Goal: Entertainment & Leisure: Consume media (video, audio)

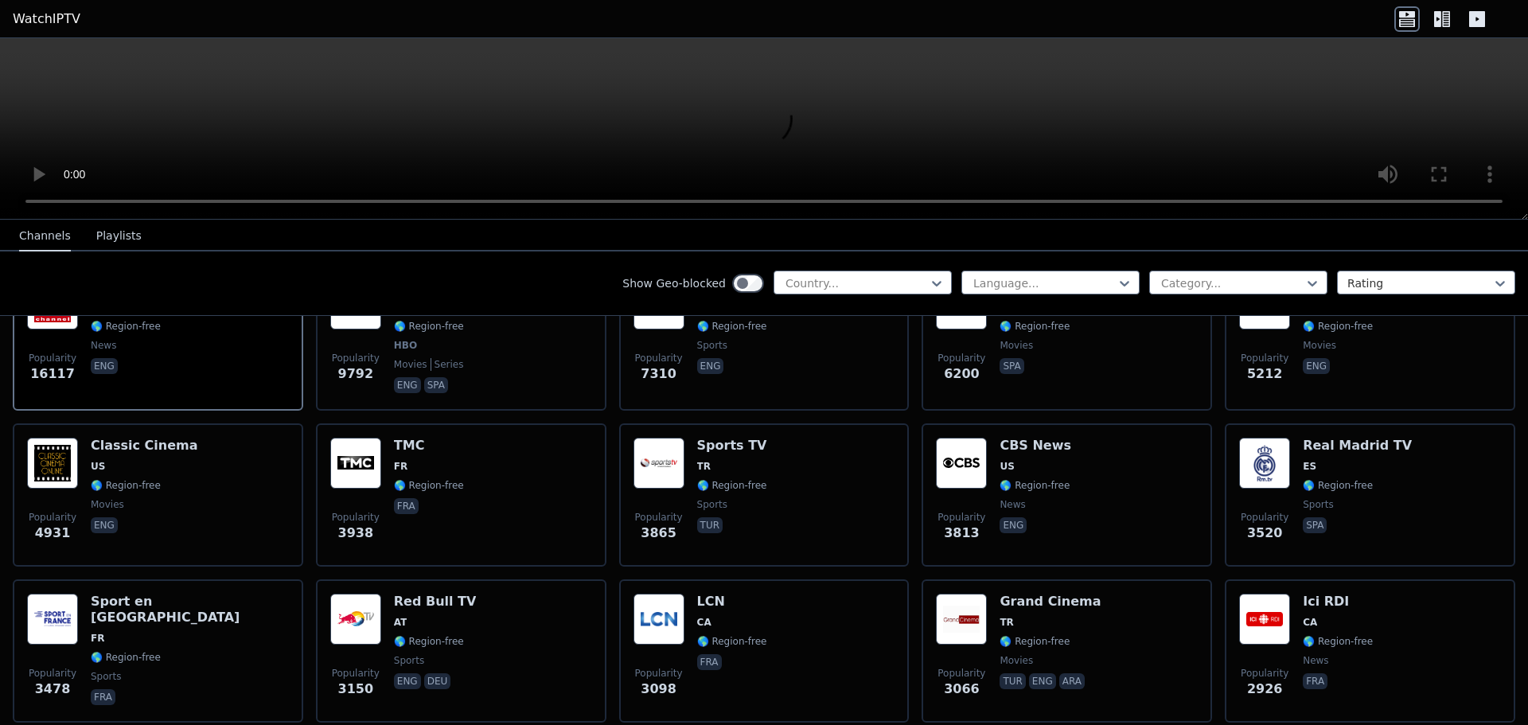
scroll to position [159, 0]
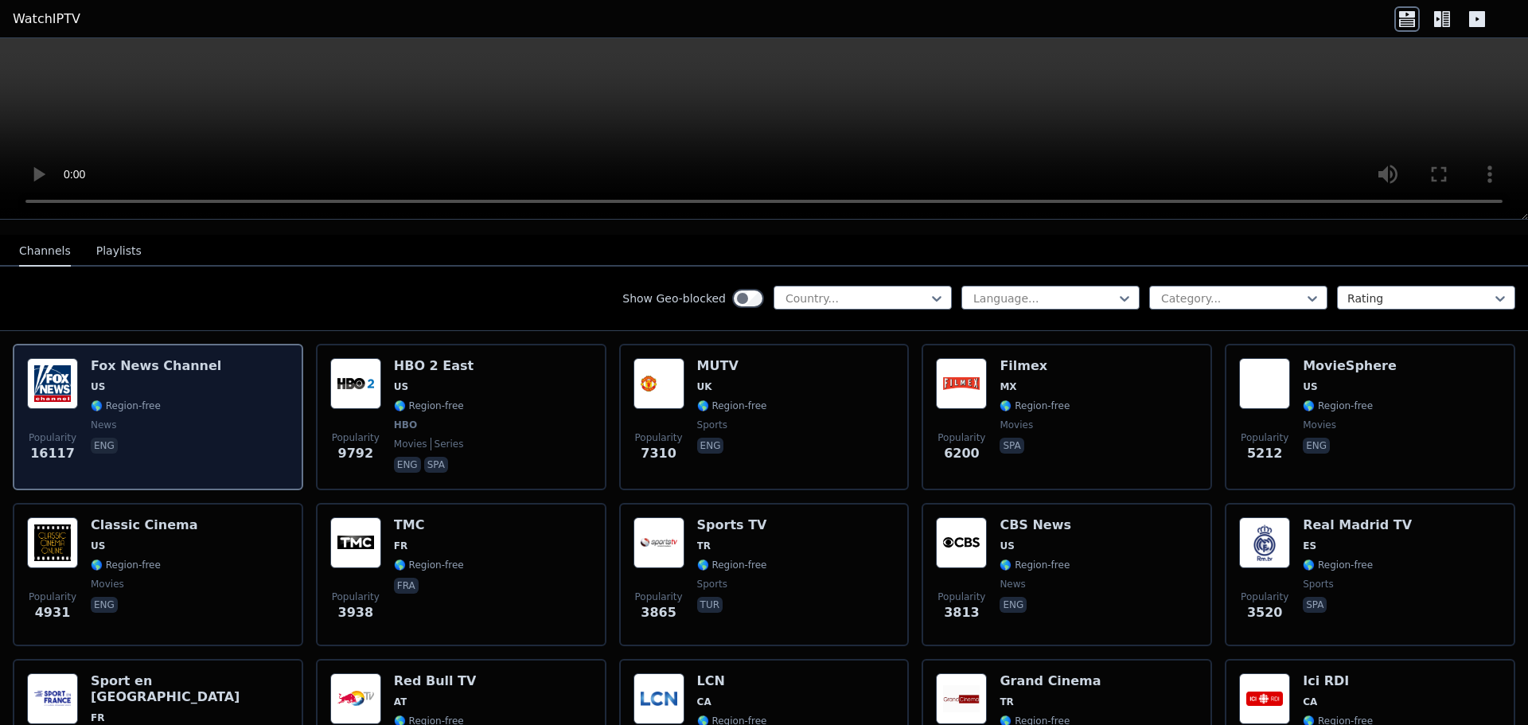
click at [163, 419] on span "news" at bounding box center [156, 425] width 131 height 13
click at [164, 419] on span "news" at bounding box center [156, 425] width 131 height 13
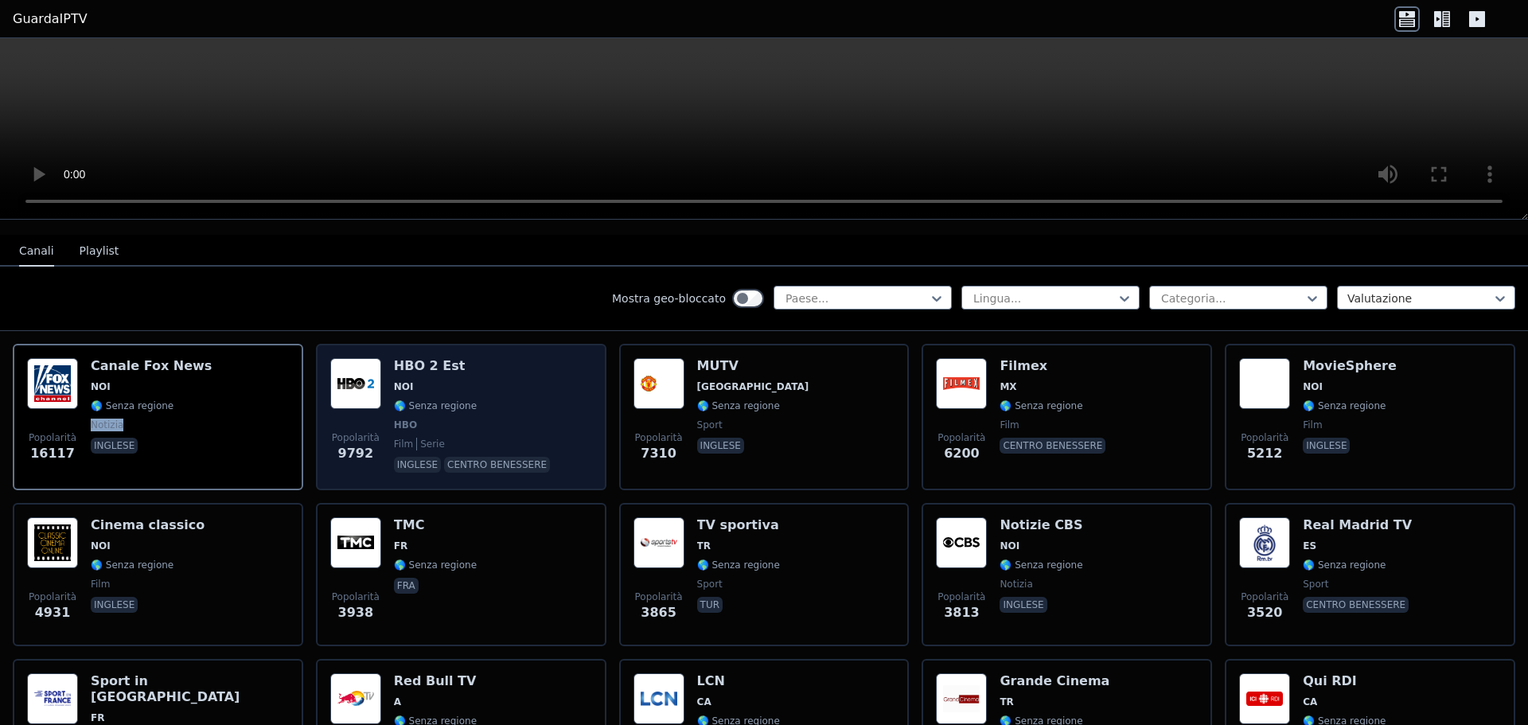
click at [449, 436] on div "HBO 2 Est NOI 🌎 Senza regione HBO film serie inglese centro benessere" at bounding box center [473, 417] width 159 height 118
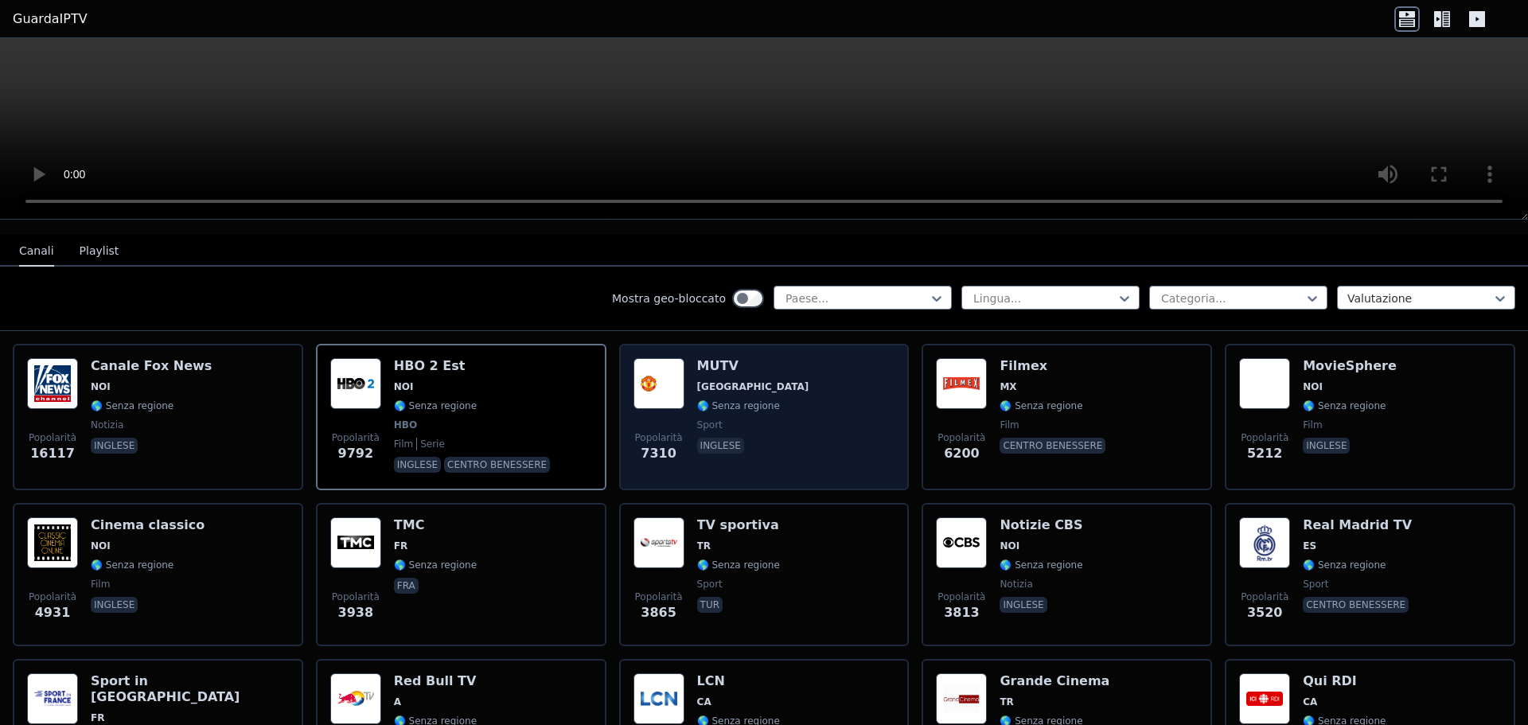
click at [732, 396] on div "MUTV Regno Unito 🌎 Senza regione sport inglese" at bounding box center [753, 417] width 112 height 118
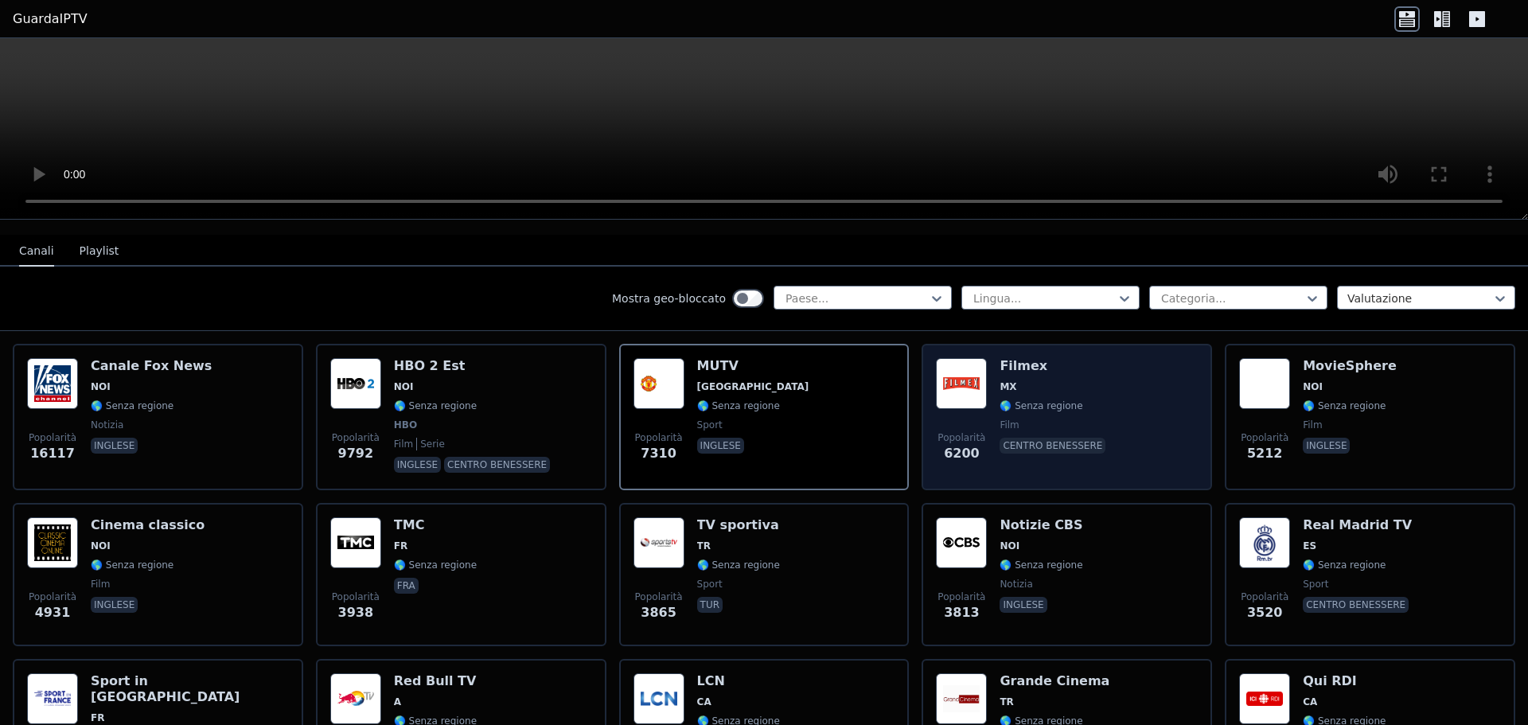
click at [1097, 395] on div "Popolarità 6200 Filmex MX 🌎 Senza regione film centro benessere" at bounding box center [1067, 417] width 262 height 118
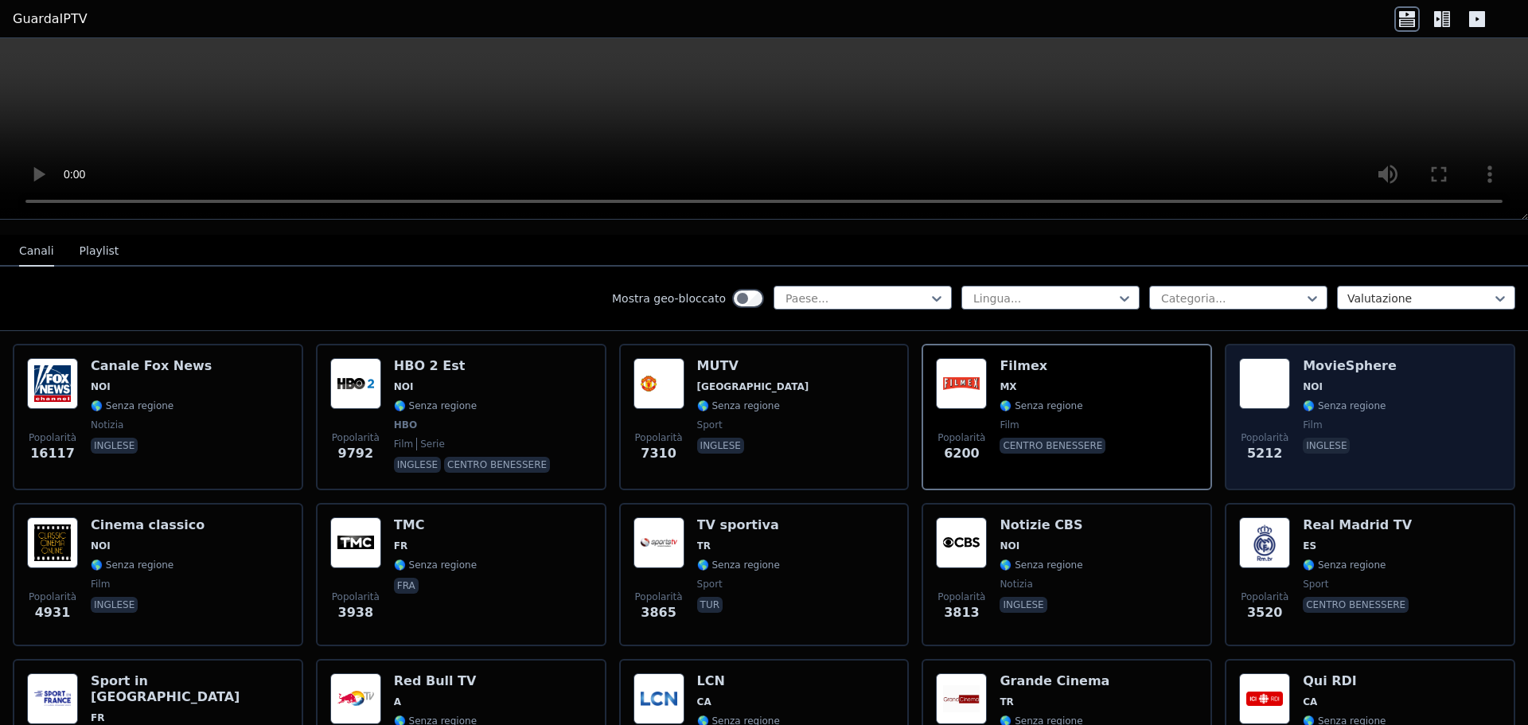
click at [1351, 381] on span "NOI" at bounding box center [1350, 386] width 94 height 13
click at [1337, 393] on div "MovieSphere NOI 🌎 Senza regione film inglese" at bounding box center [1350, 417] width 94 height 118
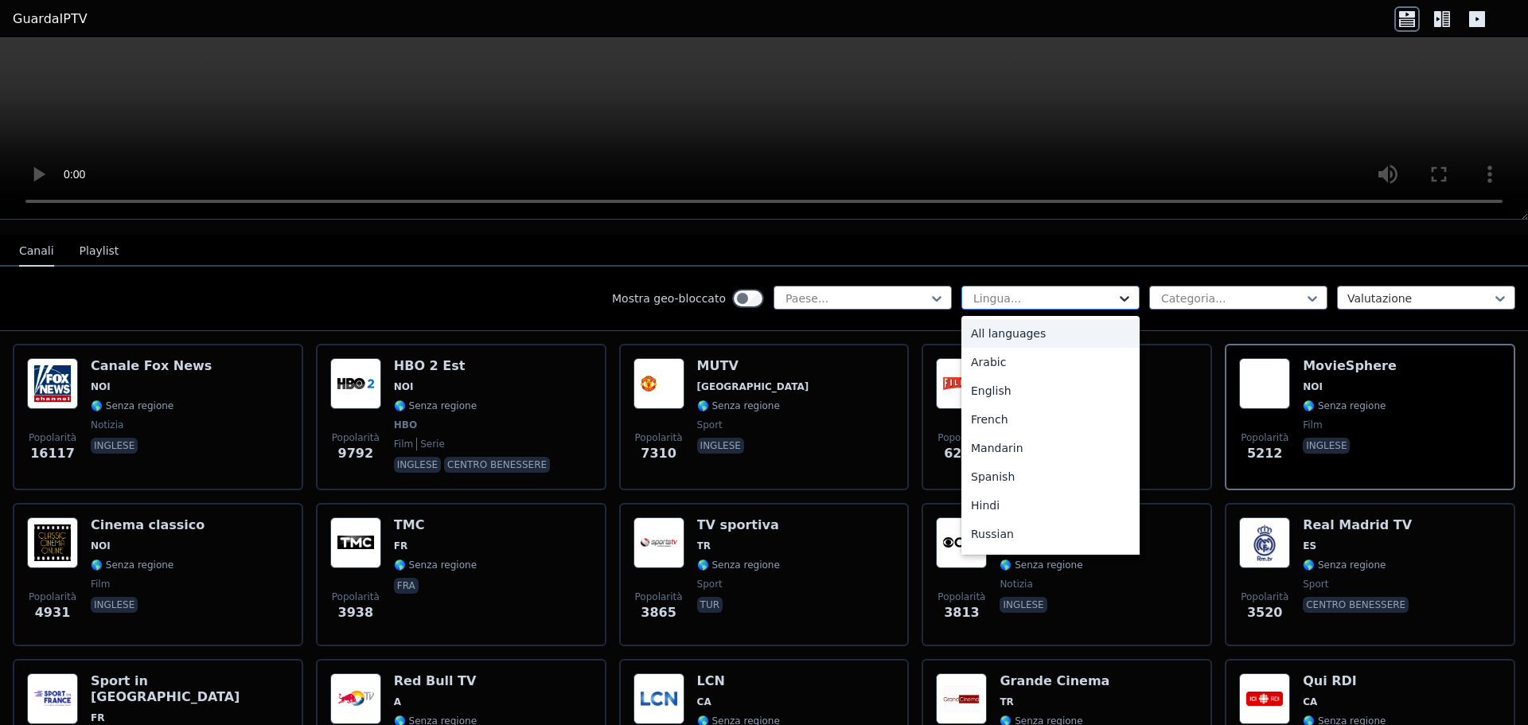
click at [1117, 292] on icon at bounding box center [1125, 298] width 16 height 16
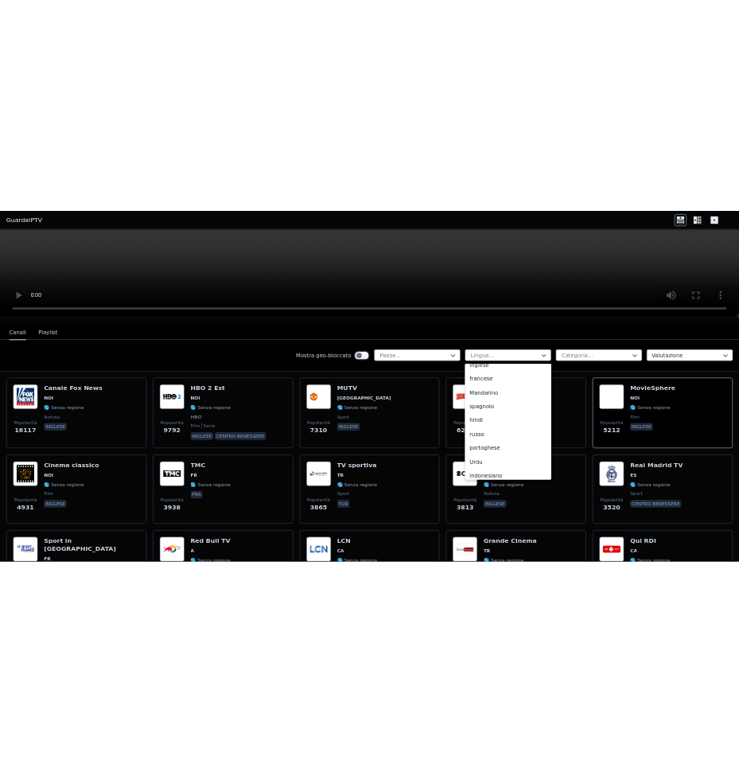
scroll to position [0, 0]
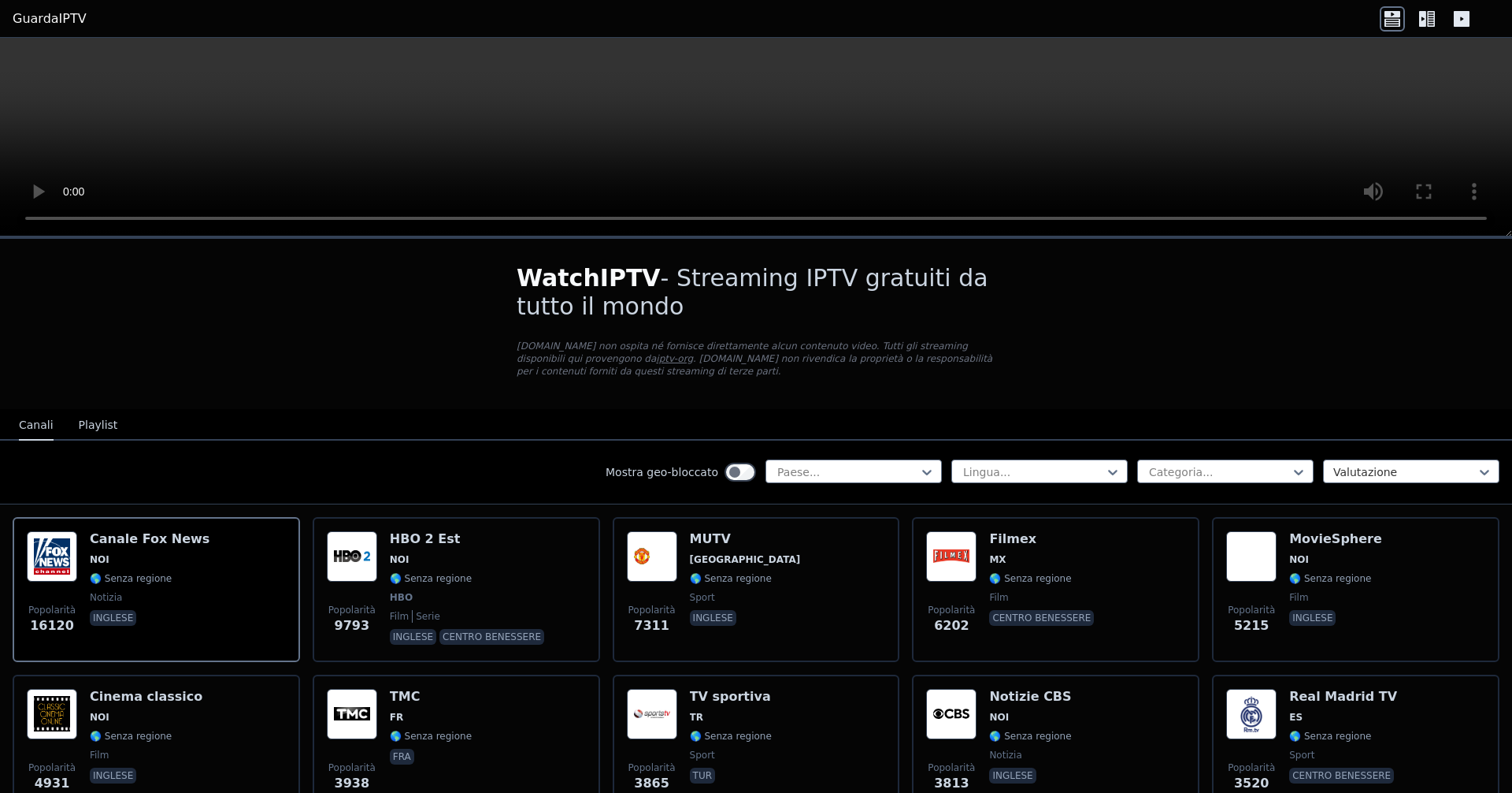
click at [101, 422] on font "Playlist" at bounding box center [99, 425] width 40 height 13
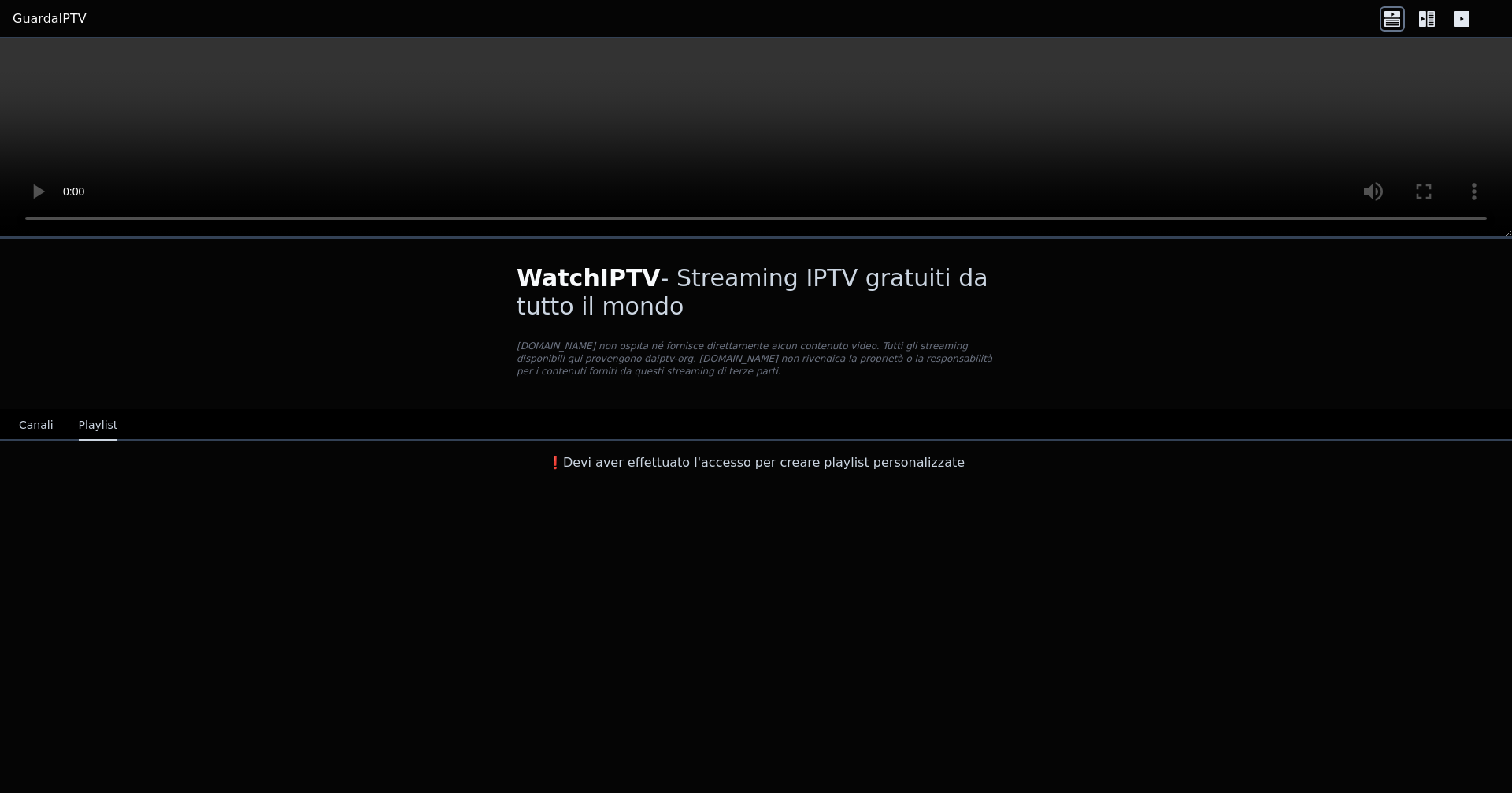
click at [33, 419] on font "Canali" at bounding box center [36, 425] width 35 height 13
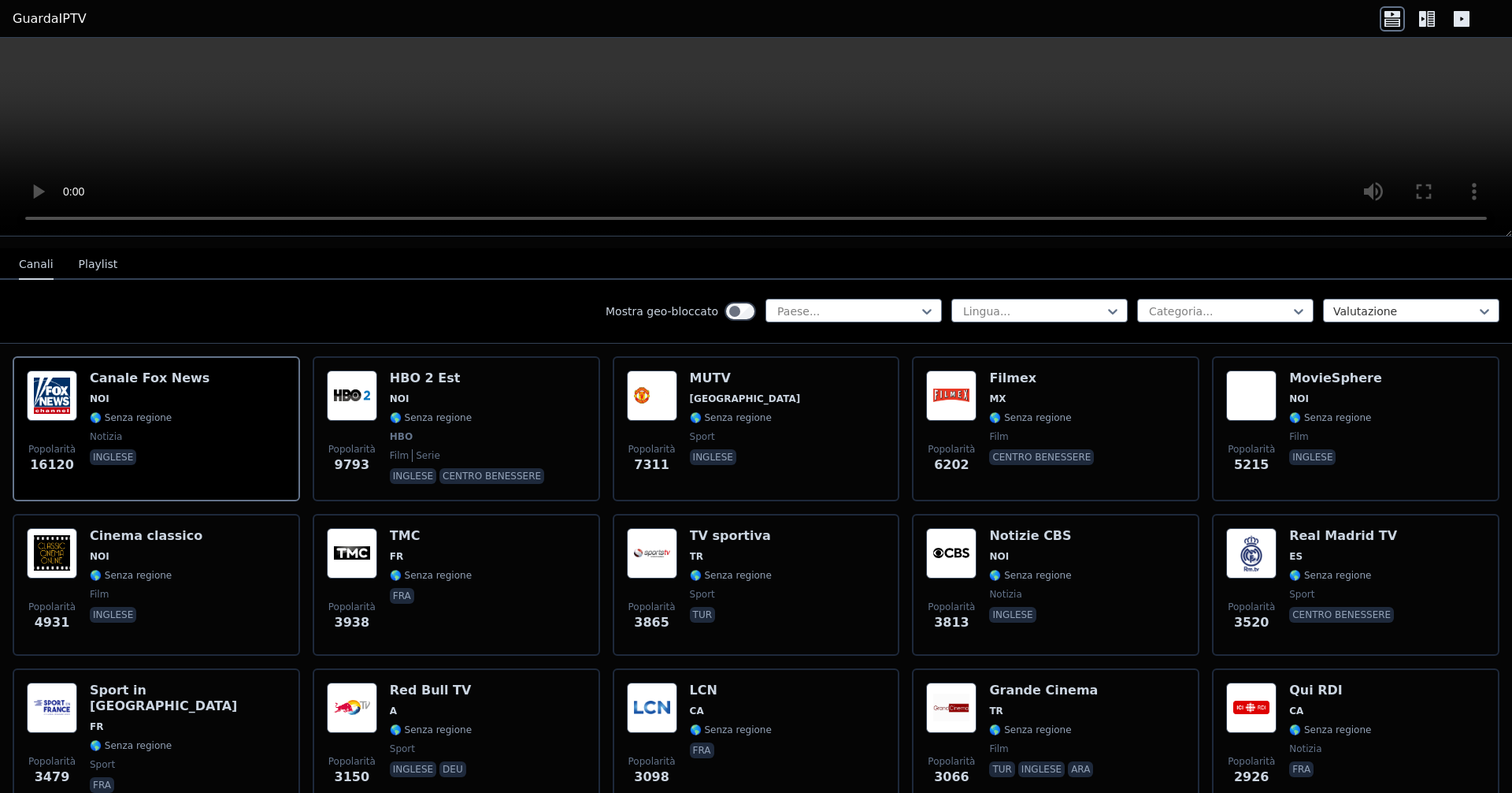
scroll to position [157, 0]
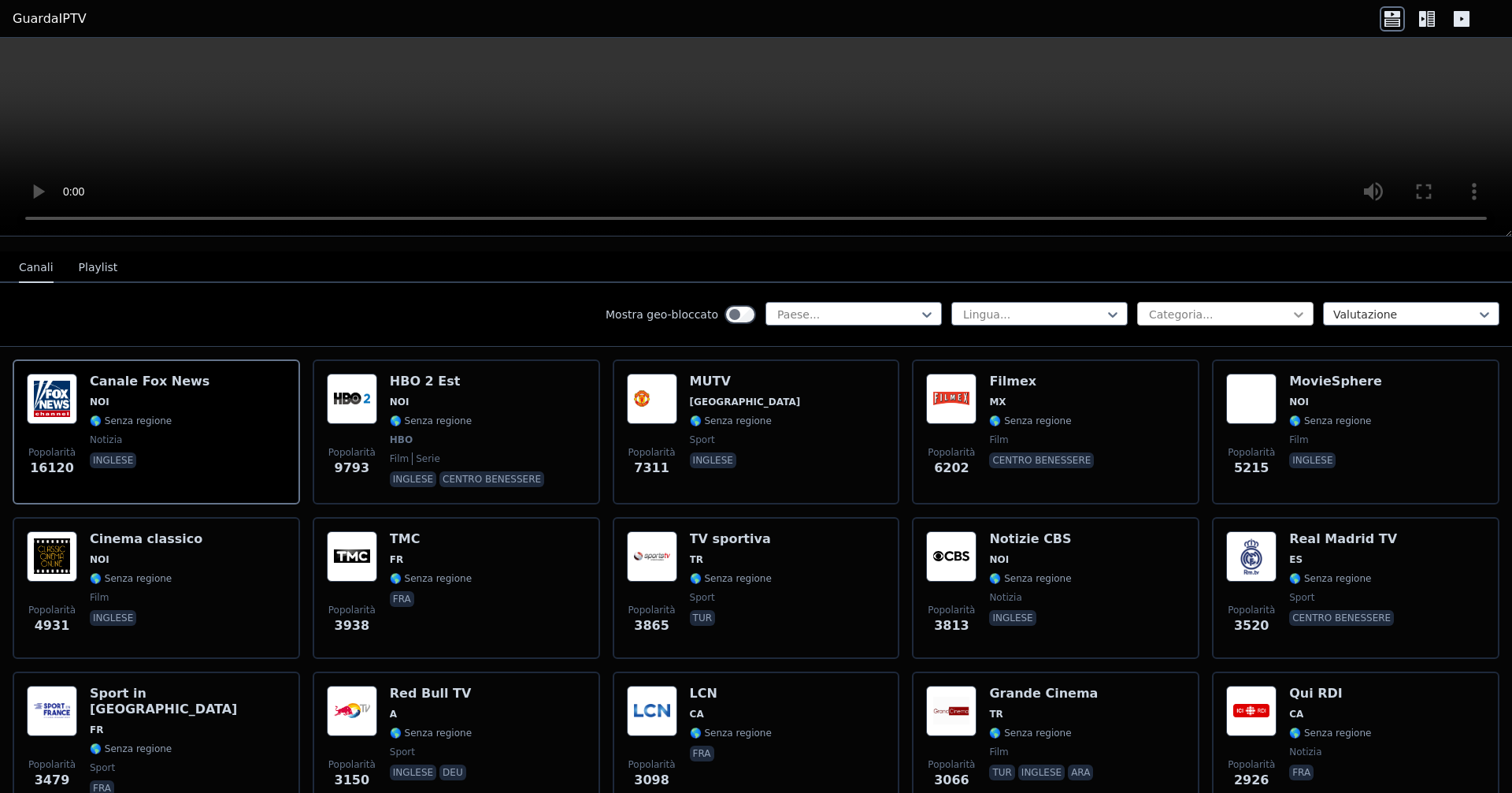
click at [731, 314] on icon at bounding box center [1299, 315] width 10 height 6
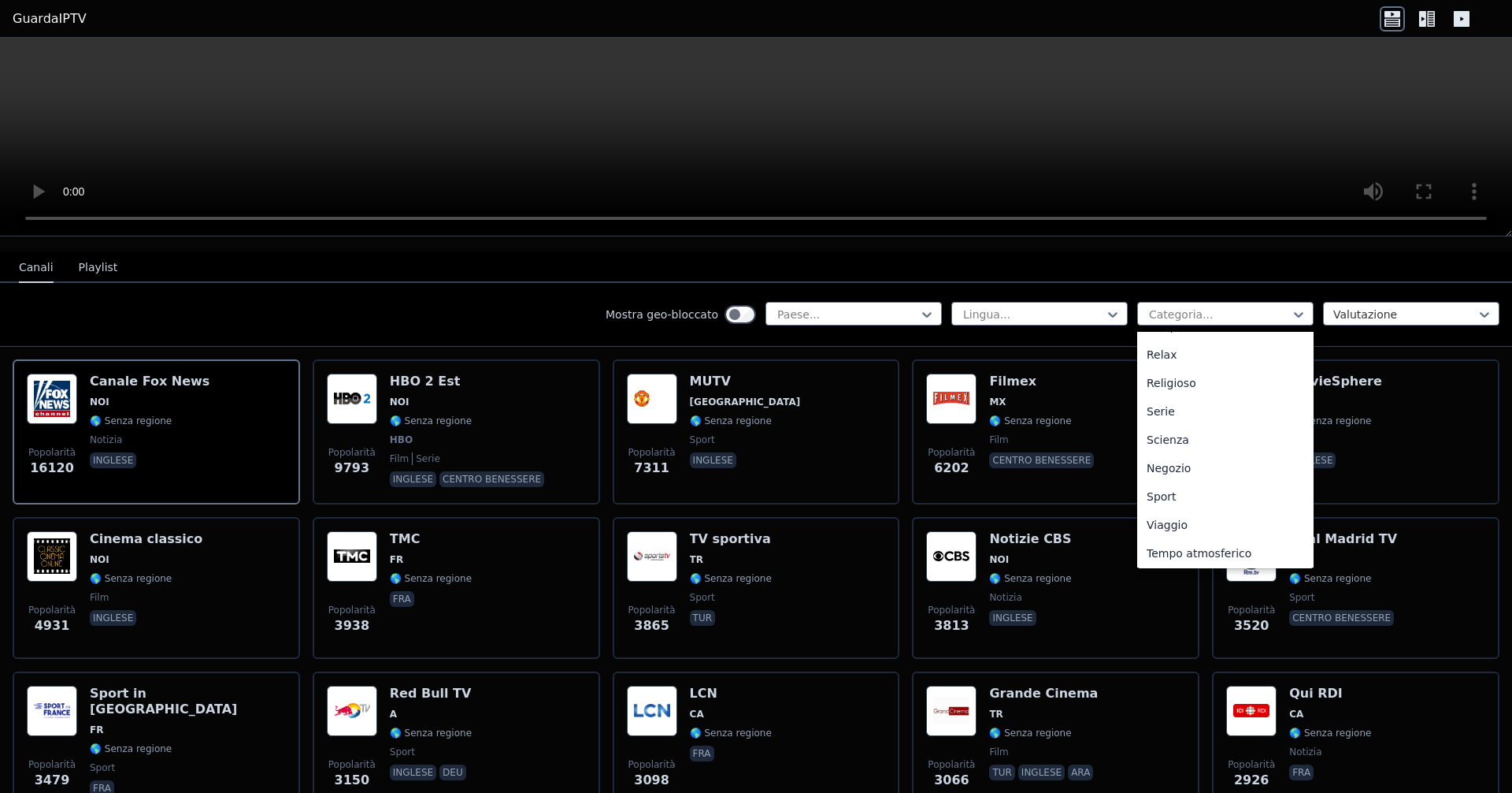
scroll to position [536, 0]
click at [731, 483] on div "Sport" at bounding box center [1225, 494] width 176 height 29
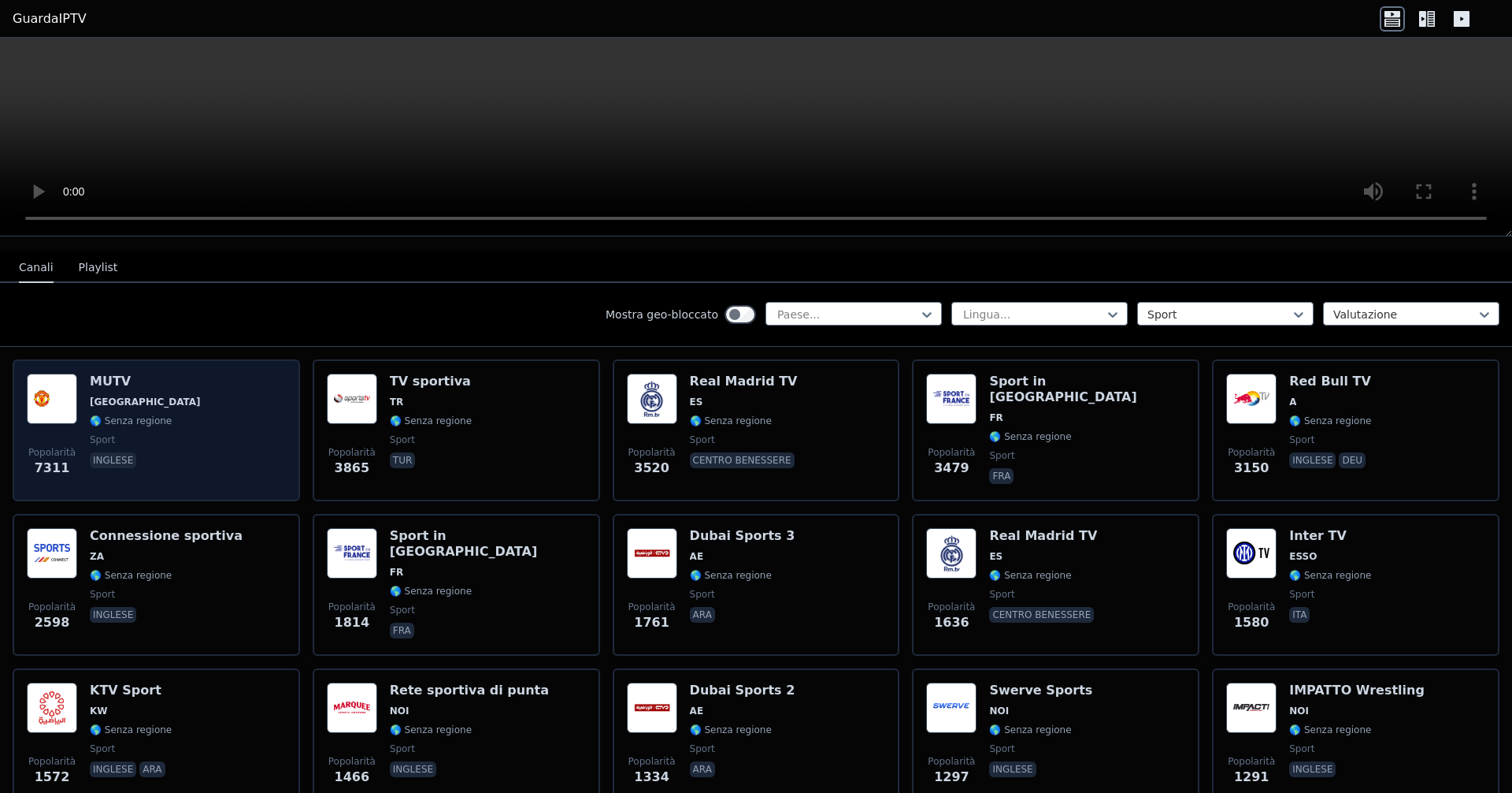
click at [164, 415] on div "Popolarità 7311 MUTV [GEOGRAPHIC_DATA] 🌎 Senza regione sport inglese" at bounding box center [156, 430] width 259 height 114
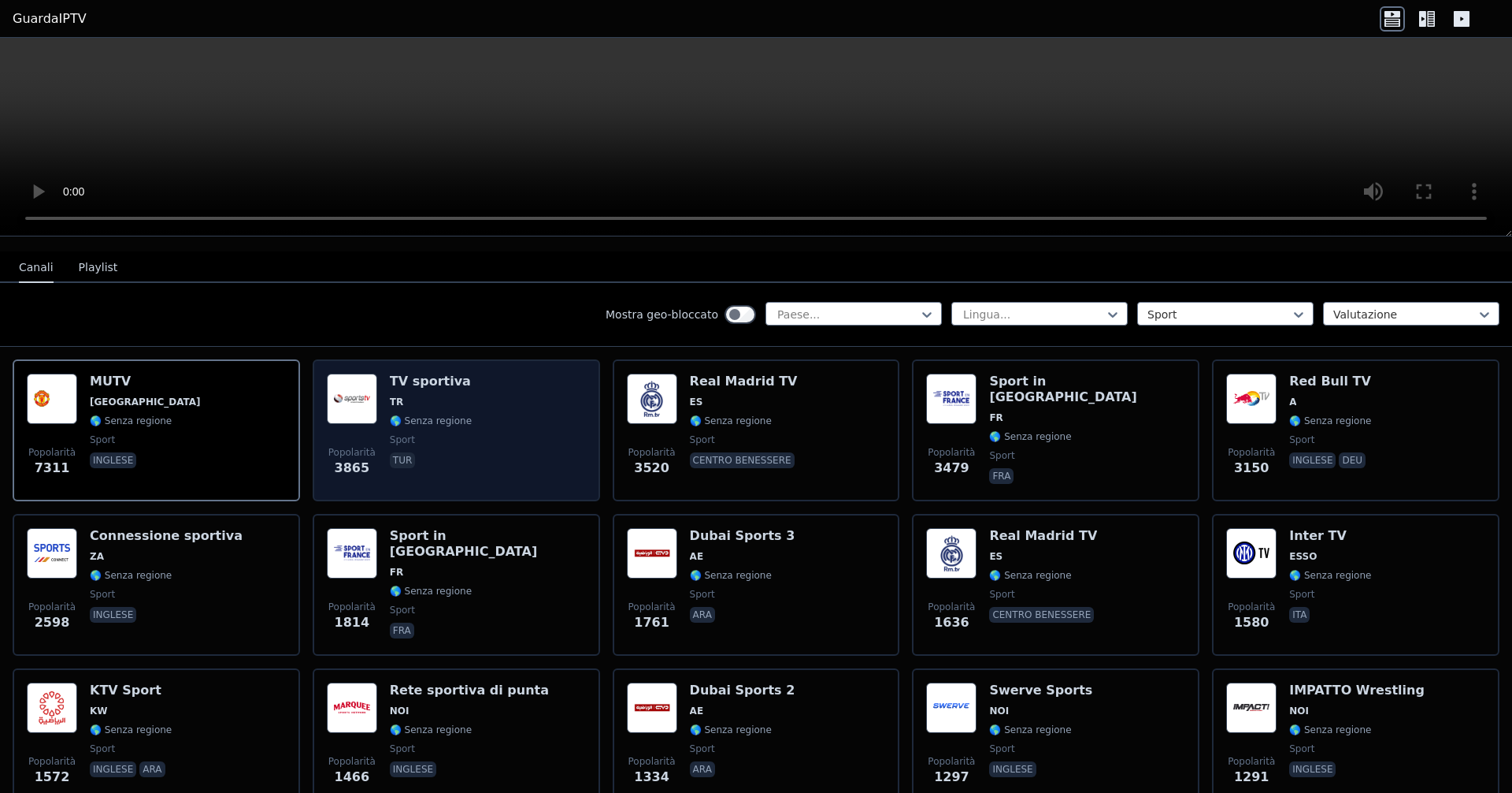
click at [442, 431] on div "TV sportiva TR 🌎 Senza regione sport tur" at bounding box center [430, 430] width 82 height 114
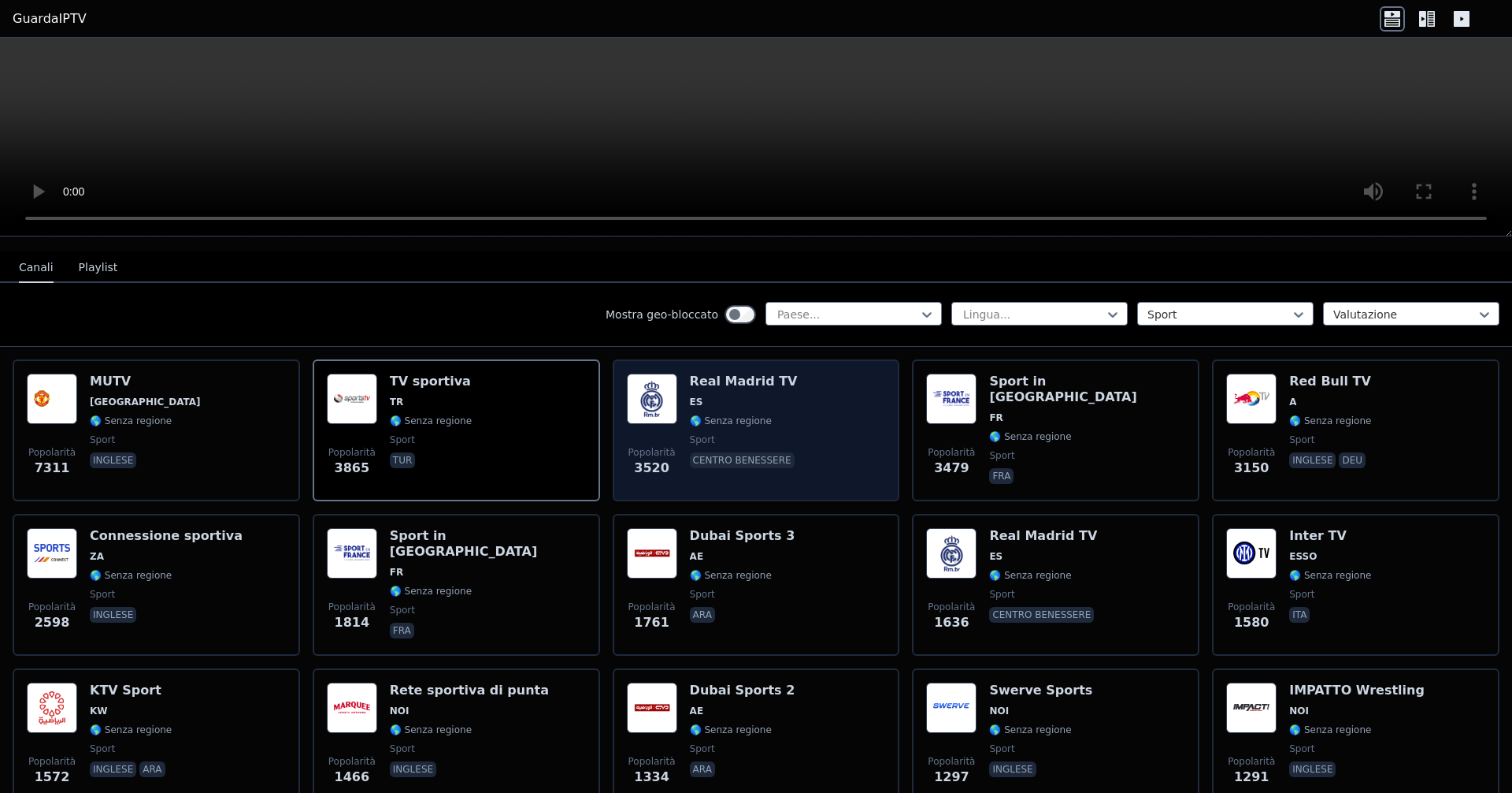
click at [731, 407] on span "ES" at bounding box center [743, 402] width 108 height 13
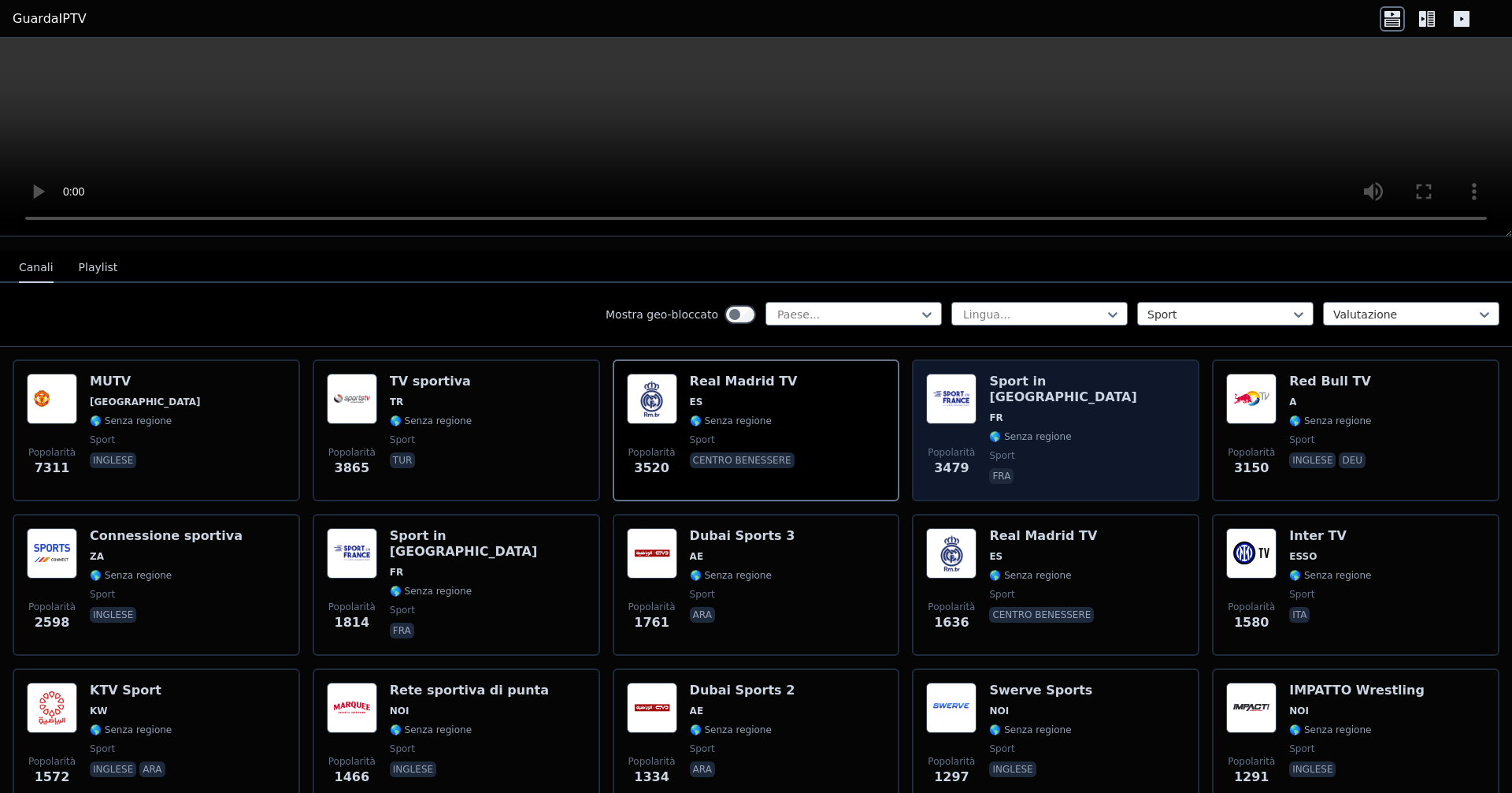
click at [731, 449] on span "sport" at bounding box center [1087, 455] width 196 height 13
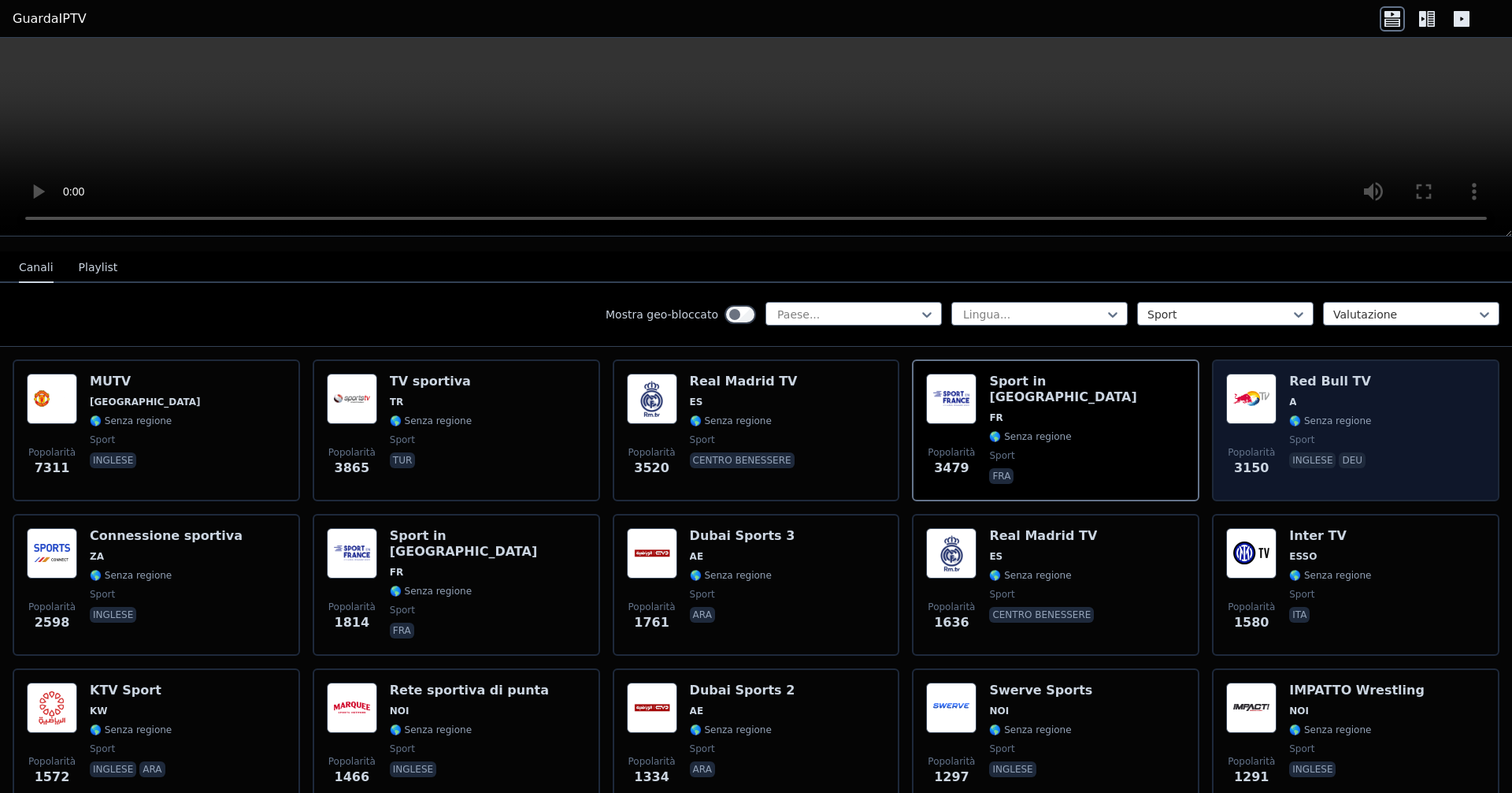
click at [731, 411] on div "Red Bull TV A 🌎 Senza regione sport inglese deu" at bounding box center [1330, 430] width 82 height 114
click at [731, 392] on div "Red Bull TV A 🌎 Senza regione sport inglese deu" at bounding box center [1330, 430] width 82 height 114
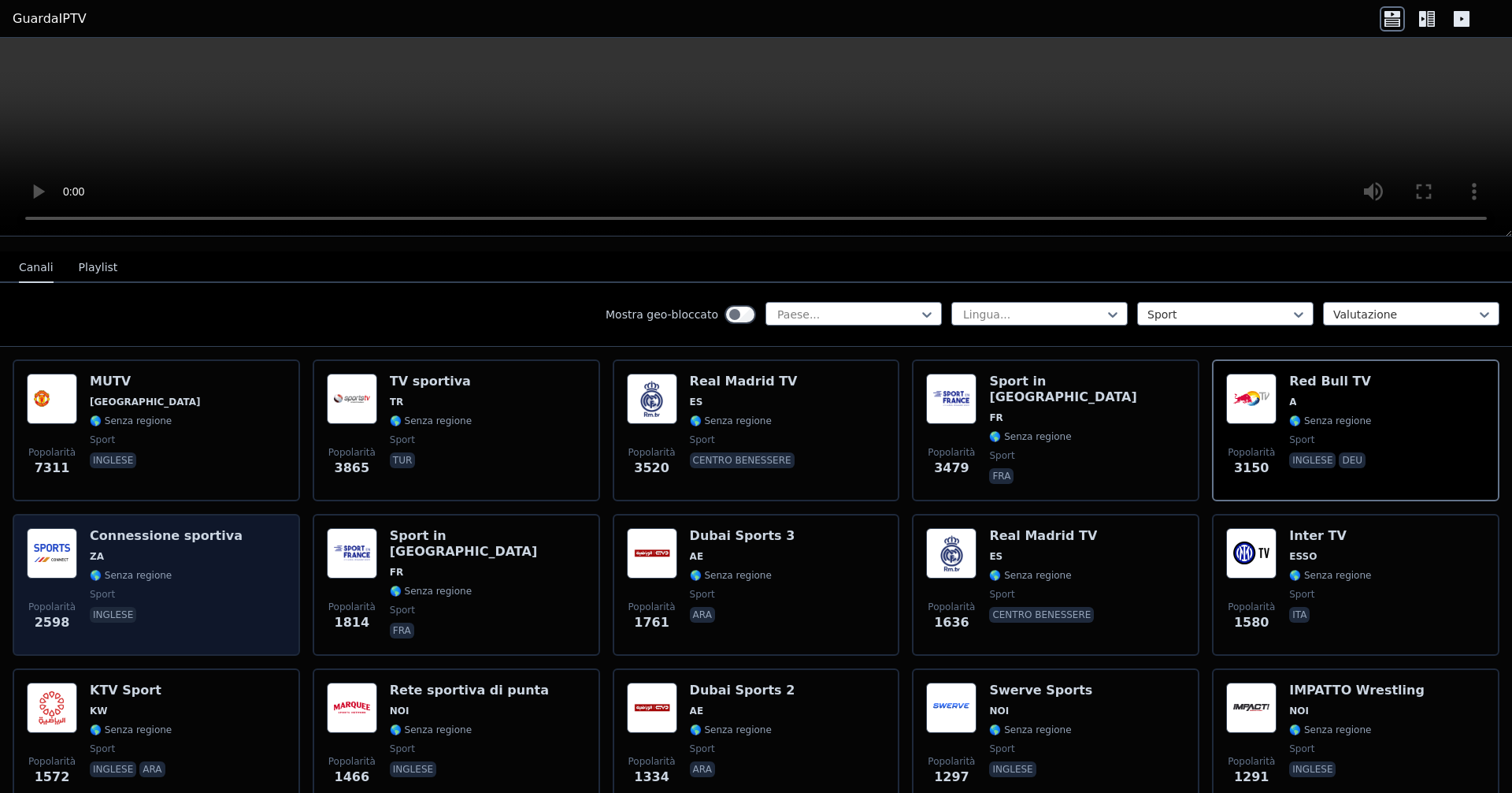
click at [135, 577] on font "🌎 Senza regione" at bounding box center [131, 574] width 82 height 11
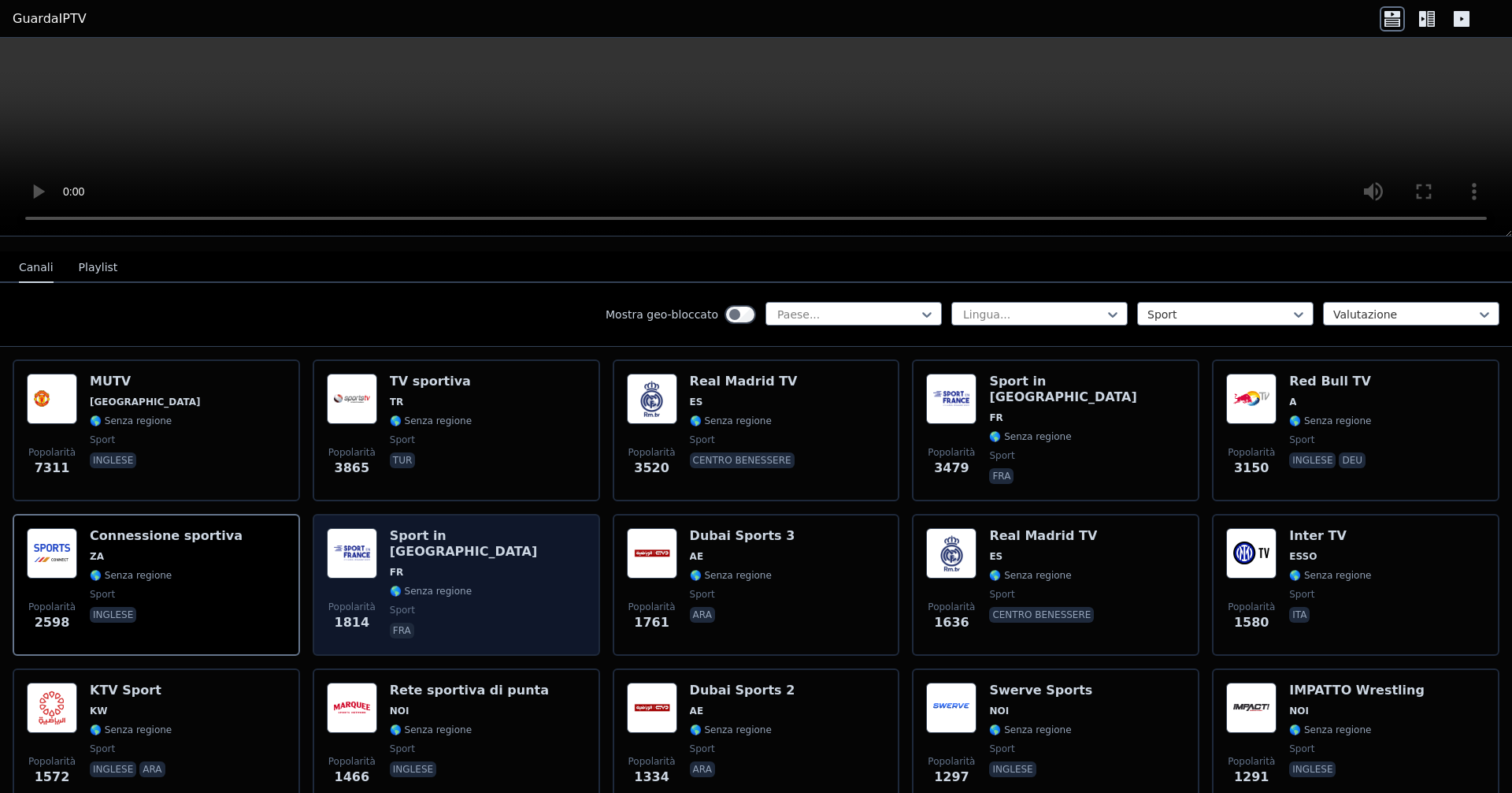
click at [497, 603] on div "Popolarità 1814 Sport in [GEOGRAPHIC_DATA] FR 🌎 Senza regione sport fra" at bounding box center [456, 584] width 259 height 114
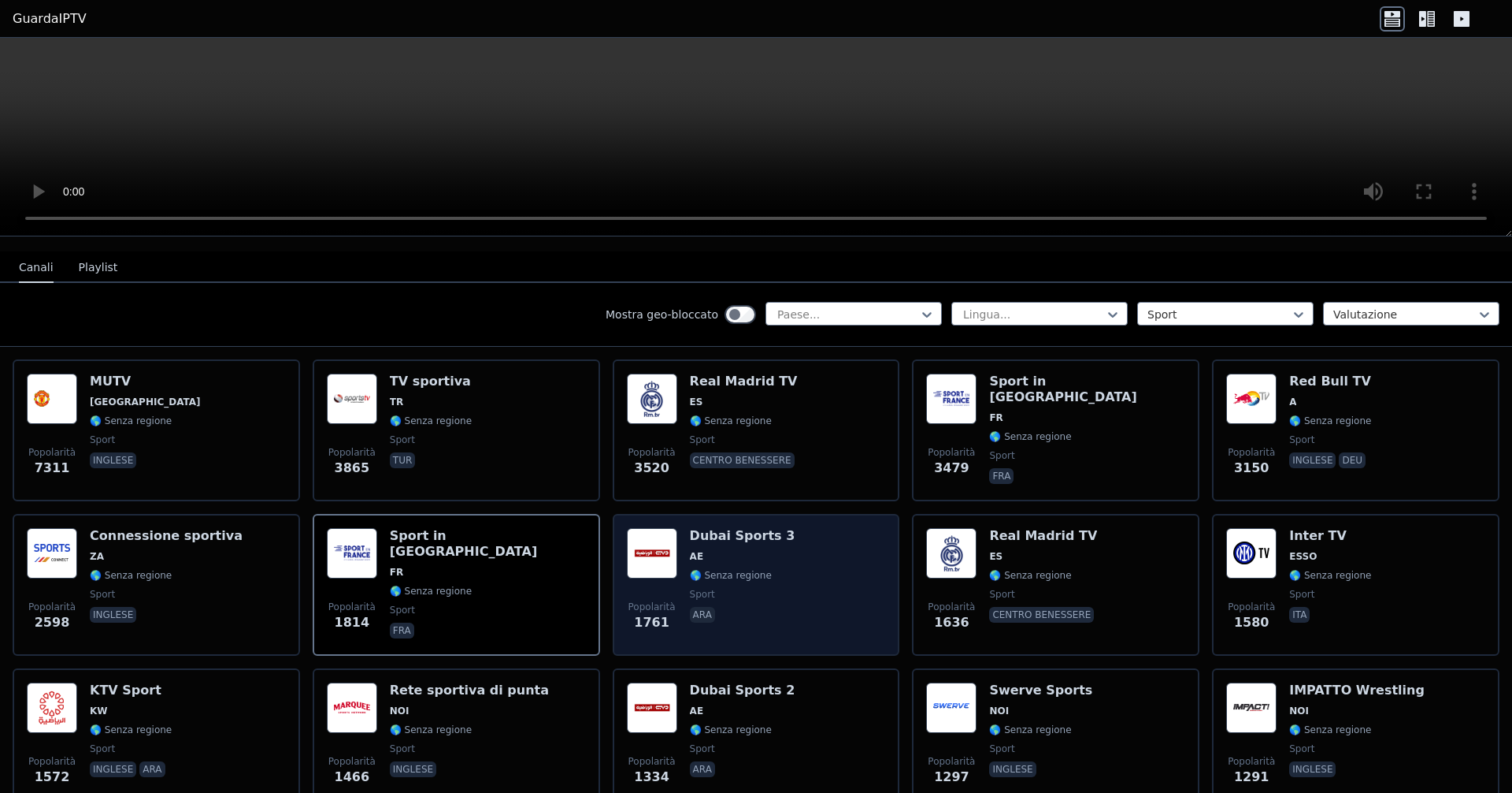
click at [731, 628] on div "Dubai Sports 3 AE 🌎 Senza regione sport ara" at bounding box center [742, 584] width 106 height 114
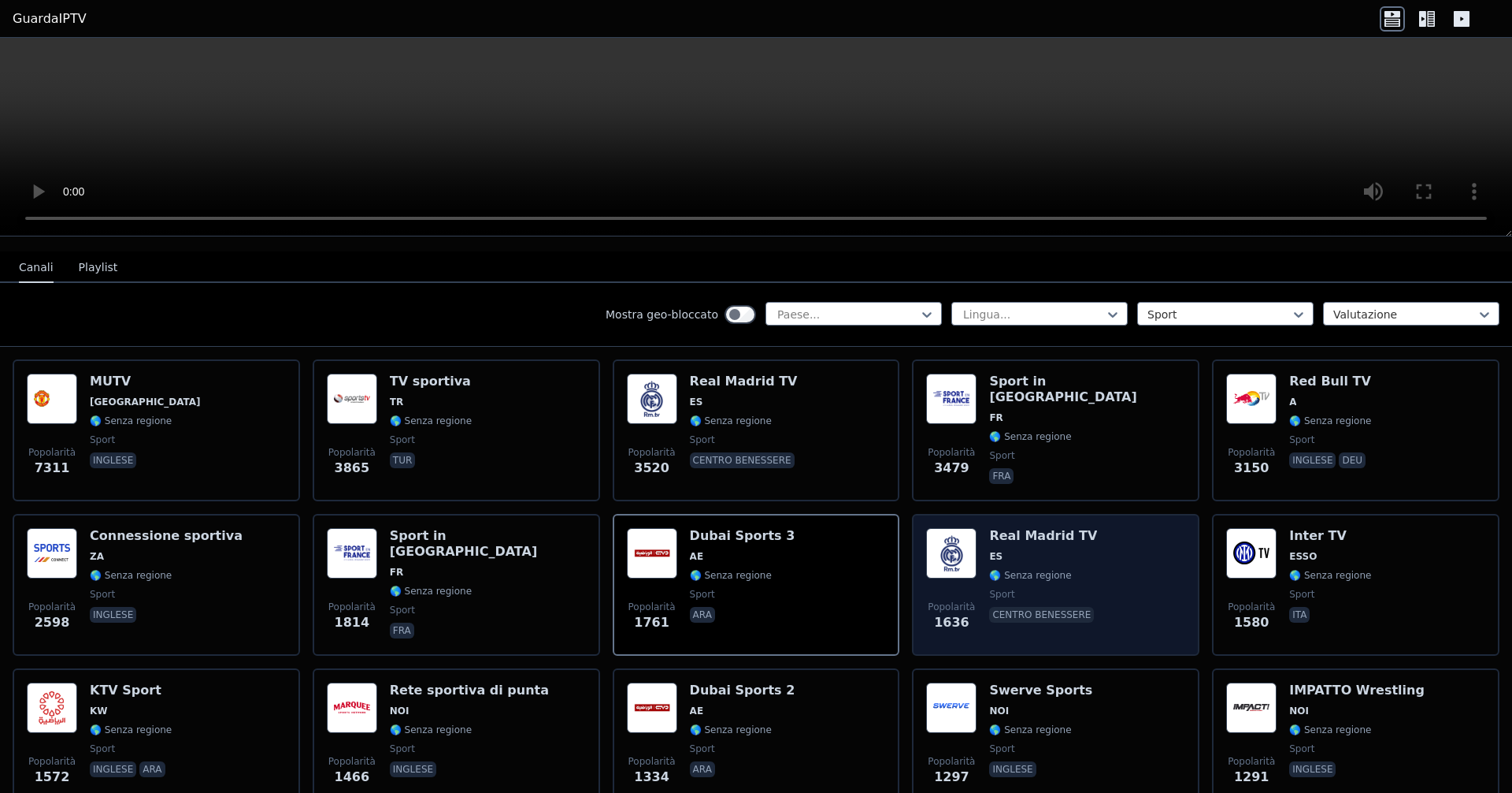
click at [731, 575] on font "🌎 Senza regione" at bounding box center [1030, 574] width 82 height 11
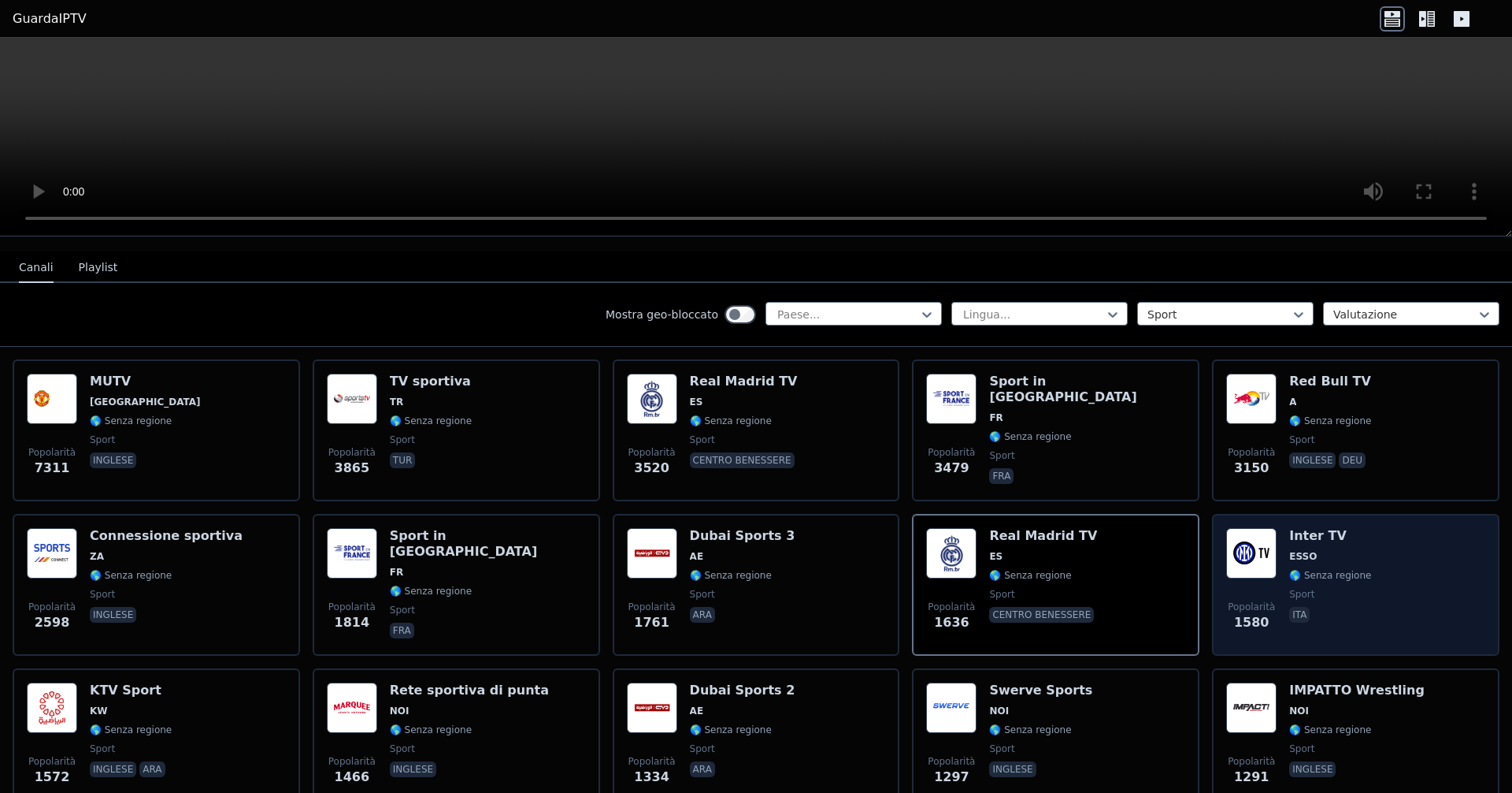
click at [731, 549] on div "Popolarità 1580 Inter TV ESSO 🌎 Senza regione sport ita" at bounding box center [1356, 584] width 259 height 114
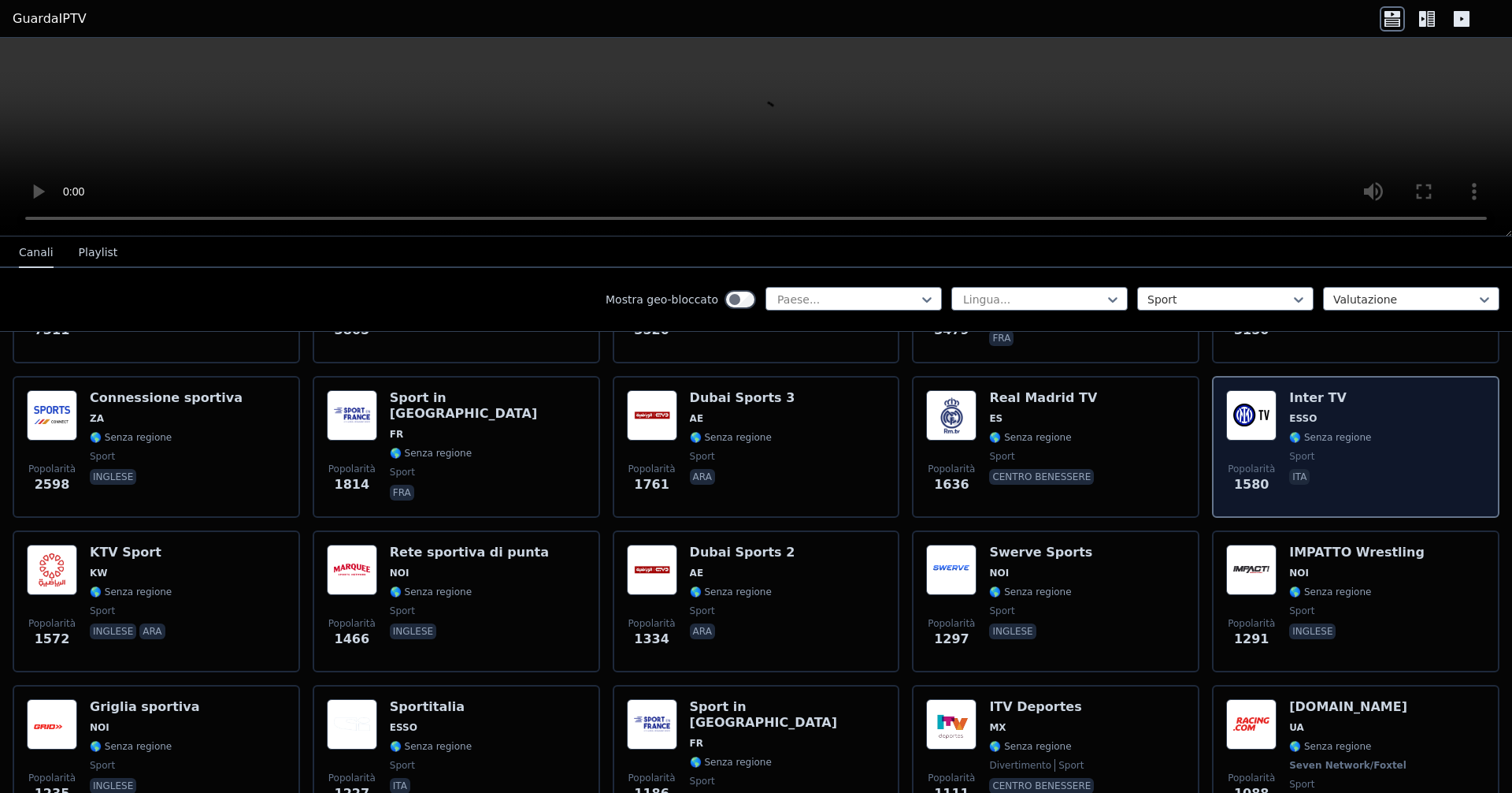
scroll to position [315, 0]
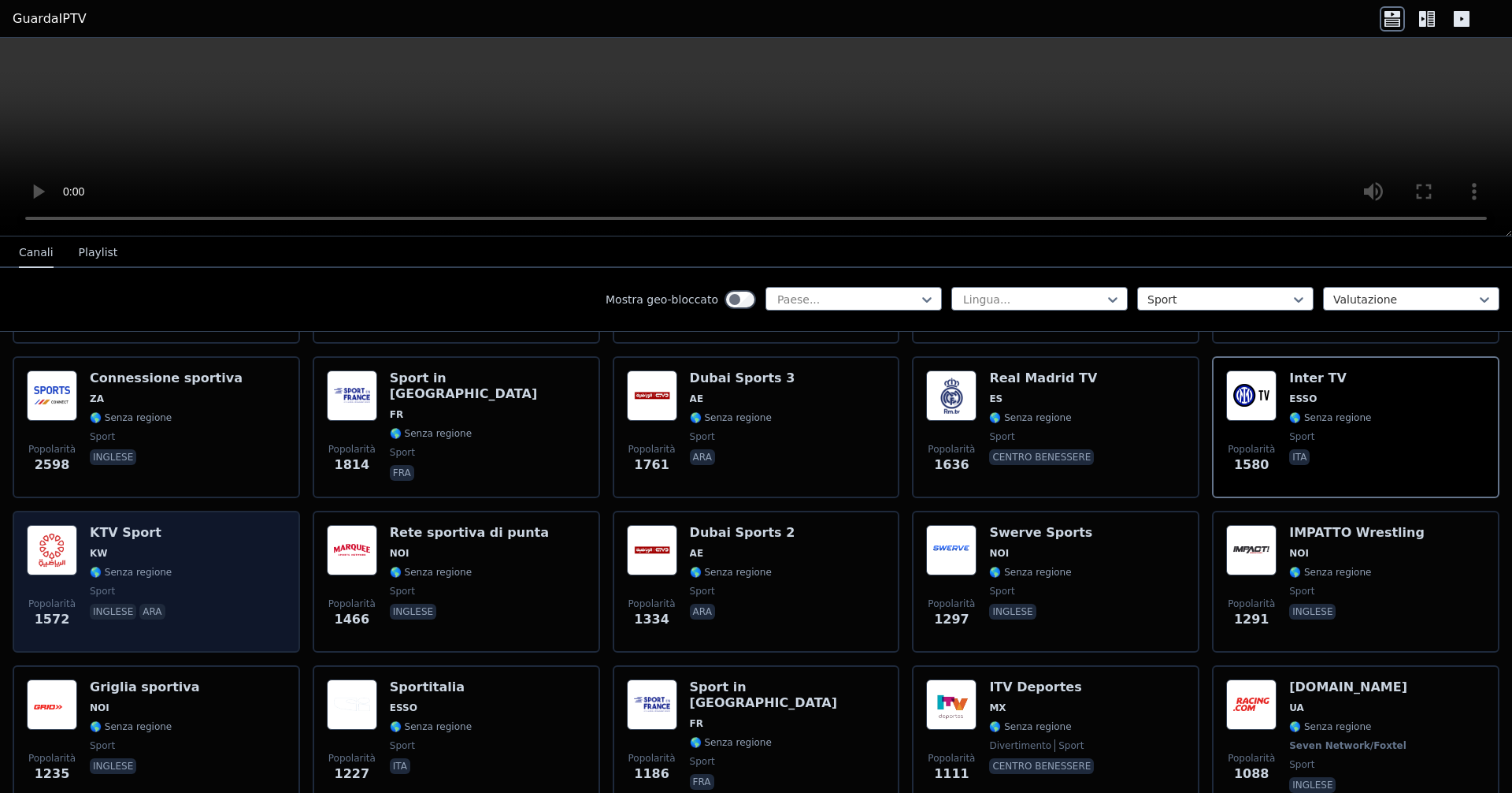
click at [145, 582] on div "KTV Sport KW 🌎 Senza regione sport inglese ara" at bounding box center [131, 581] width 82 height 114
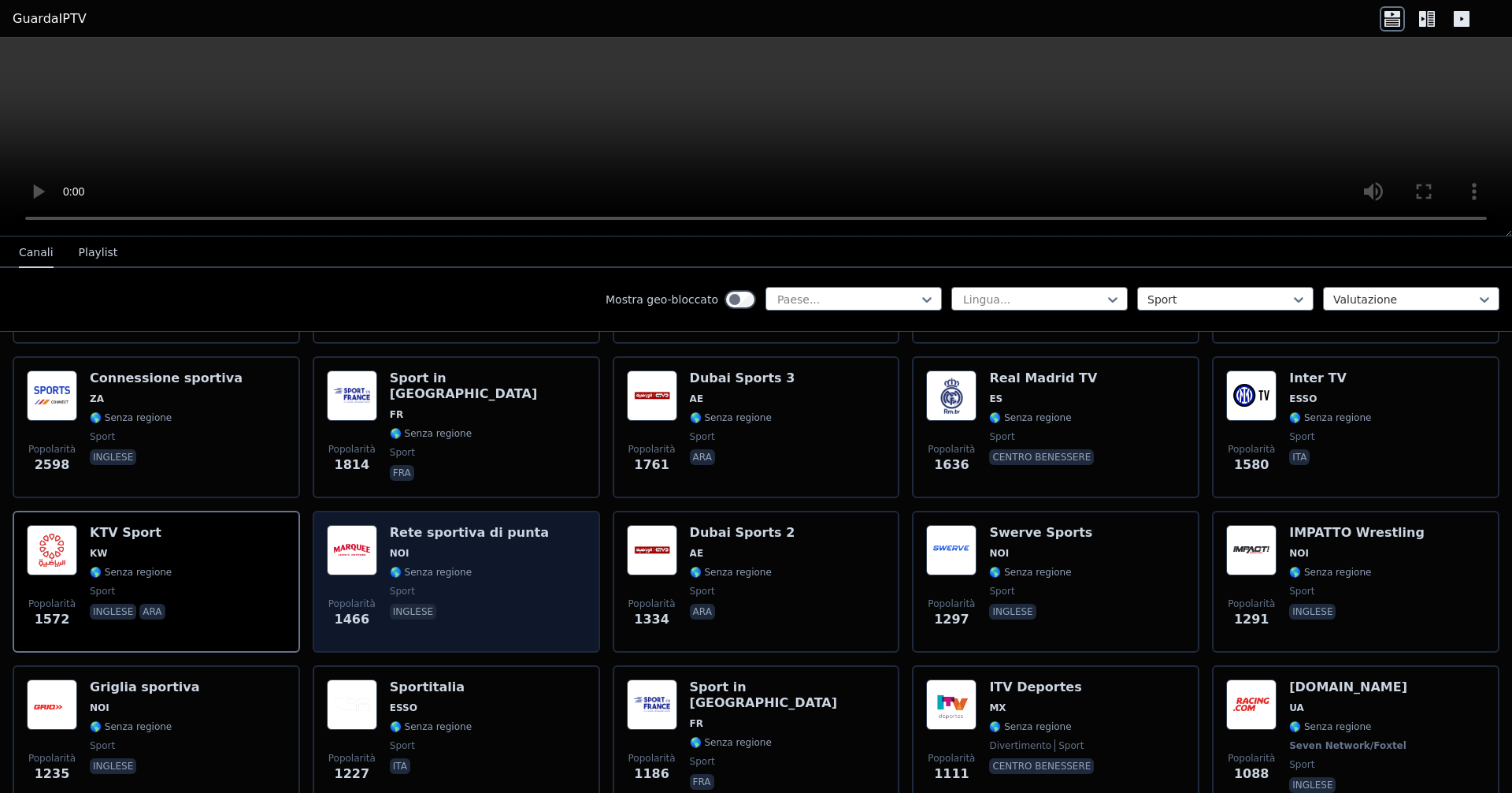
click at [488, 555] on span "NOI" at bounding box center [469, 552] width 159 height 13
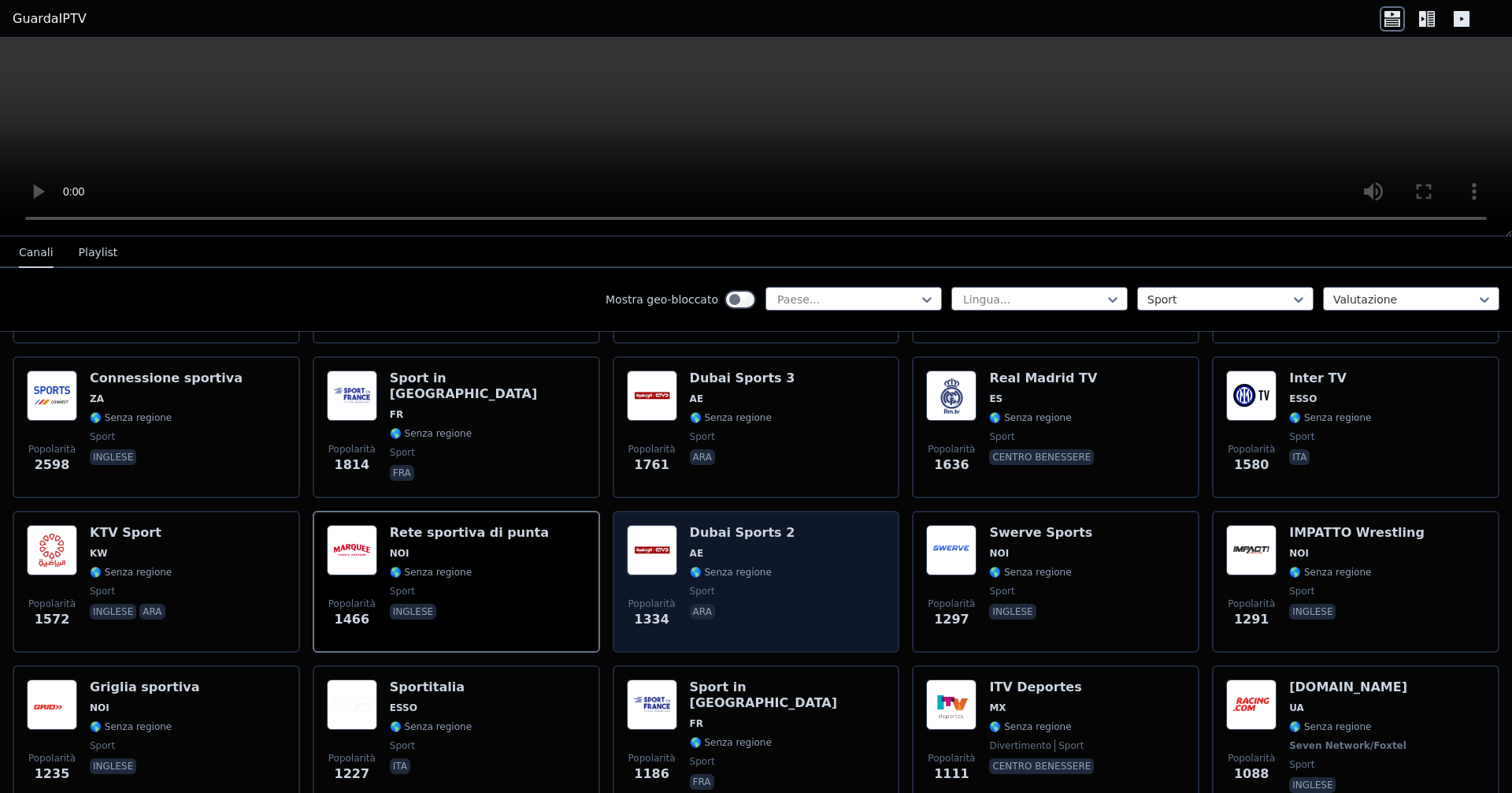
click at [707, 566] on font "🌎 Senza regione" at bounding box center [730, 571] width 82 height 11
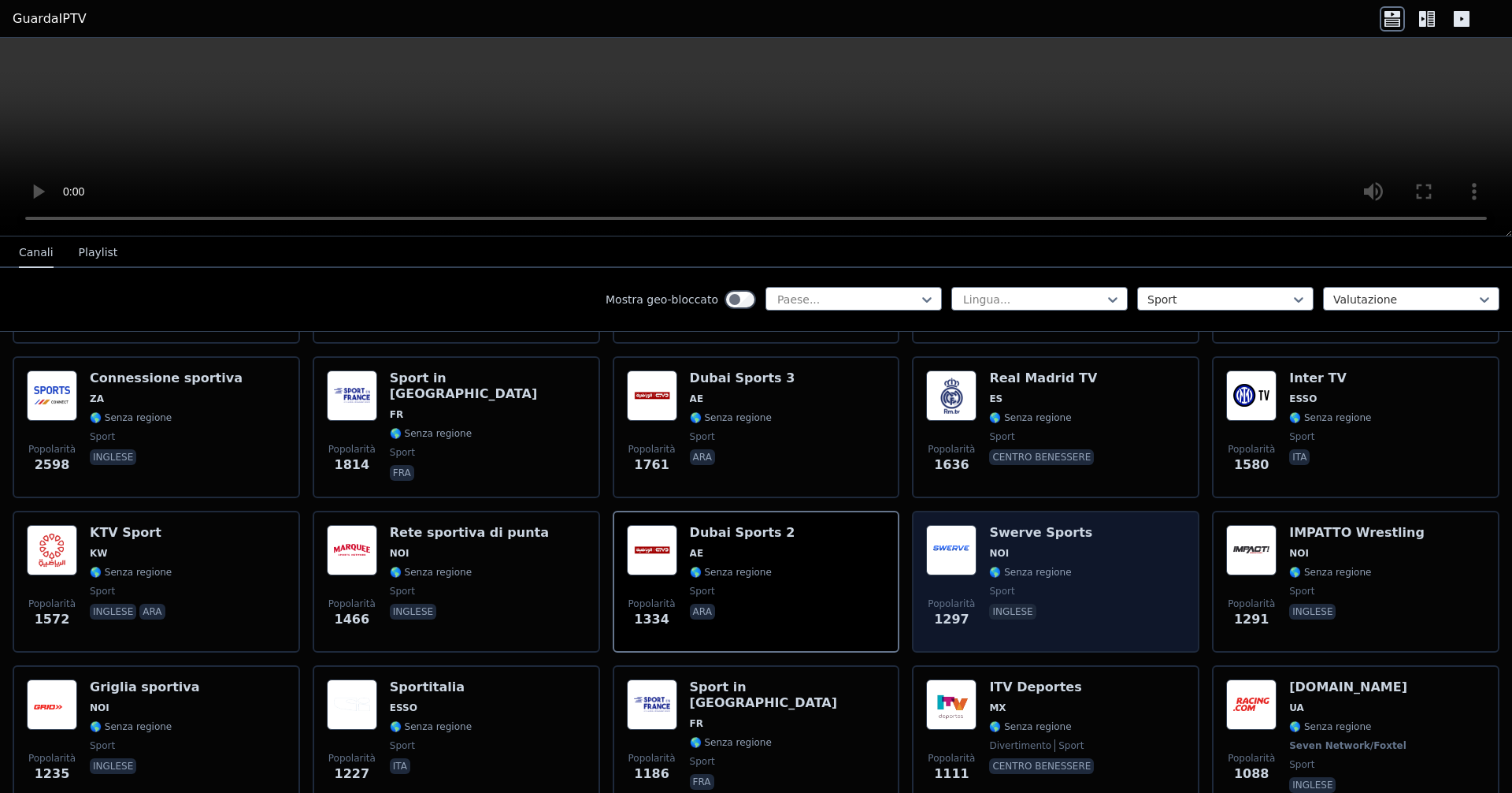
click at [731, 572] on font "🌎 Senza regione" at bounding box center [1030, 571] width 82 height 11
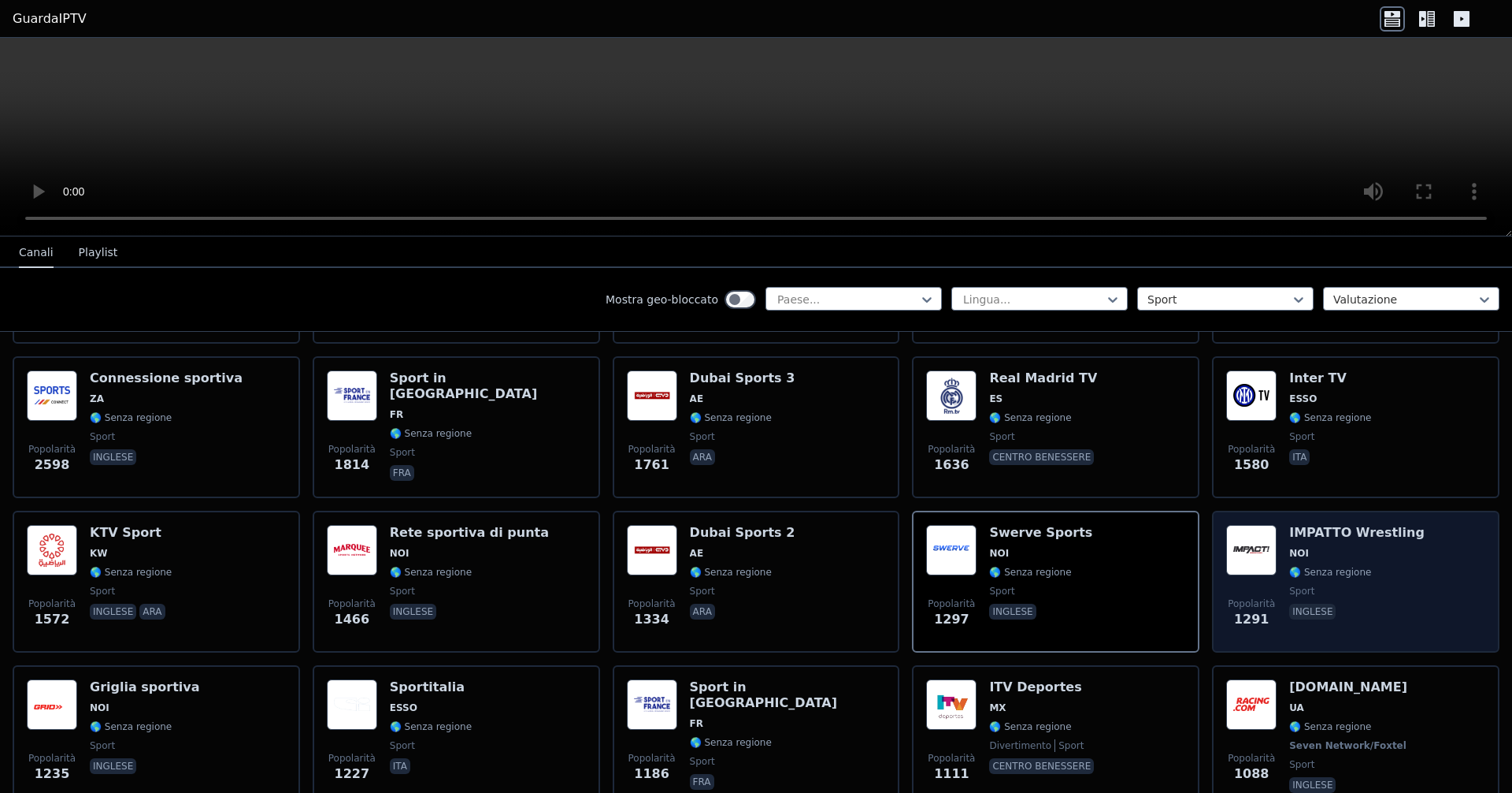
click at [731, 562] on div "IMPATTO Wrestling NOI 🌎 Senza regione sport inglese" at bounding box center [1357, 581] width 136 height 114
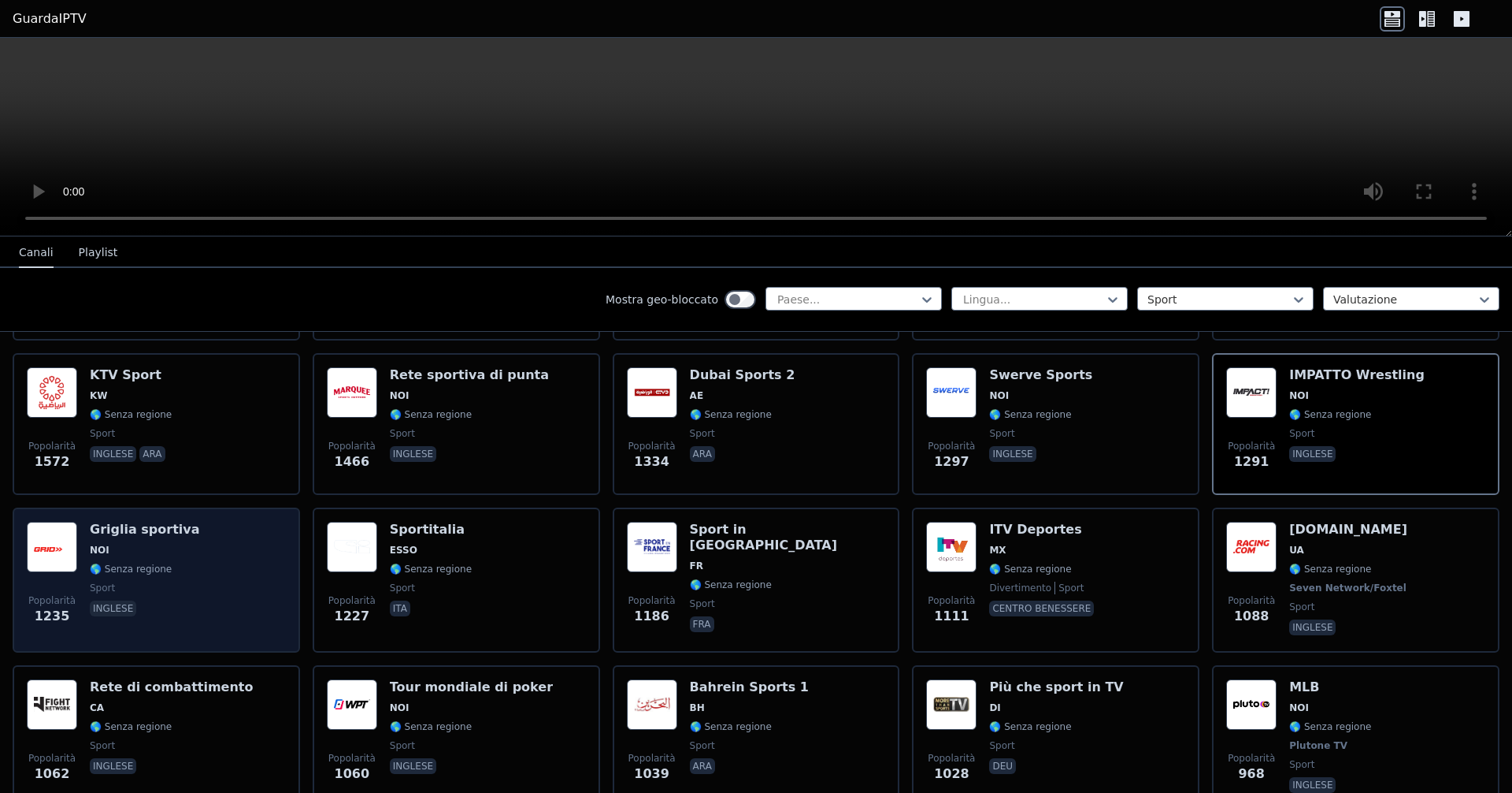
click at [180, 560] on div "Popolarità 1235 Griglia sportiva NOI 🌎 Senza regione sport inglese" at bounding box center [156, 580] width 259 height 117
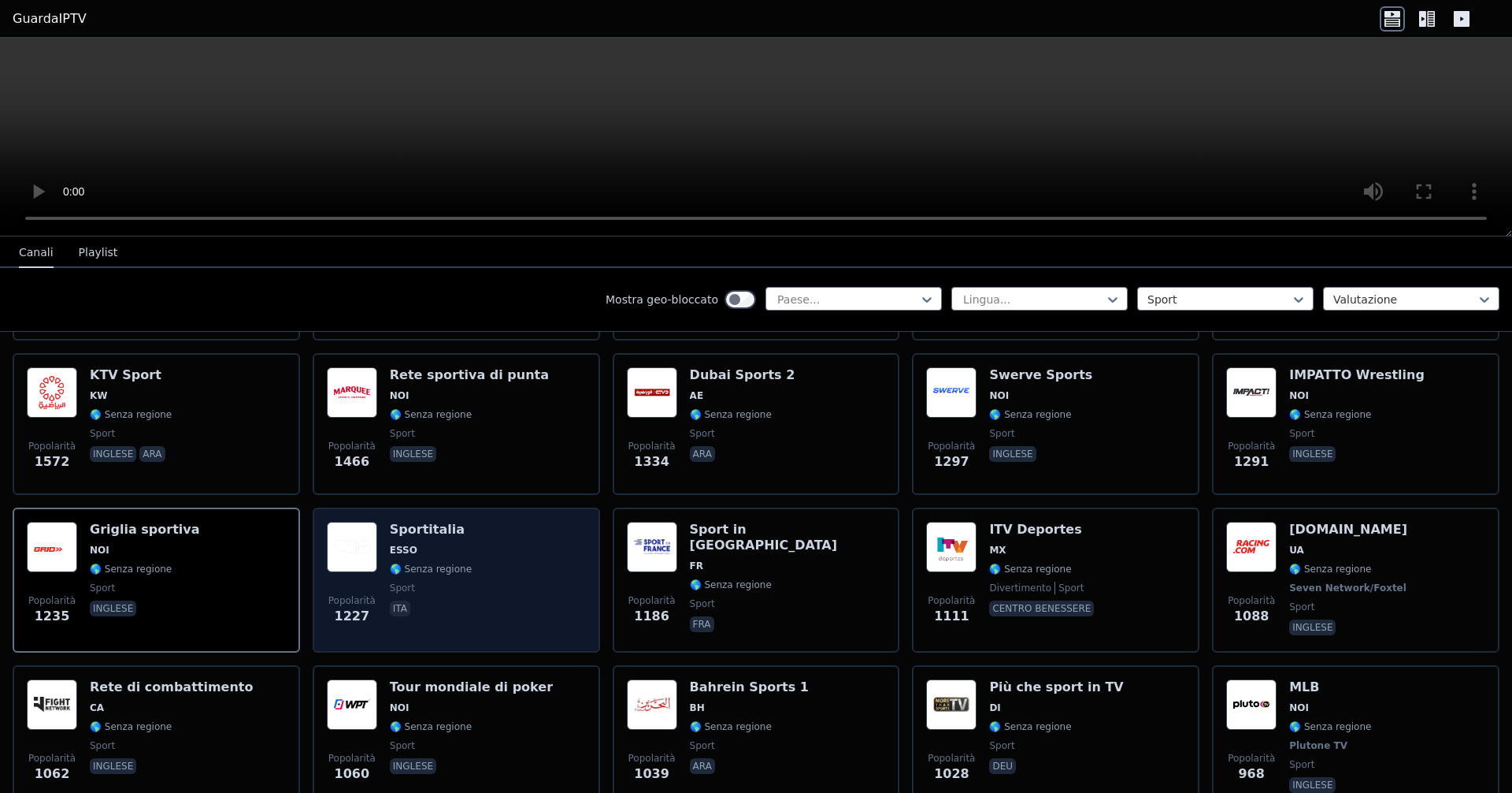
click at [518, 565] on div "Popolarità 1227 Sportitalia ESSO 🌎 Senza regione sport ita" at bounding box center [456, 580] width 259 height 117
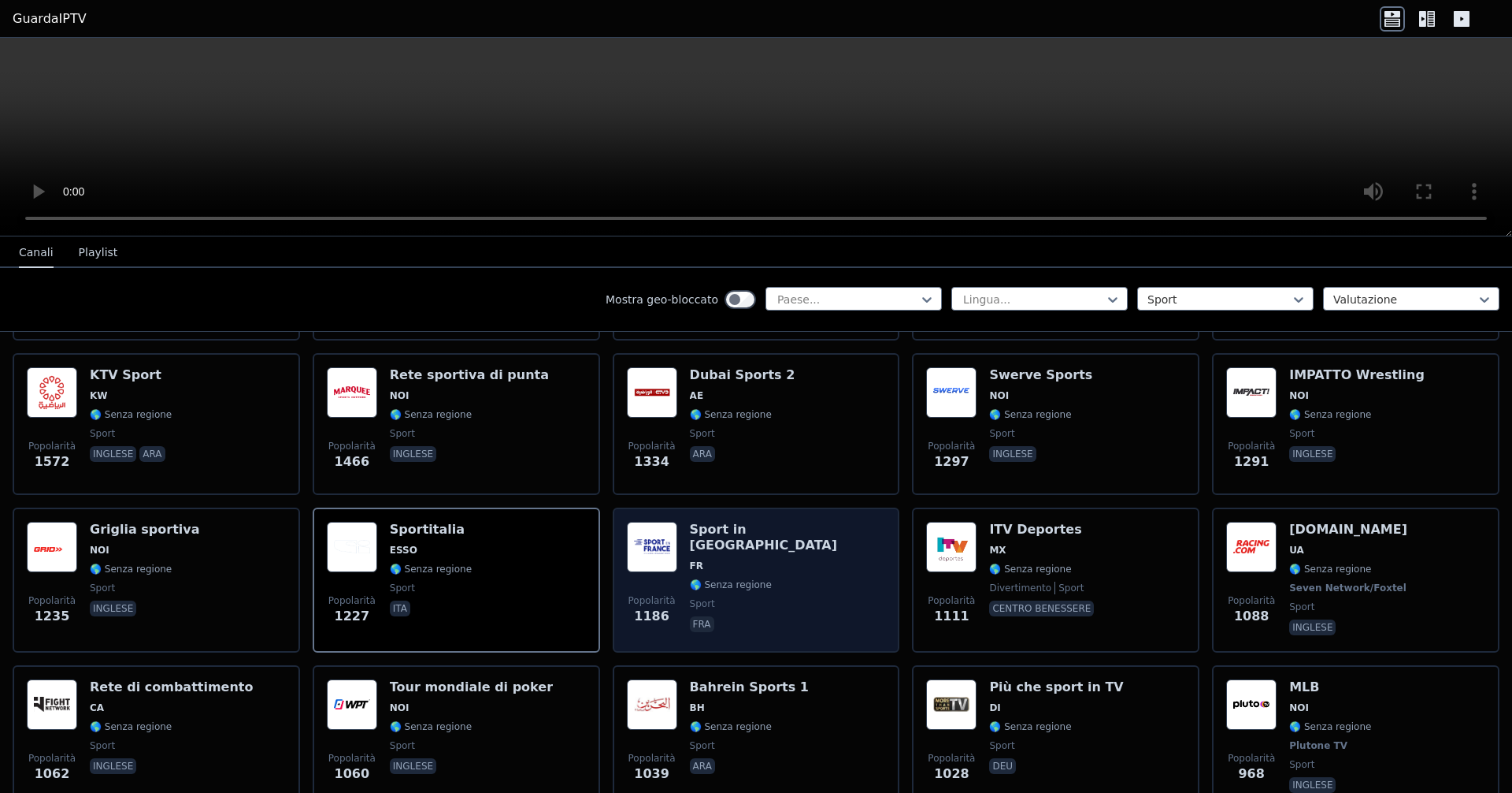
click at [731, 587] on div "Popolarità 1186 Sport in [GEOGRAPHIC_DATA] FR 🌎 Senza regione sport fra" at bounding box center [757, 580] width 259 height 117
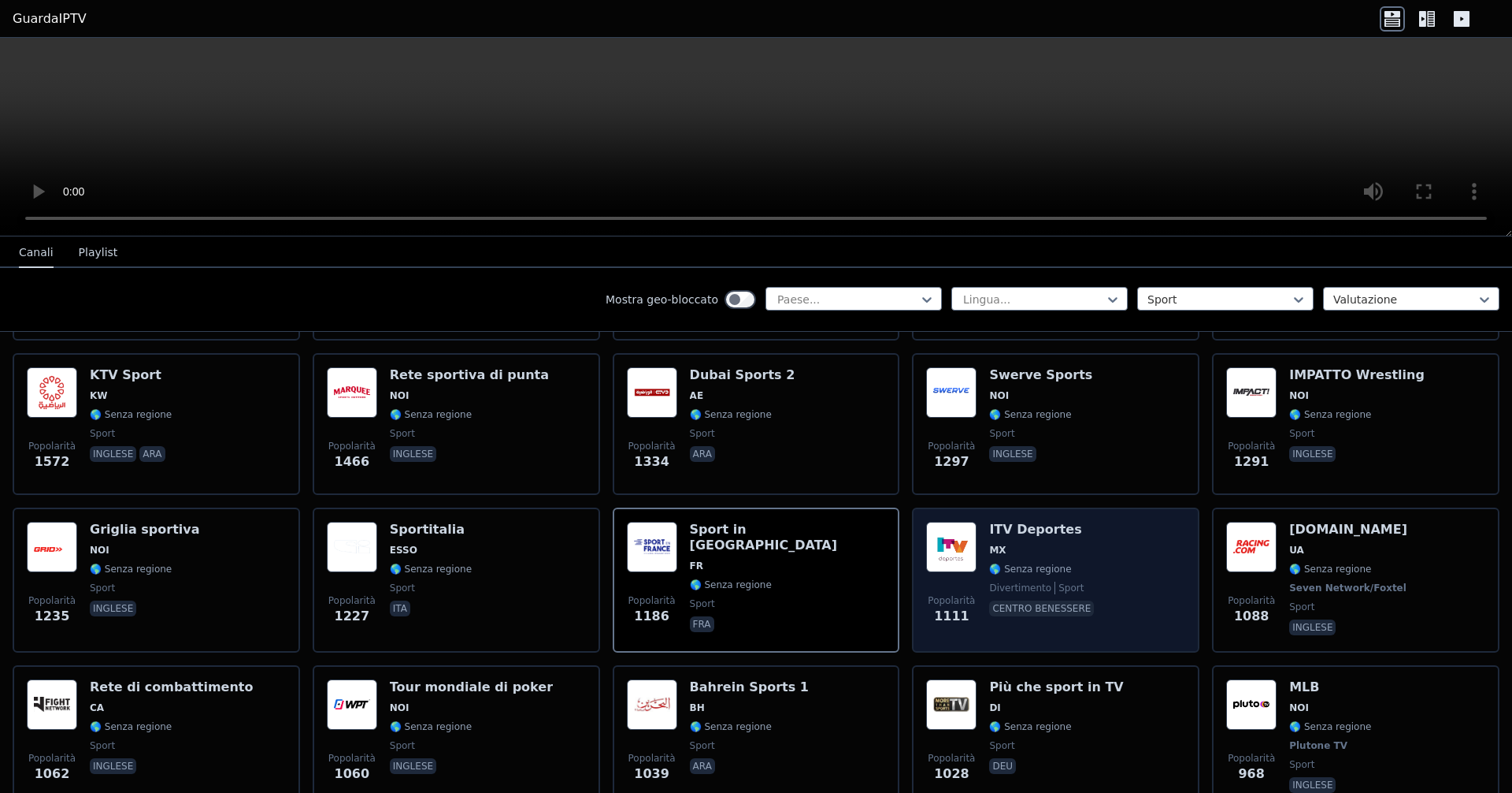
click at [731, 558] on div "ITV Deportes MX 🌎 Senza regione divertimento sport centro benessere" at bounding box center [1043, 580] width 108 height 117
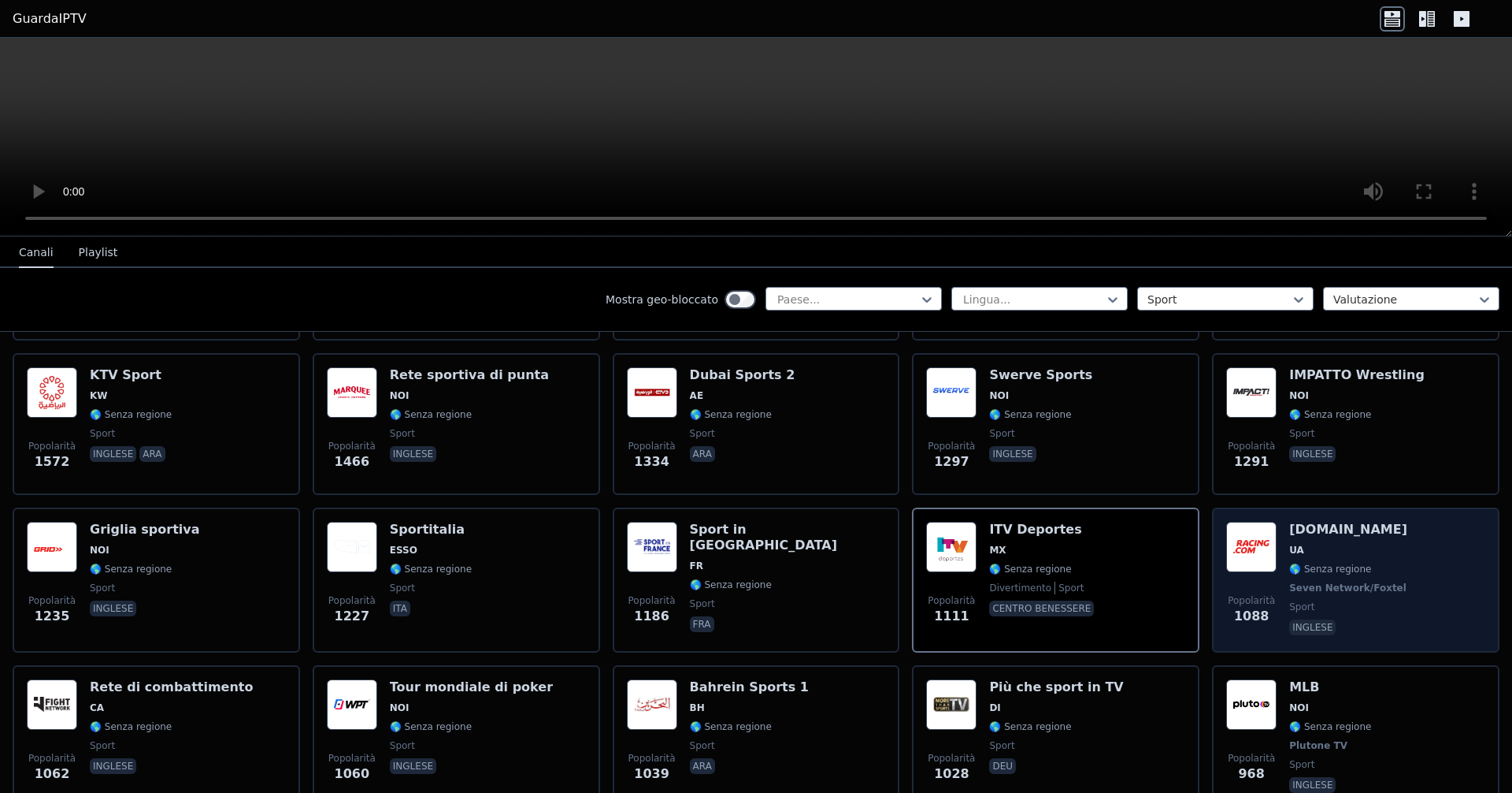
click at [731, 552] on span "UA" at bounding box center [1350, 549] width 121 height 13
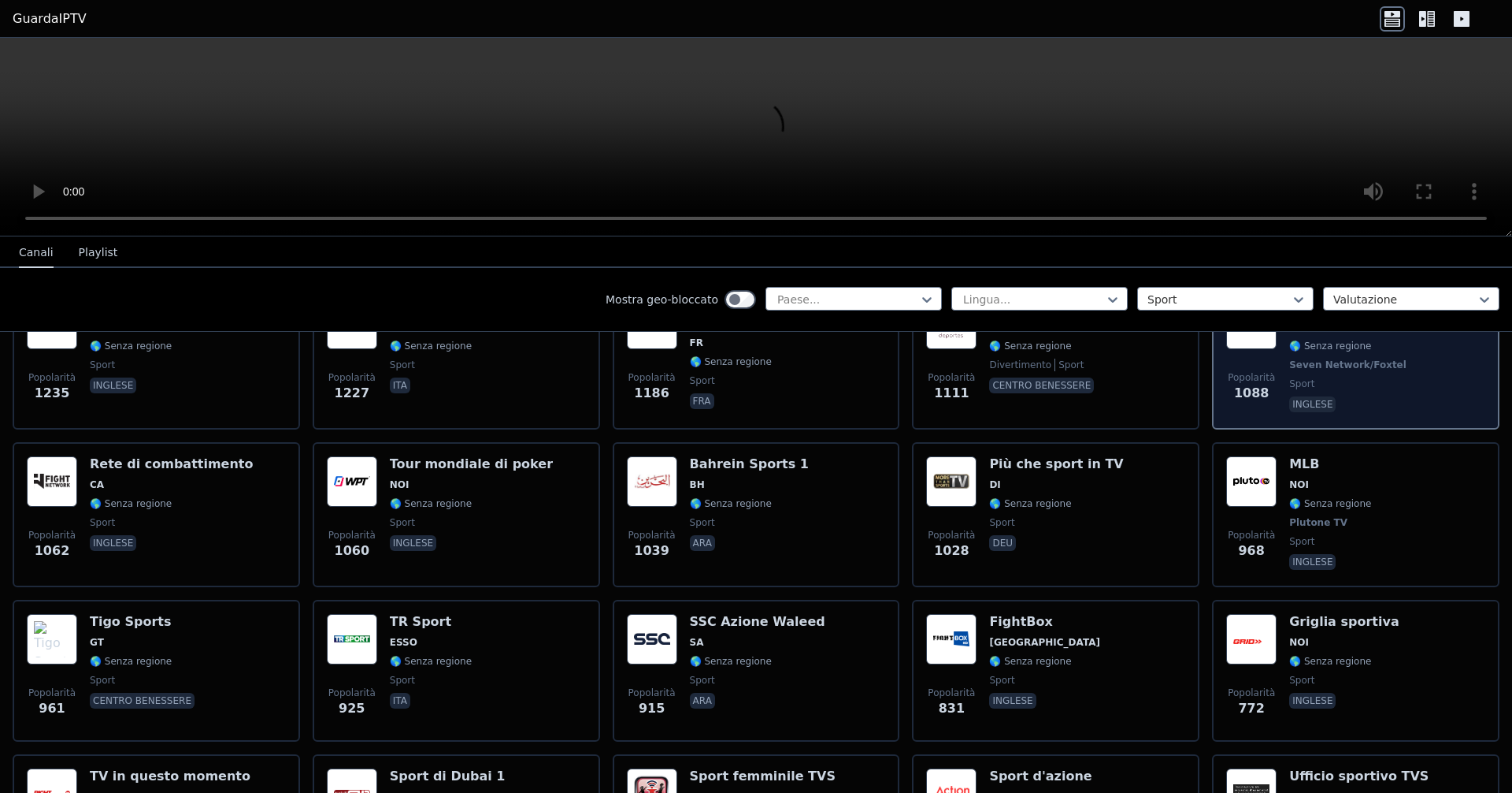
scroll to position [709, 0]
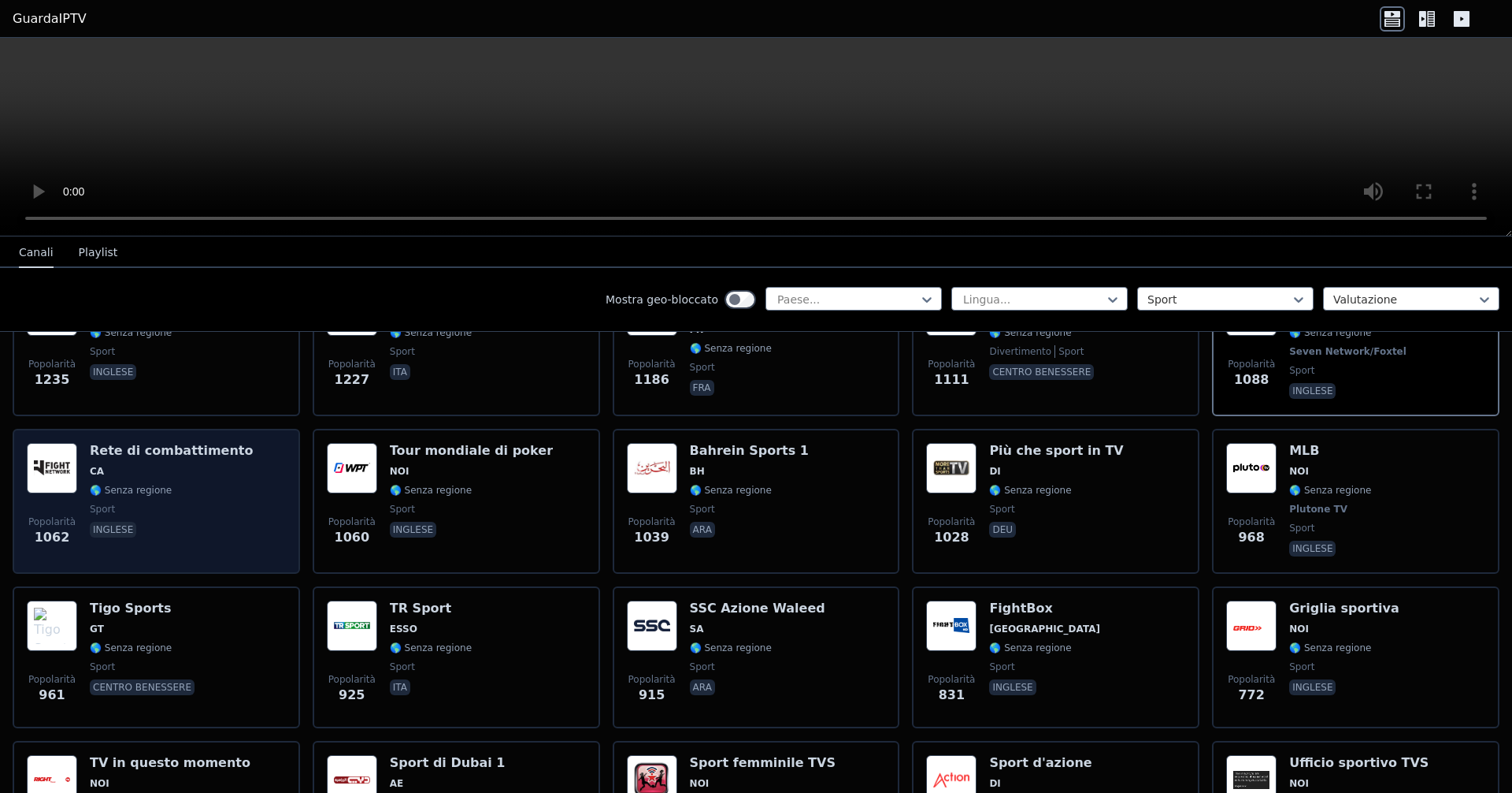
click at [121, 513] on span "sport" at bounding box center [171, 509] width 163 height 13
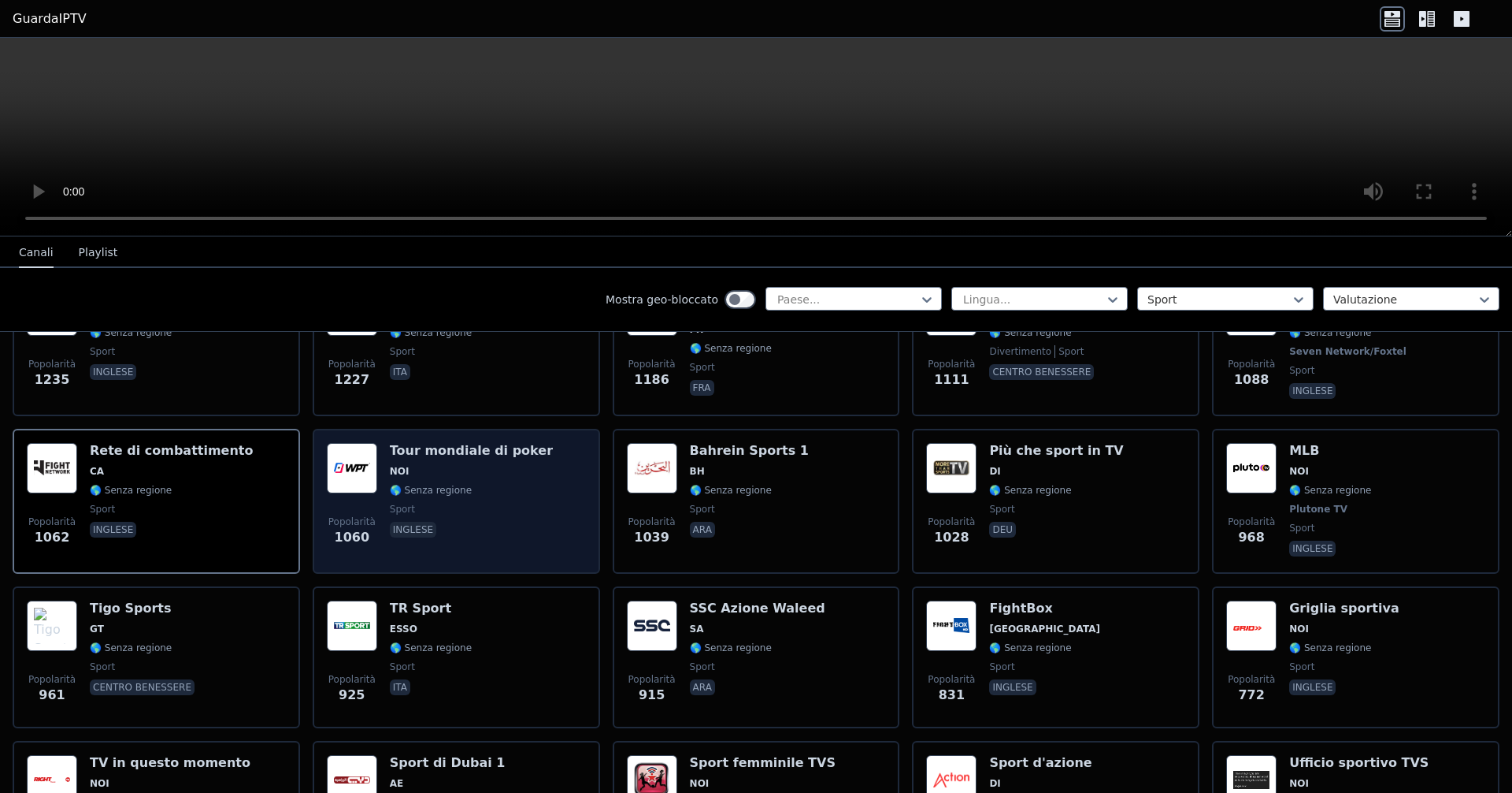
click at [460, 486] on span "🌎 Senza regione" at bounding box center [471, 490] width 163 height 13
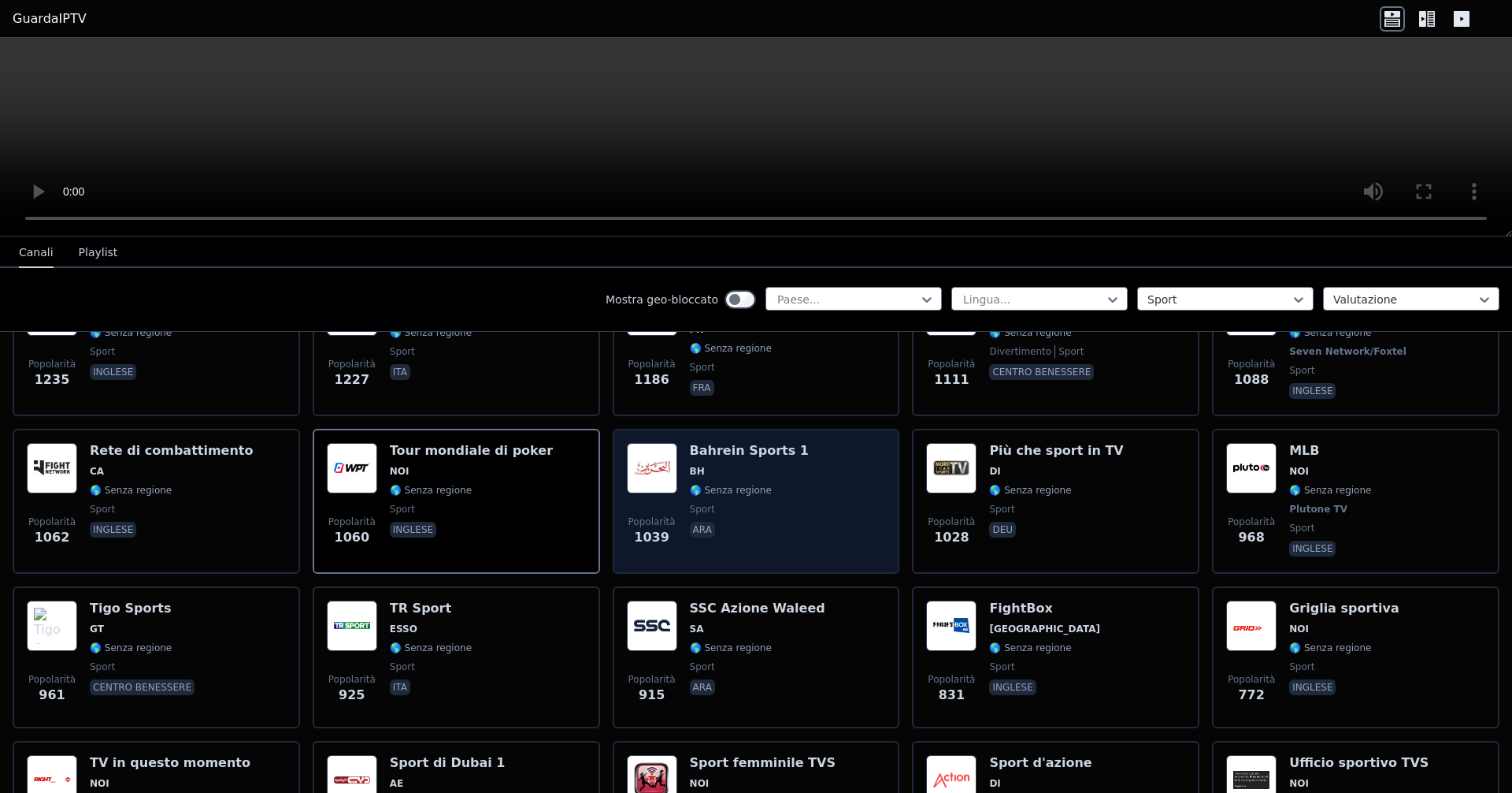
click at [731, 490] on span "🌎 Senza regione" at bounding box center [749, 490] width 119 height 13
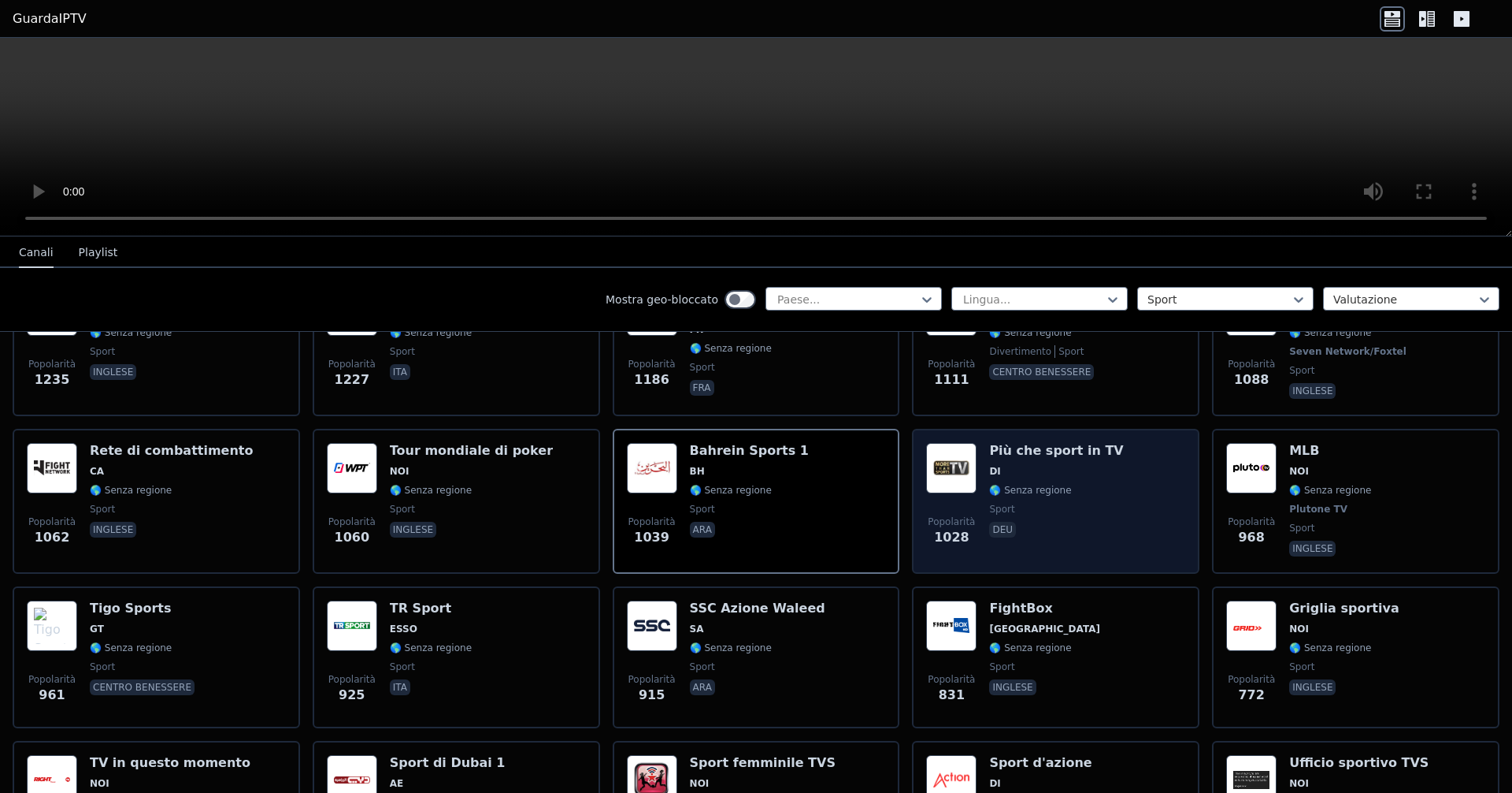
click at [731, 470] on span "DI" at bounding box center [1056, 471] width 134 height 13
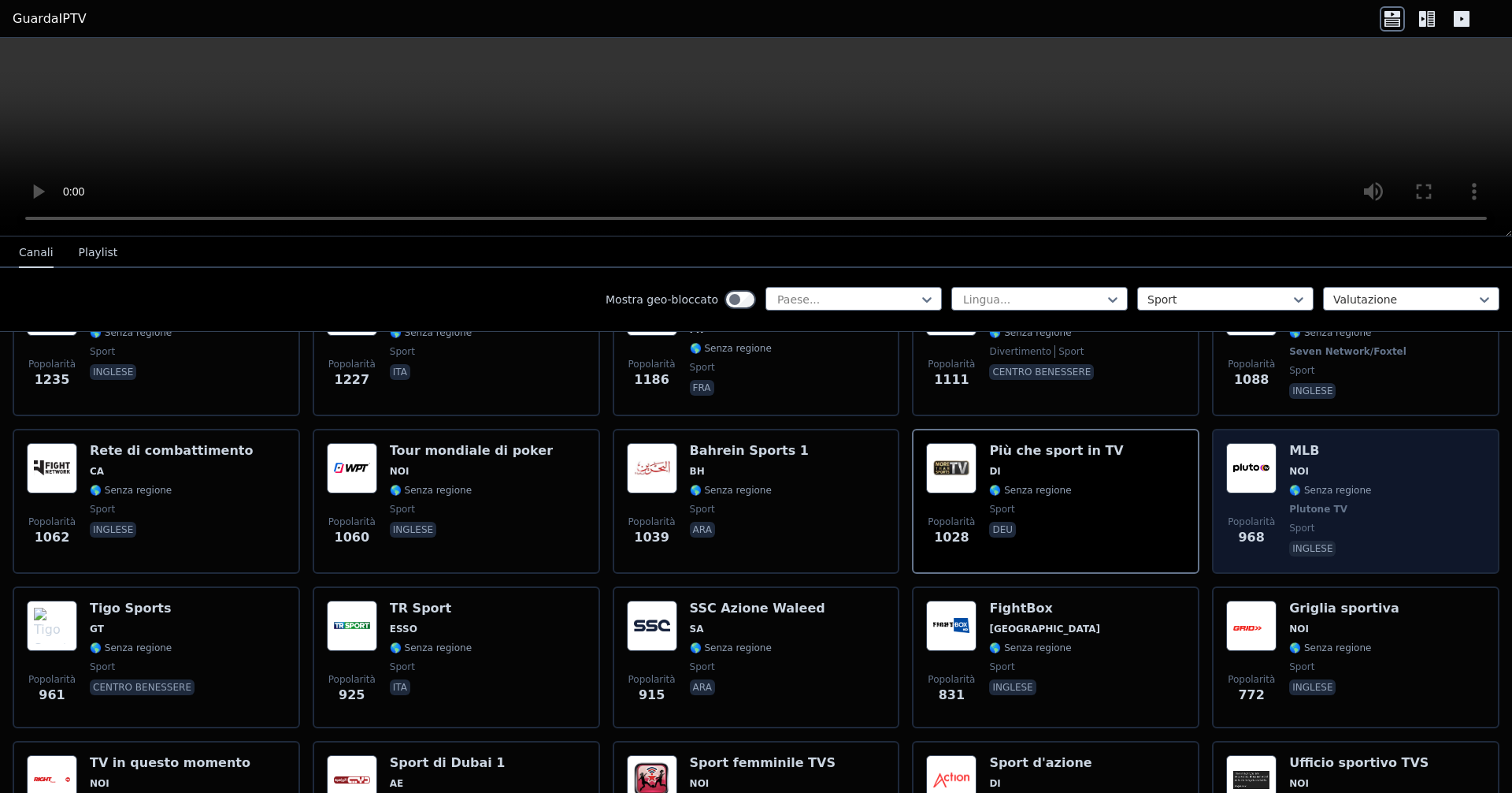
click at [731, 463] on div "MLB NOI 🌎 Senza regione Plutone TV sport inglese" at bounding box center [1330, 501] width 82 height 117
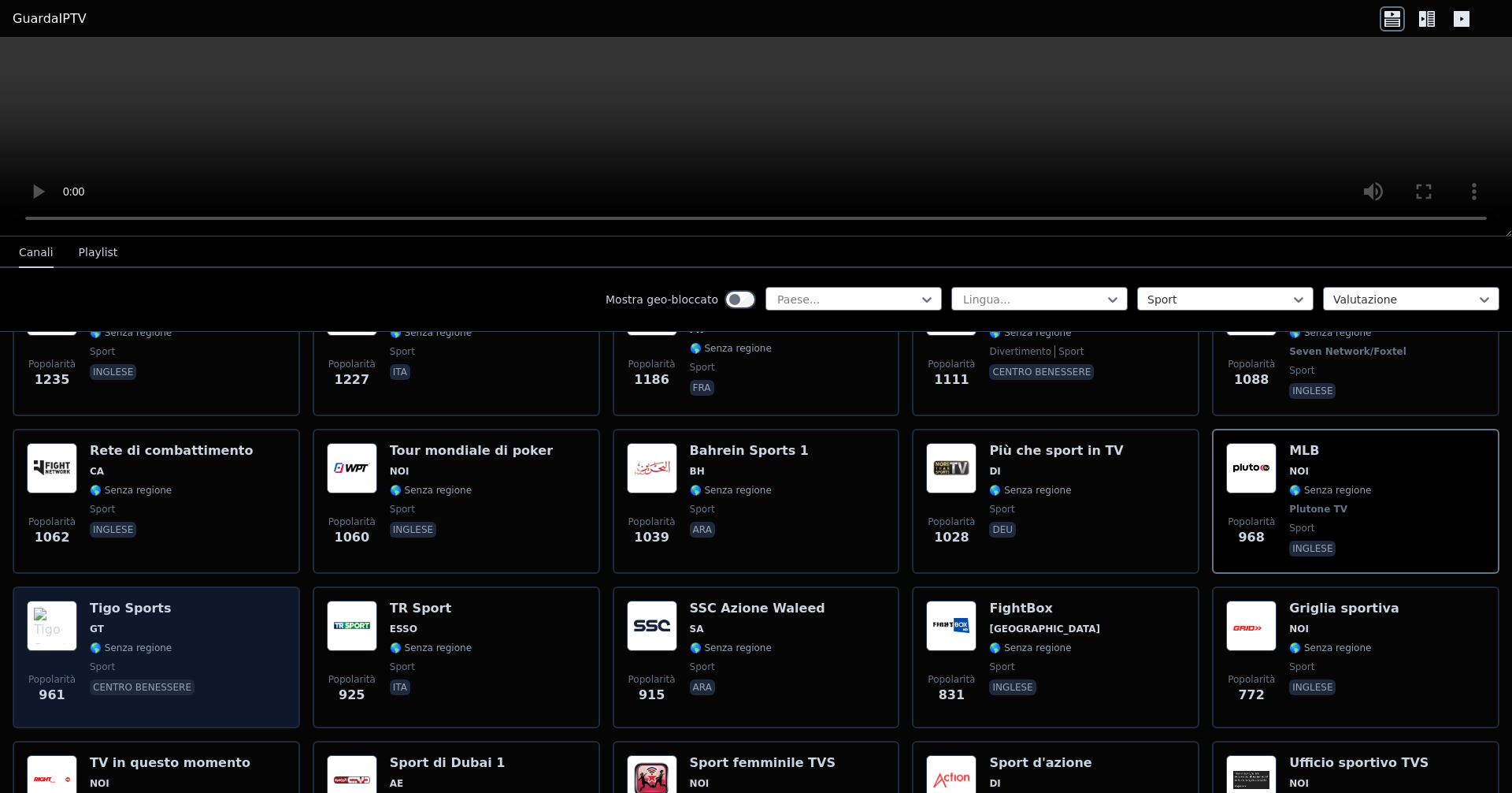
click at [142, 623] on span "GT" at bounding box center [143, 629] width 108 height 13
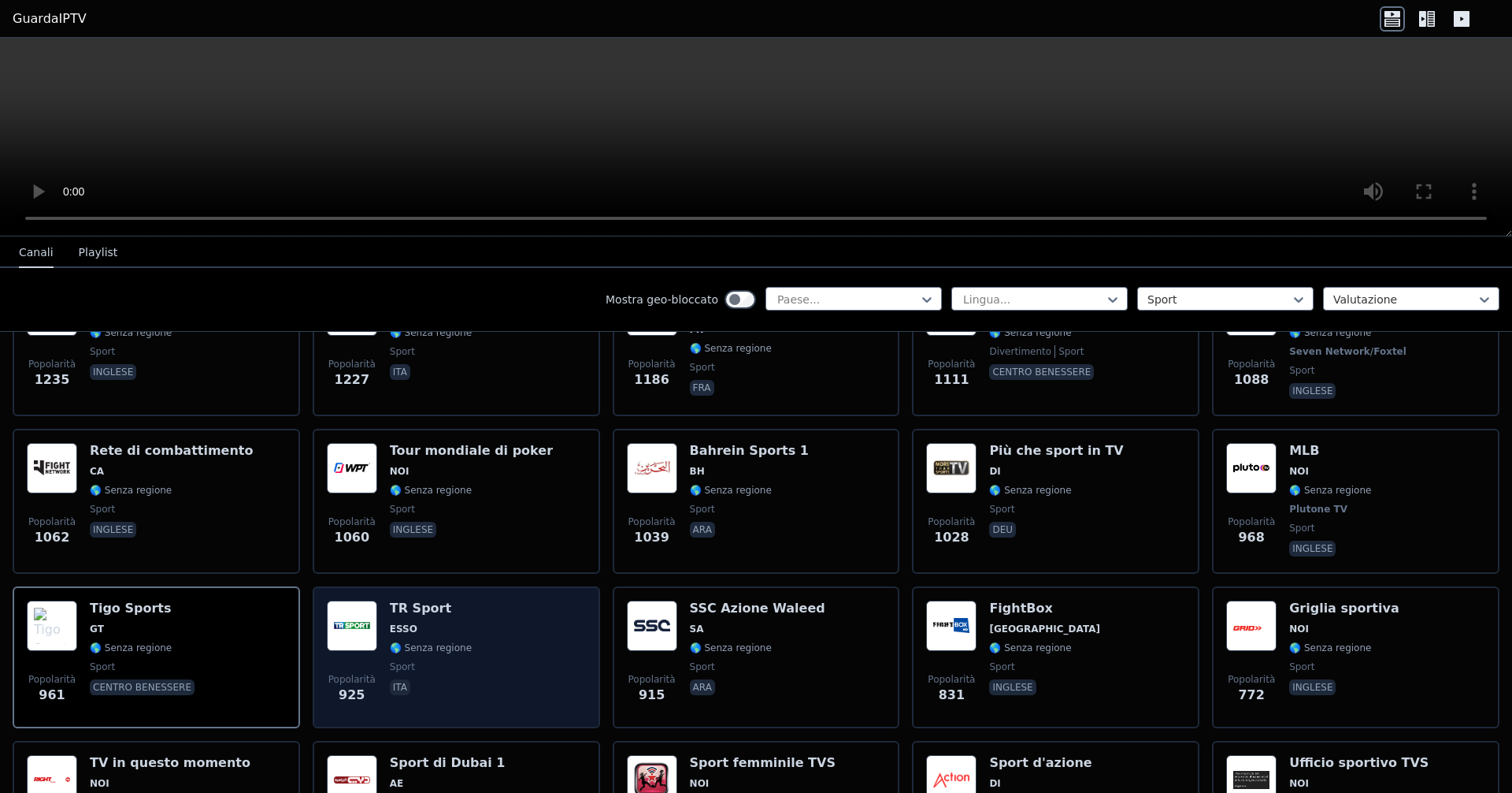
click at [471, 617] on div "Popolarità 925 TR Sport ESSO 🌎 Senza regione sport ita" at bounding box center [456, 656] width 259 height 114
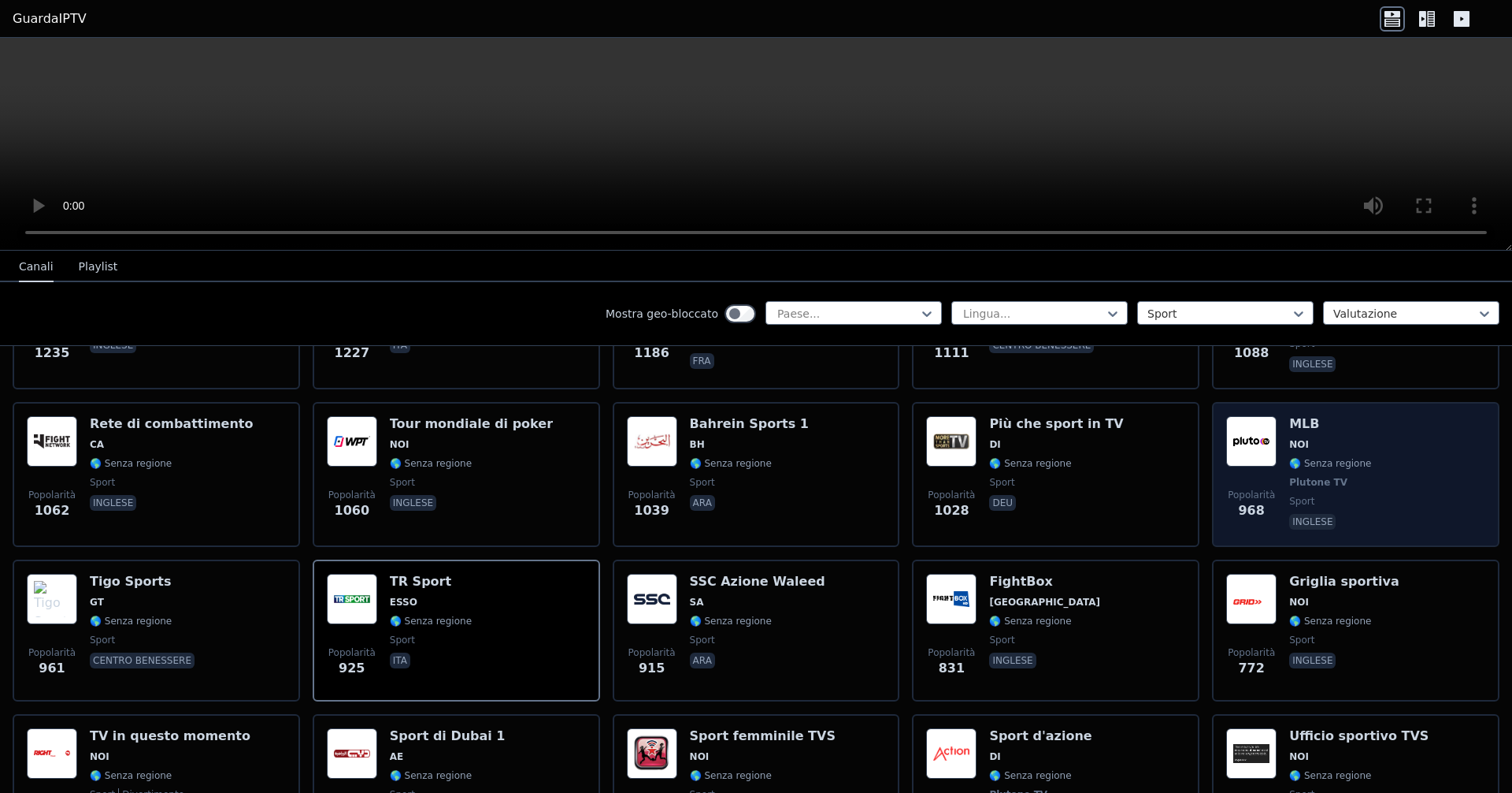
scroll to position [788, 0]
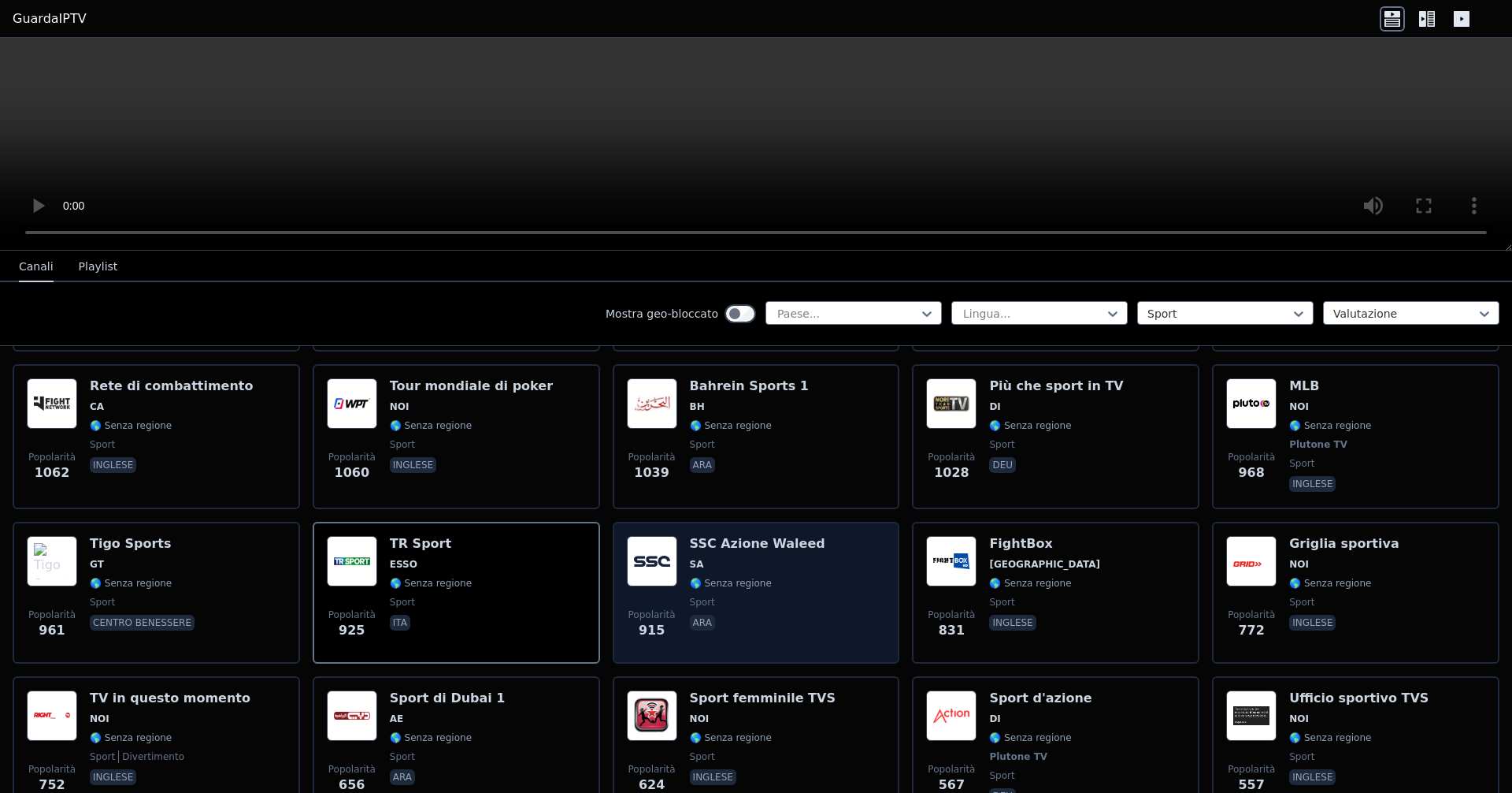
click at [728, 562] on span "SA" at bounding box center [757, 563] width 136 height 13
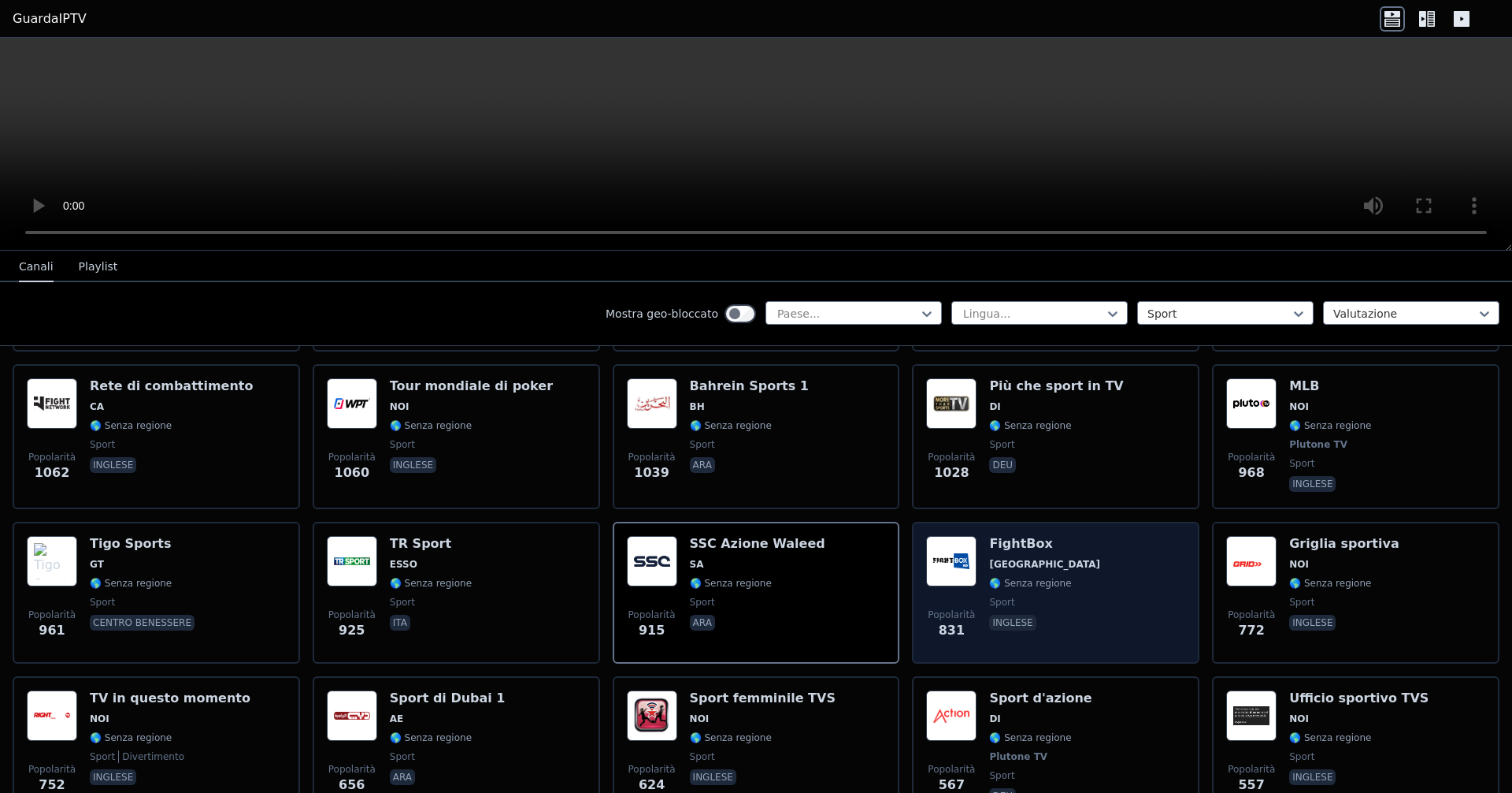
click at [731, 566] on span "[GEOGRAPHIC_DATA]" at bounding box center [1045, 563] width 111 height 13
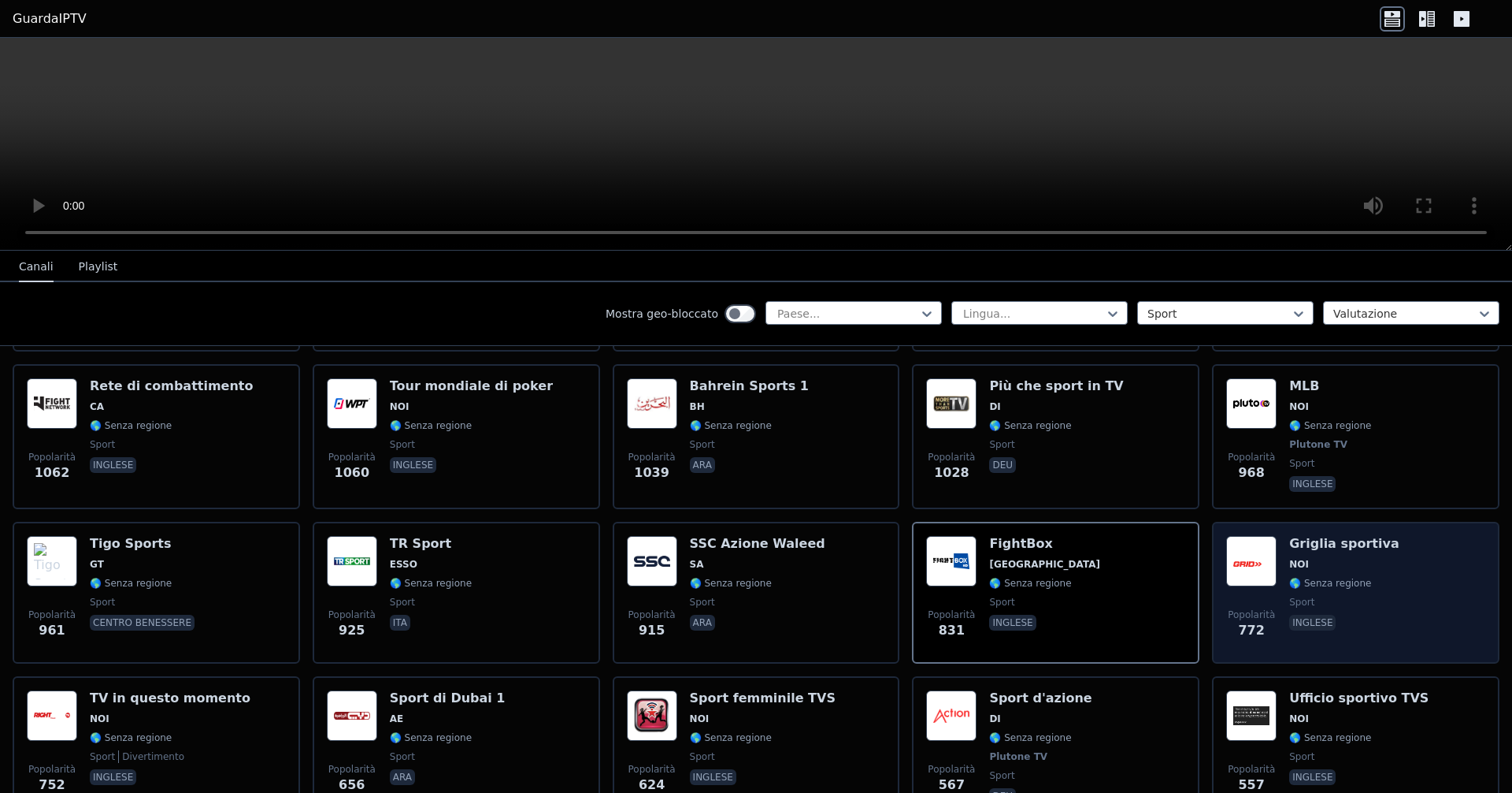
click at [731, 585] on font "🌎 Senza regione" at bounding box center [1330, 582] width 82 height 11
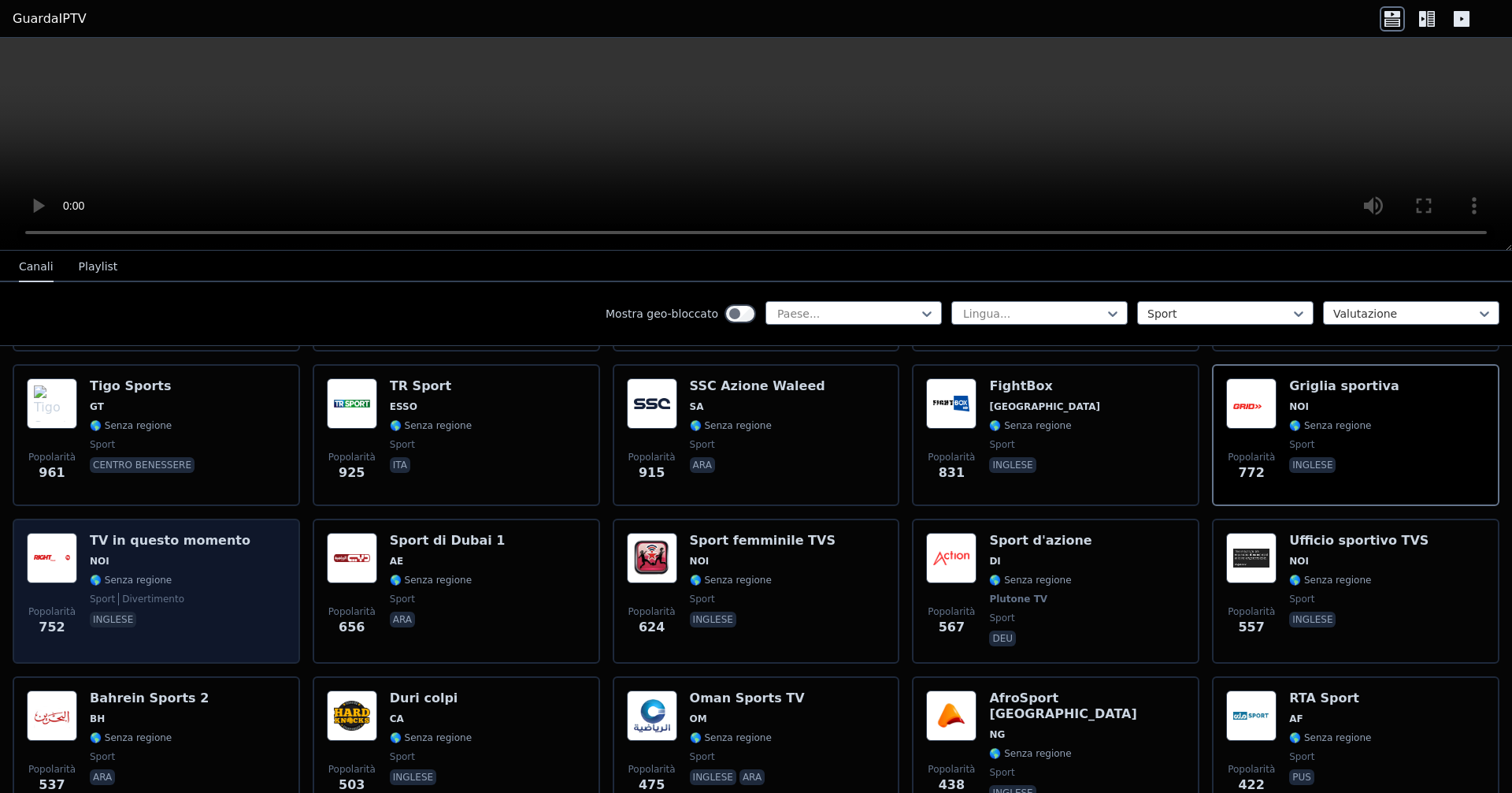
click at [114, 555] on span "NOI" at bounding box center [170, 560] width 160 height 13
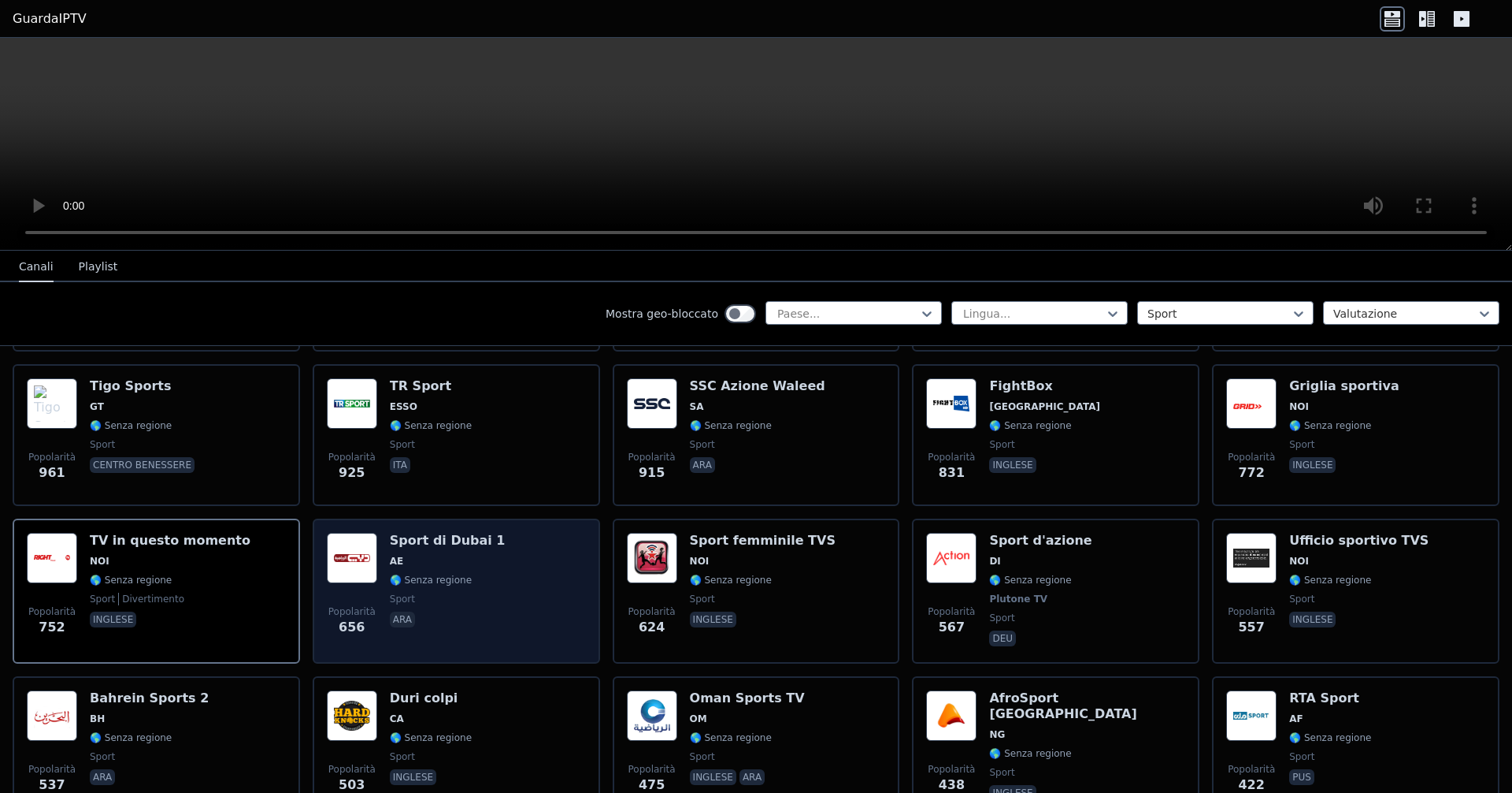
click at [463, 580] on span "🌎 Senza regione" at bounding box center [447, 579] width 116 height 13
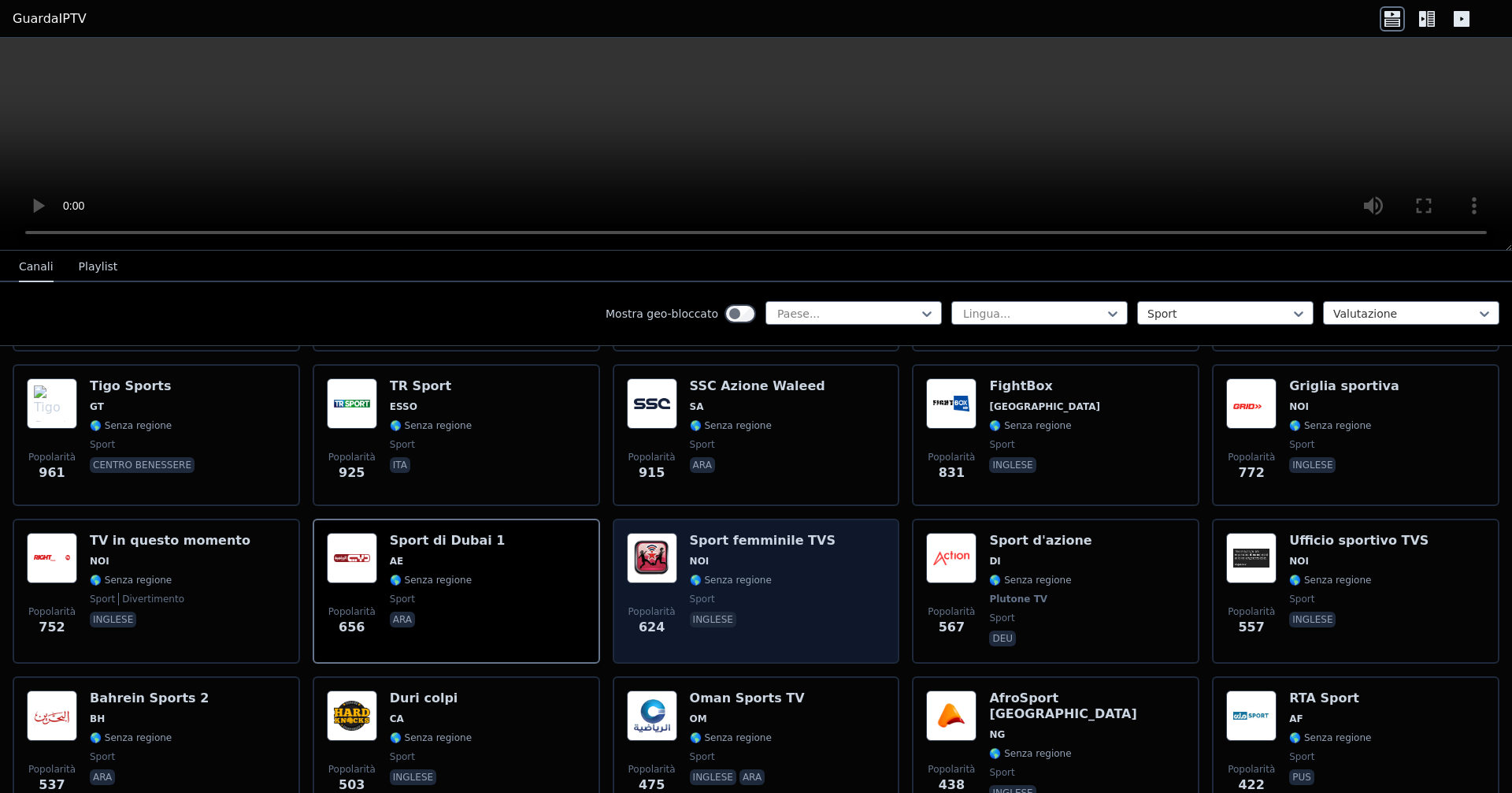
click at [702, 548] on div "Sport femminile TVS NOI 🌎 Senza regione sport inglese" at bounding box center [762, 591] width 145 height 117
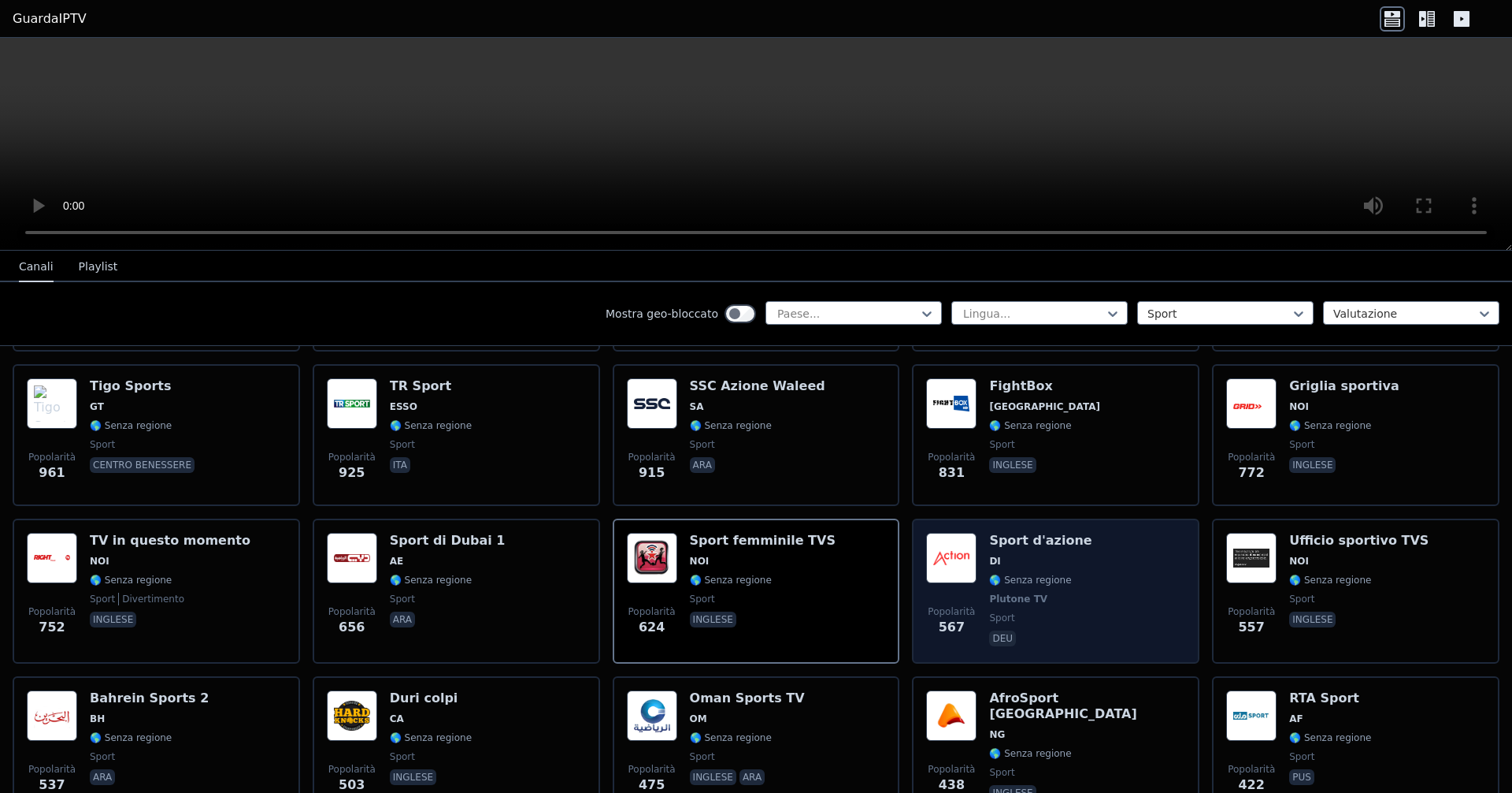
click at [731, 554] on div "Popolarità 567 Sport d'azione DI 🌎 Senza regione Plutone TV sport deu" at bounding box center [1056, 591] width 259 height 117
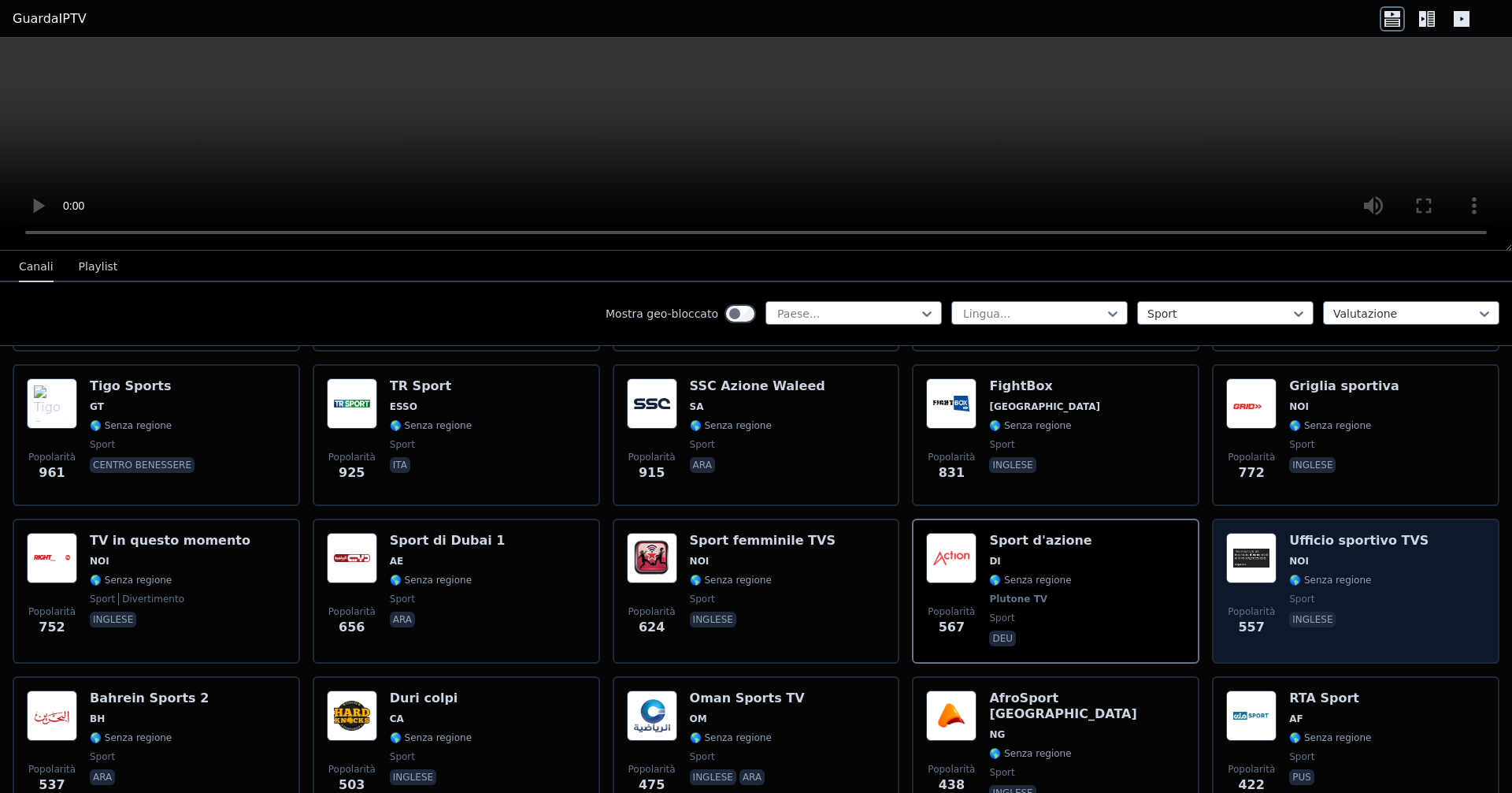
click at [731, 549] on div "Ufficio sportivo TVS NOI 🌎 Senza regione sport inglese" at bounding box center [1359, 591] width 140 height 117
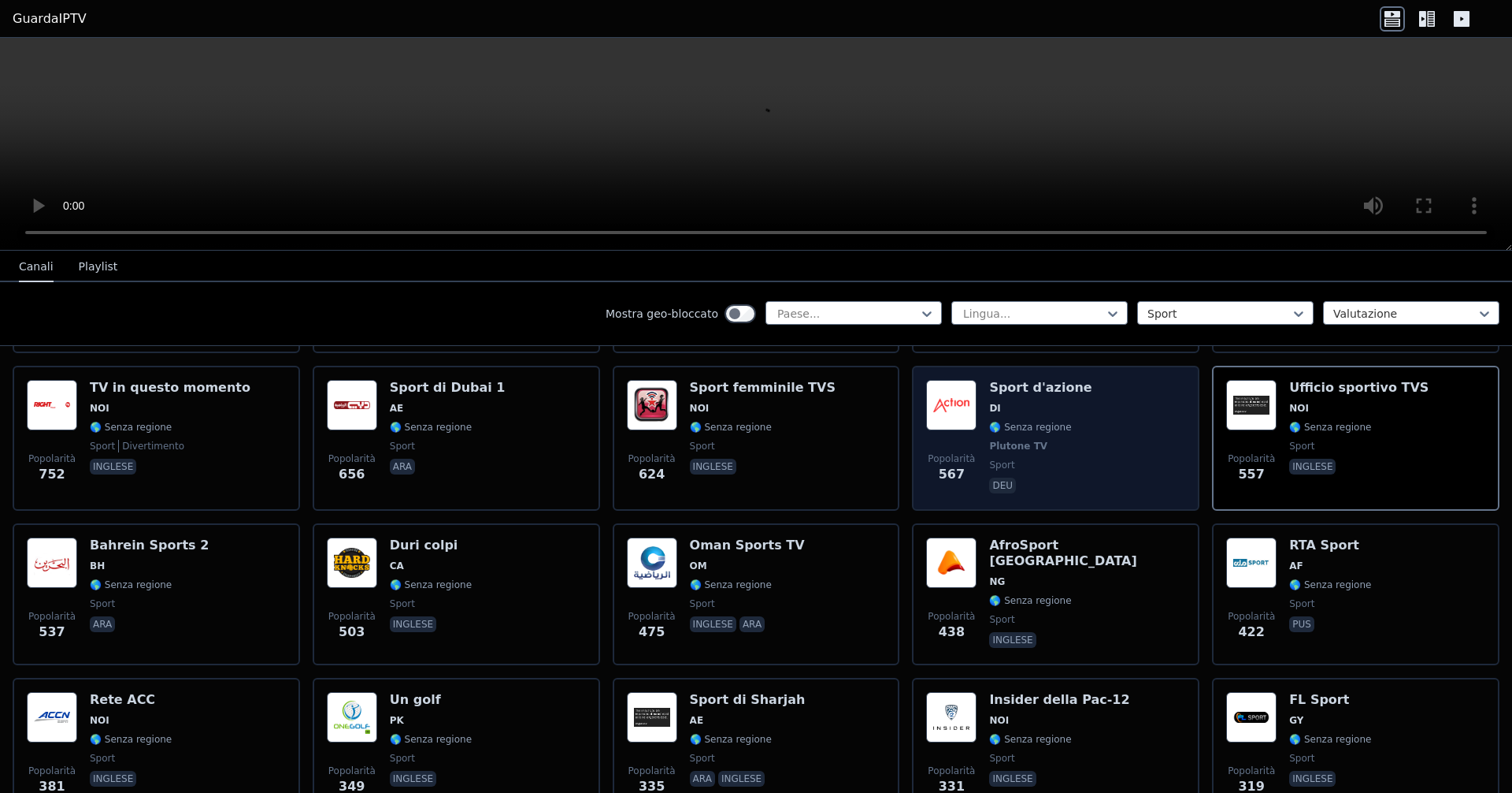
scroll to position [1103, 0]
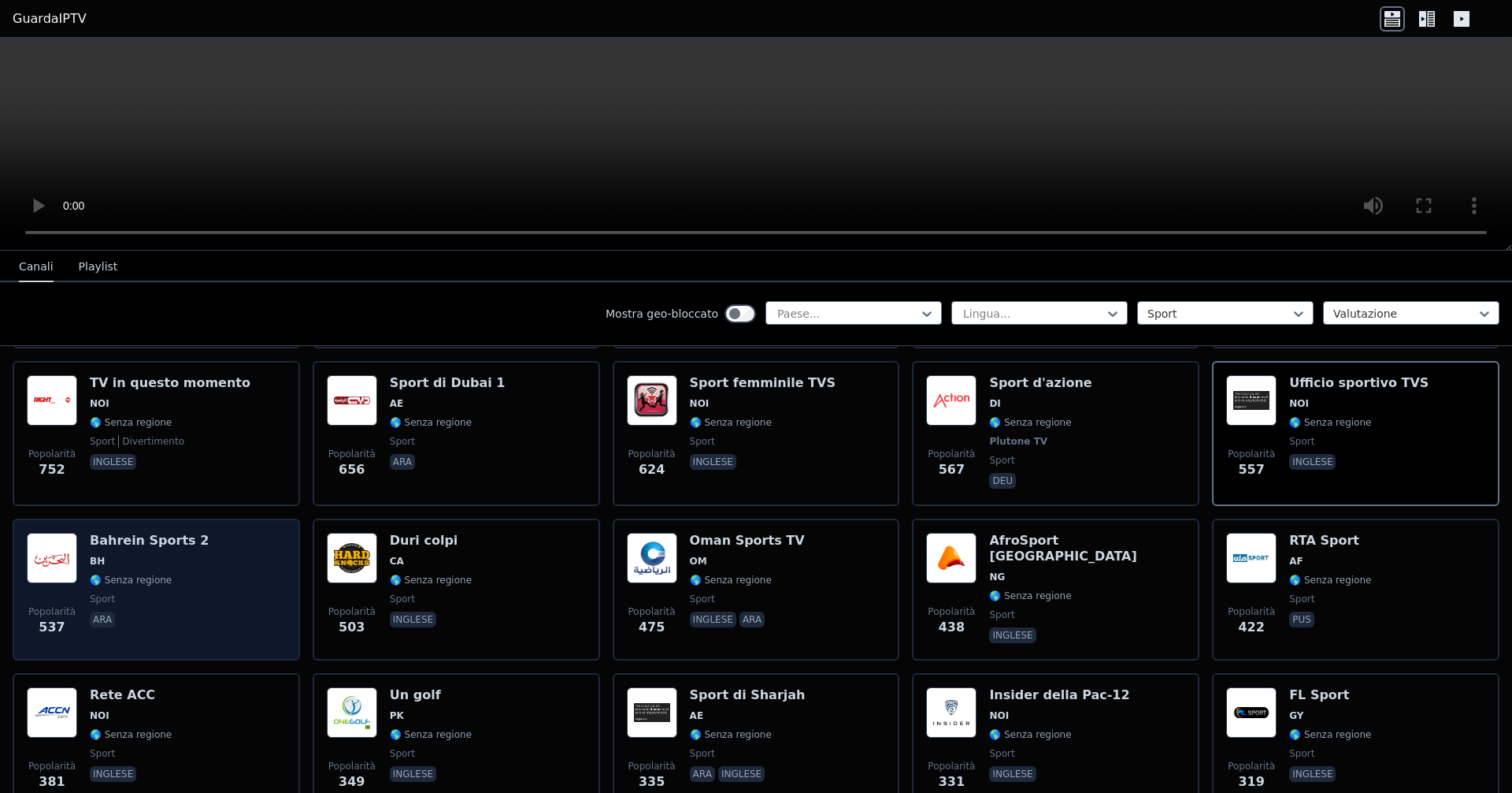
click at [179, 604] on span "sport" at bounding box center [149, 598] width 119 height 13
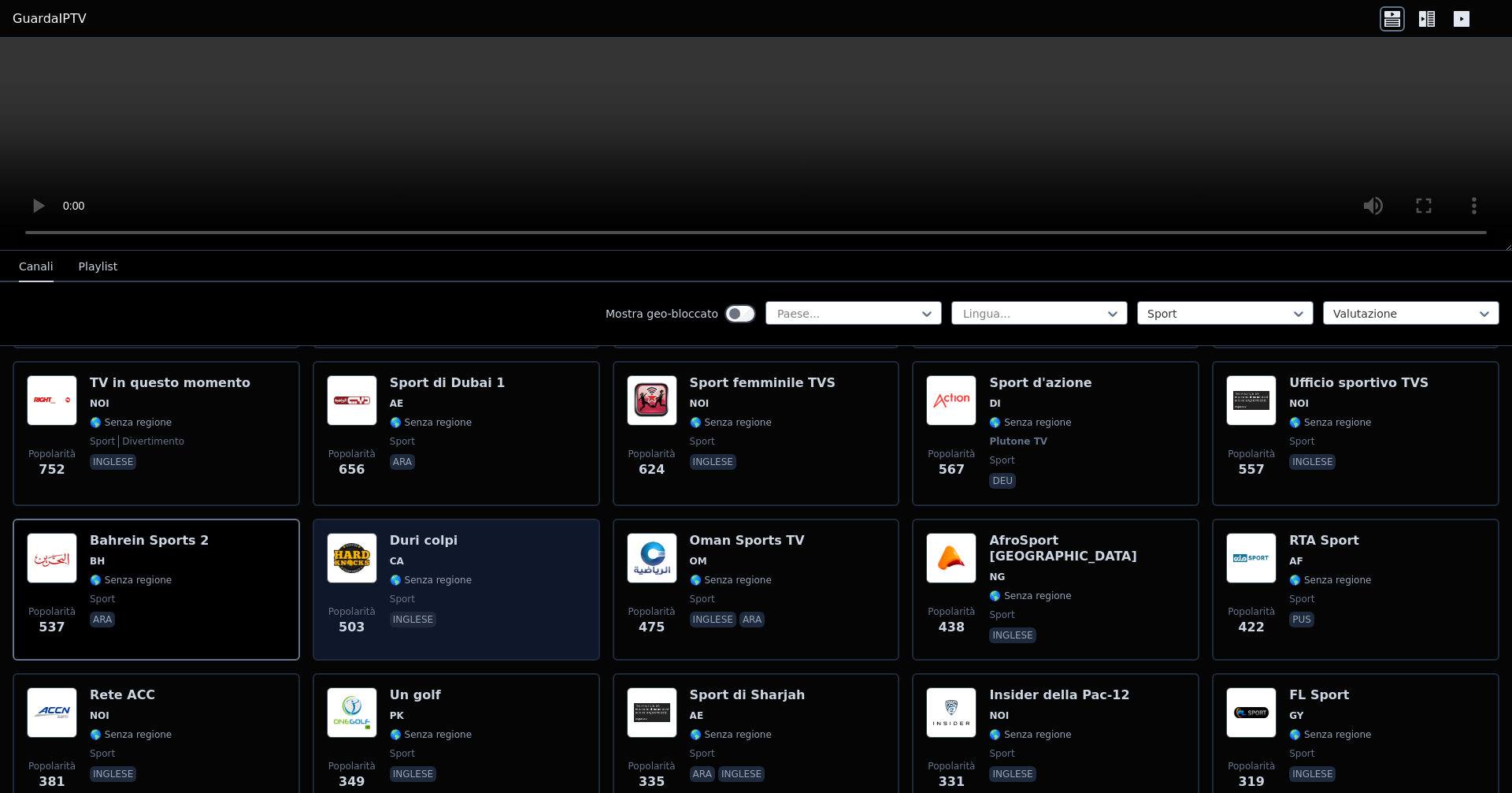
click at [485, 543] on div "Popolarità 503 Duri colpi CA 🌎 Senza regione sport inglese" at bounding box center [456, 589] width 259 height 114
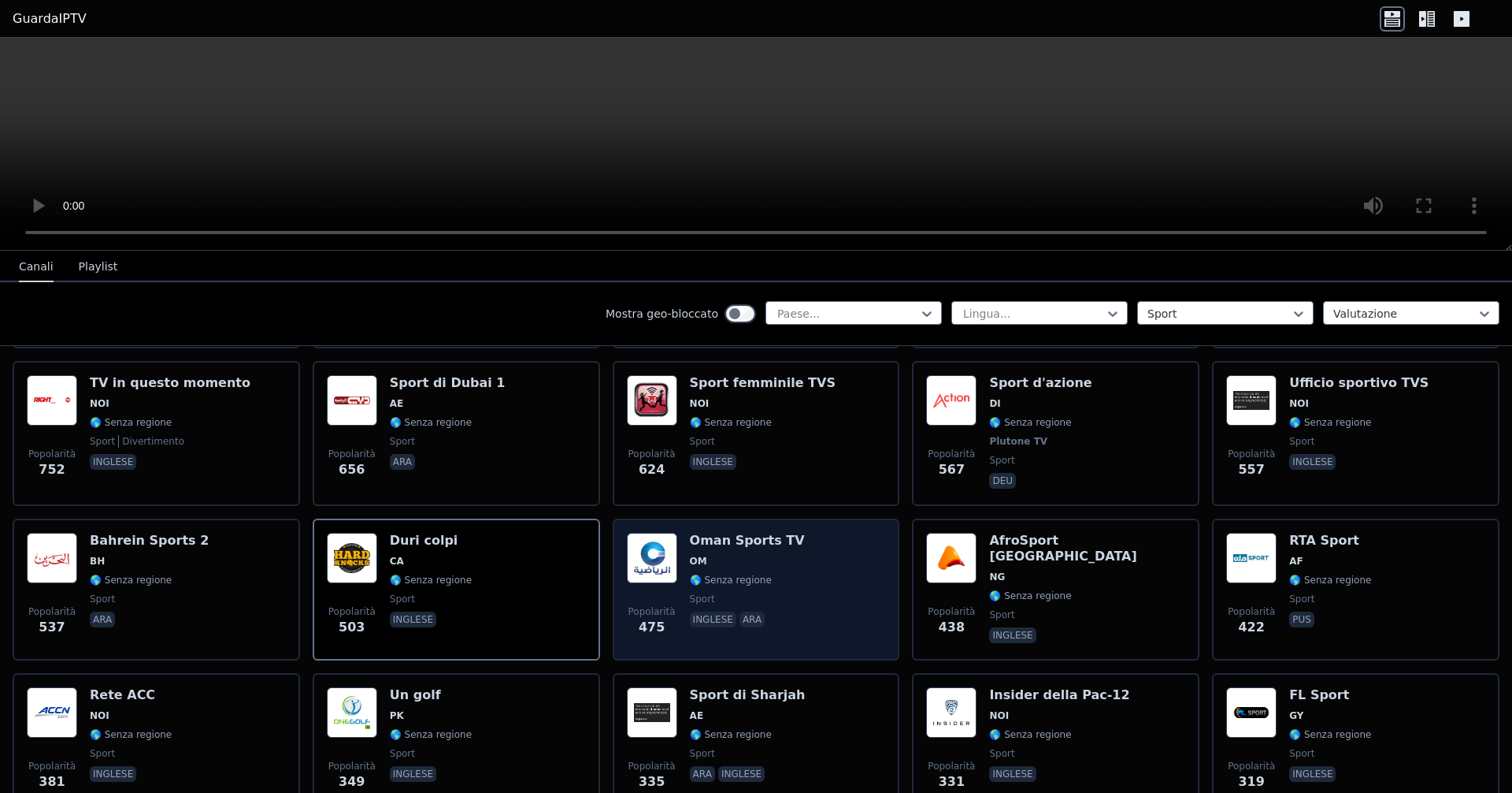
click at [731, 556] on span "OM" at bounding box center [747, 560] width 115 height 13
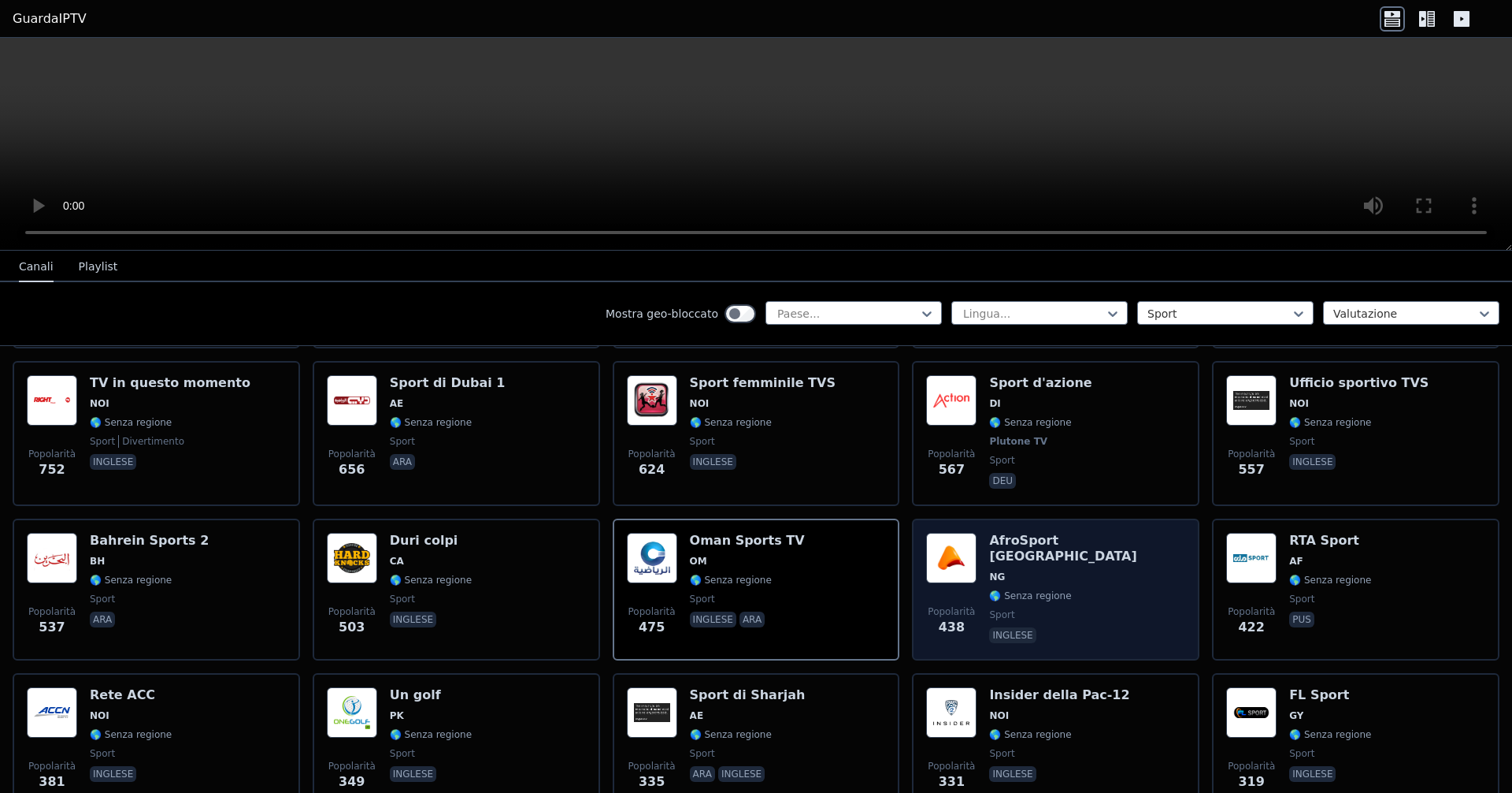
click at [731, 570] on span "NG" at bounding box center [1087, 576] width 196 height 13
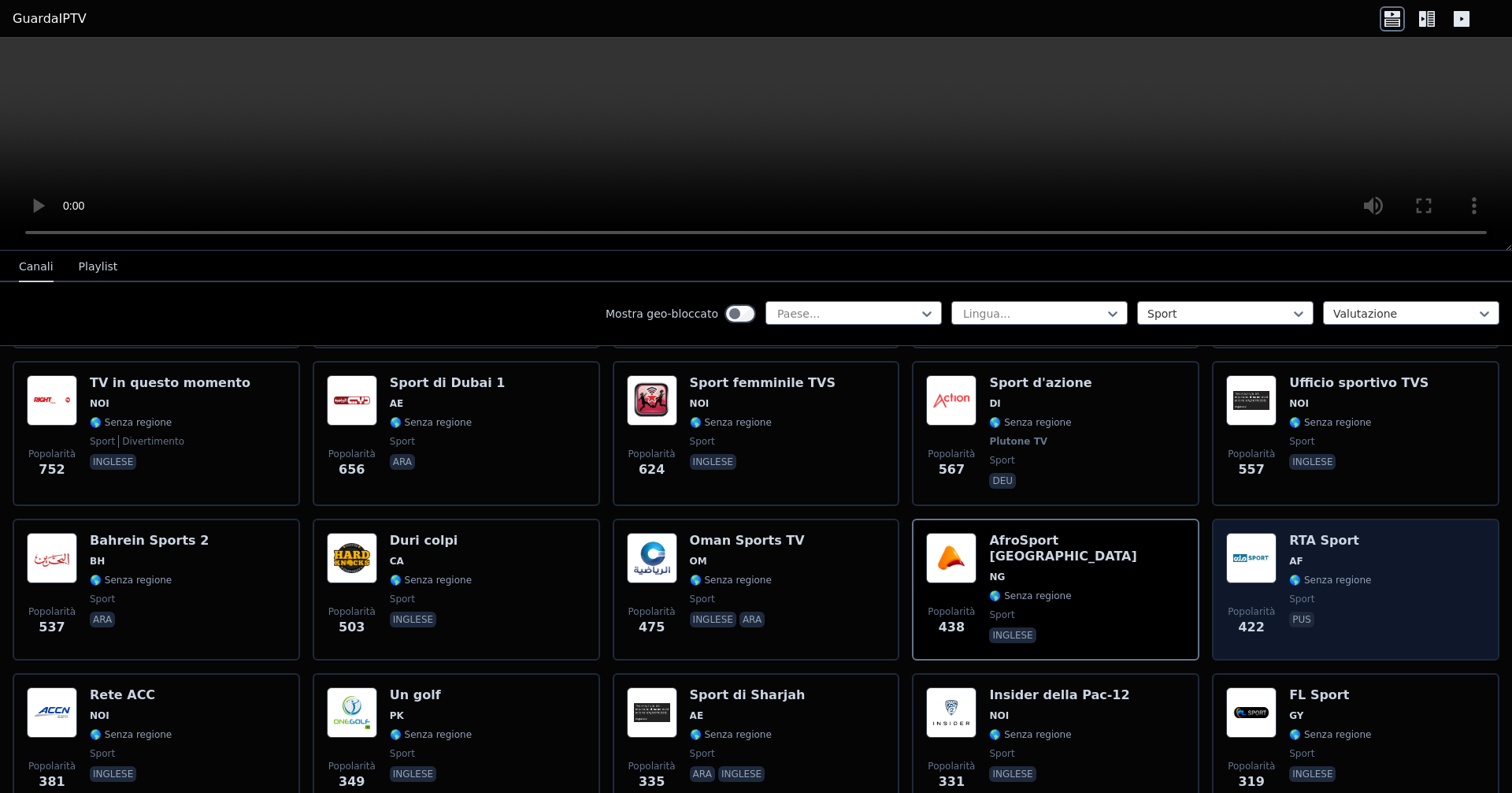
click at [731, 571] on div "RTA Sport AF 🌎 Senza regione sport pus" at bounding box center [1330, 589] width 82 height 114
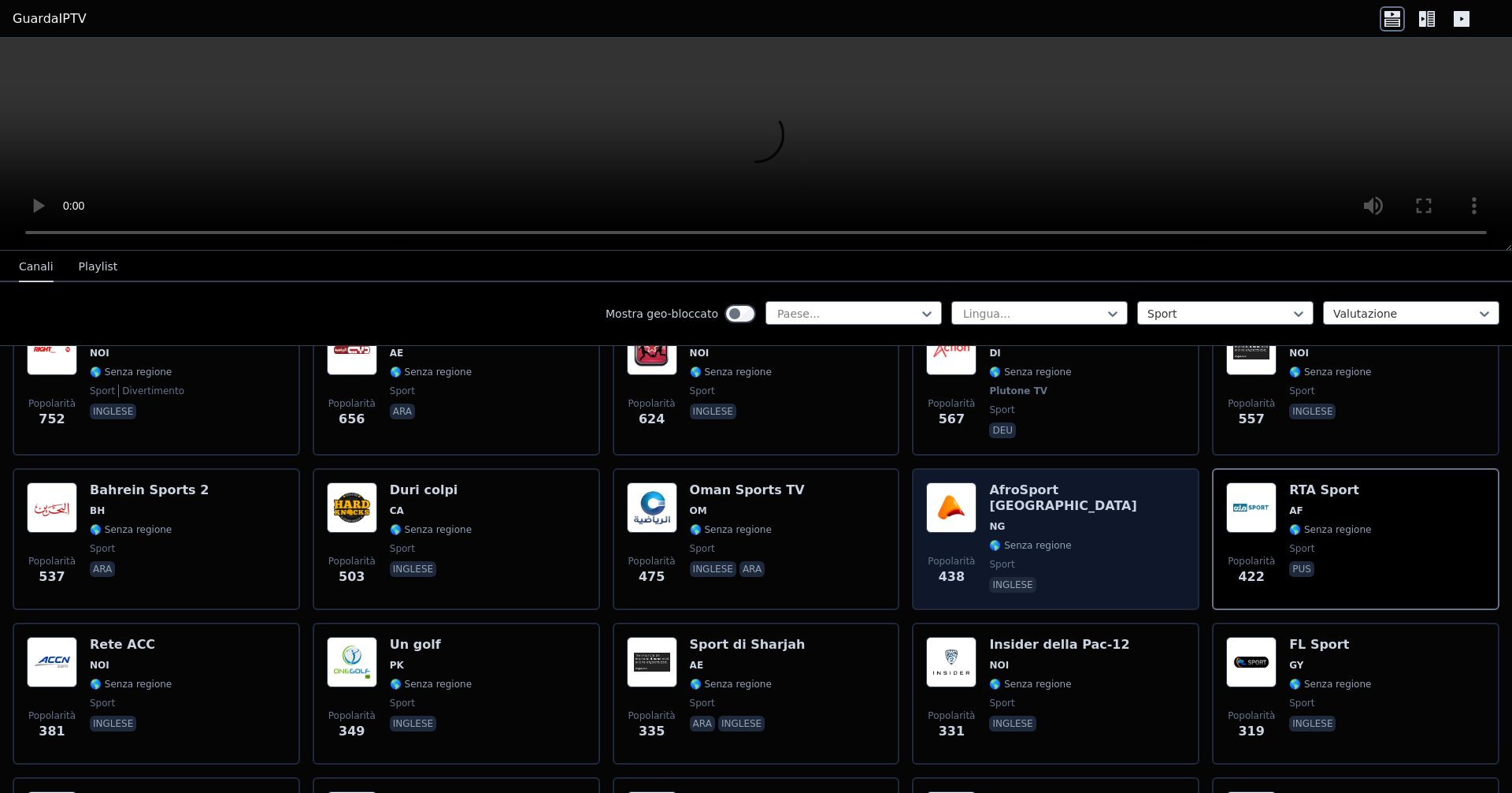
scroll to position [1182, 0]
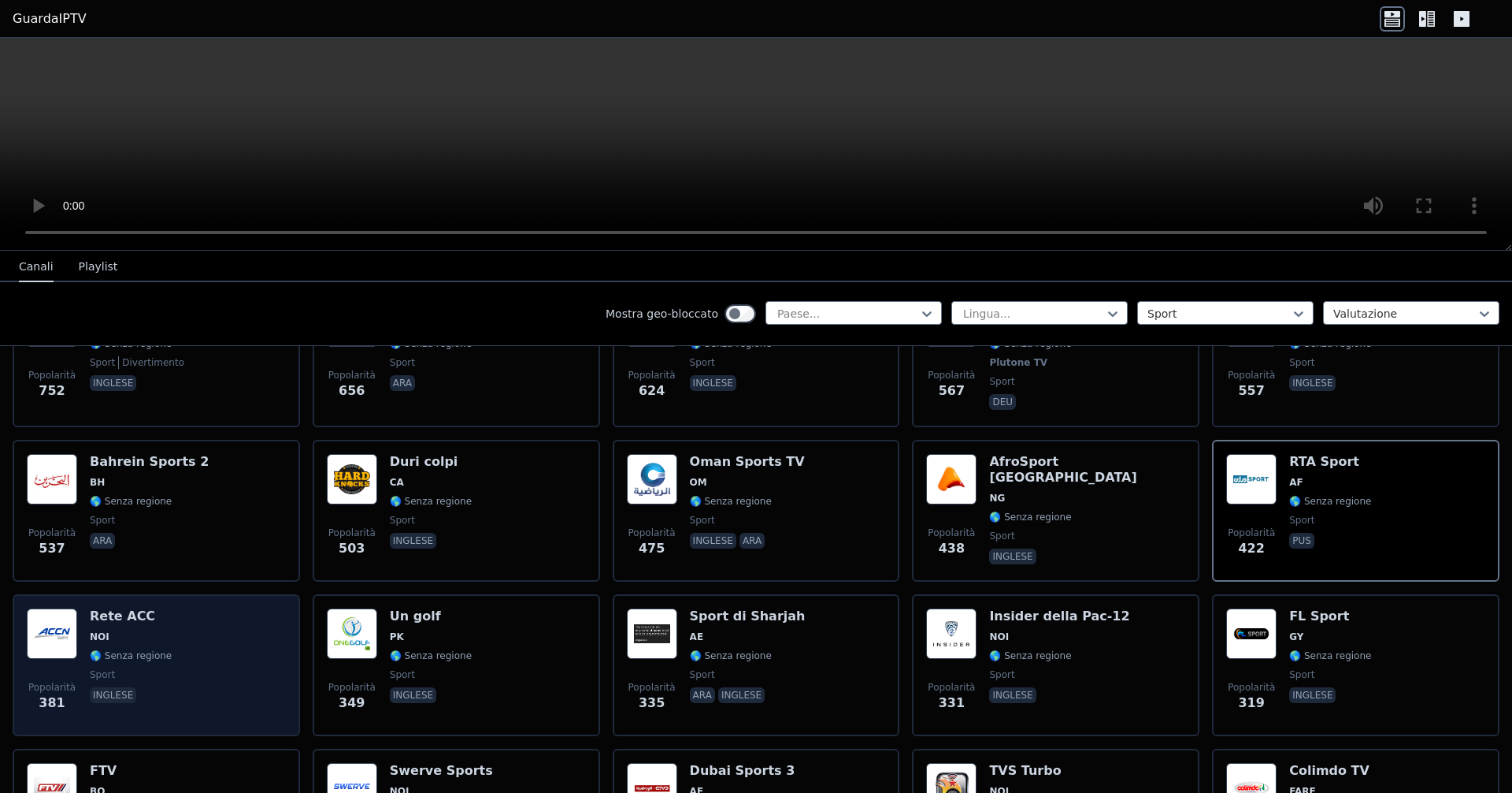
click at [163, 633] on div "Popolarità 381 Rete ACC NOI 🌎 Senza regione sport inglese" at bounding box center [156, 664] width 259 height 114
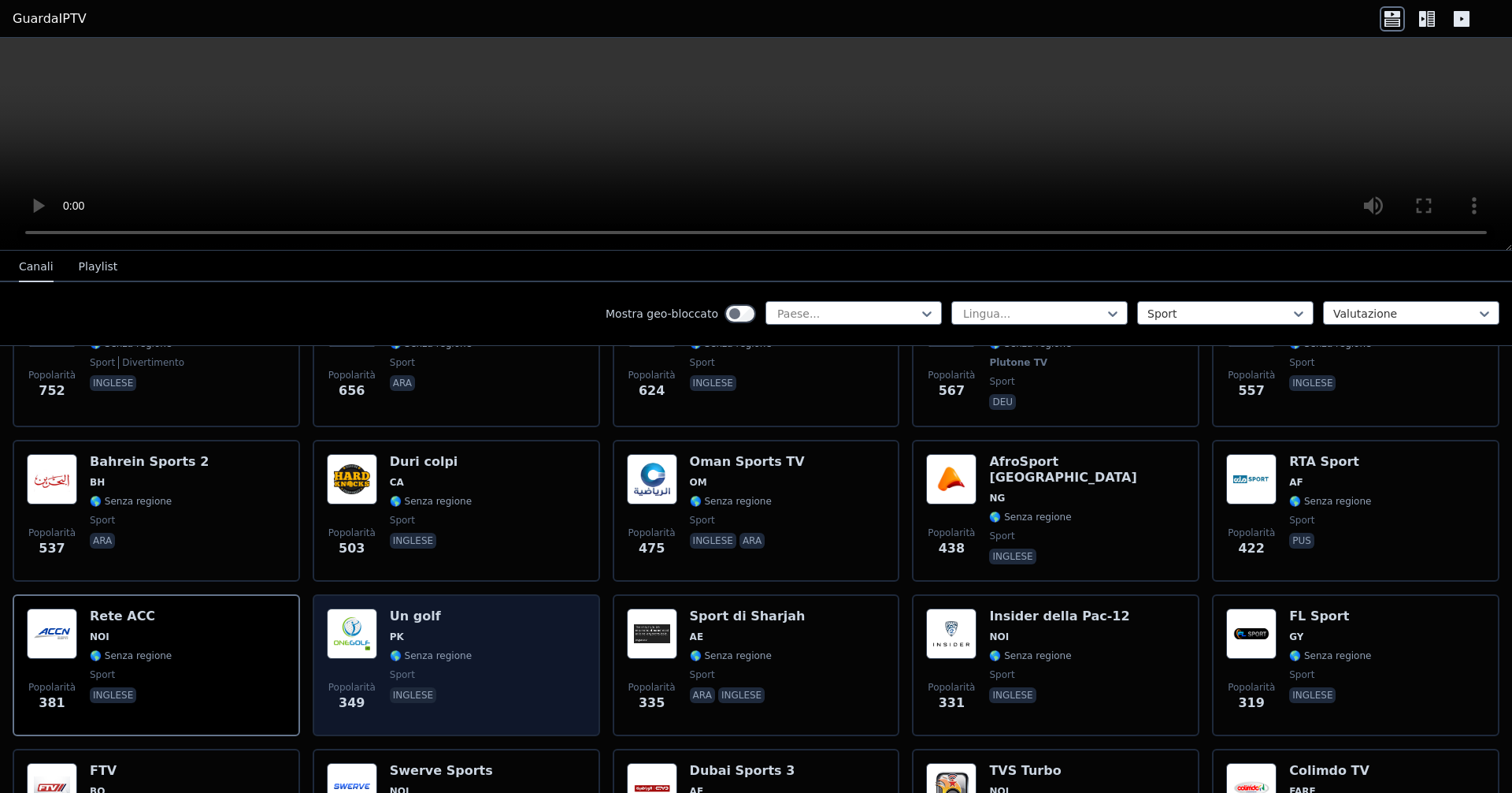
click at [471, 662] on div "Popolarità 349 Un golf PK 🌎 Senza regione sport inglese" at bounding box center [456, 664] width 259 height 114
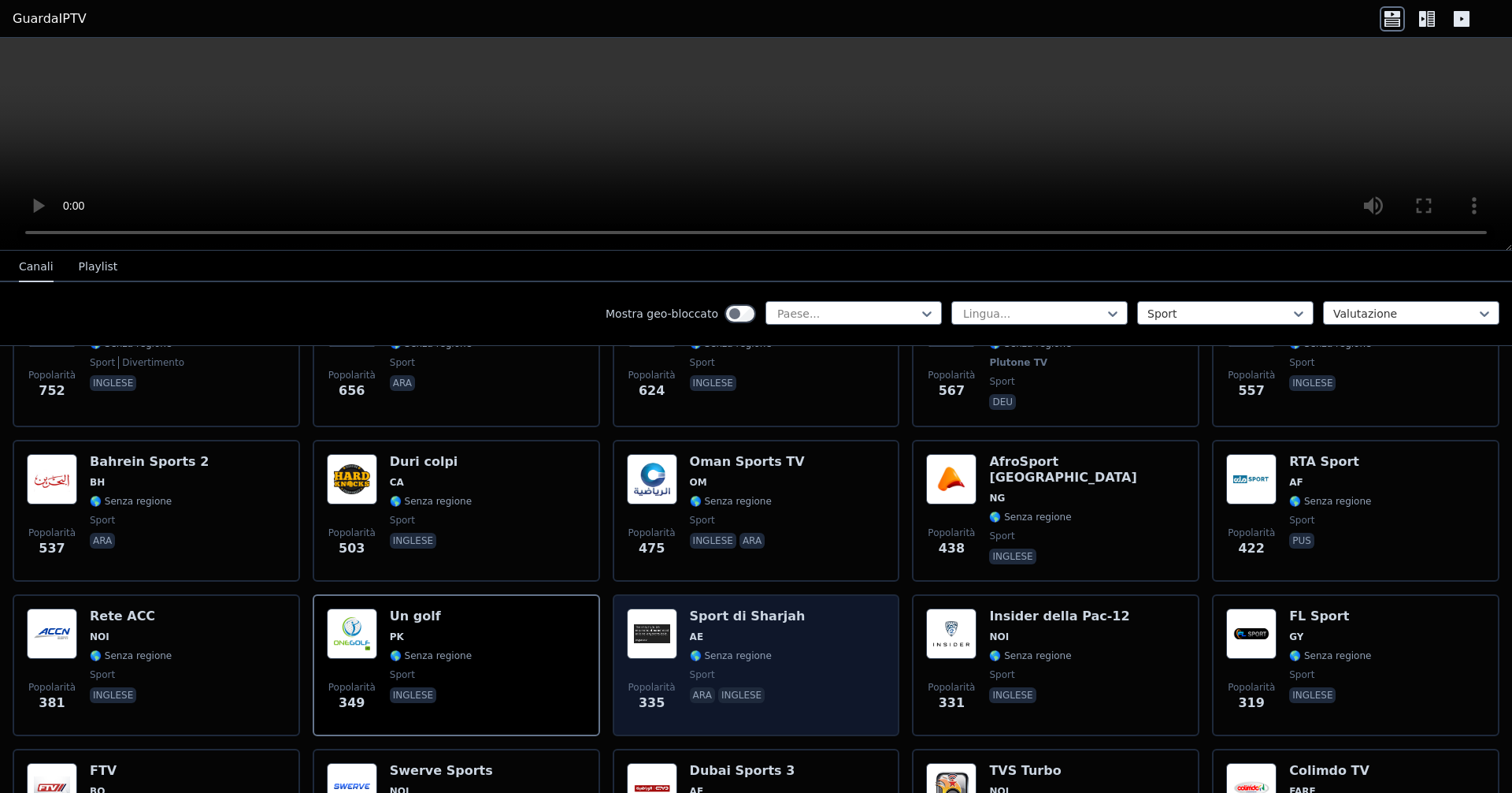
click at [731, 661] on font "🌎 Senza regione" at bounding box center [730, 655] width 82 height 11
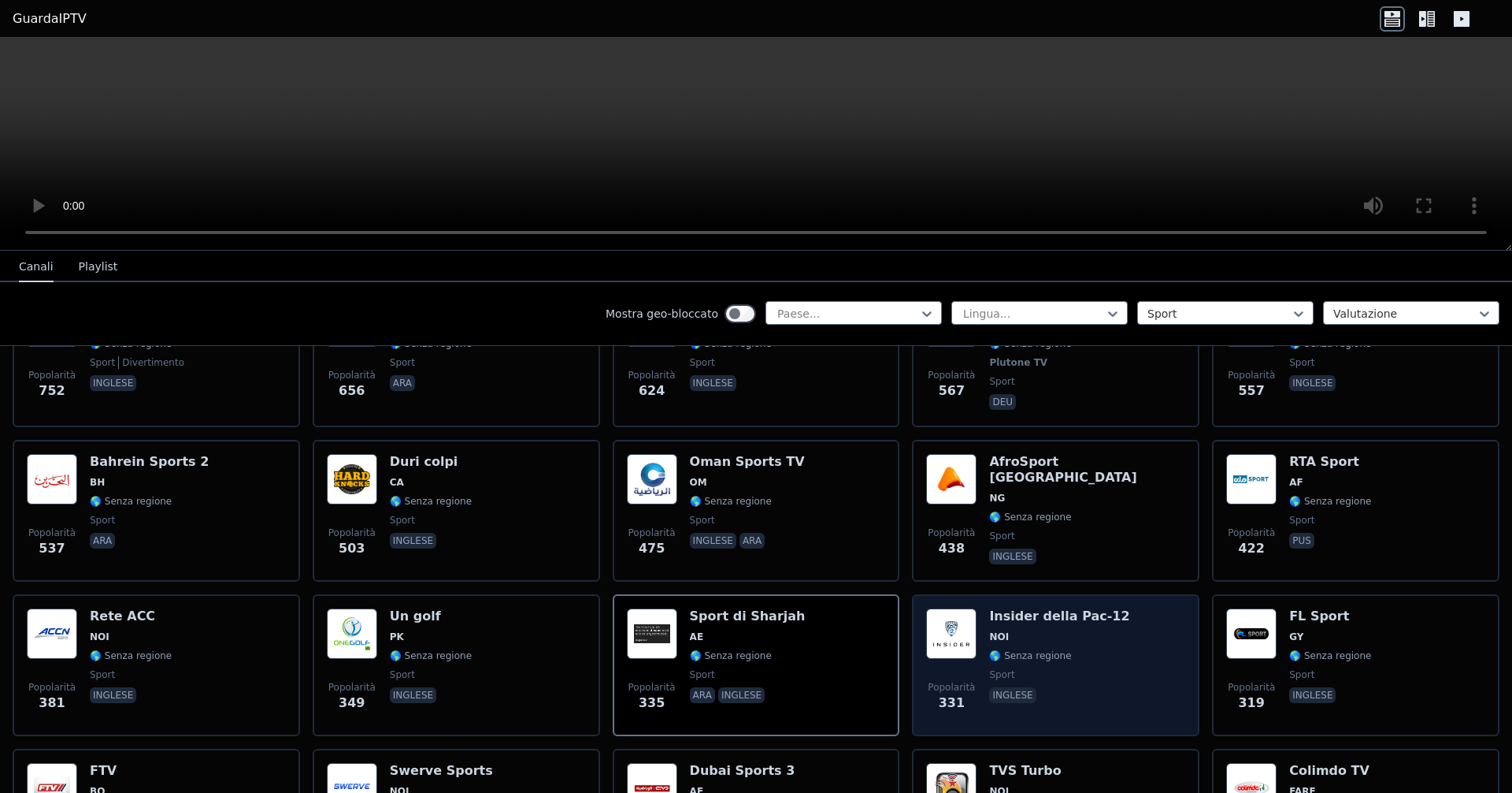
click at [731, 608] on div "Popolarità 331 Insider della Pac-12 NOI 🌎 Senza regione sport inglese" at bounding box center [1056, 664] width 287 height 142
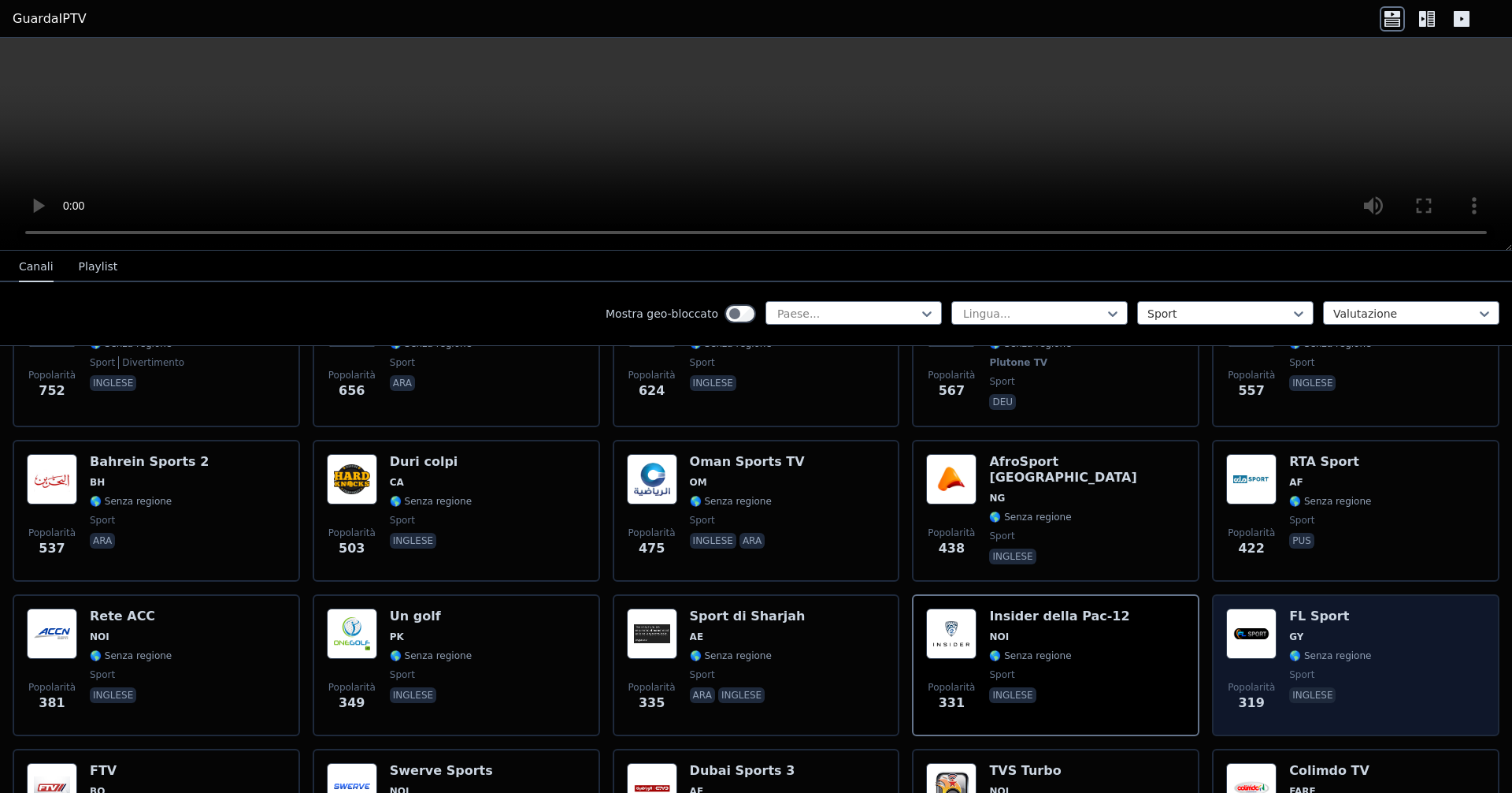
click at [731, 662] on div "Popolarità 319 FL Sport GY 🌎 Senza regione sport inglese" at bounding box center [1356, 664] width 259 height 114
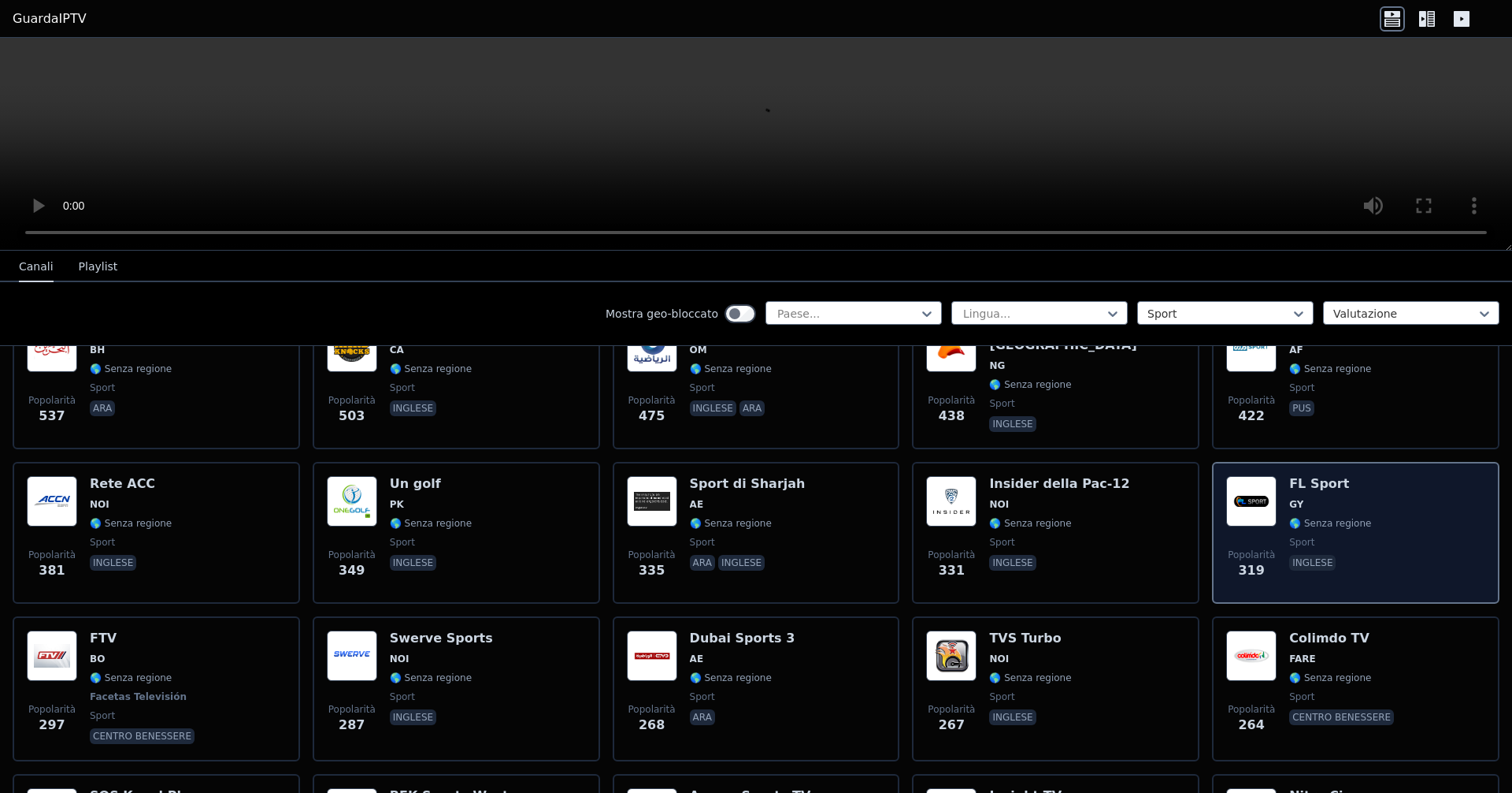
scroll to position [1339, 0]
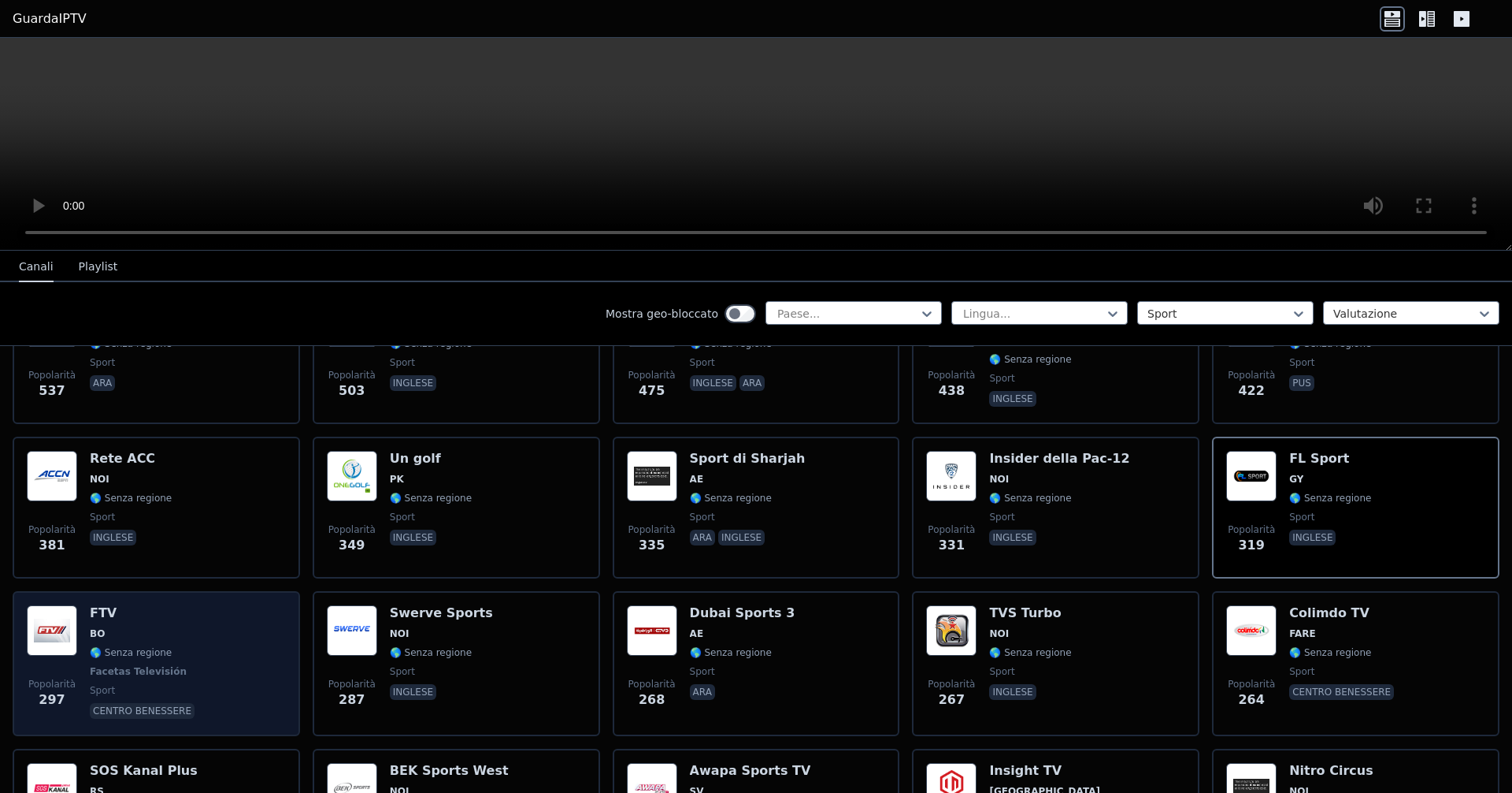
click at [87, 633] on div "Popolarità 297 FTV BO 🌎 Senza regione Facetas Televisión sport centro benessere" at bounding box center [156, 663] width 259 height 117
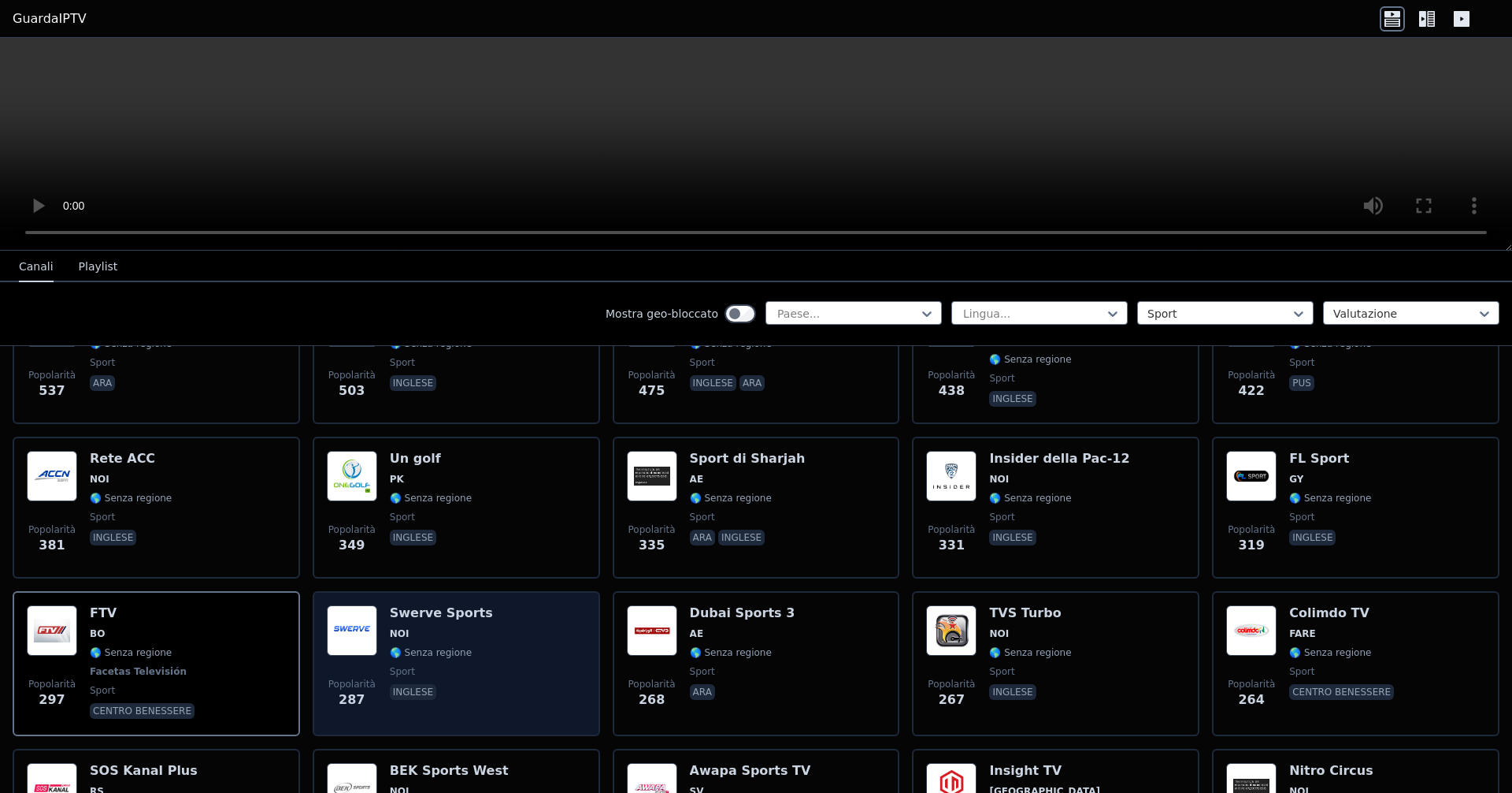
click at [461, 644] on div "Swerve Sports NOI 🌎 Senza regione sport inglese" at bounding box center [441, 663] width 103 height 117
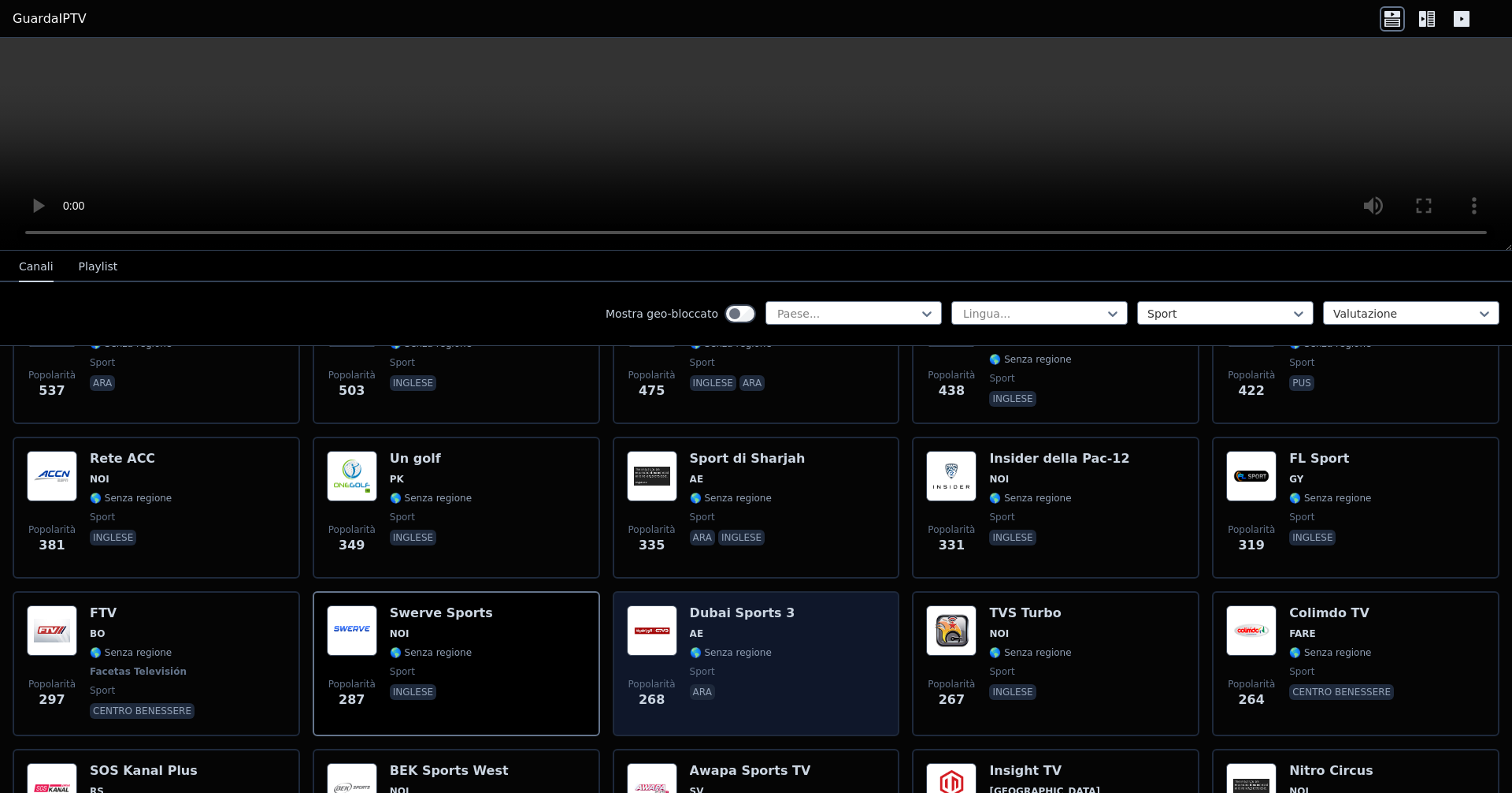
click at [731, 644] on div "Popolarità 268 Dubai Sports 3 AE 🌎 Senza regione sport ara" at bounding box center [757, 663] width 259 height 117
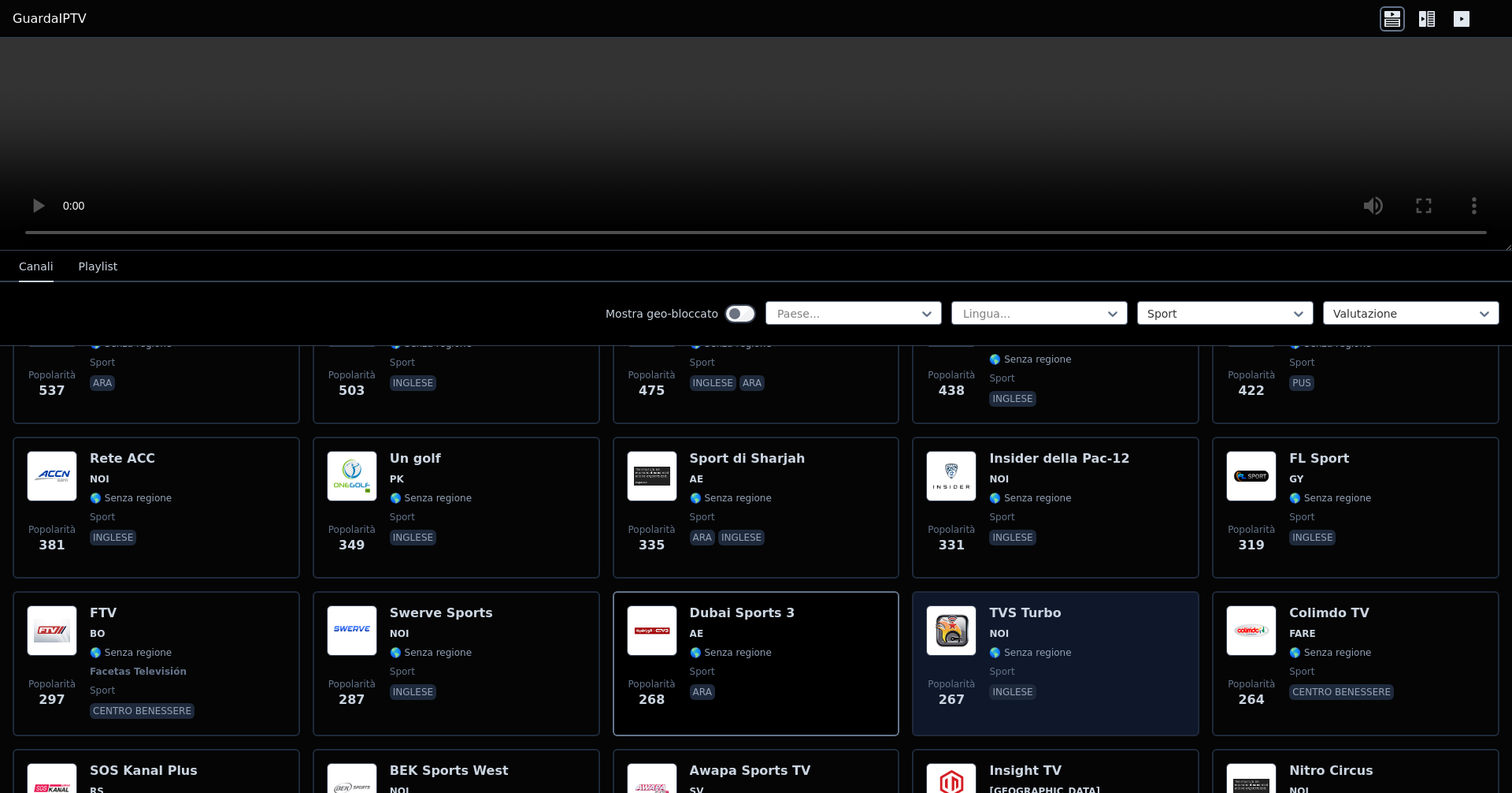
click at [731, 626] on div "Popolarità 267 TVS Turbo NOI 🌎 Senza regione sport inglese" at bounding box center [1056, 663] width 259 height 117
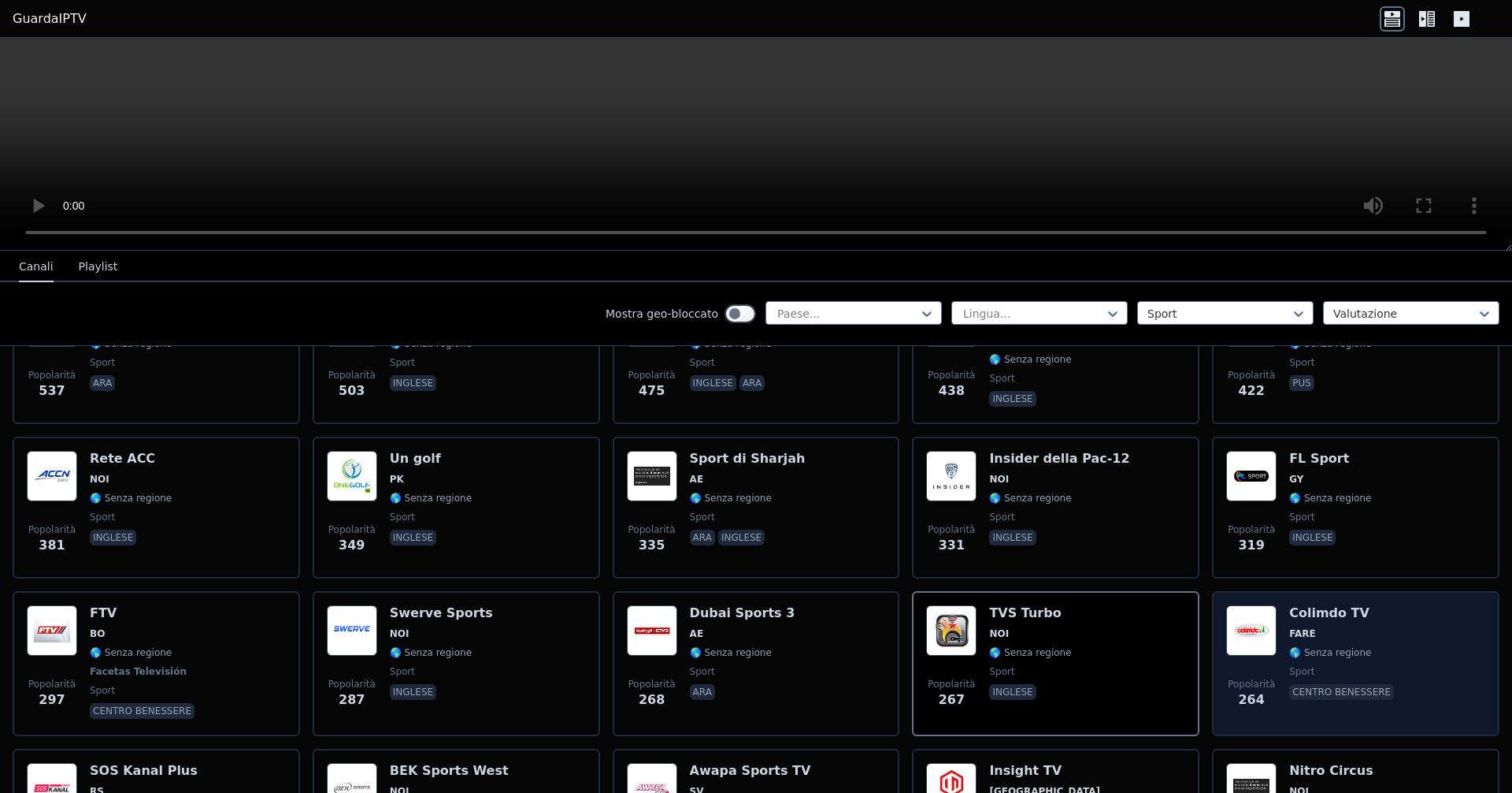
click at [731, 641] on div "Colimdo TV FARE 🌎 Senza regione sport centro benessere" at bounding box center [1343, 663] width 108 height 117
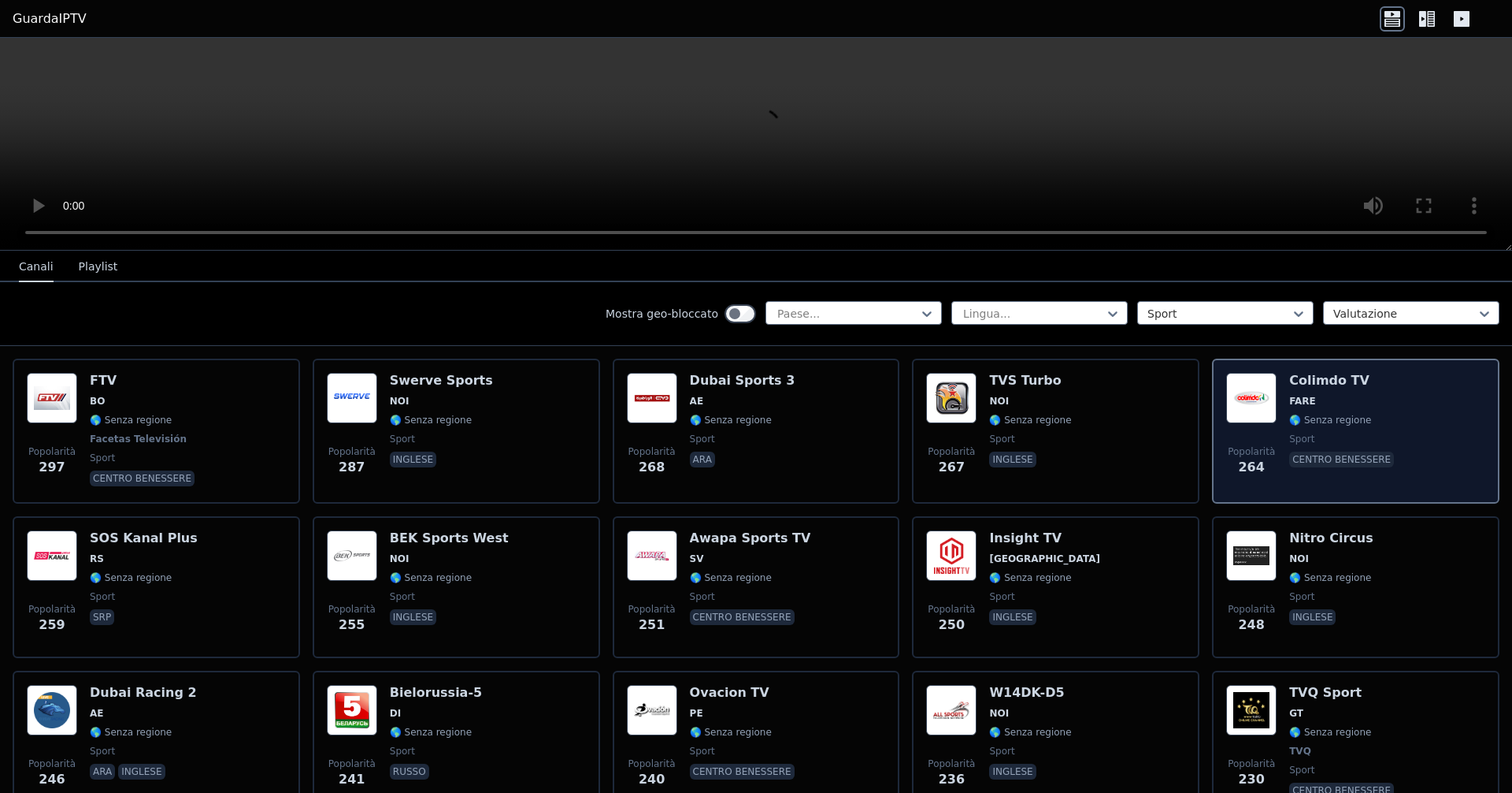
scroll to position [1576, 0]
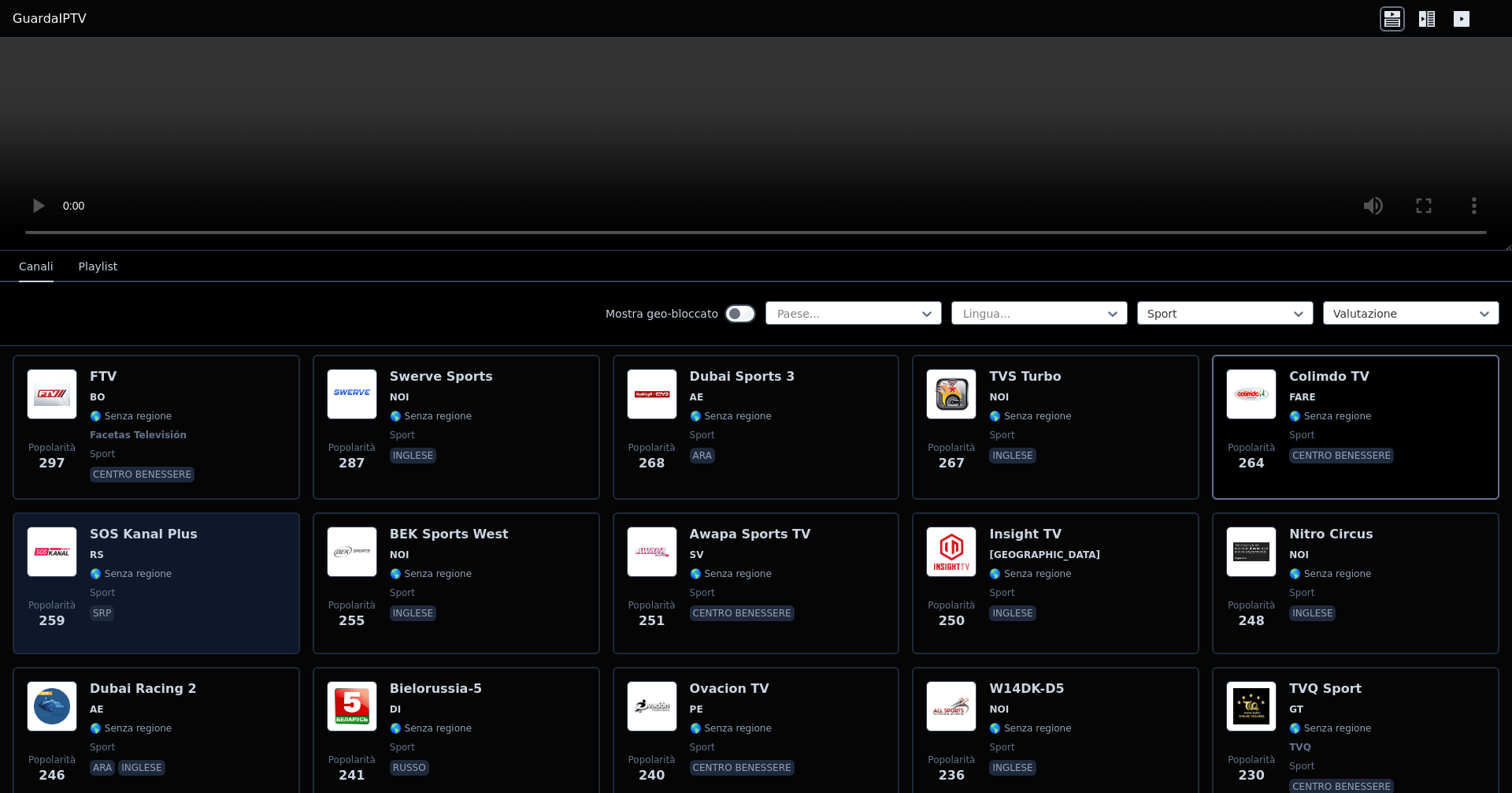
click at [167, 570] on span "🌎 Senza regione" at bounding box center [143, 573] width 108 height 13
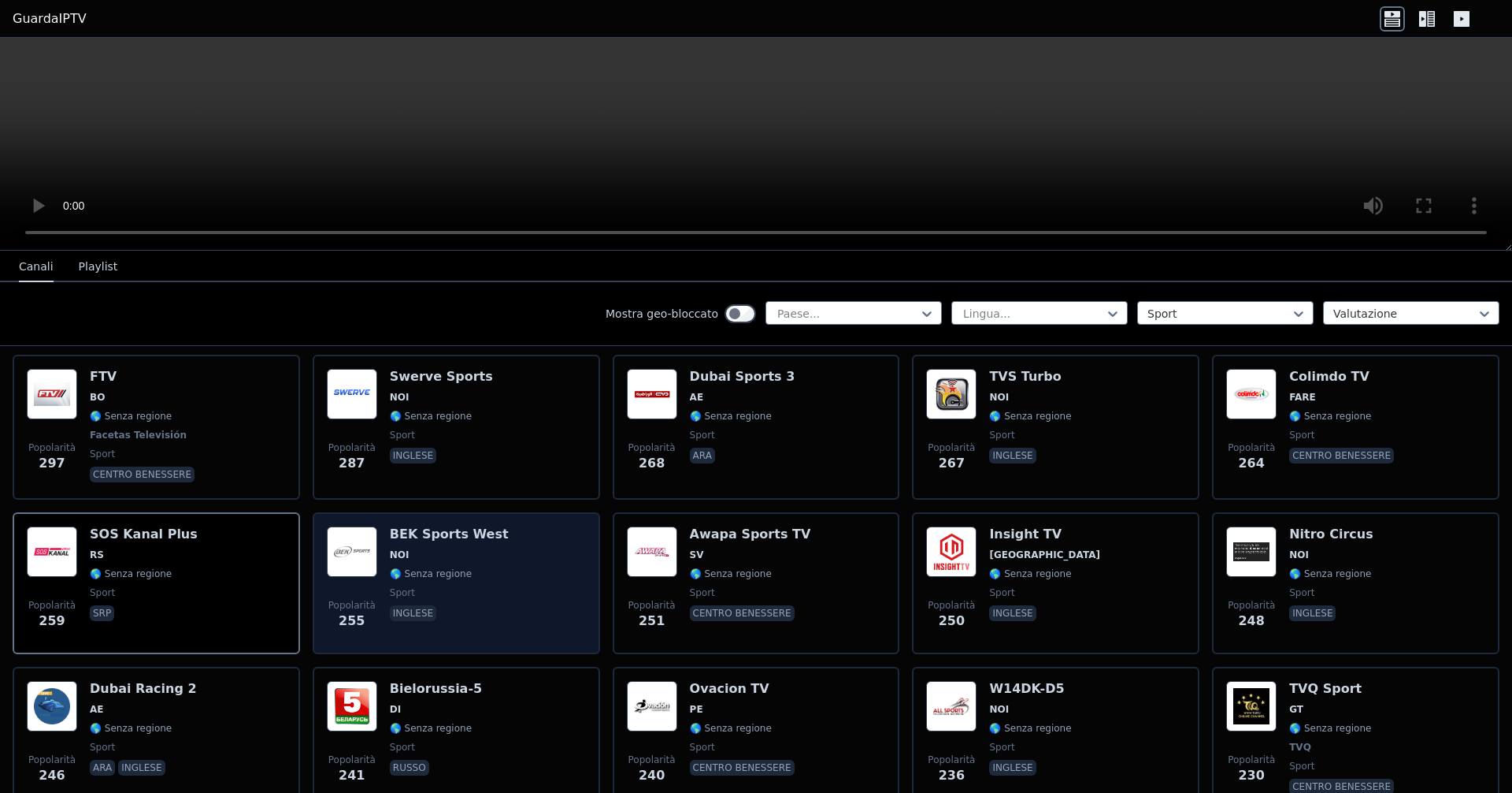
click at [471, 553] on span "NOI" at bounding box center [449, 554] width 119 height 13
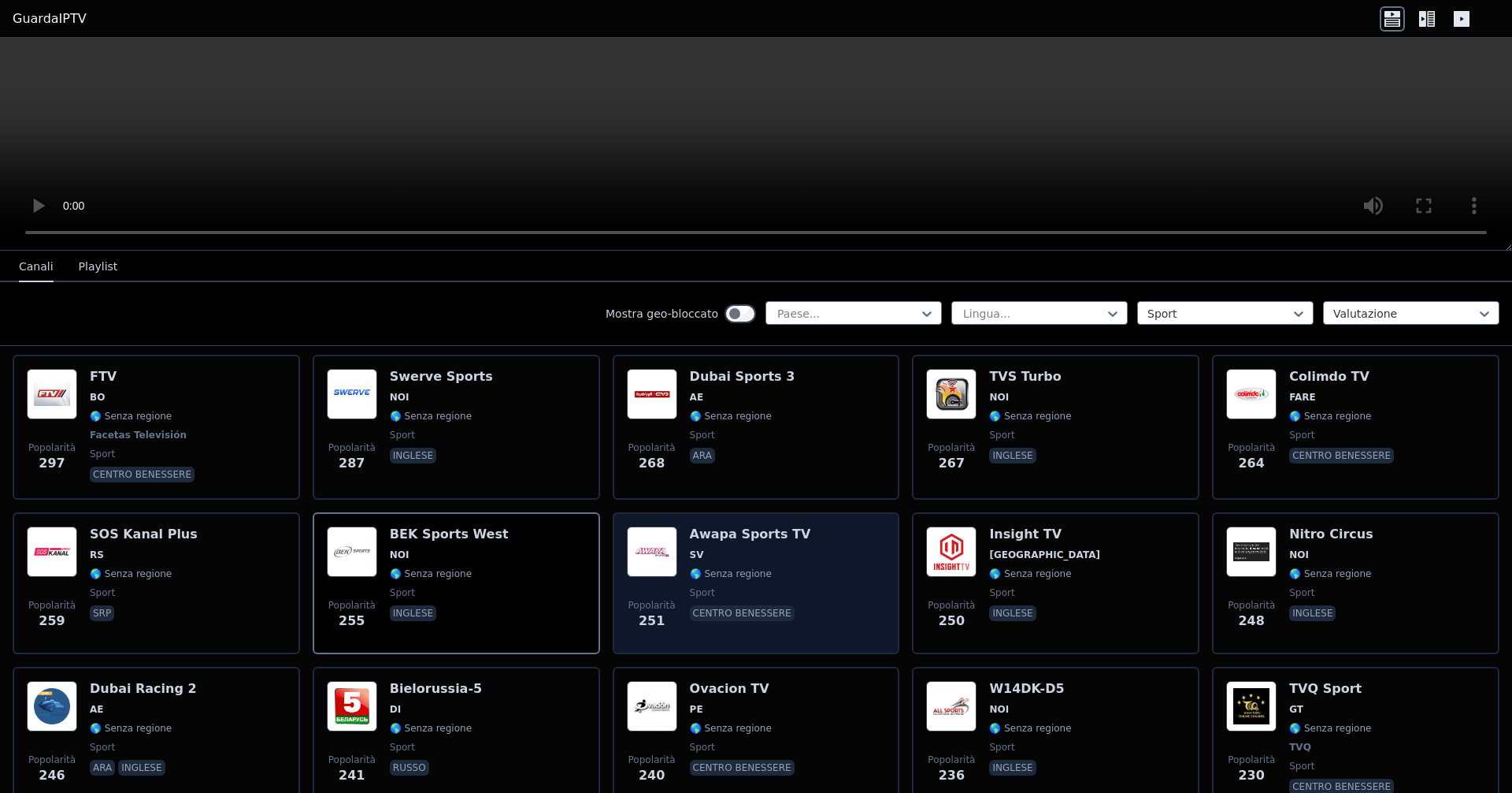
click at [731, 550] on span "SV" at bounding box center [750, 554] width 122 height 13
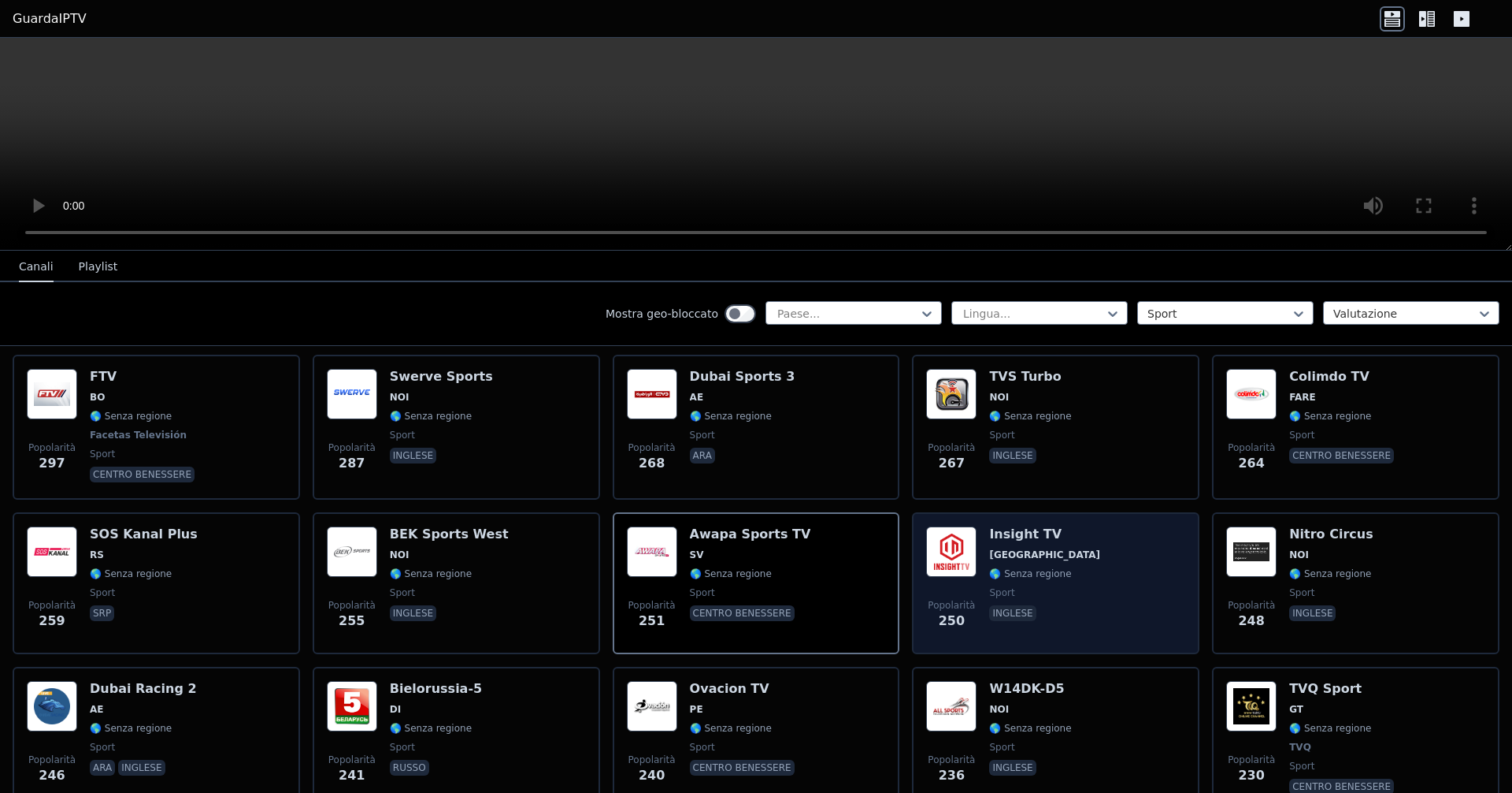
click at [731, 552] on div "Popolarità 250 Insight TV Paesi Bassi 🌎 Senza regione sport inglese" at bounding box center [1056, 583] width 259 height 114
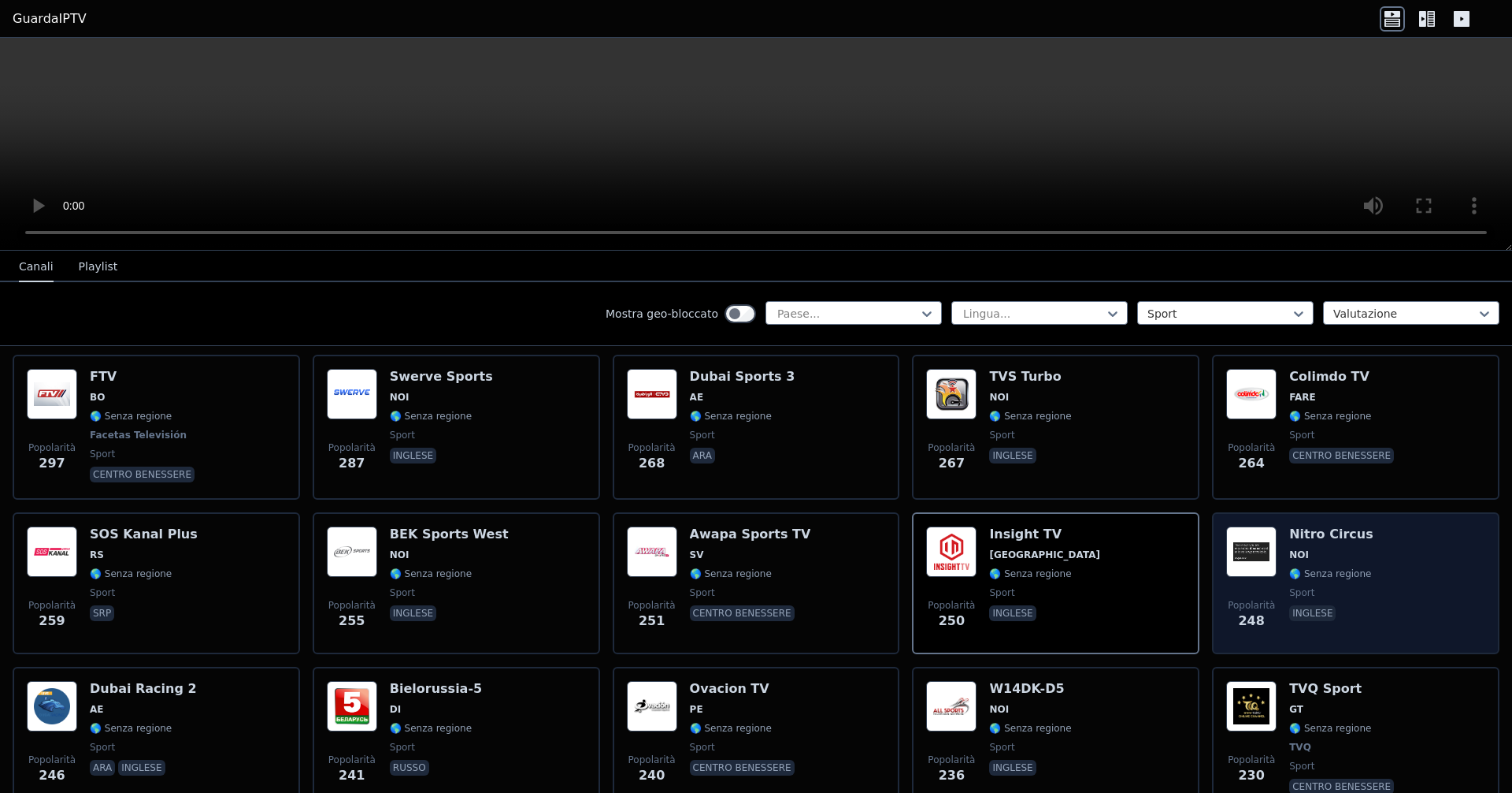
click at [731, 560] on span "NOI" at bounding box center [1331, 554] width 84 height 13
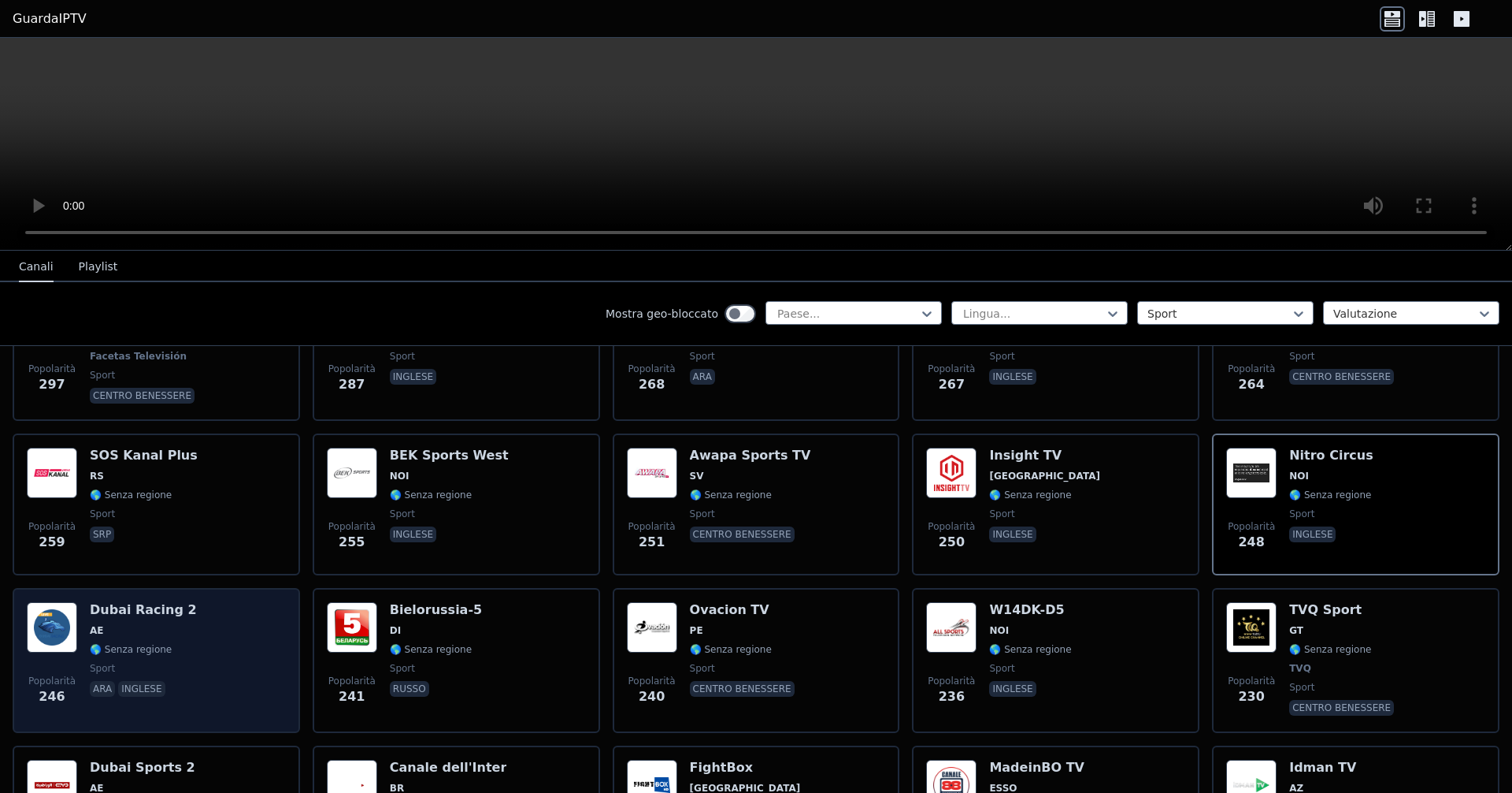
click at [194, 630] on div "Popolarità 246 Dubai Racing 2 AE 🌎 Senza regione sport ara inglese" at bounding box center [156, 660] width 259 height 117
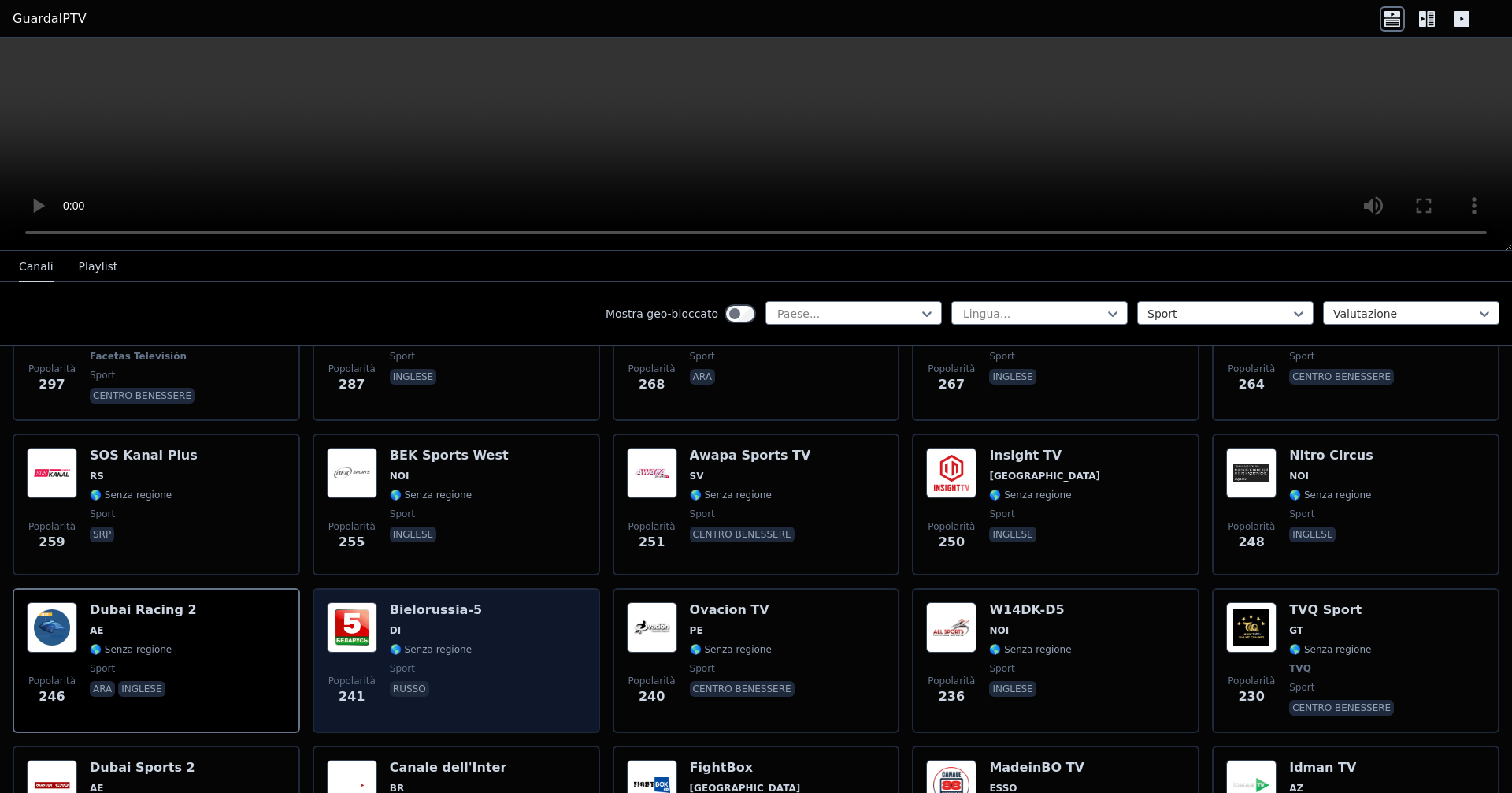
click at [404, 621] on div "Bielorussia-5 DI 🌎 Senza regione sport russo" at bounding box center [435, 660] width 92 height 117
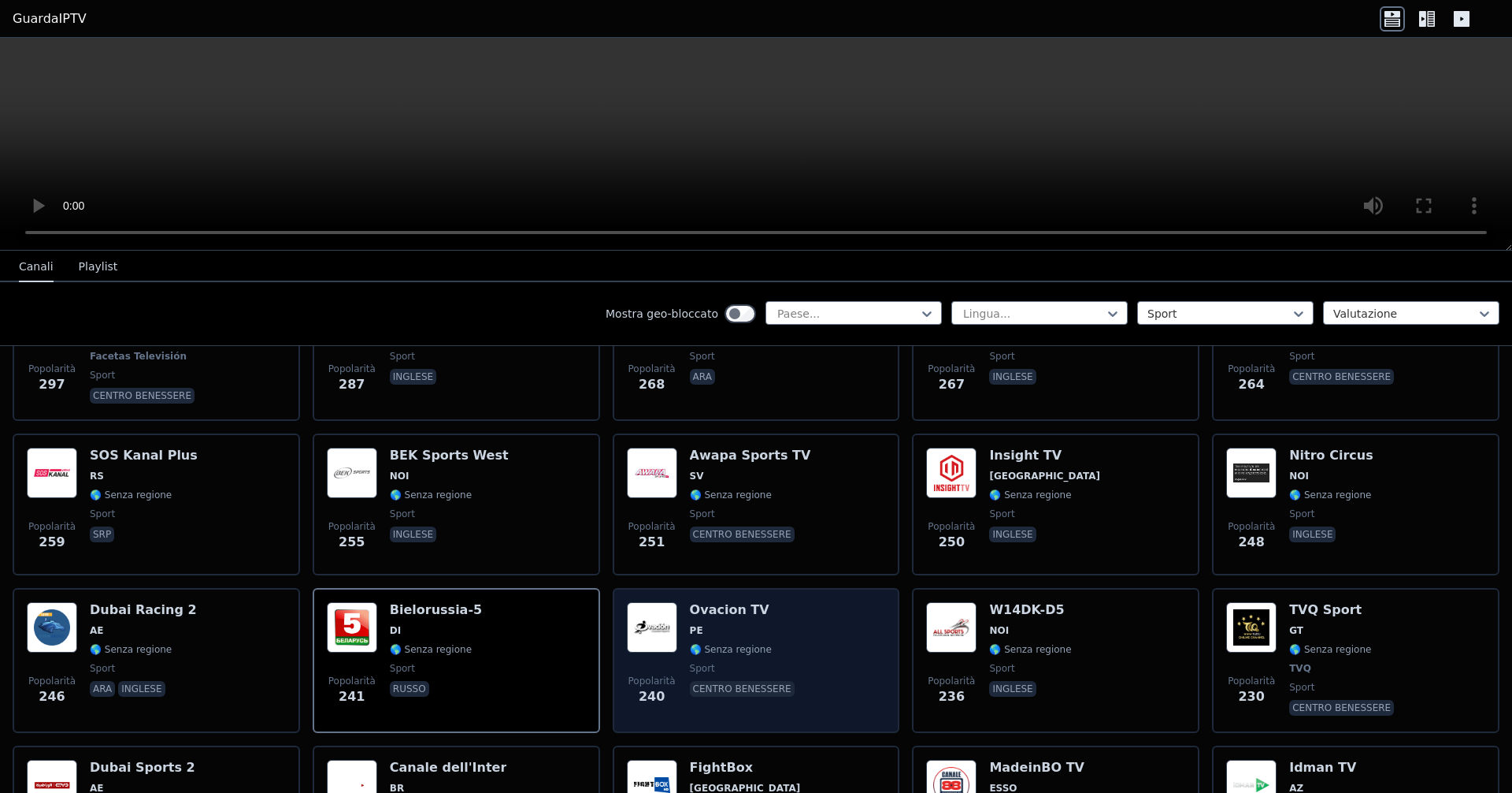
click at [731, 634] on span "PE" at bounding box center [743, 630] width 108 height 13
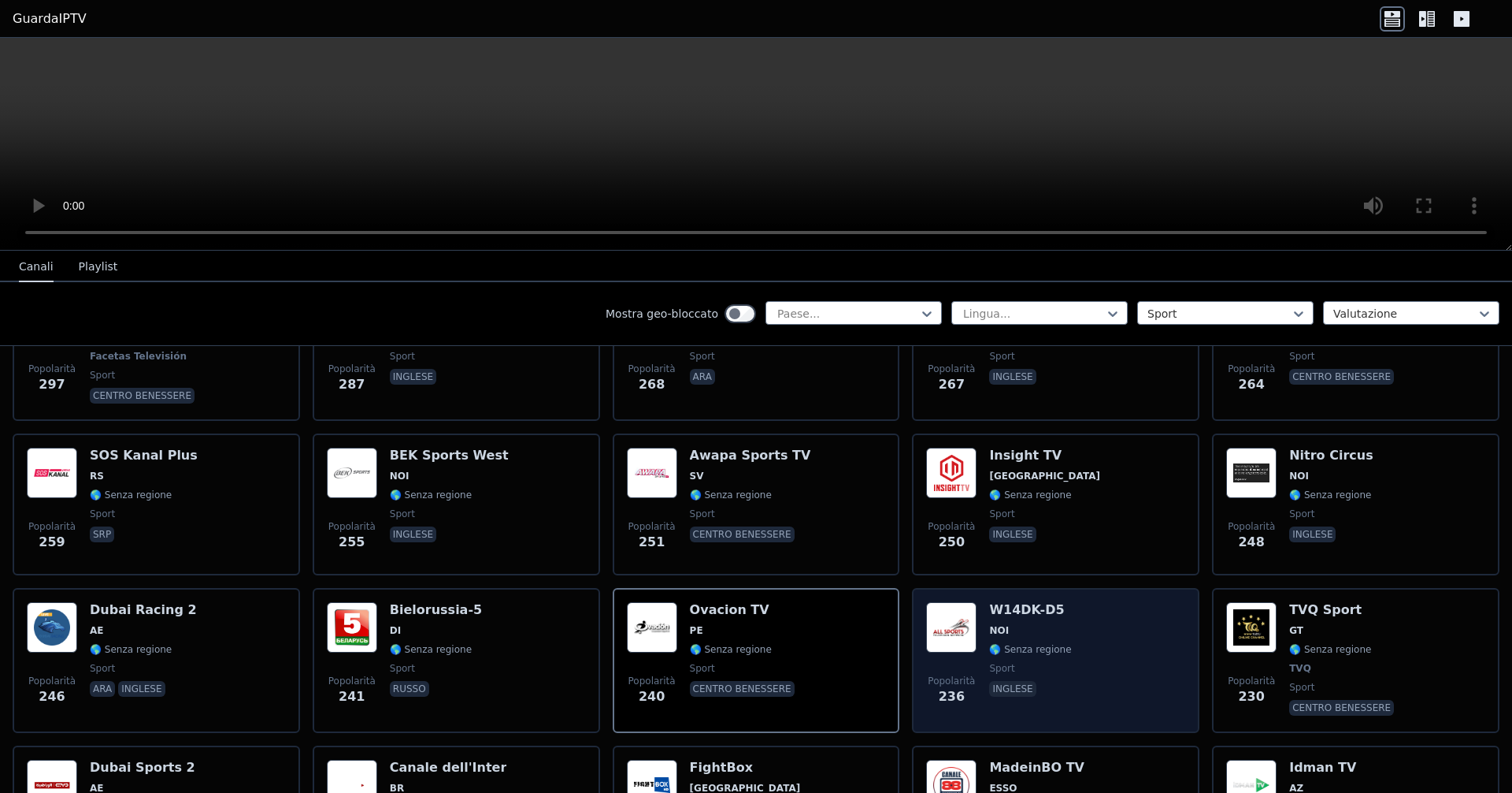
click at [731, 630] on div "Popolarità 236 W14DK-D5 NOI 🌎 Senza regione sport inglese" at bounding box center [1056, 660] width 259 height 117
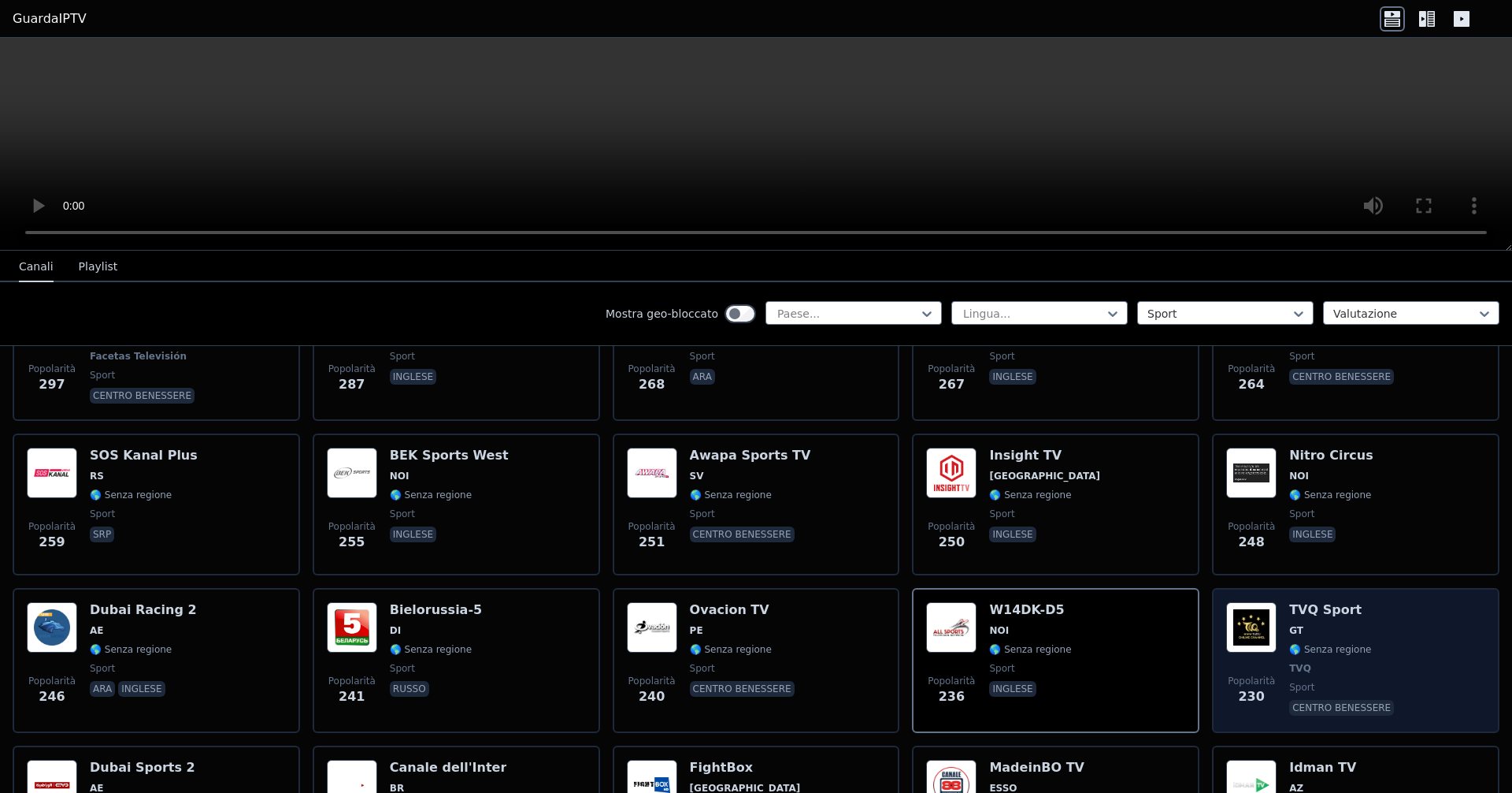
click at [731, 630] on div "Popolarità 230 TVQ Sport GT 🌎 Senza regione TVQ sport centro benessere" at bounding box center [1356, 660] width 259 height 117
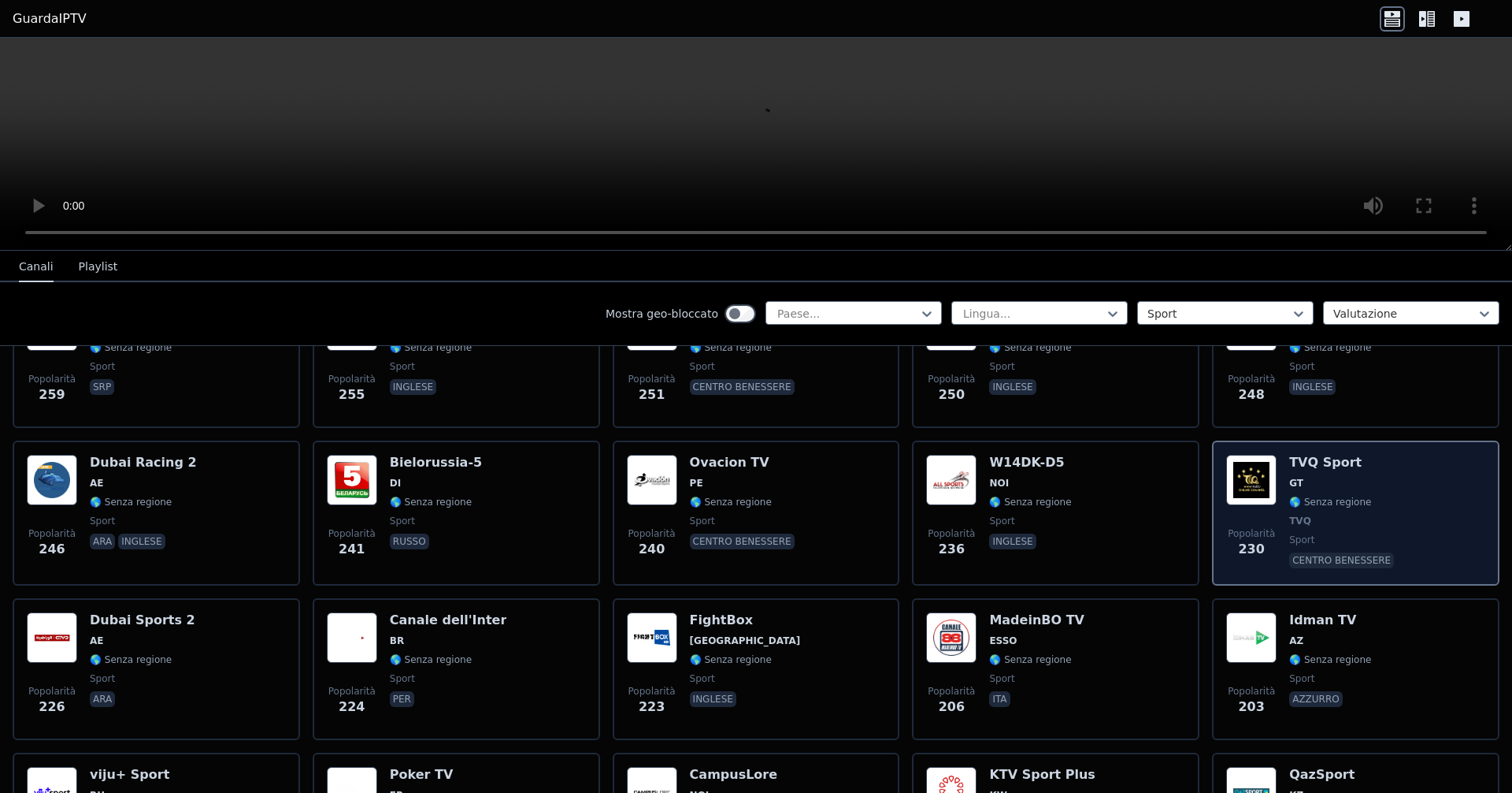
scroll to position [1812, 0]
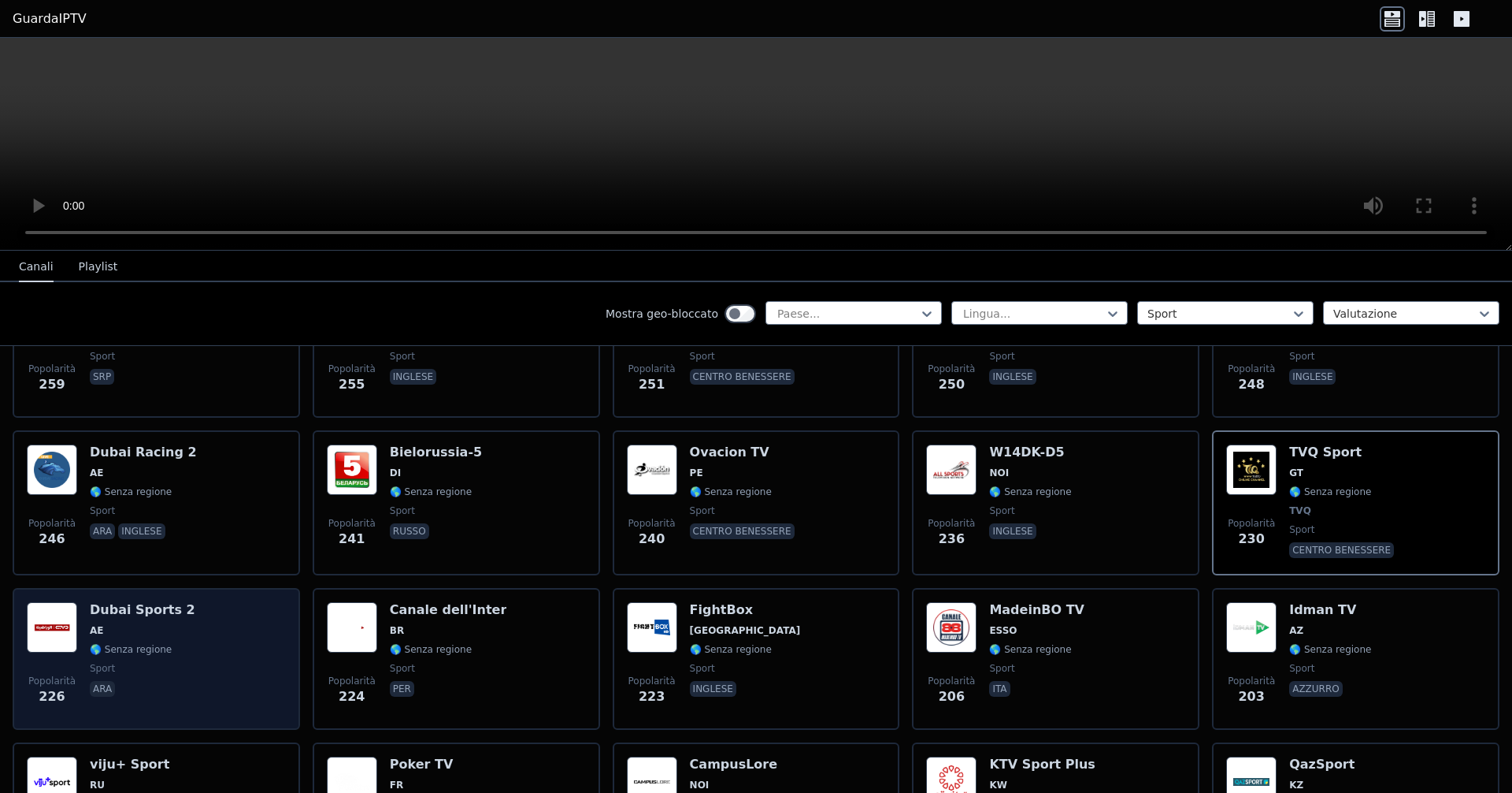
click at [171, 615] on font "Dubai Sports 2" at bounding box center [142, 609] width 106 height 15
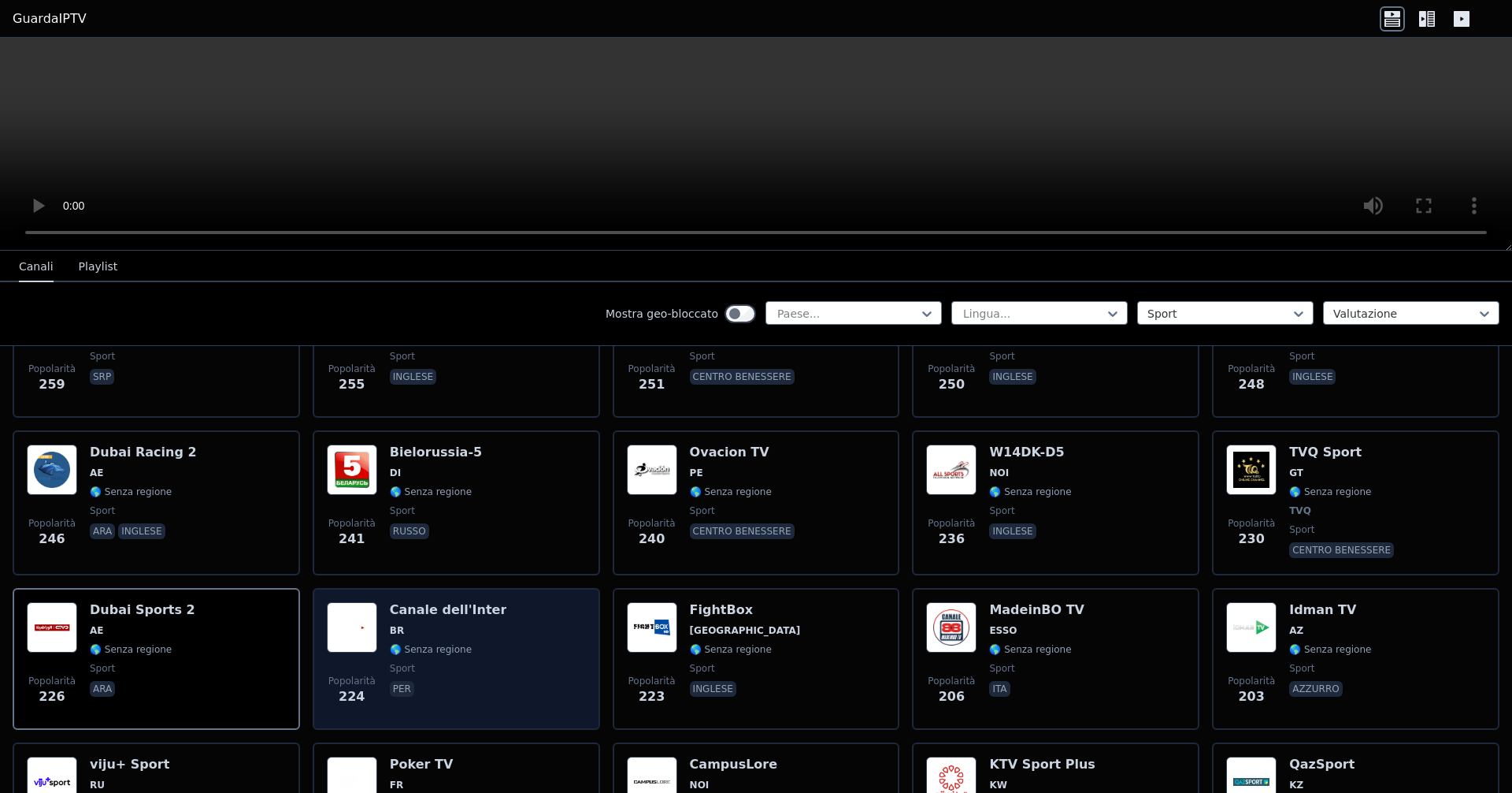
click at [479, 658] on div "Canale dell'Inter BR 🌎 Senza regione sport per" at bounding box center [448, 658] width 118 height 114
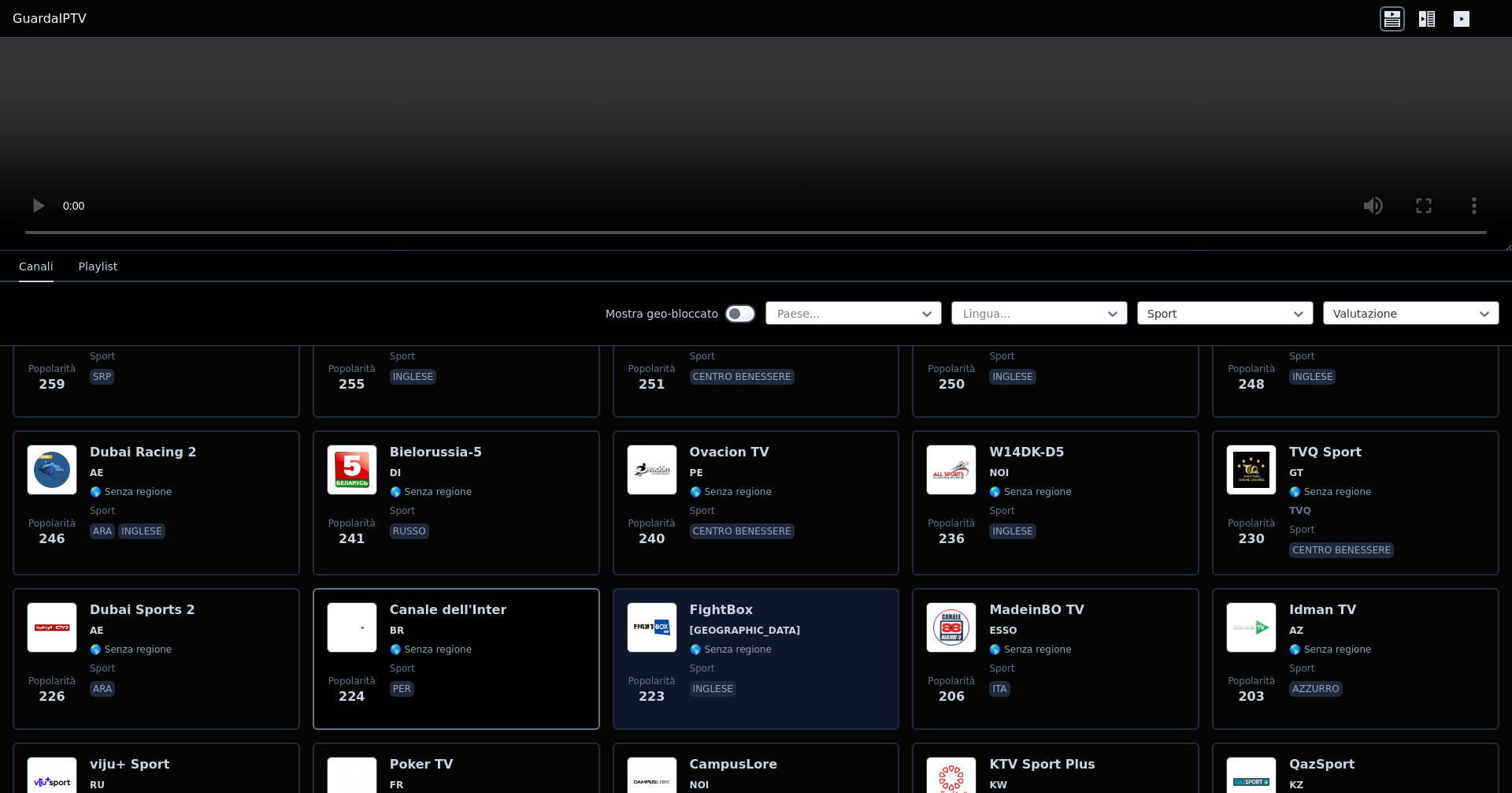
click at [731, 635] on span "[GEOGRAPHIC_DATA]" at bounding box center [745, 630] width 111 height 13
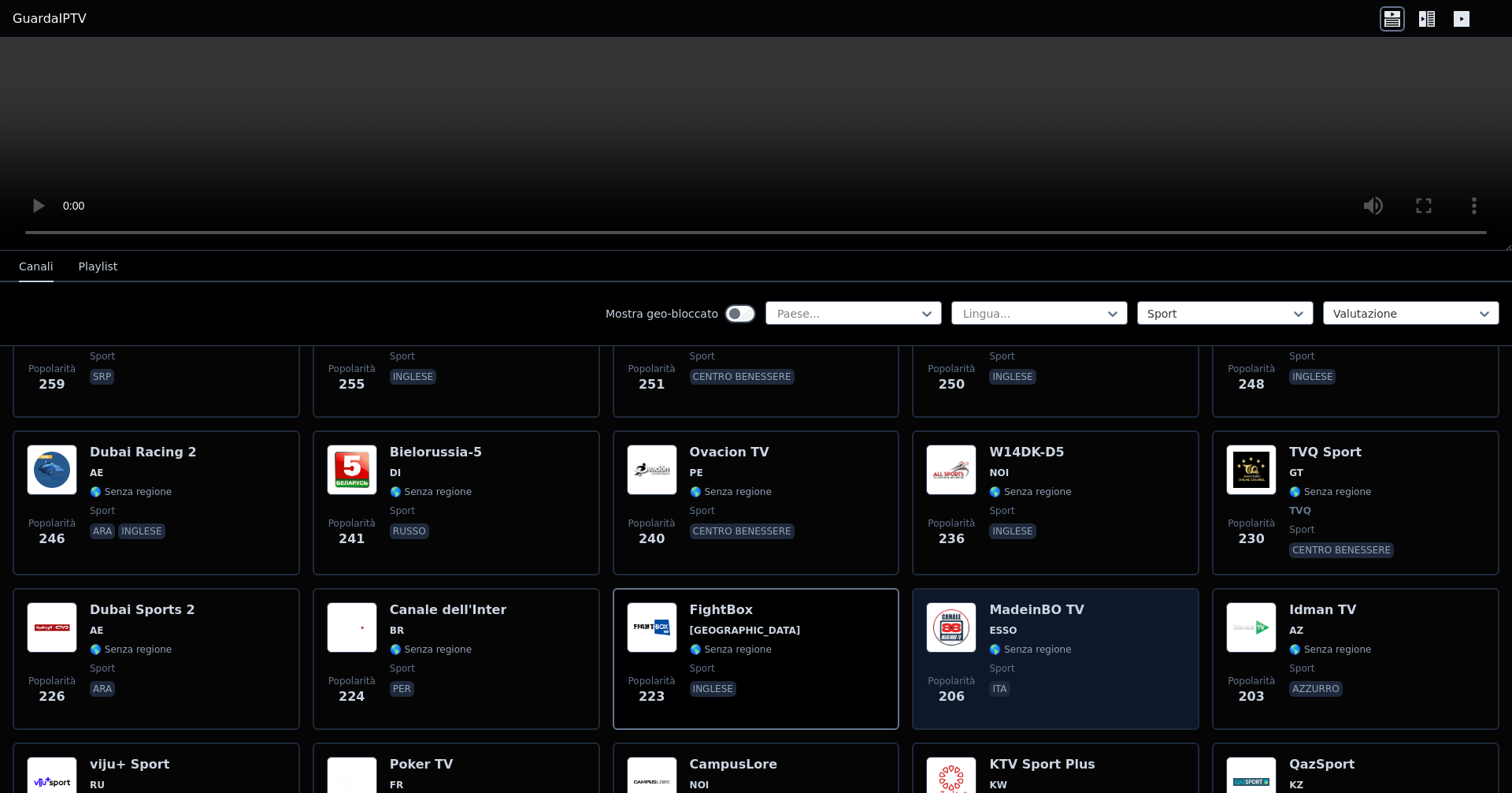
click at [731, 644] on span "🌎 Senza regione" at bounding box center [1037, 648] width 95 height 13
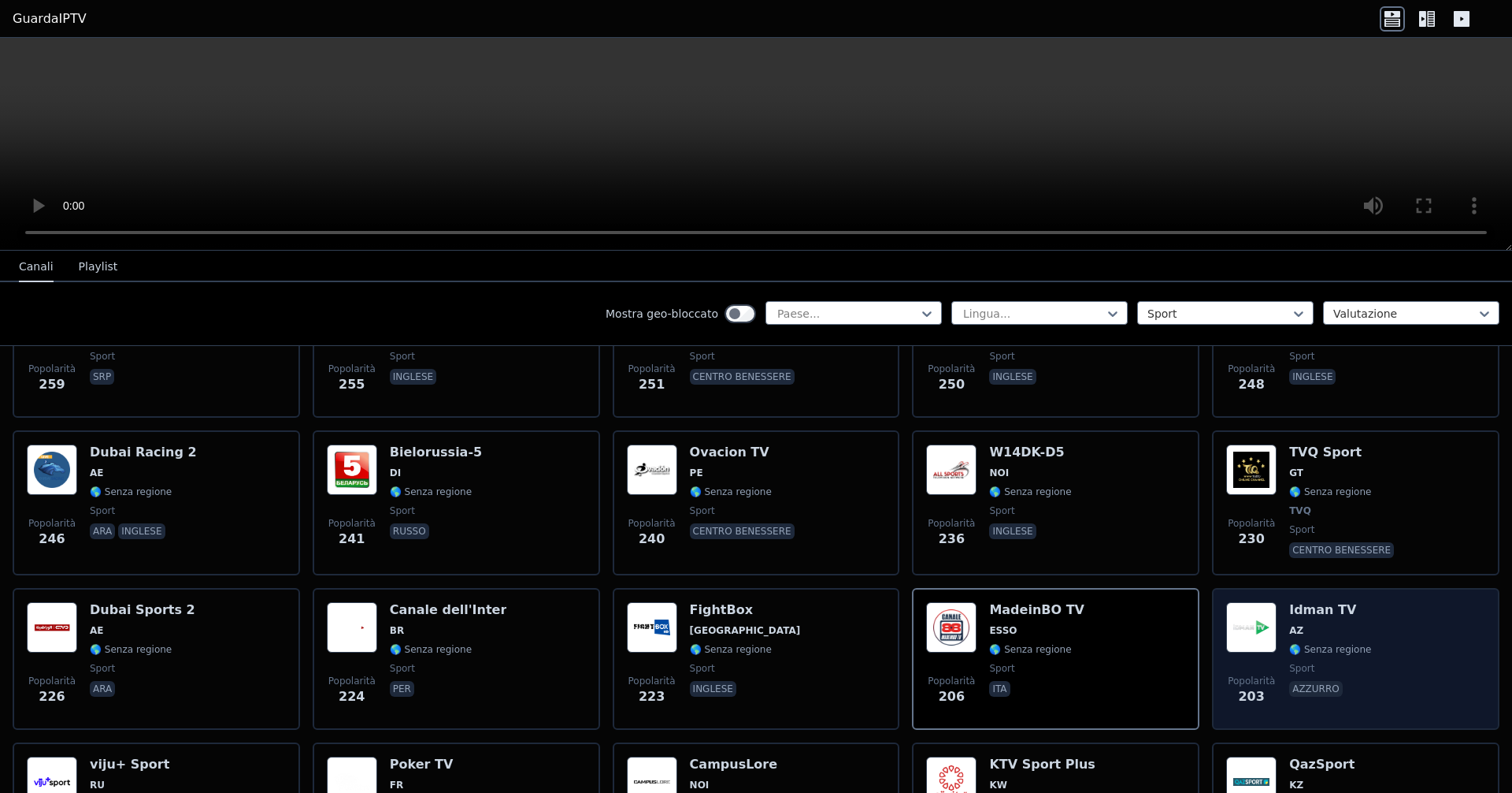
click at [731, 662] on span "sport" at bounding box center [1330, 668] width 82 height 13
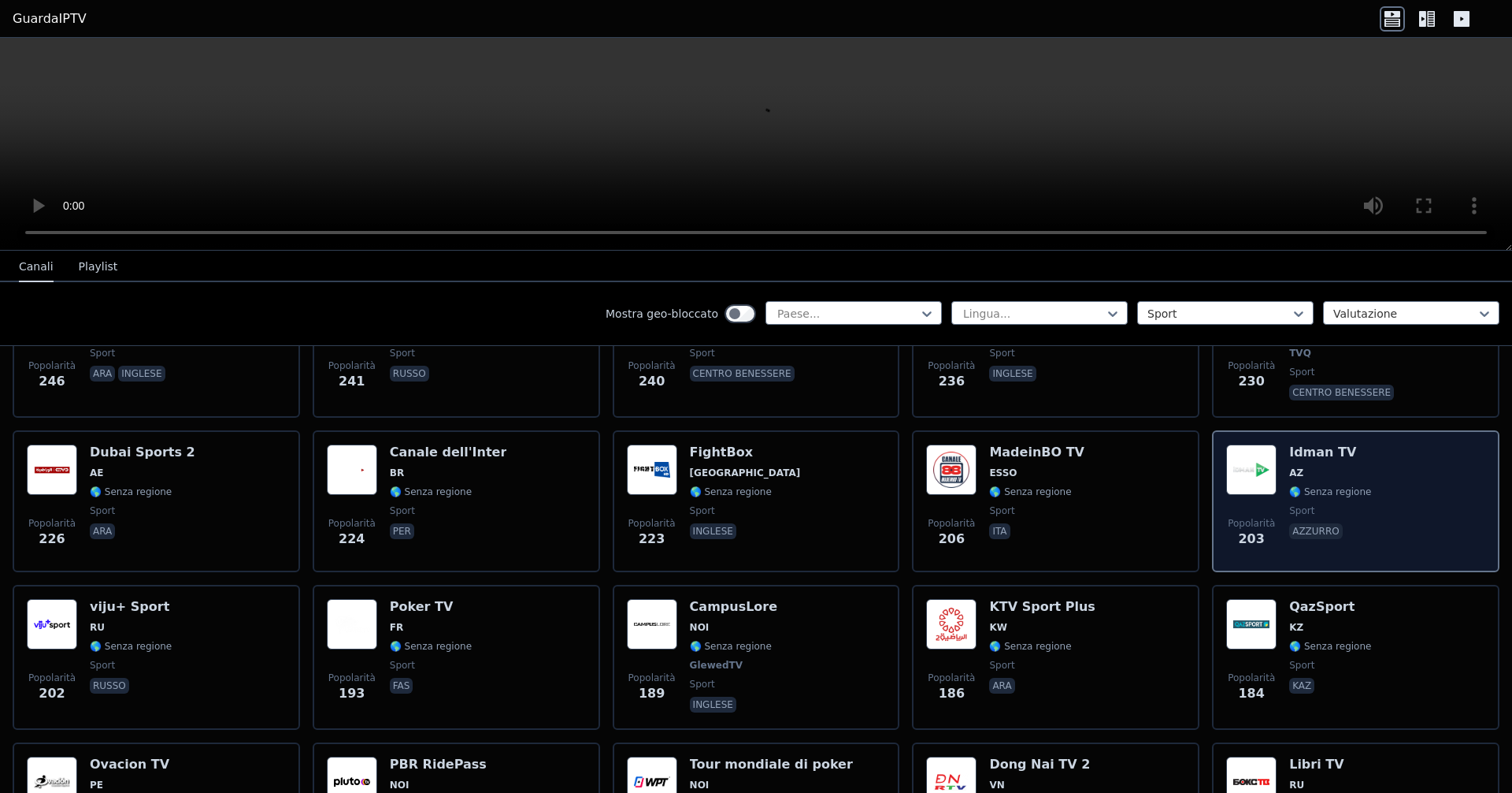
scroll to position [2048, 0]
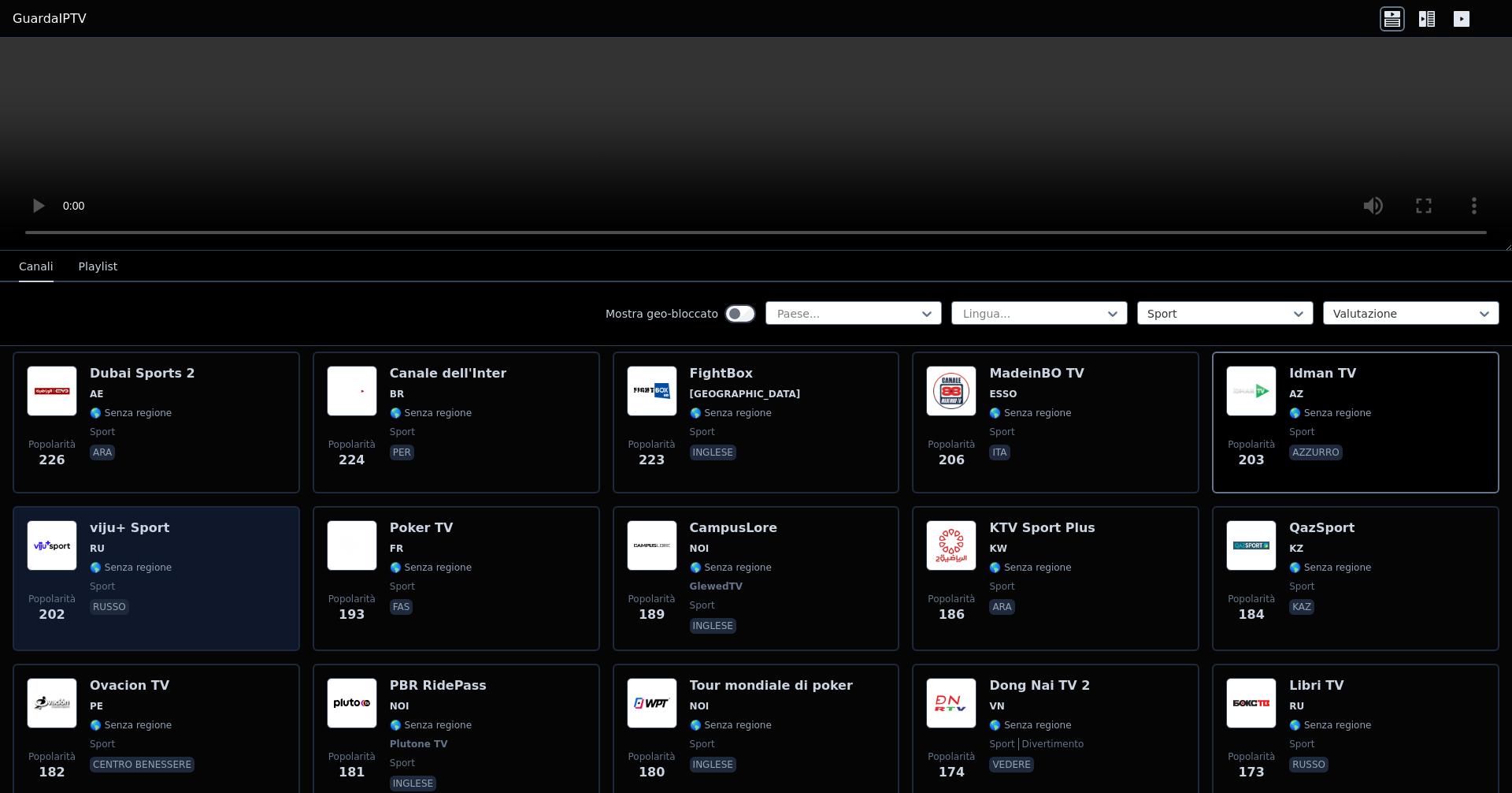
click at [105, 584] on font "sport" at bounding box center [102, 586] width 25 height 11
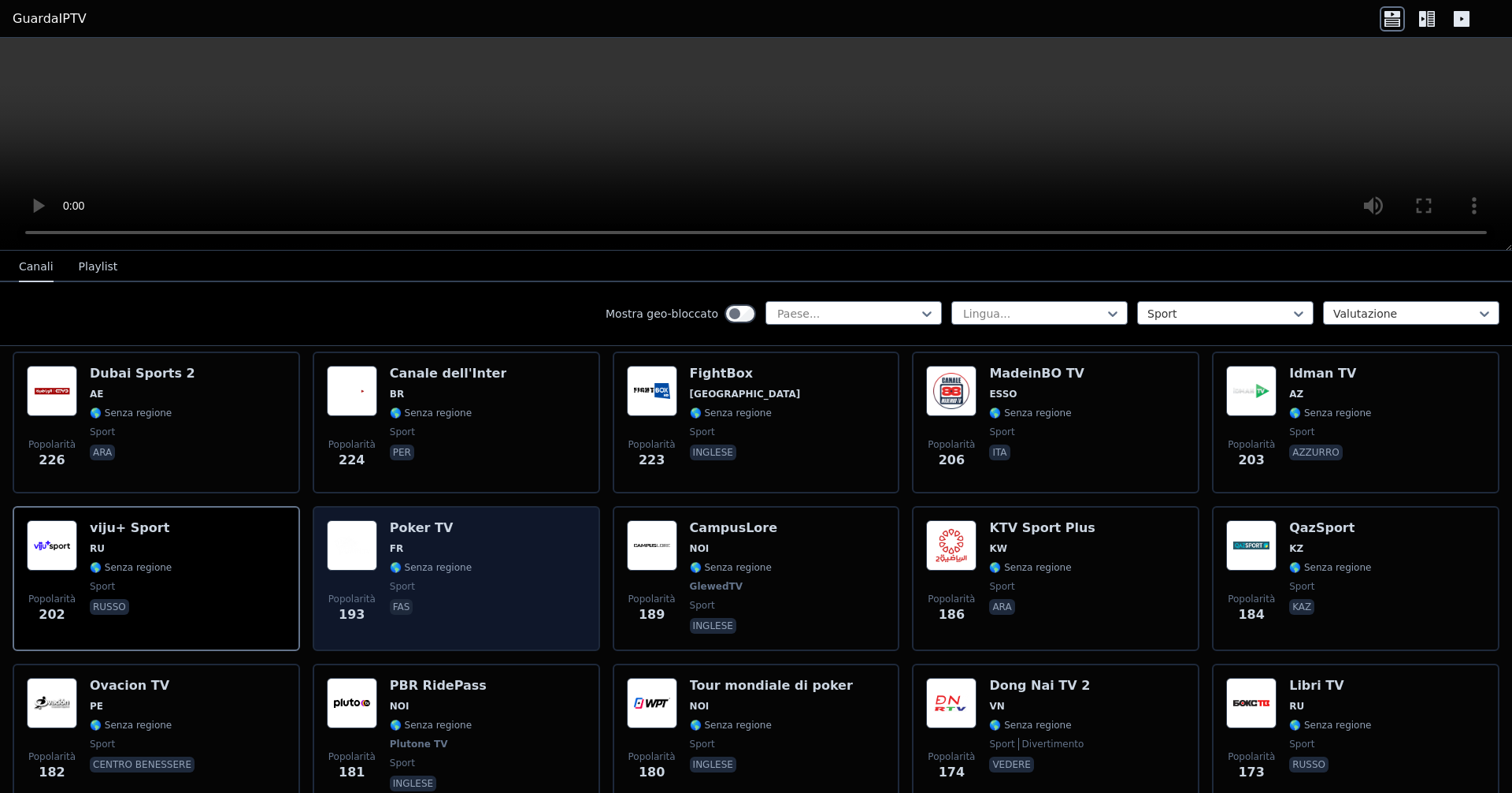
click at [450, 575] on div "Poker TV FR 🌎 Senza regione sport fas" at bounding box center [430, 578] width 82 height 117
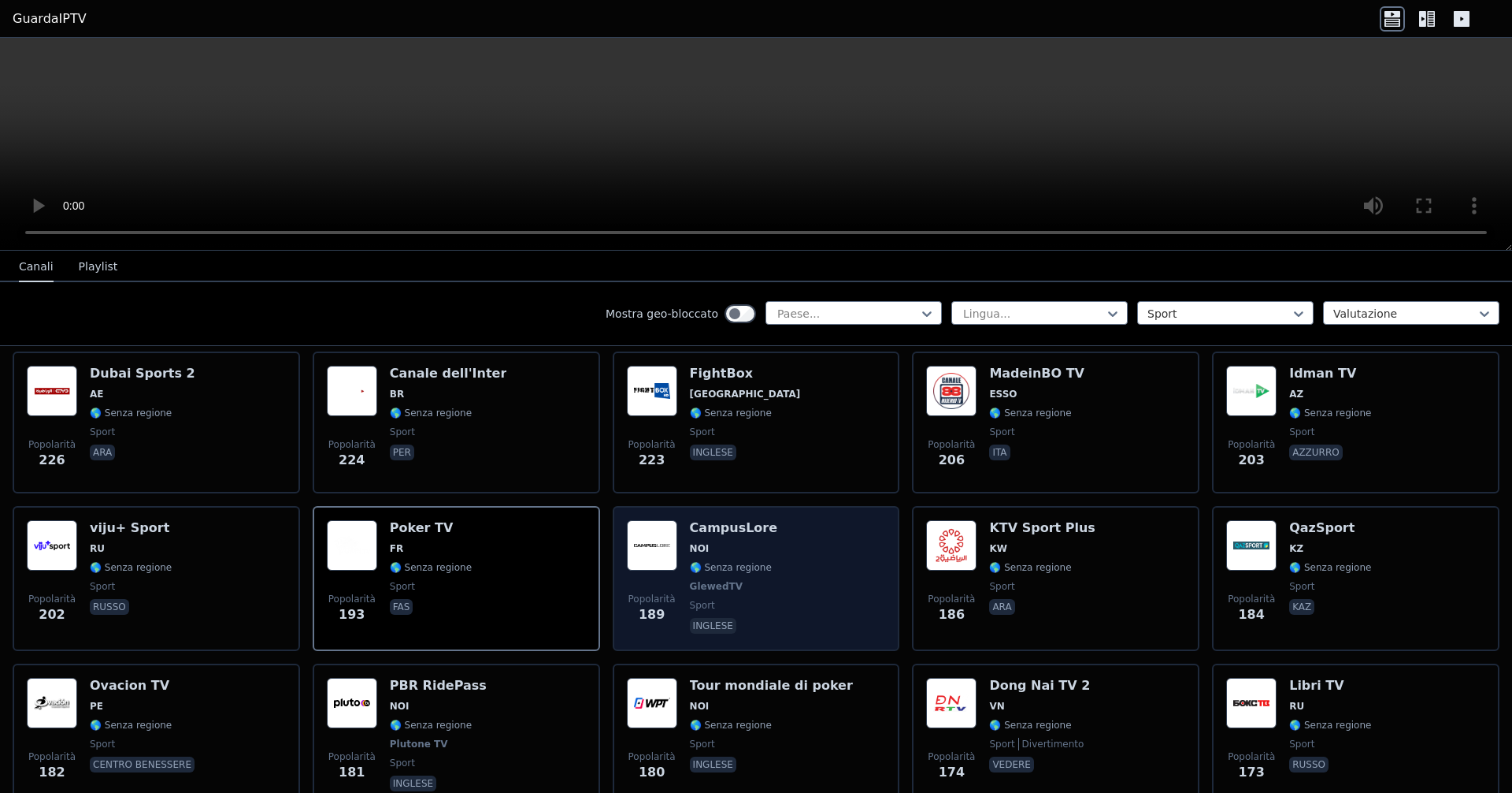
click at [697, 569] on font "🌎 Senza regione" at bounding box center [730, 566] width 82 height 11
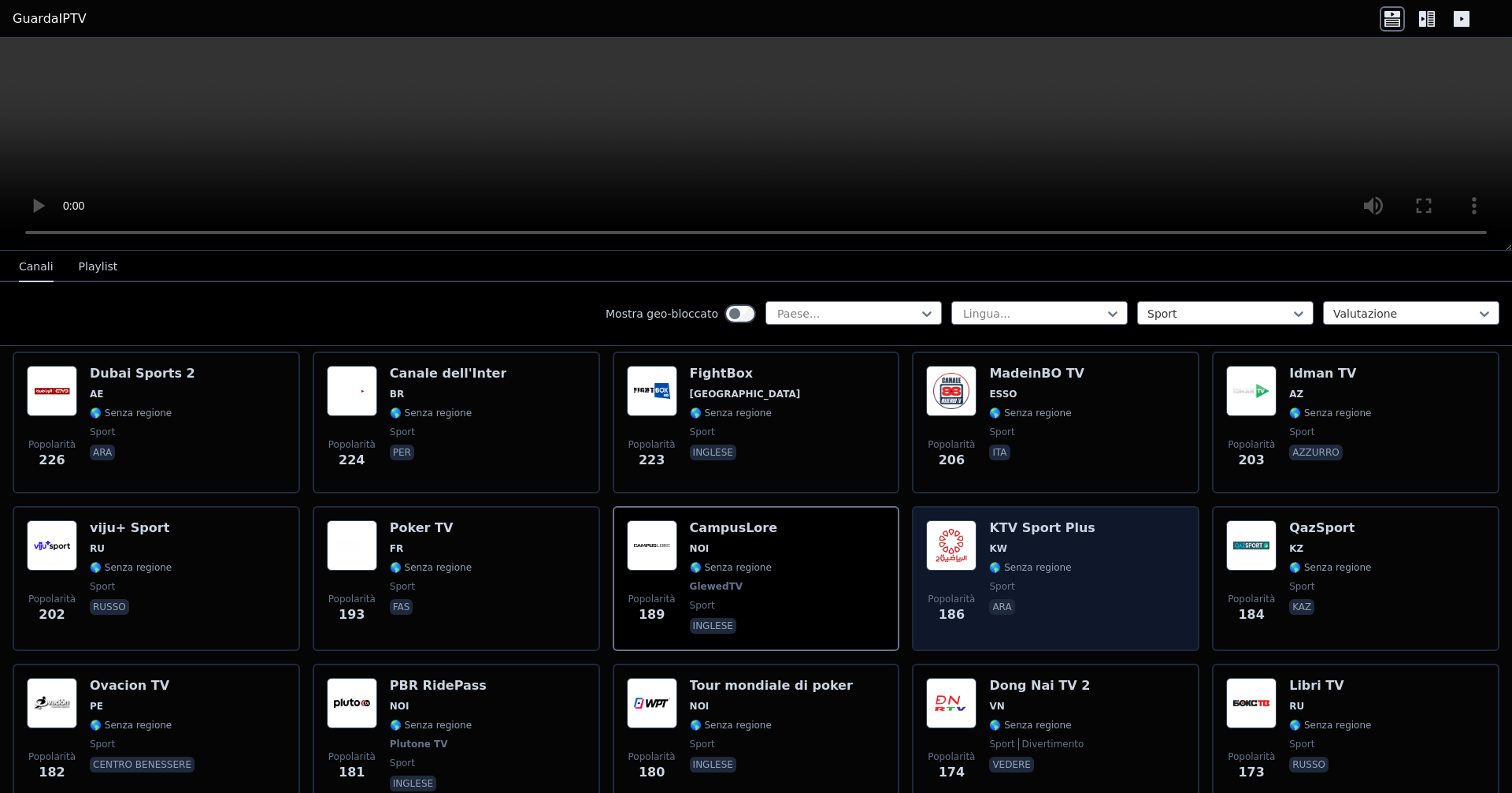
click at [731, 551] on span "KW" at bounding box center [1042, 548] width 106 height 13
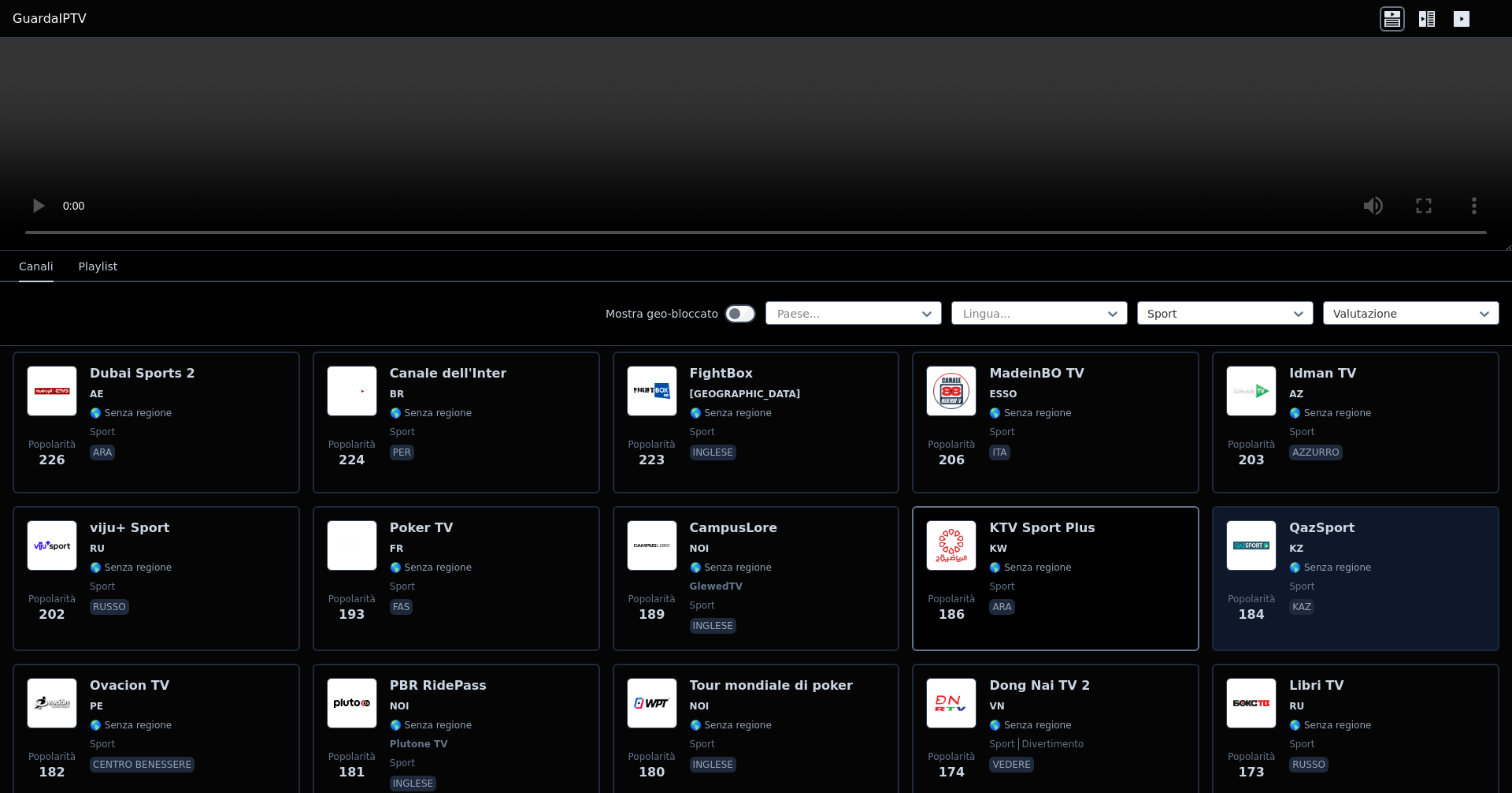
click at [731, 550] on span "KZ" at bounding box center [1330, 548] width 82 height 13
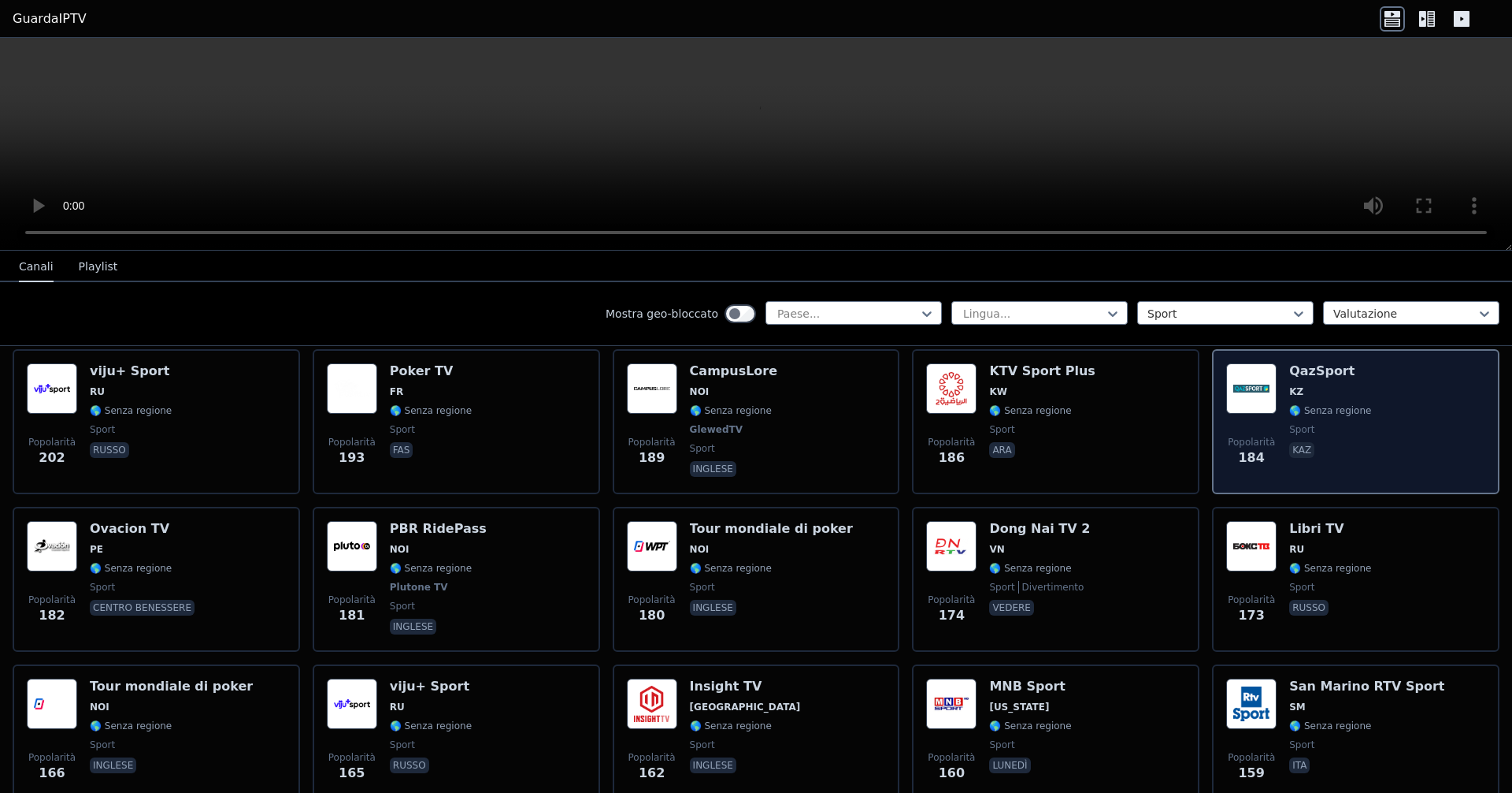
scroll to position [2206, 0]
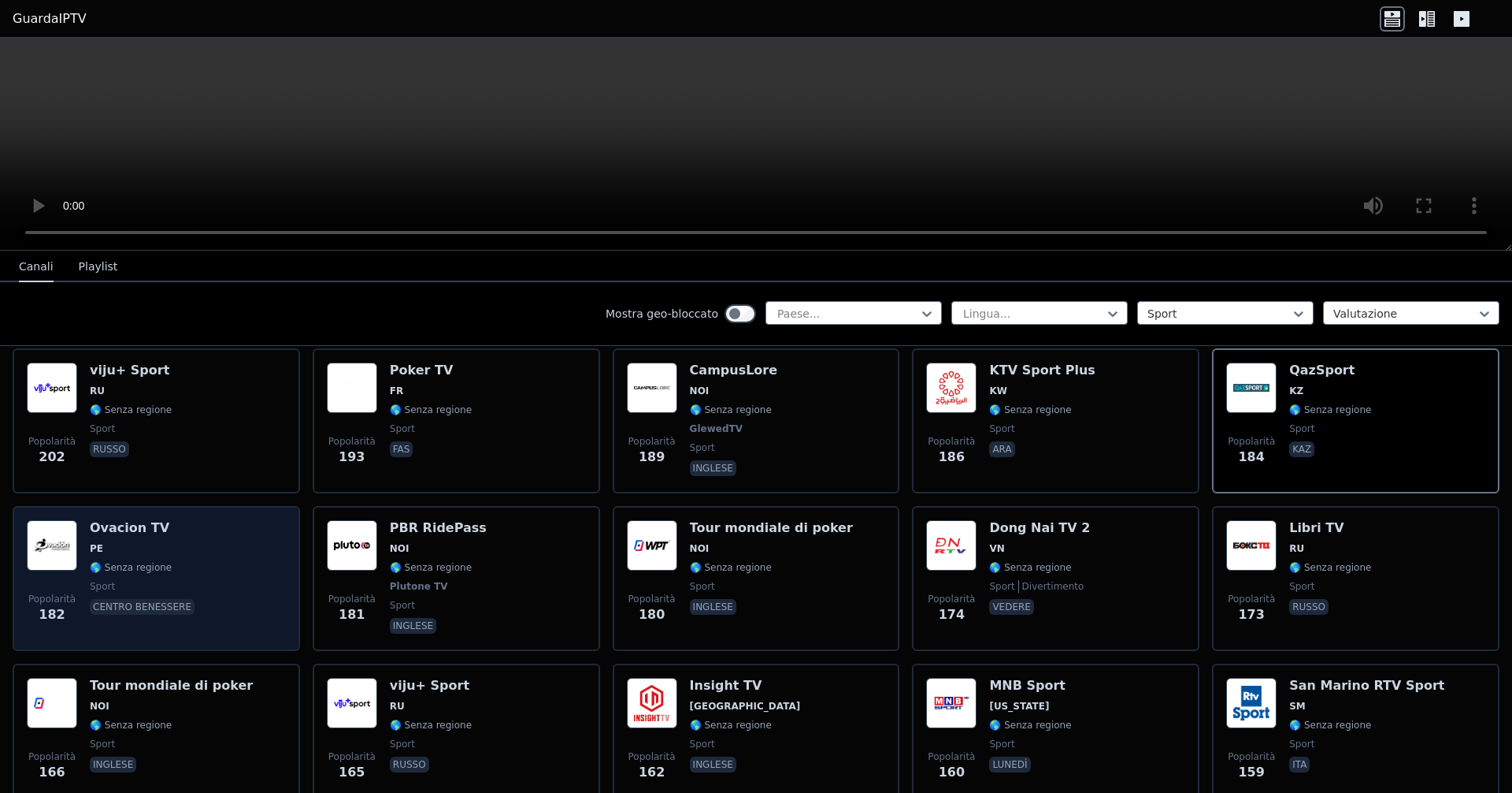
click at [56, 579] on div "Popolarità 182" at bounding box center [51, 578] width 50 height 117
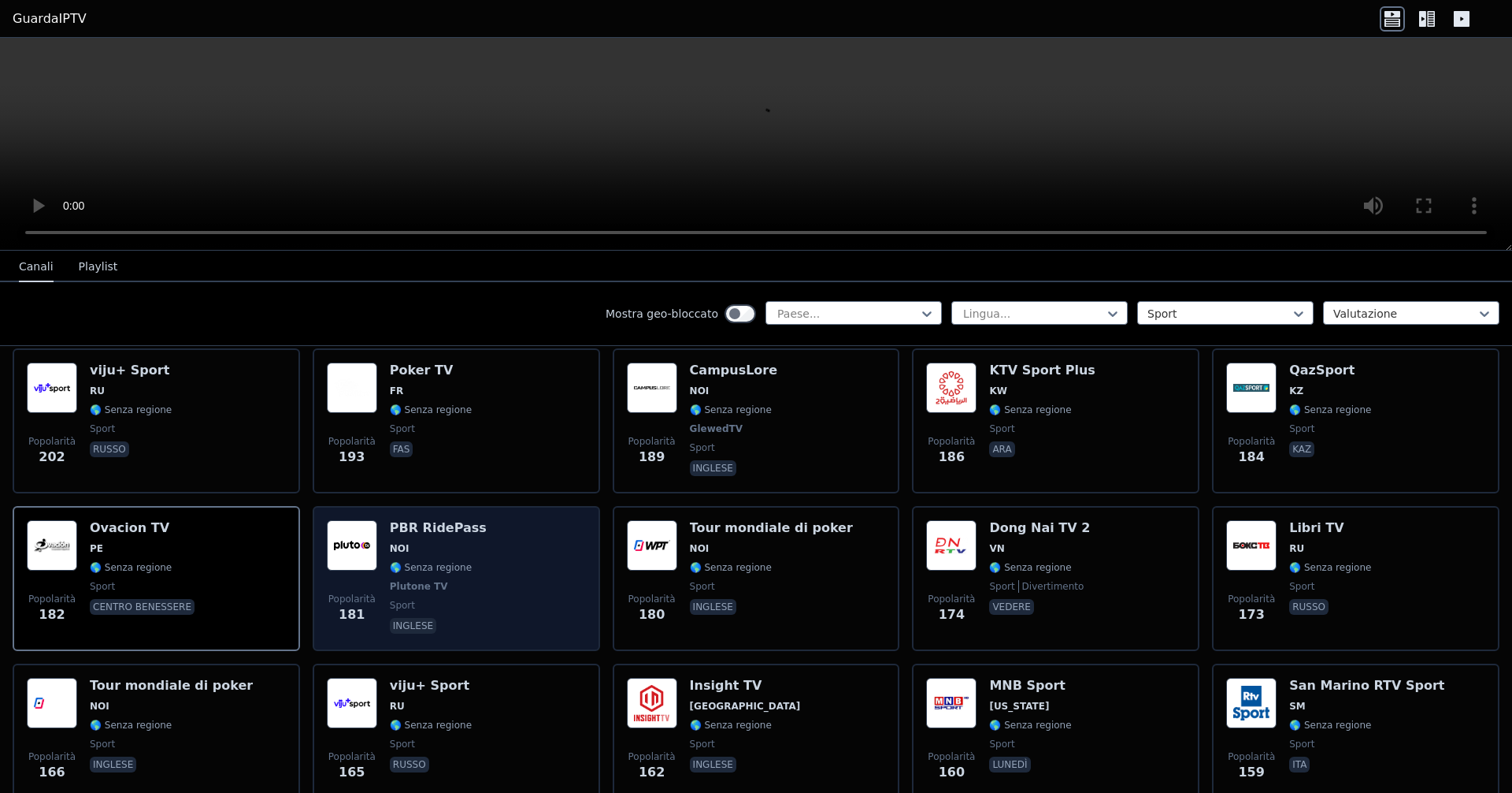
click at [453, 569] on font "🌎 Senza regione" at bounding box center [430, 566] width 82 height 11
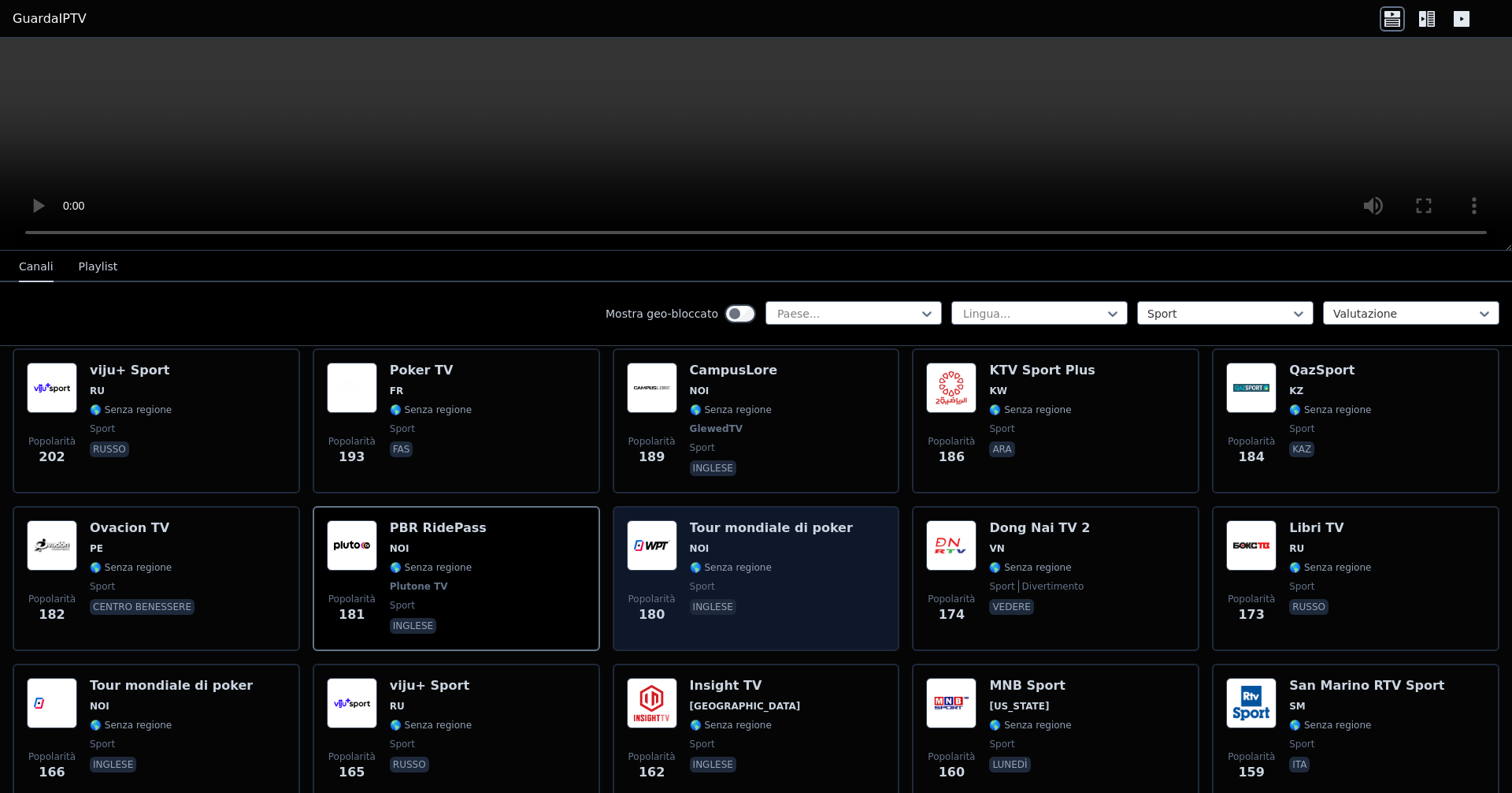
click at [731, 573] on div "Tour mondiale di poker NOI 🌎 Senza regione sport inglese" at bounding box center [771, 578] width 163 height 117
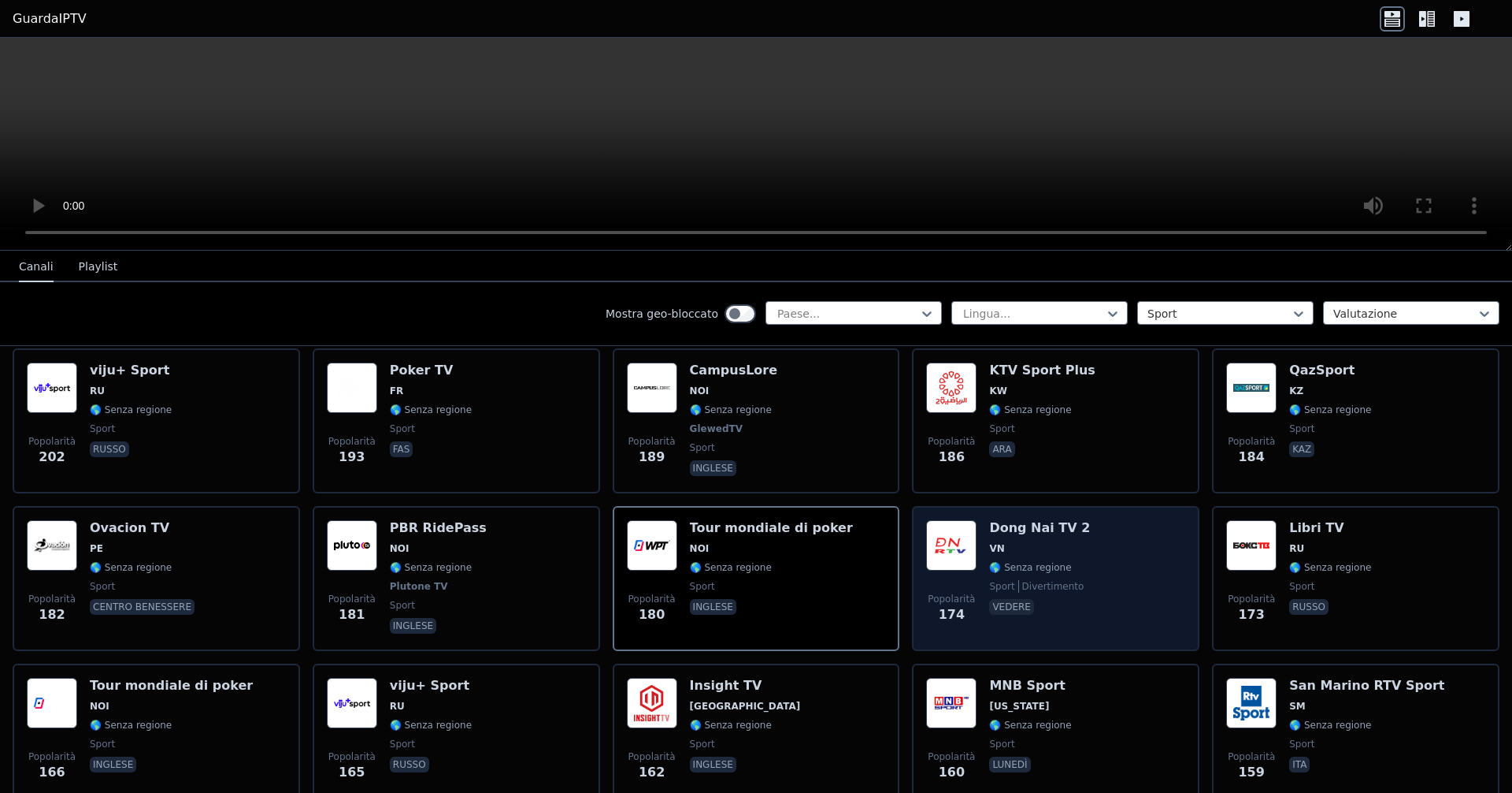
click at [731, 568] on font "🌎 Senza regione" at bounding box center [1030, 566] width 82 height 11
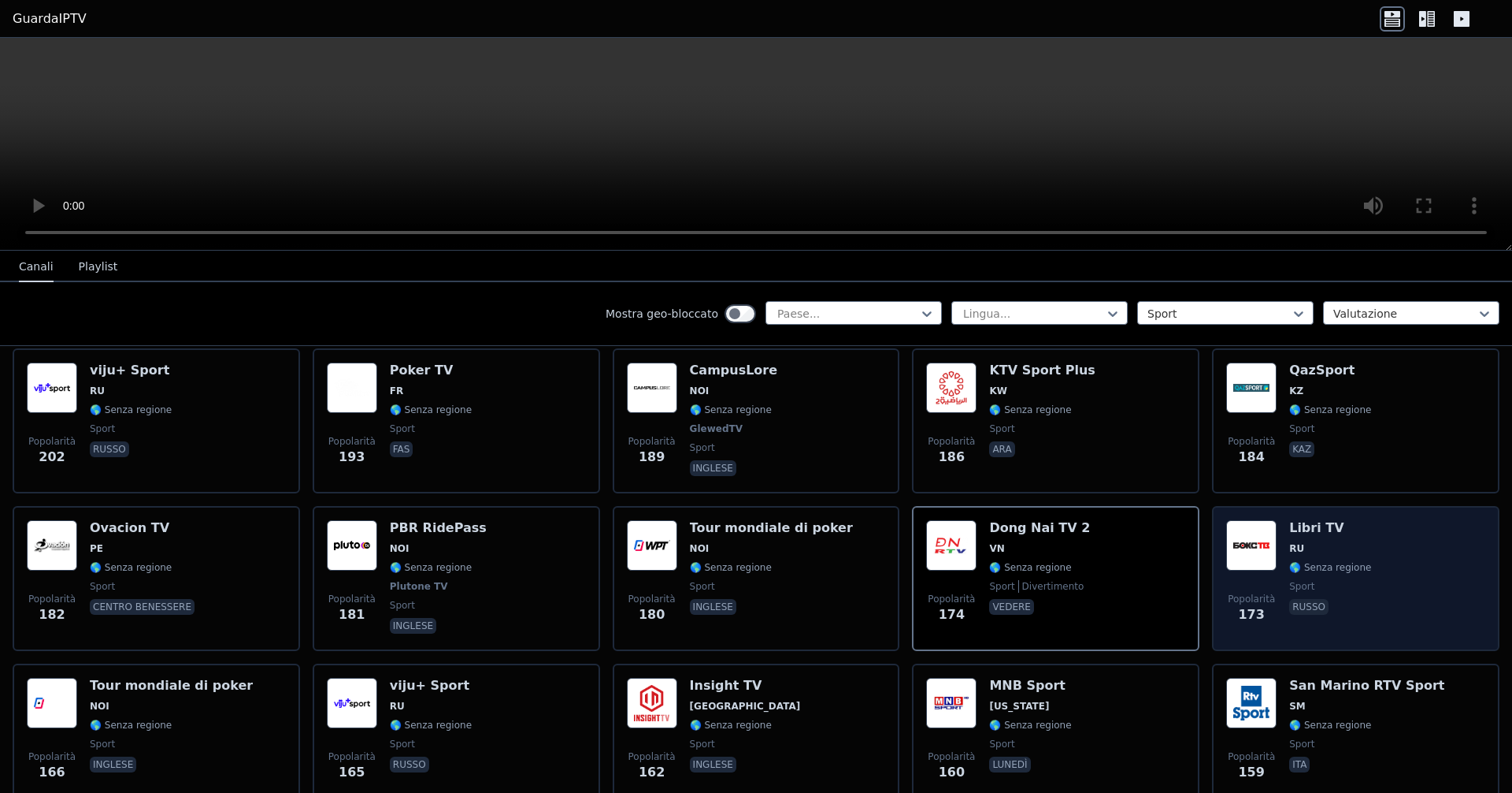
click at [731, 557] on div "Libri TV RU 🌎 Senza regione sport russo" at bounding box center [1330, 578] width 82 height 117
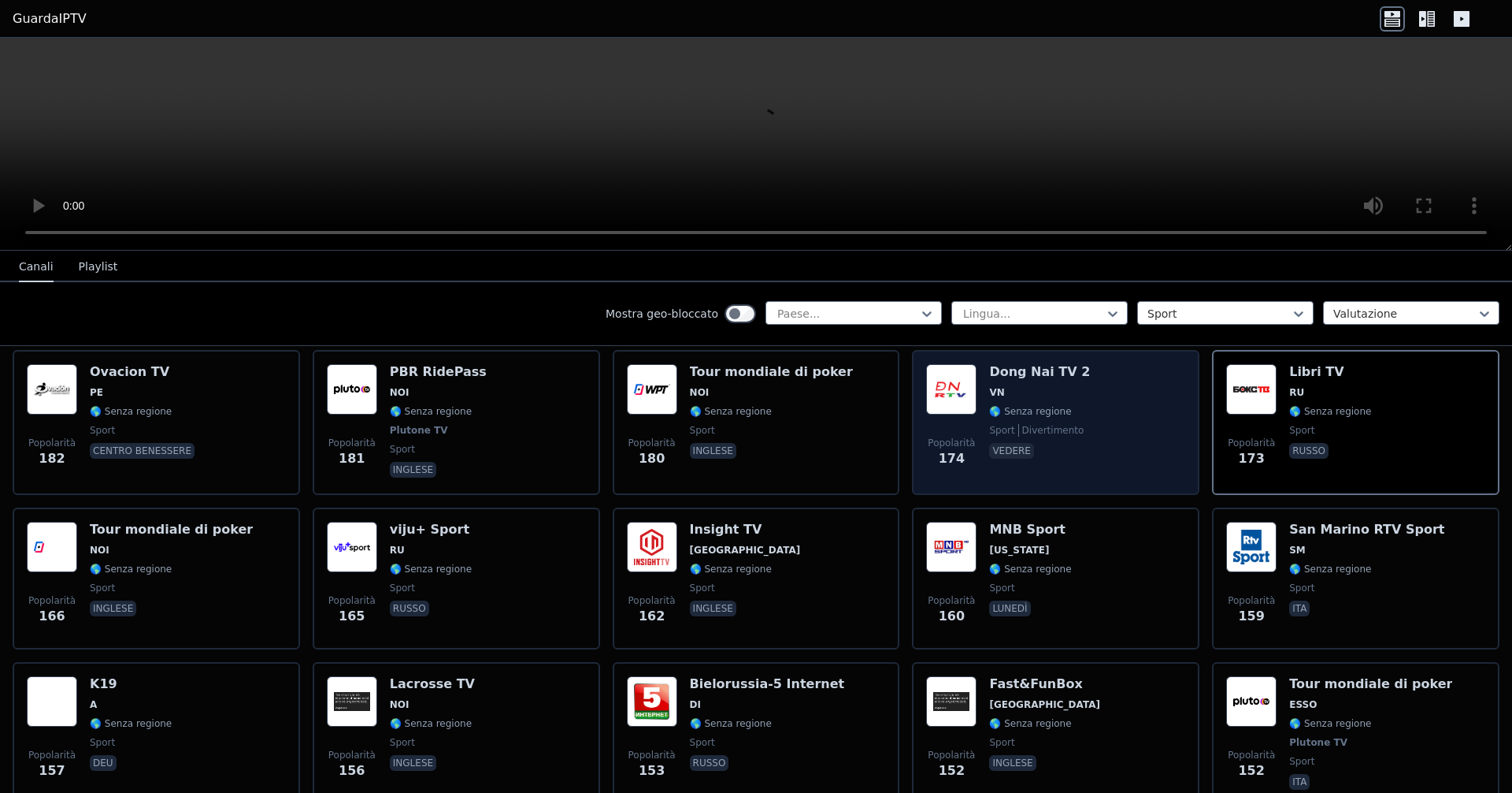
scroll to position [2364, 0]
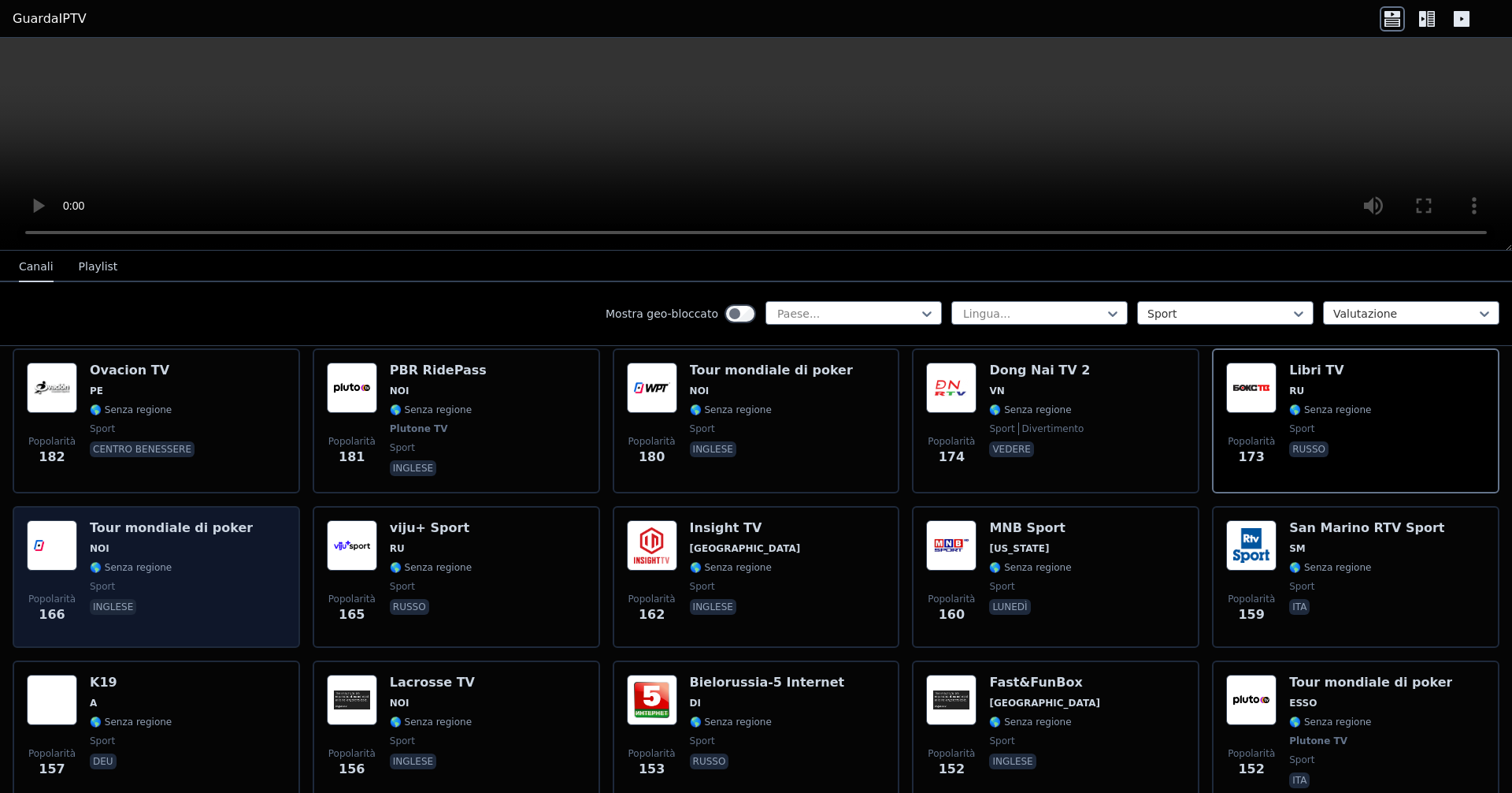
click at [151, 575] on div "Tour mondiale di poker NOI 🌎 Senza regione sport inglese" at bounding box center [171, 576] width 163 height 114
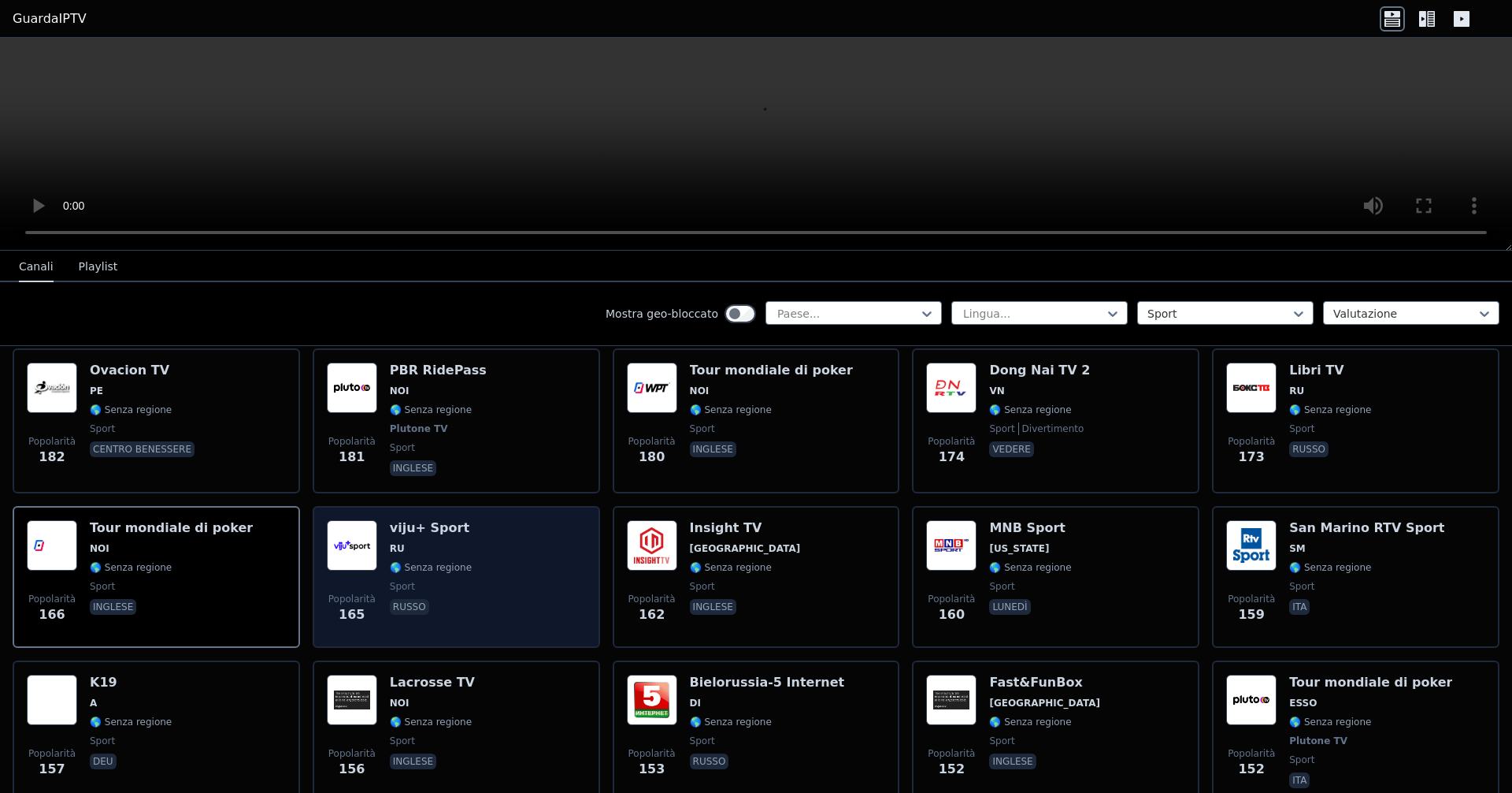
click at [500, 567] on div "Popolarità 165 viju+ Sport RU 🌎 Senza regione sport russo" at bounding box center [456, 576] width 259 height 114
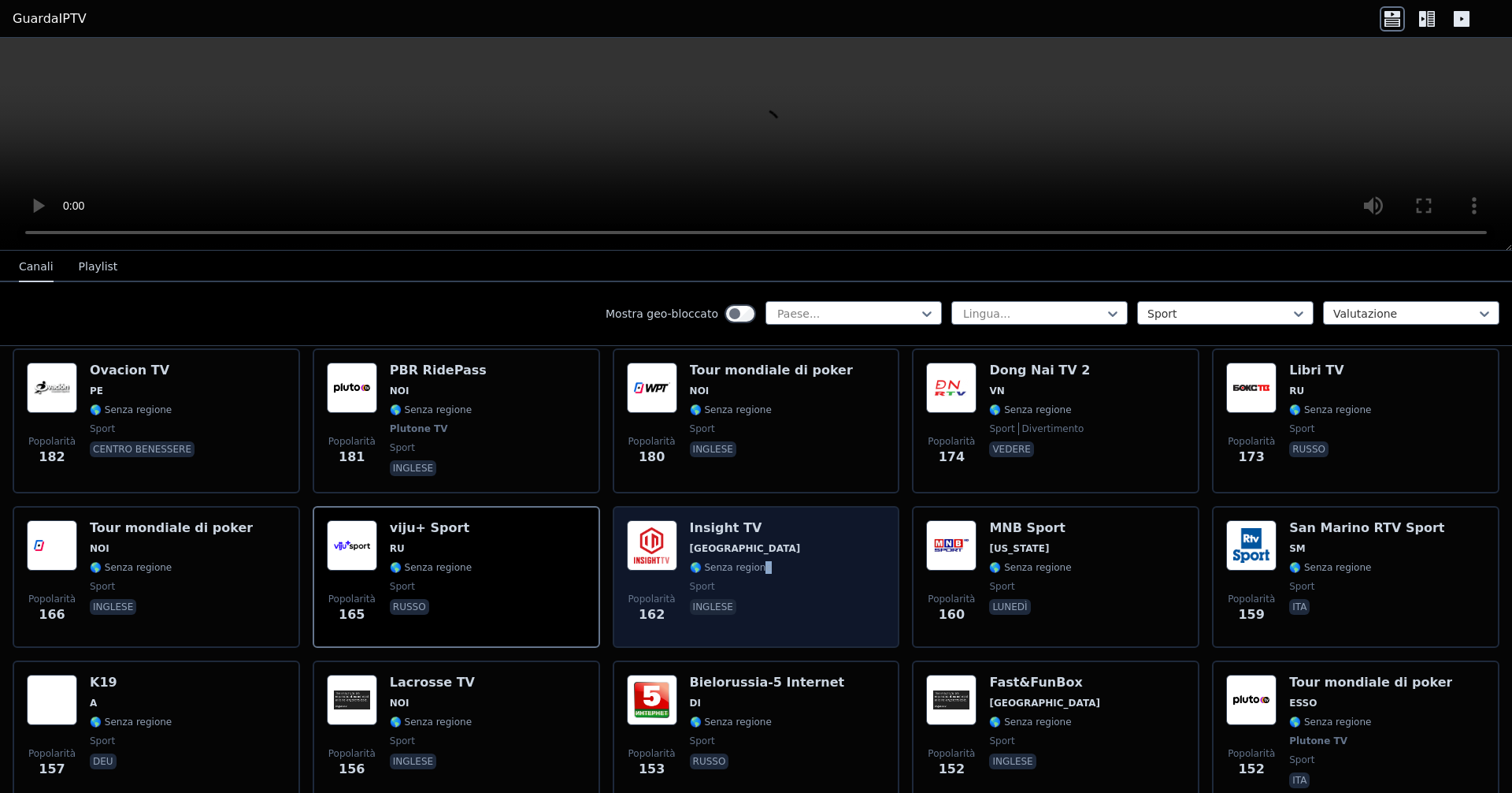
click at [731, 575] on div "Insight TV Paesi Bassi 🌎 Senza regione sport inglese" at bounding box center [745, 576] width 111 height 114
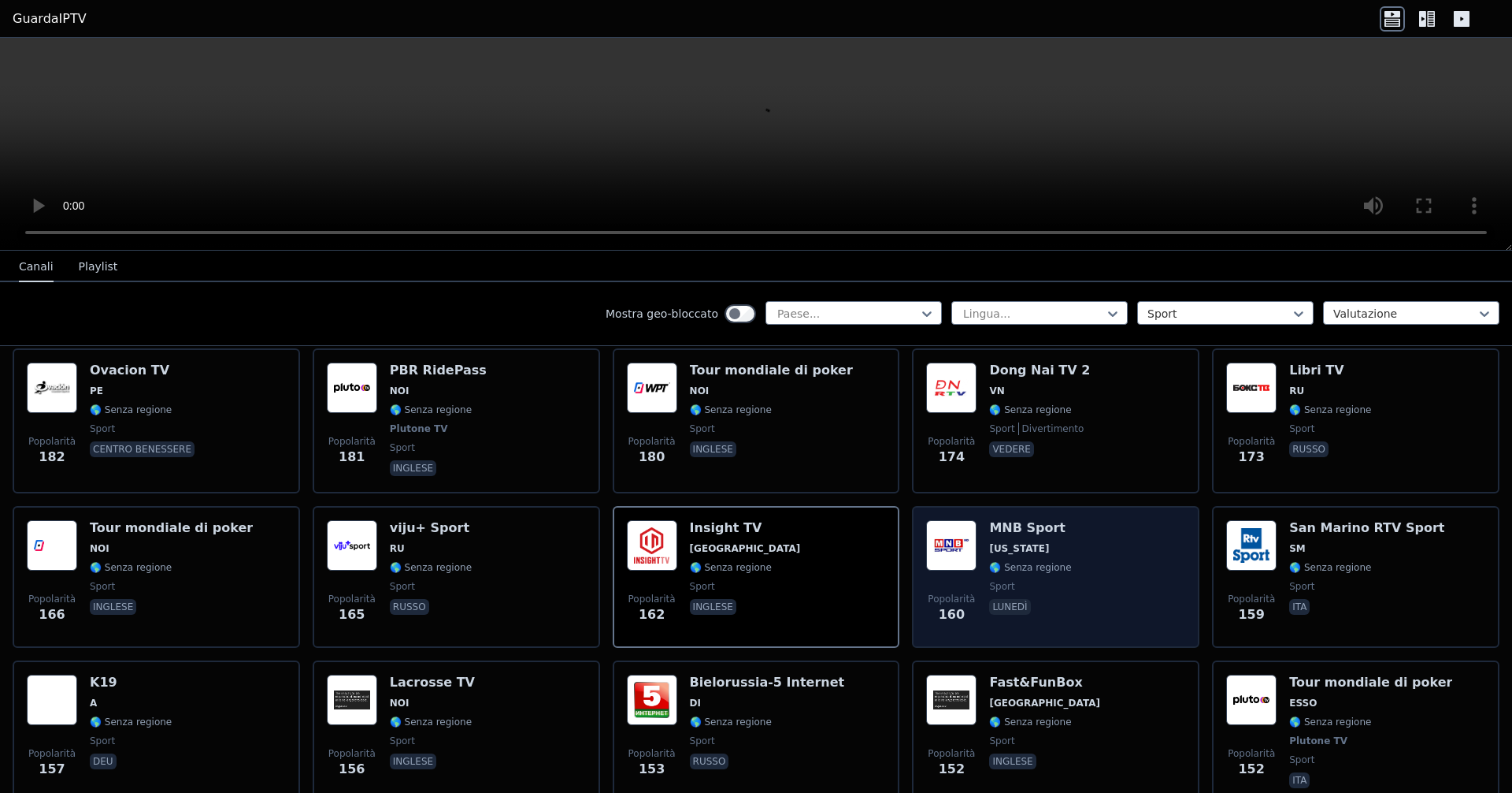
click at [731, 553] on span "[US_STATE]" at bounding box center [1030, 548] width 82 height 13
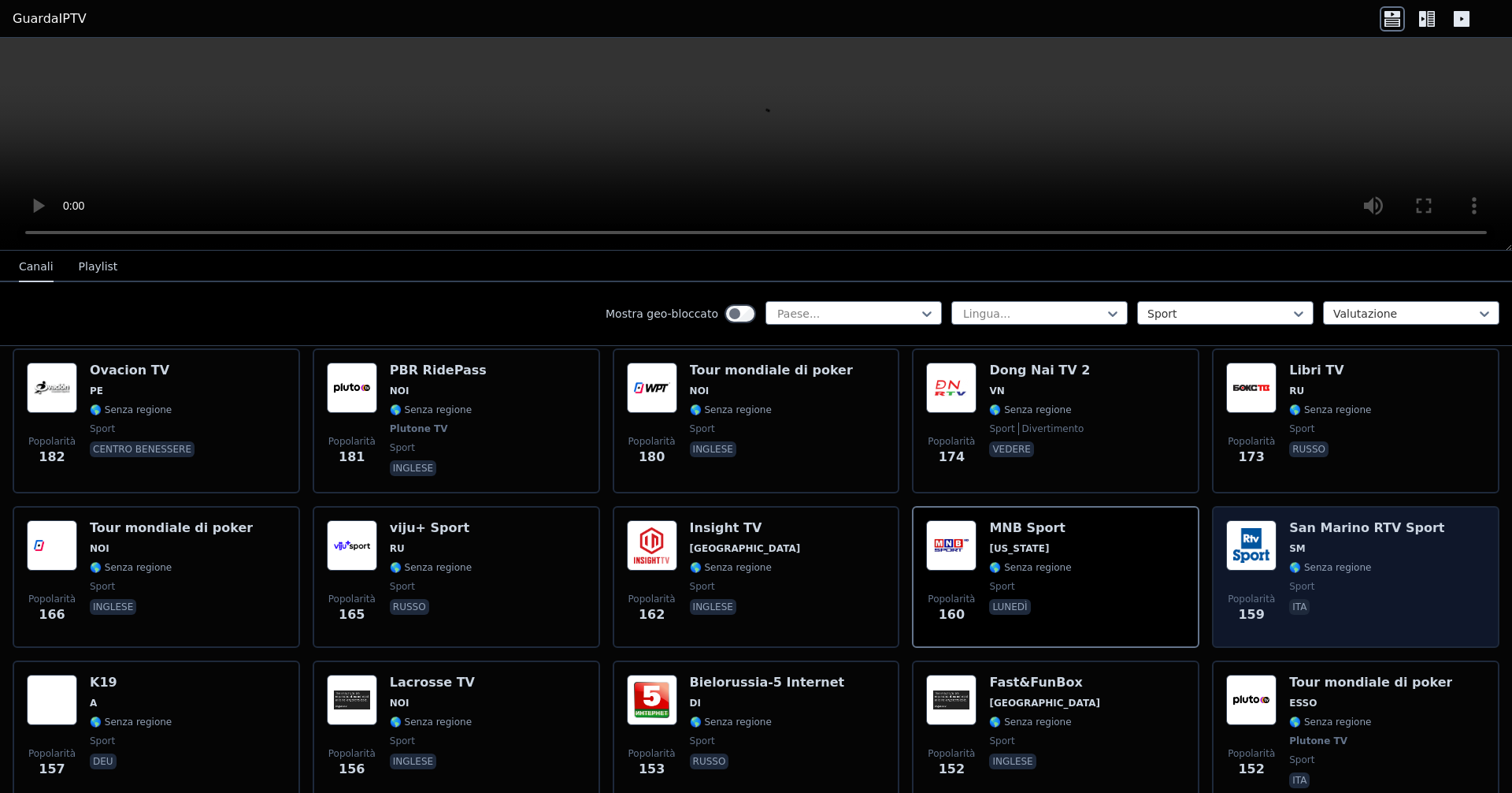
click at [731, 563] on span "🌎 Senza regione" at bounding box center [1367, 567] width 155 height 13
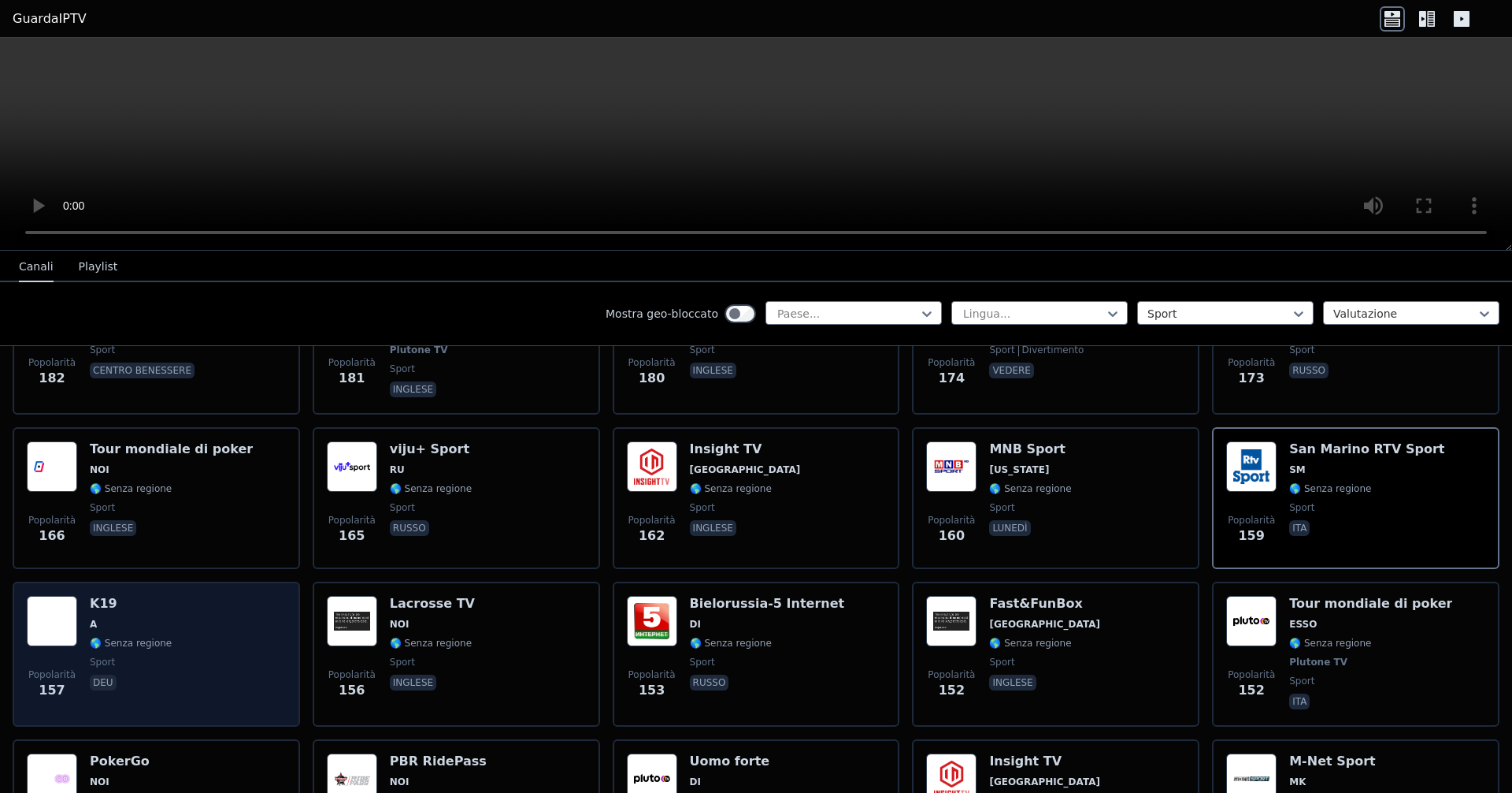
click at [148, 652] on div "K19 A 🌎 Senza regione sport deu" at bounding box center [131, 654] width 82 height 117
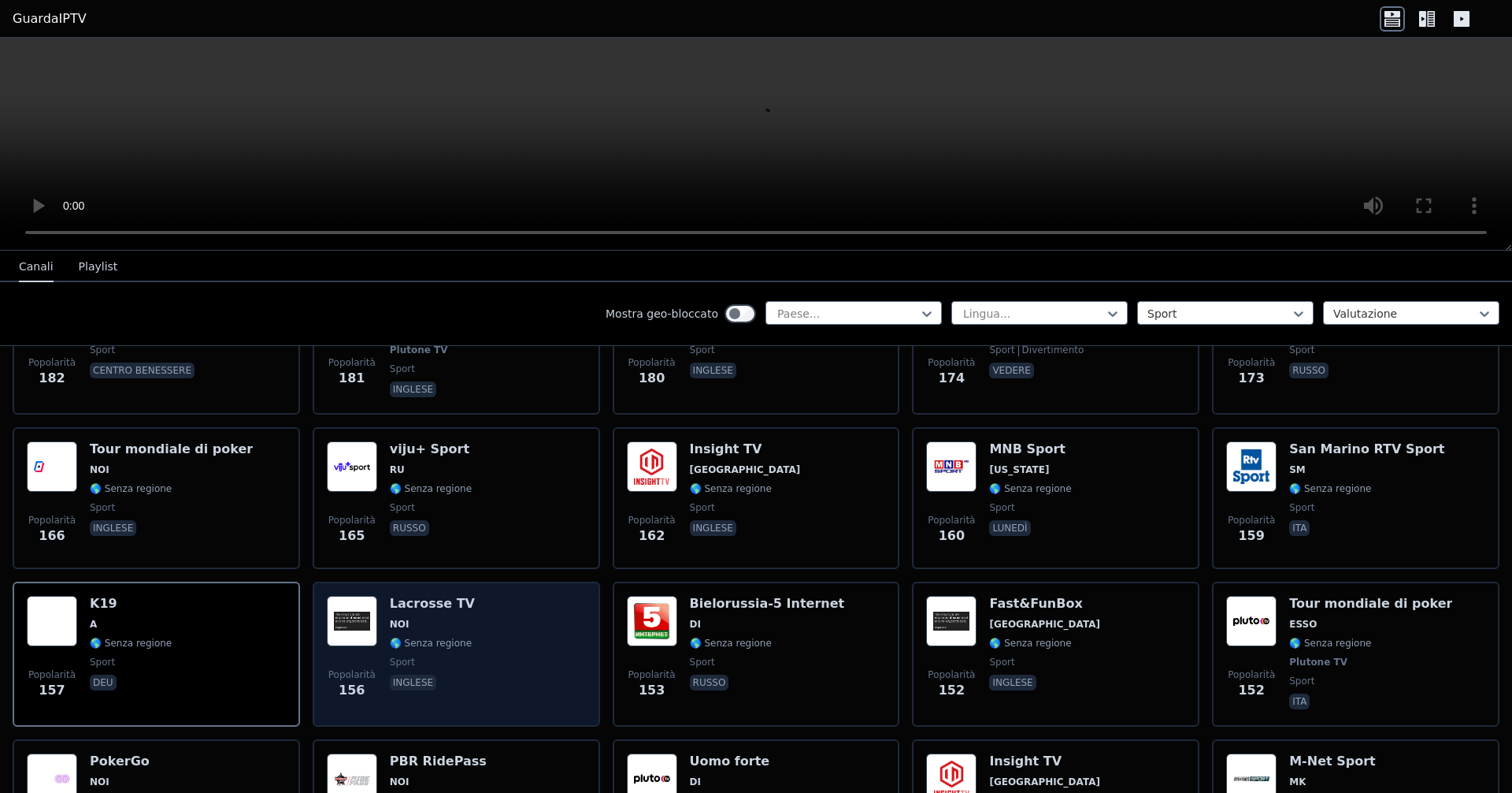
click at [480, 616] on div "Popolarità 156 Lacrosse TV NOI 🌎 Senza regione sport inglese" at bounding box center [456, 654] width 259 height 117
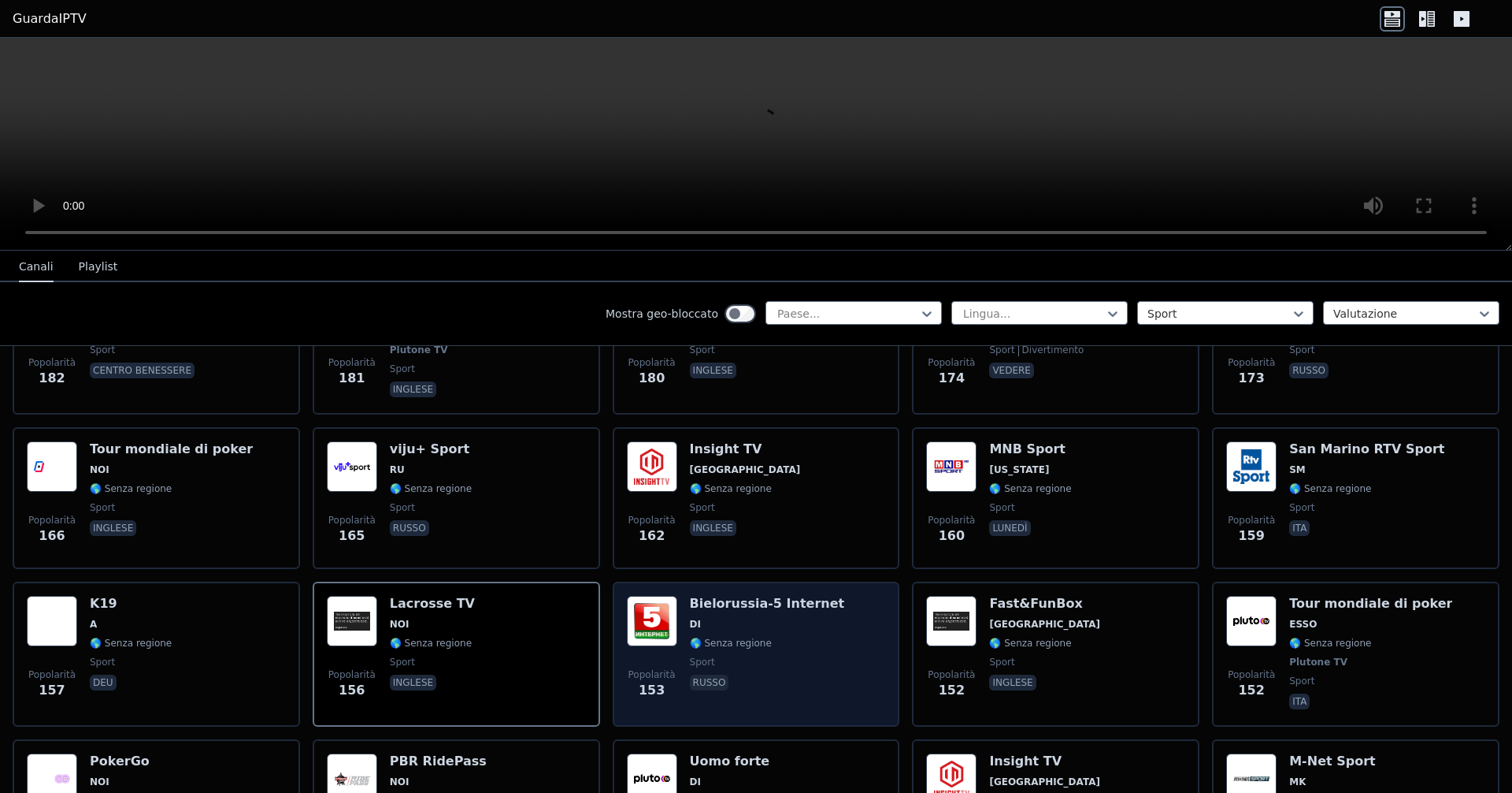
click at [731, 600] on font "Bielorussia-5 Internet" at bounding box center [767, 603] width 155 height 15
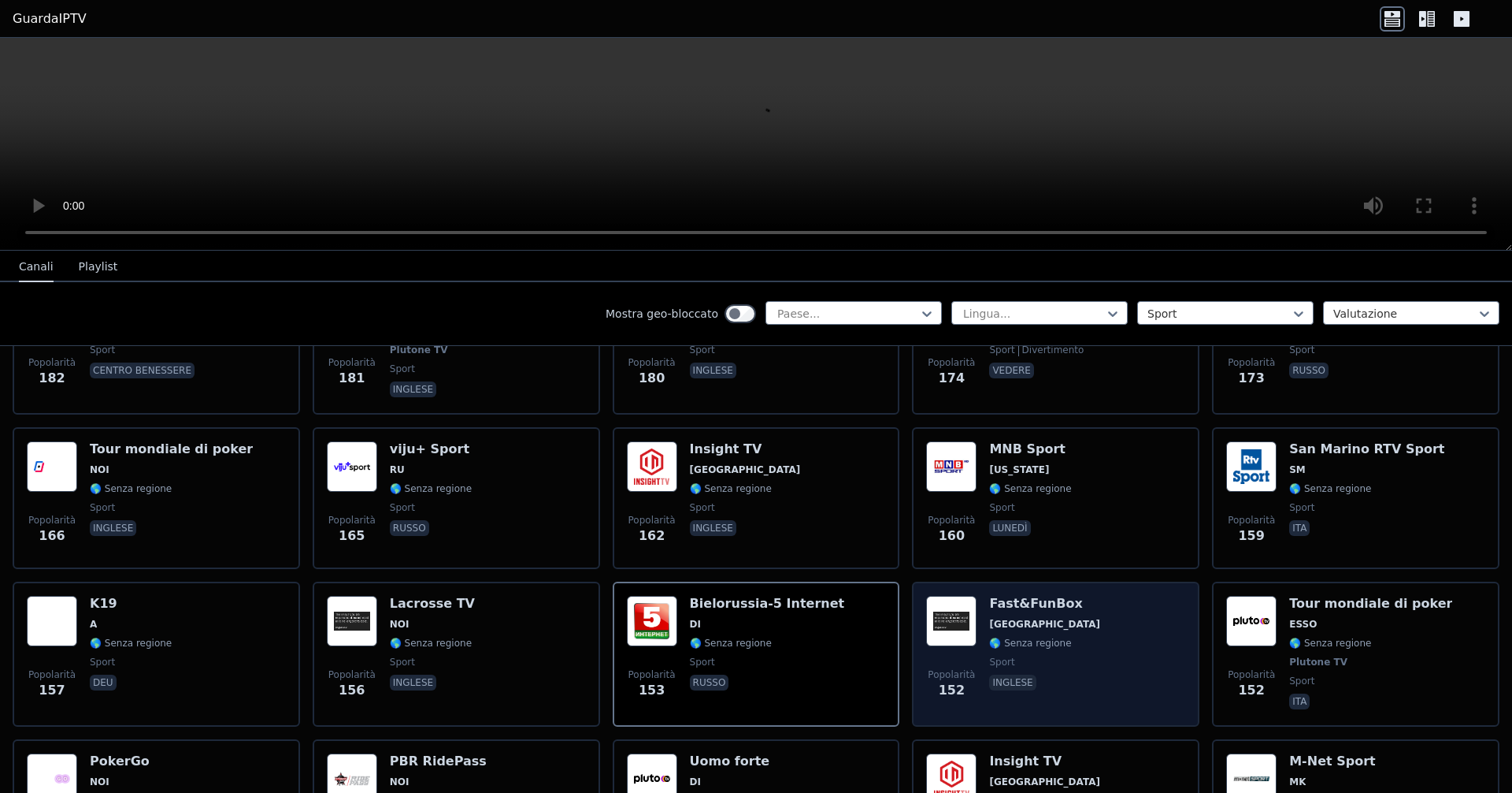
click at [731, 626] on font "[GEOGRAPHIC_DATA]" at bounding box center [1045, 624] width 111 height 11
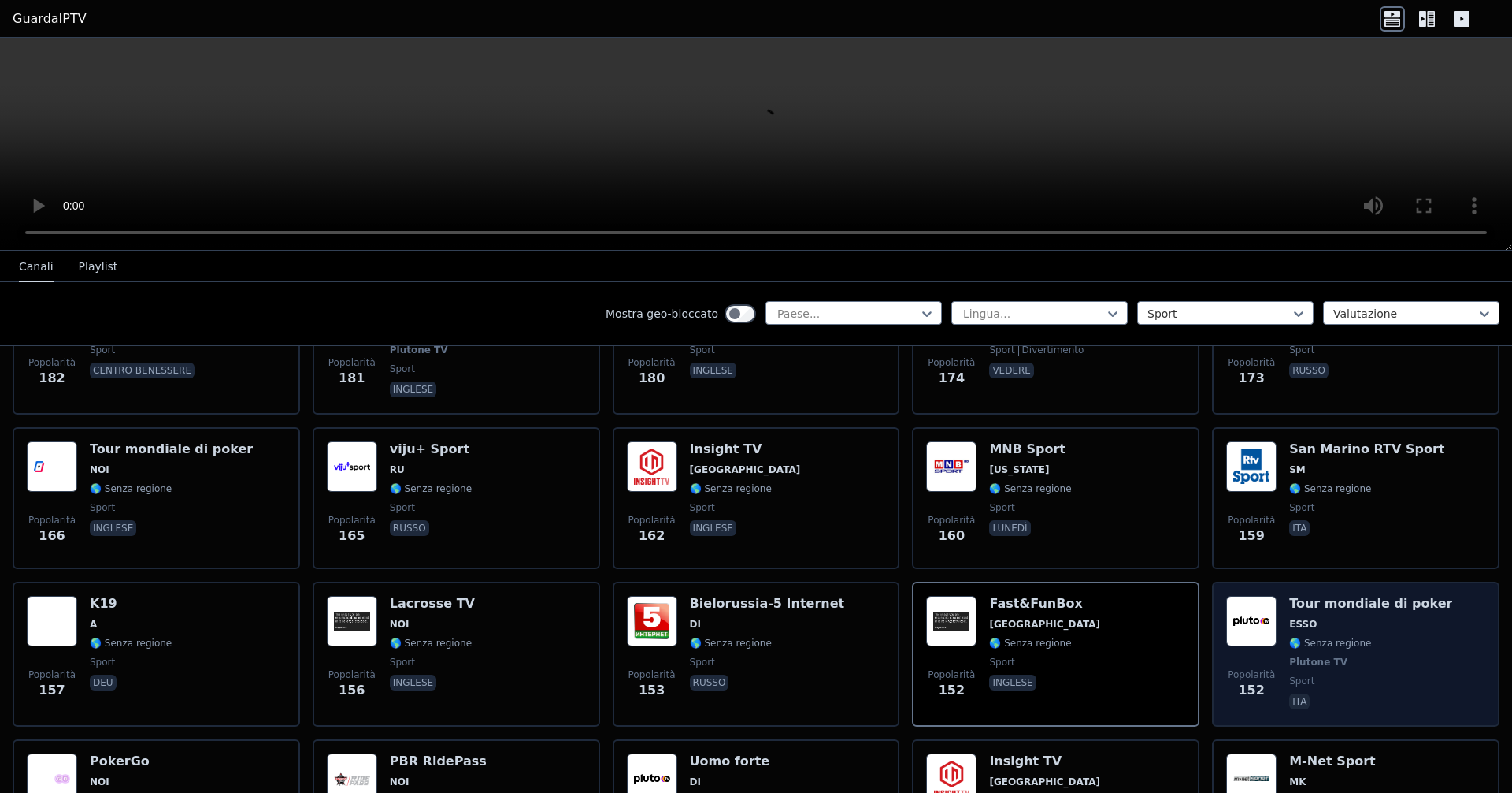
click at [731, 620] on span "ESSO" at bounding box center [1370, 624] width 163 height 13
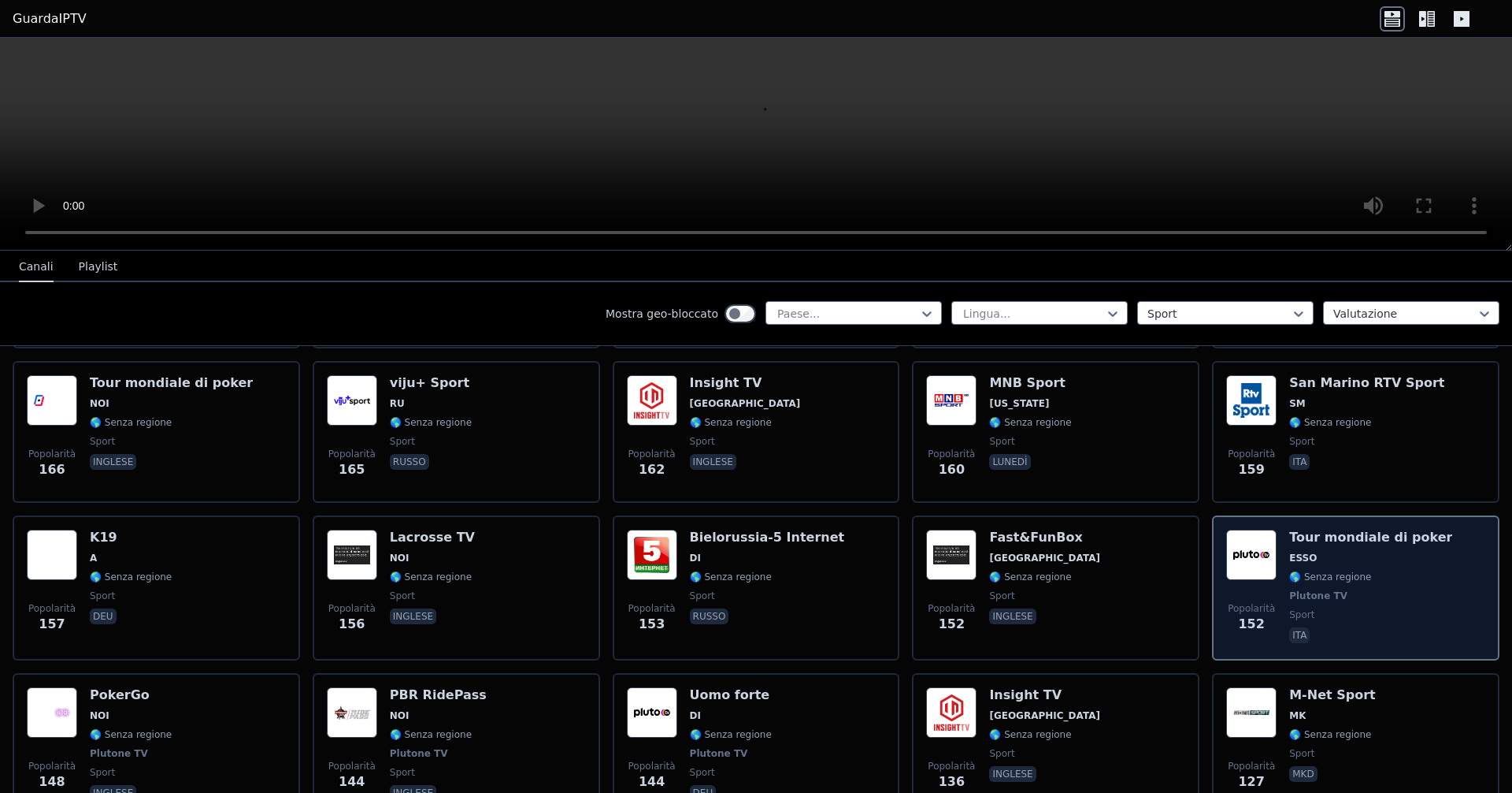
scroll to position [2600, 0]
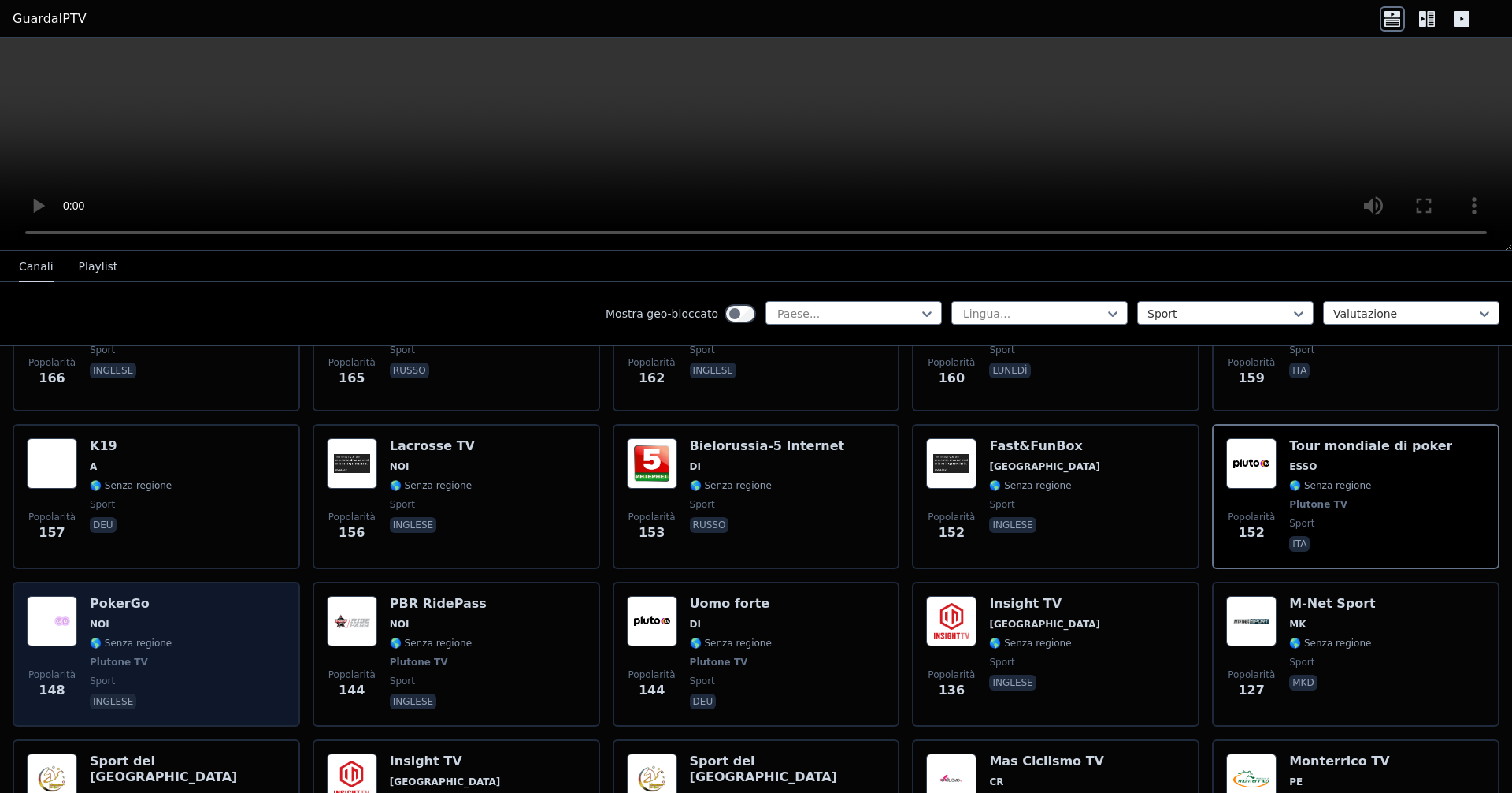
click at [178, 643] on div "Popolarità 148 PokerGo NOI 🌎 Senza regione Plutone TV sport inglese" at bounding box center [156, 654] width 259 height 117
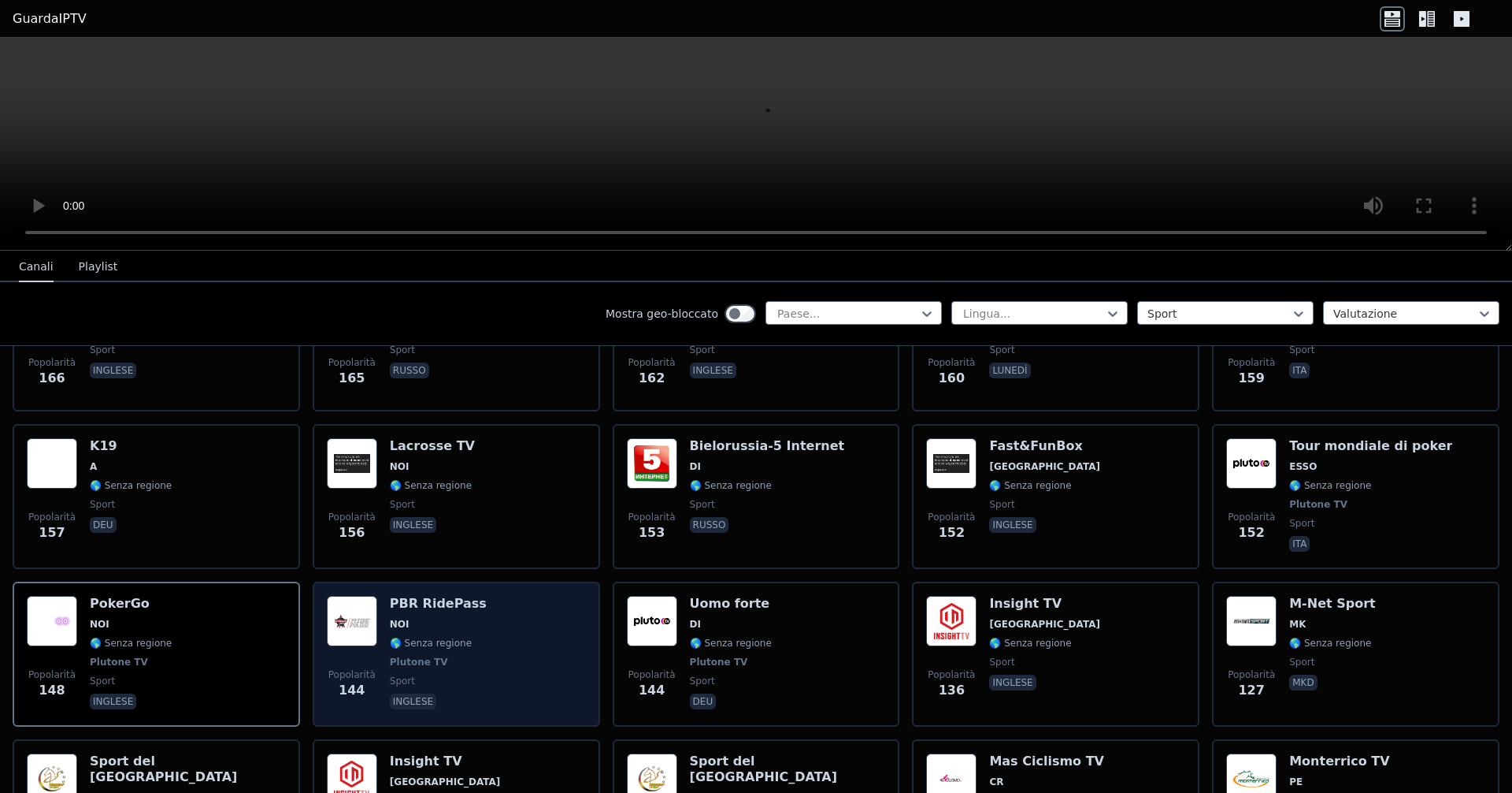
click at [449, 632] on div "PBR RidePass NOI 🌎 Senza regione Plutone TV sport inglese" at bounding box center [438, 654] width 97 height 117
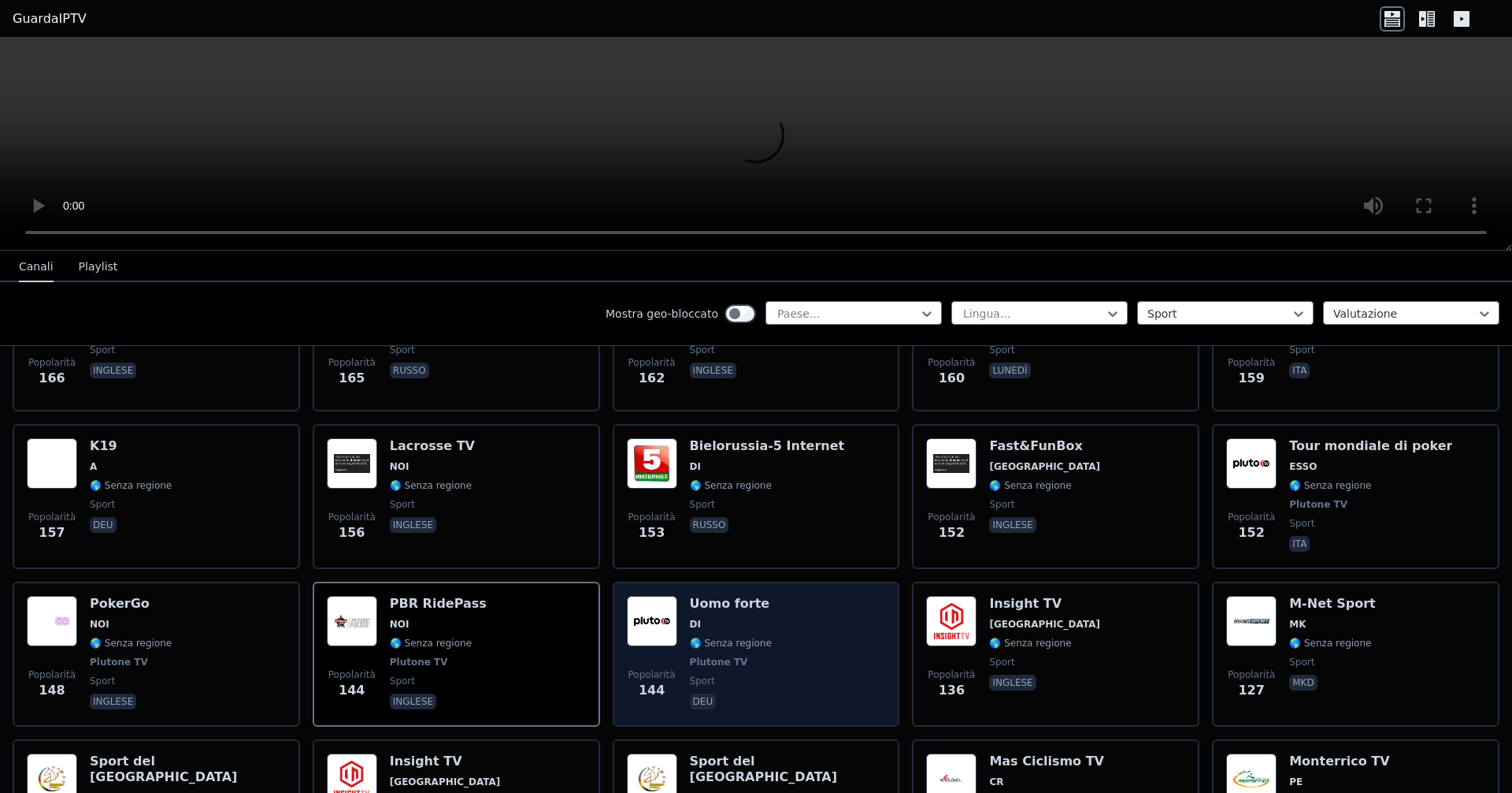
click at [731, 636] on div "Uomo forte DI 🌎 Senza regione Plutone TV sport deu" at bounding box center [730, 654] width 82 height 117
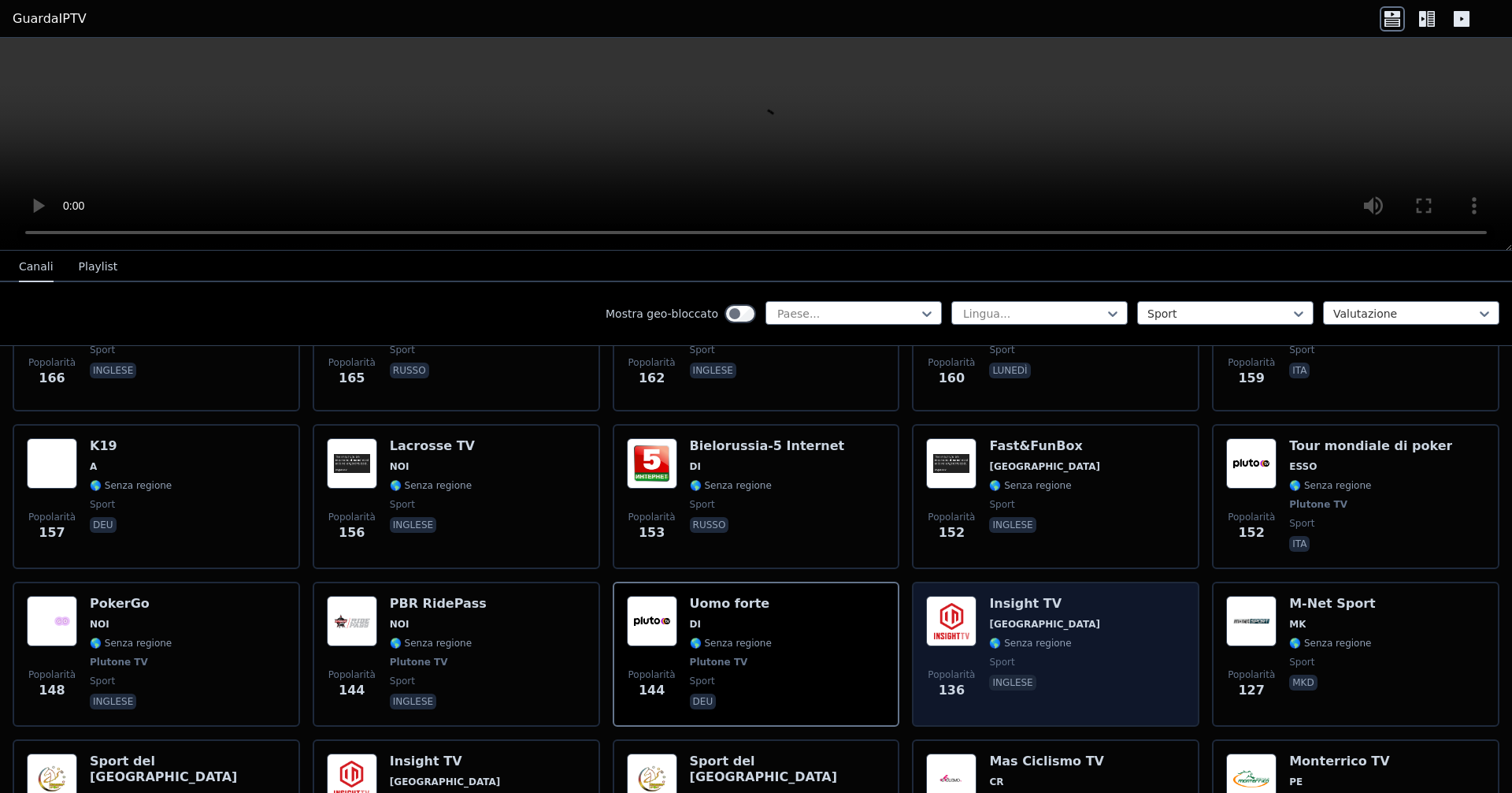
click at [731, 646] on font "🌎 Senza regione" at bounding box center [1030, 643] width 82 height 11
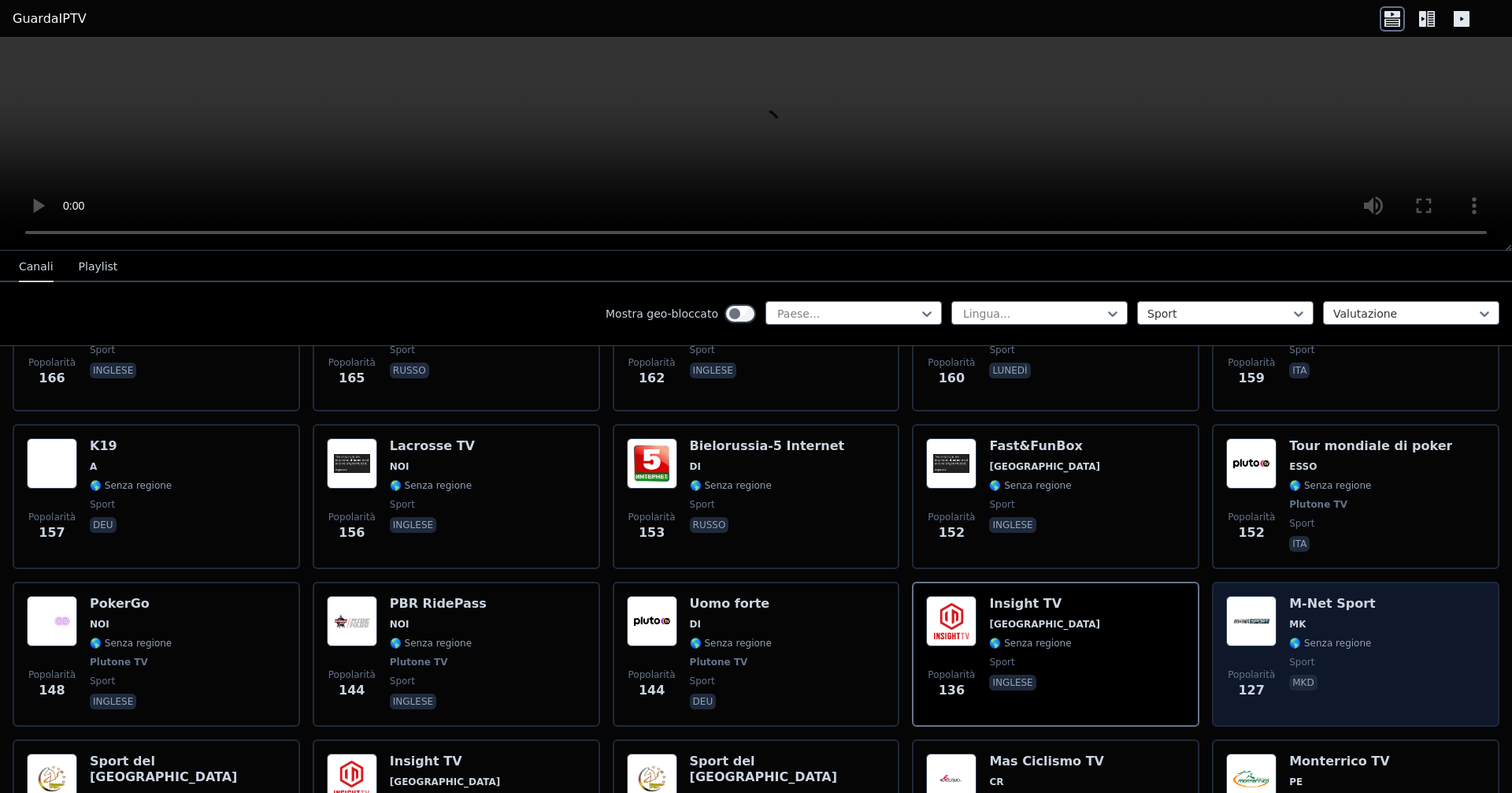
click at [731, 608] on div "Popolarità 127 M-Net Sport MK 🌎 Senza regione sport mkd" at bounding box center [1356, 654] width 259 height 117
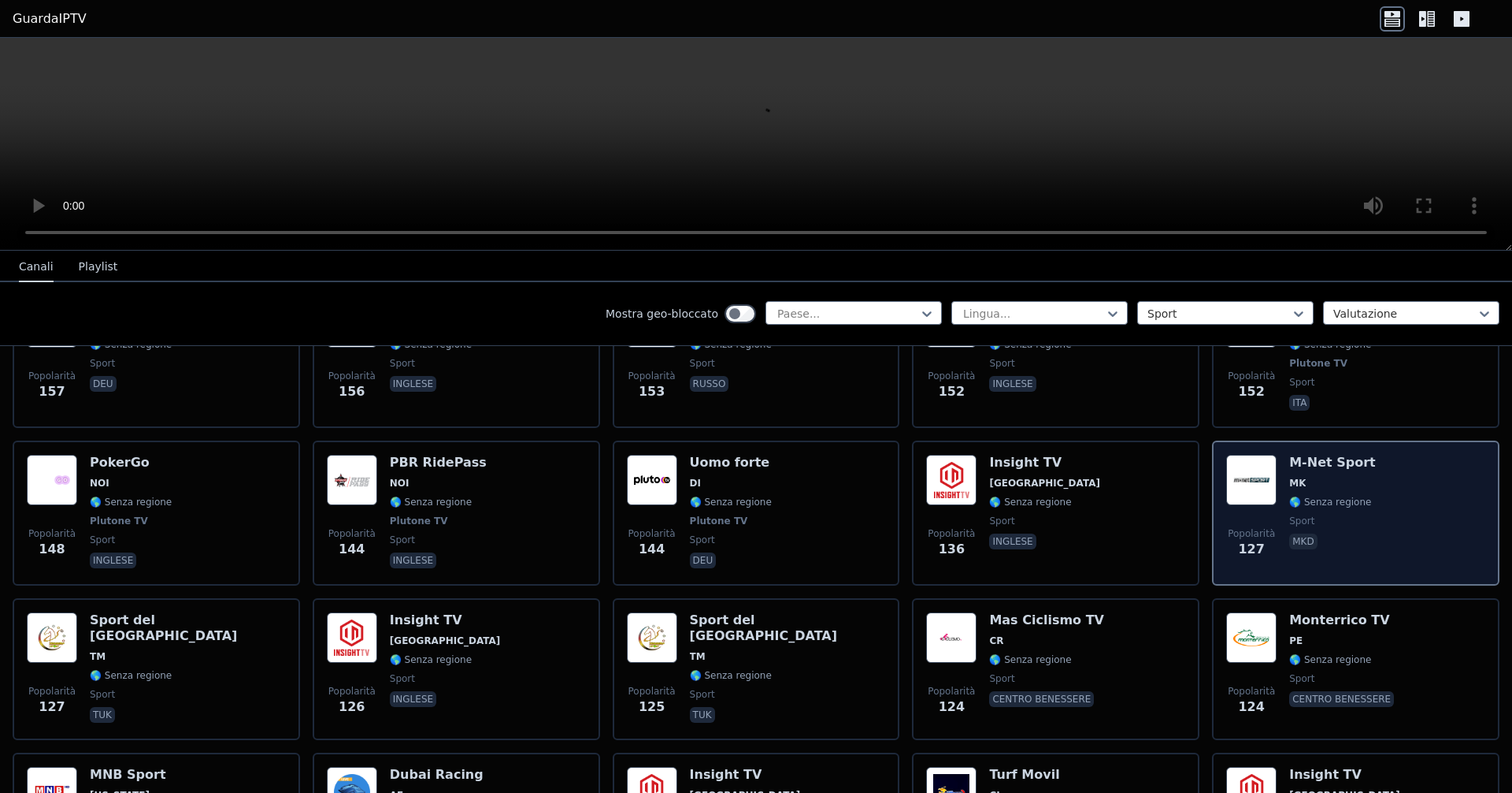
scroll to position [2758, 0]
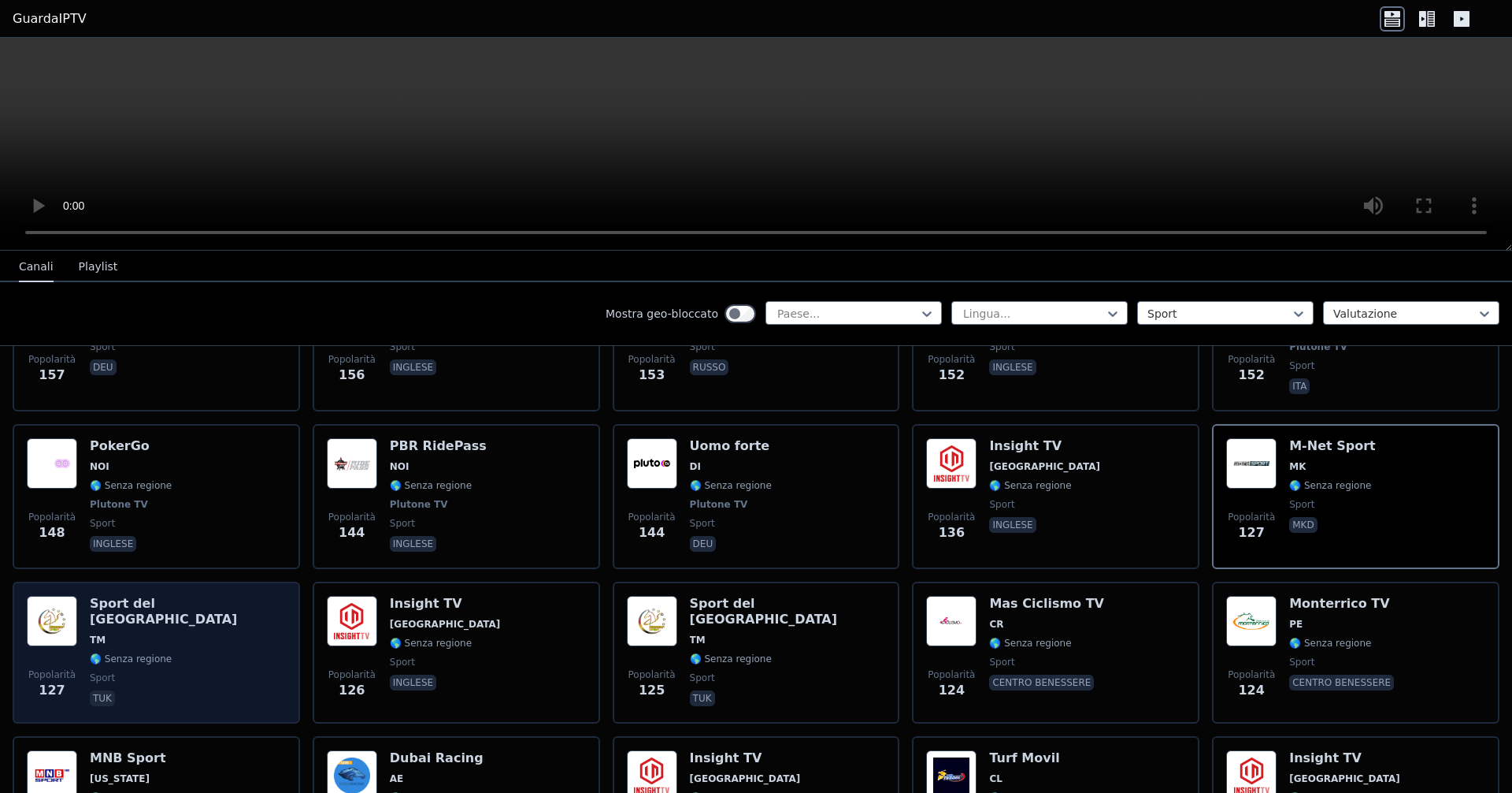
click at [197, 650] on div "Sport del Turkmenistan TM 🌎 Senza regione sport tuk" at bounding box center [188, 652] width 196 height 114
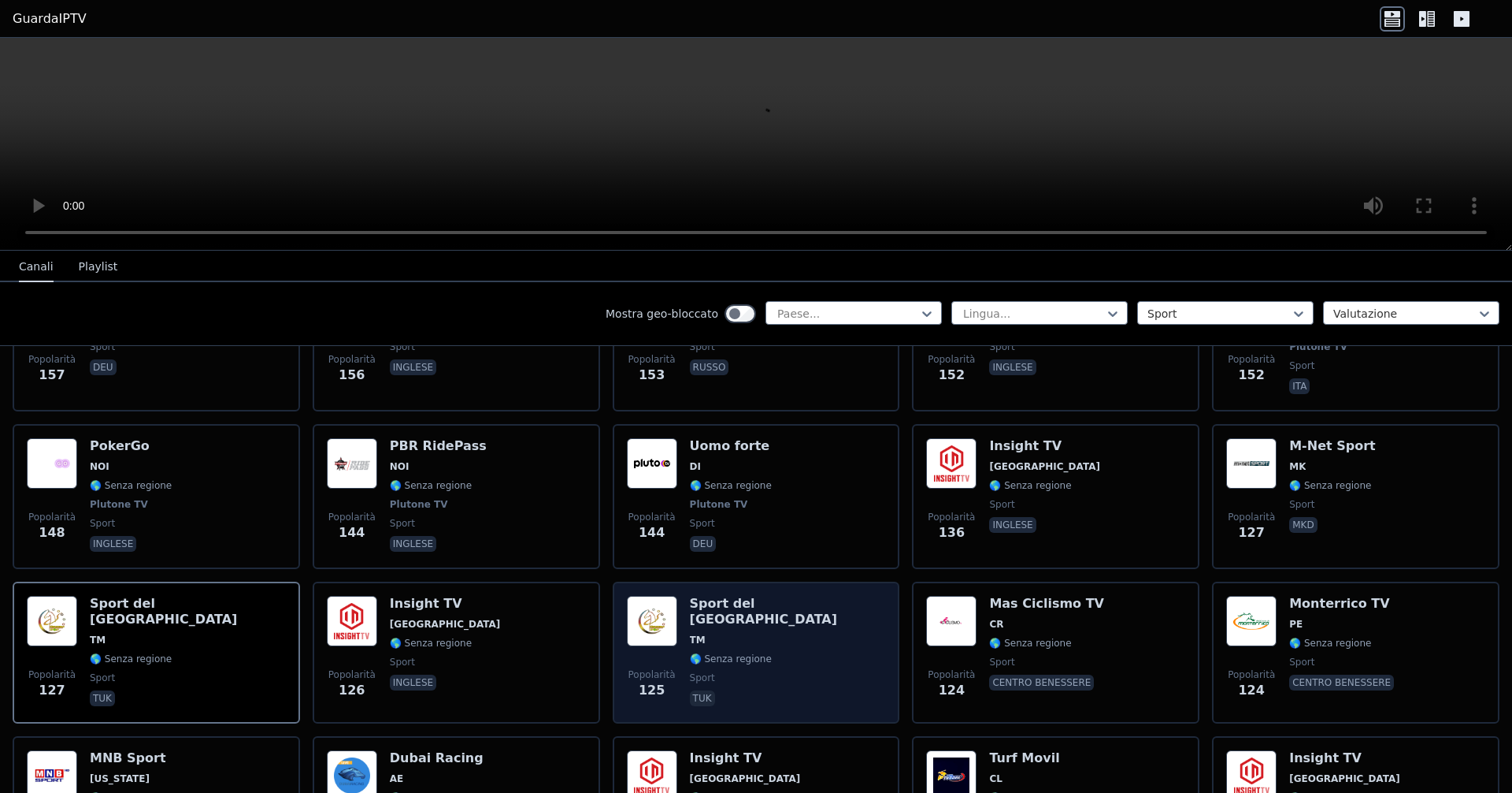
click at [731, 634] on span "TM" at bounding box center [788, 640] width 196 height 13
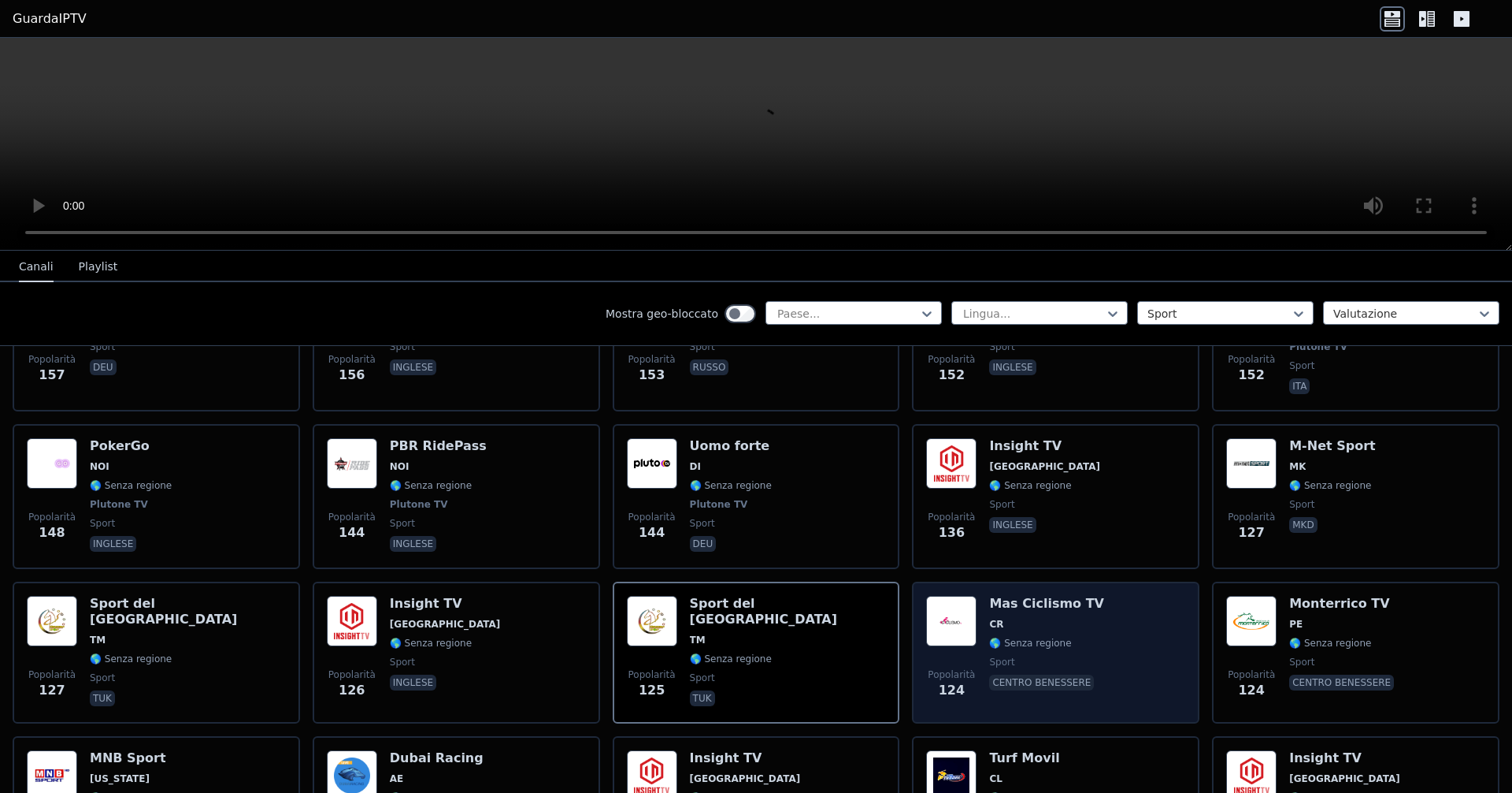
click at [731, 621] on span "CR" at bounding box center [1047, 624] width 115 height 13
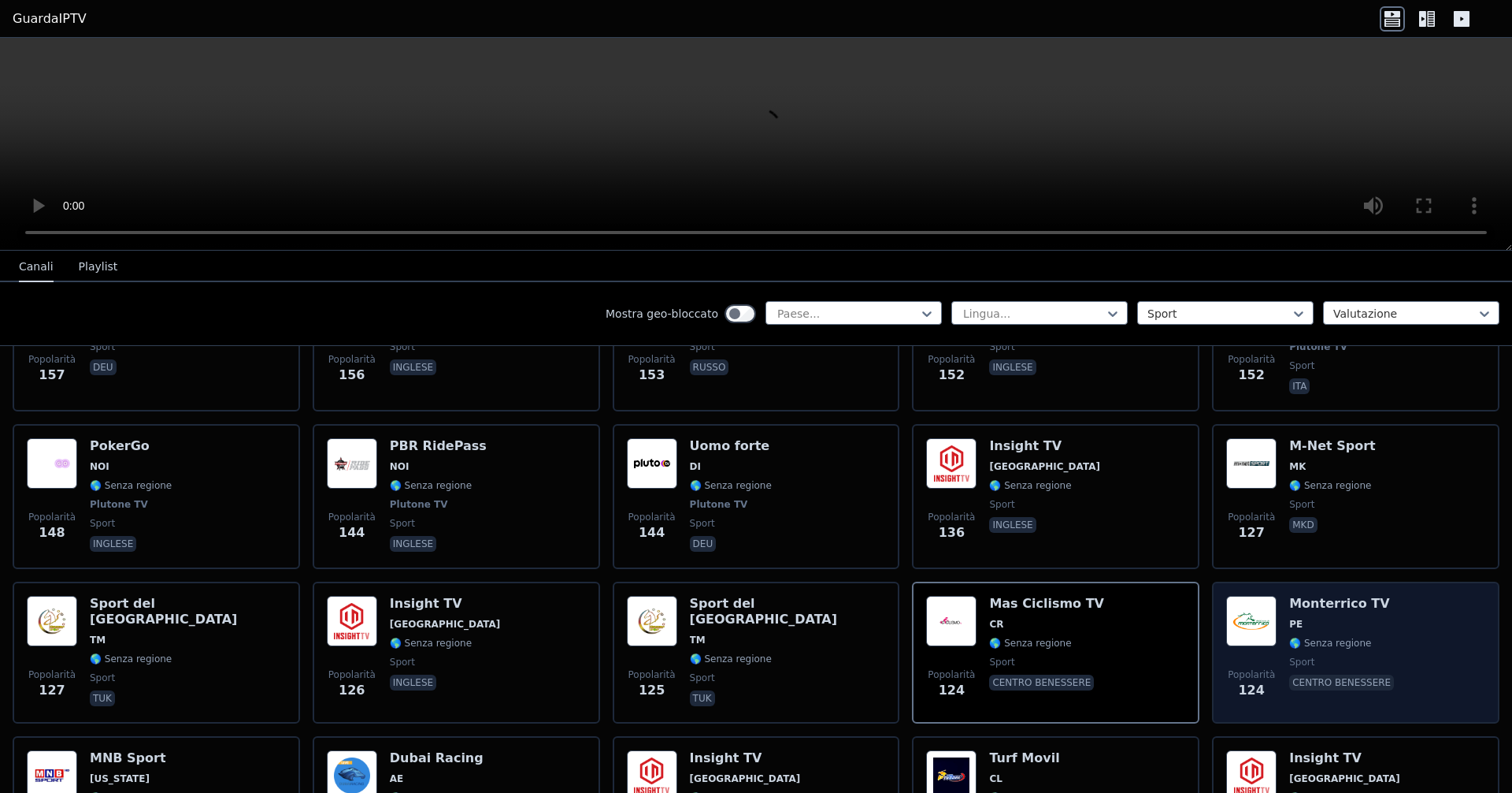
click at [731, 642] on font "🌎 Senza regione" at bounding box center [1330, 643] width 82 height 11
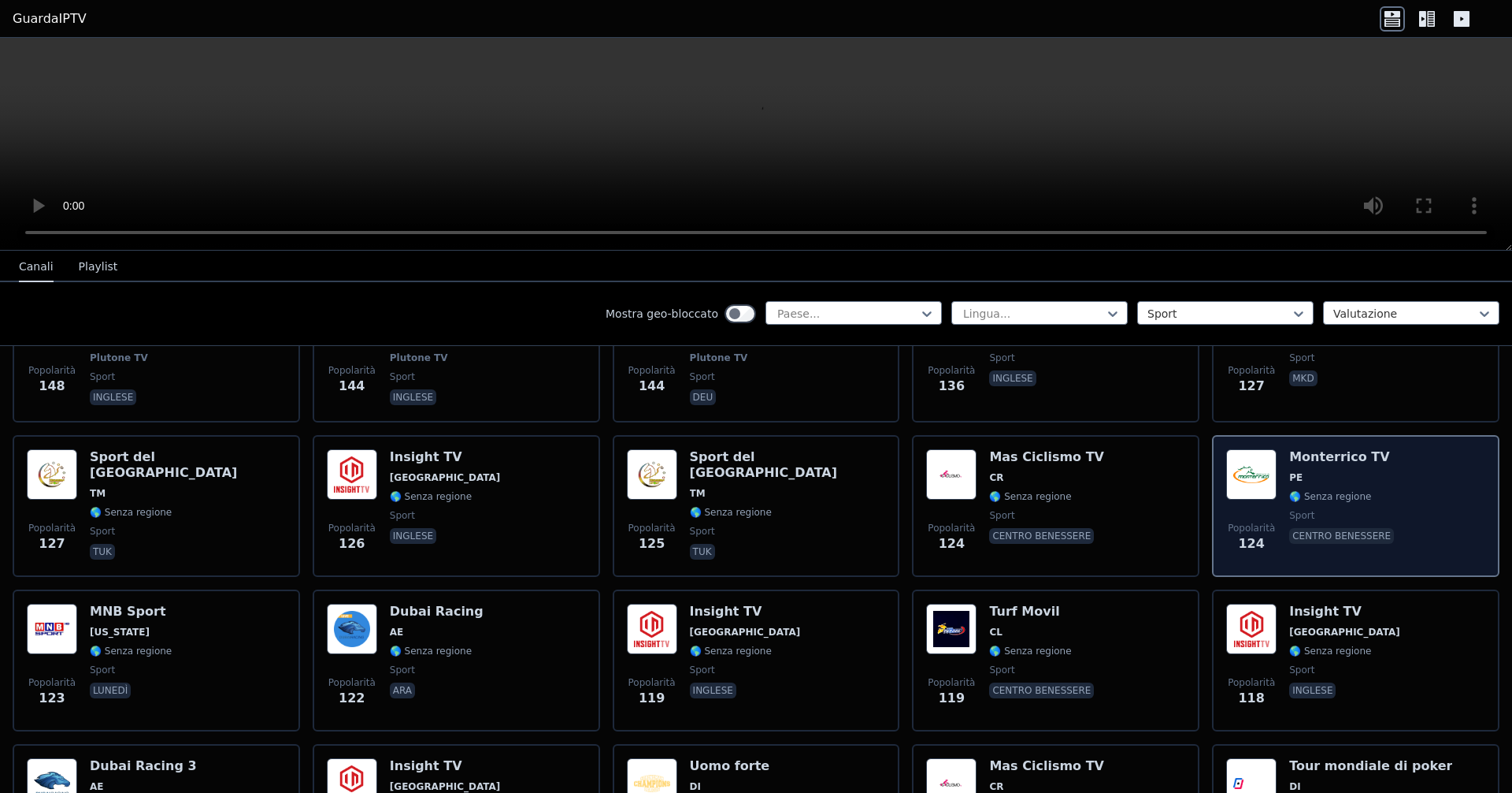
scroll to position [2916, 0]
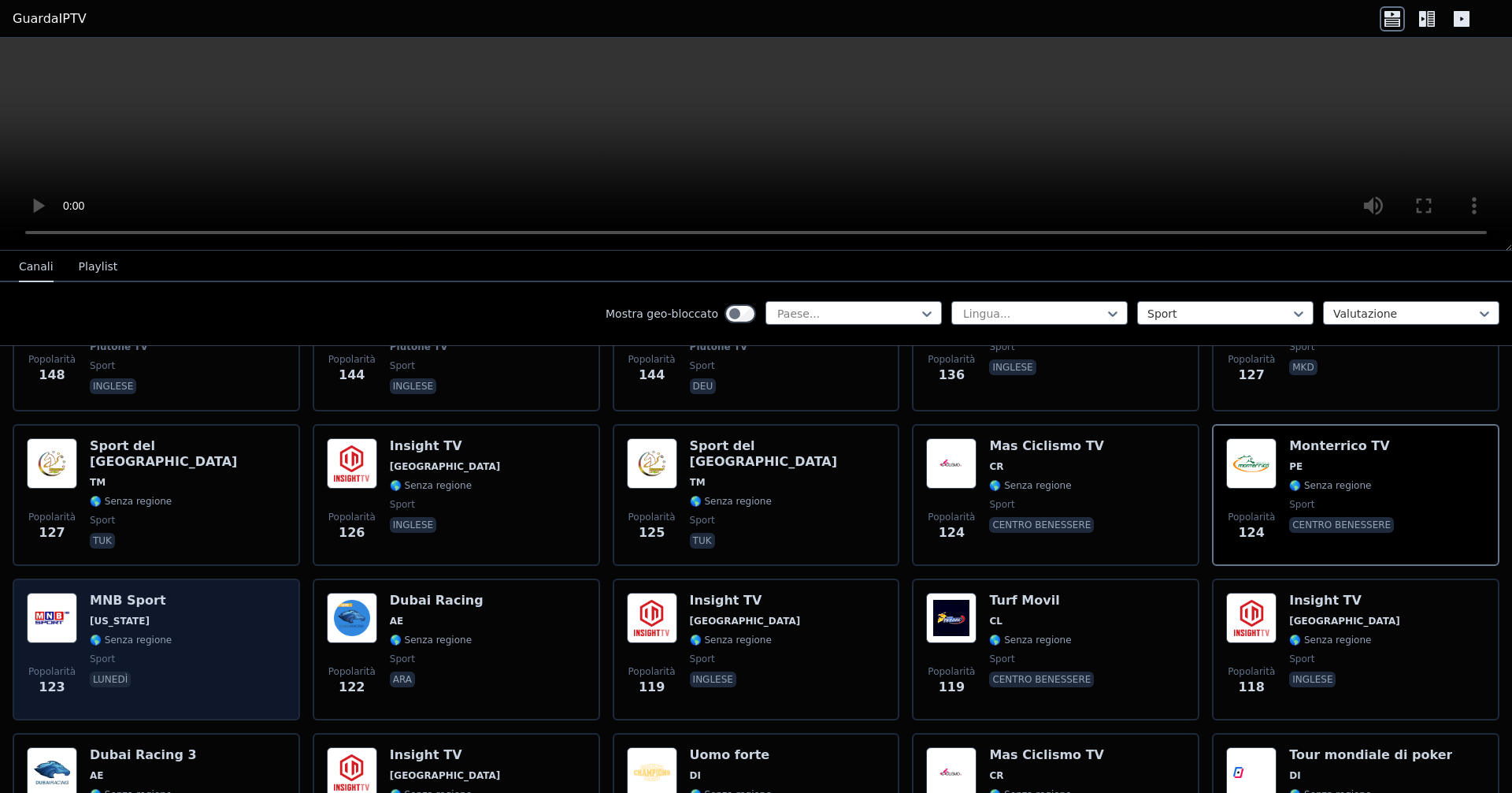
click at [161, 669] on div "MNB Sport [US_STATE] 🌎 Senza regione sport lunedì" at bounding box center [131, 648] width 82 height 114
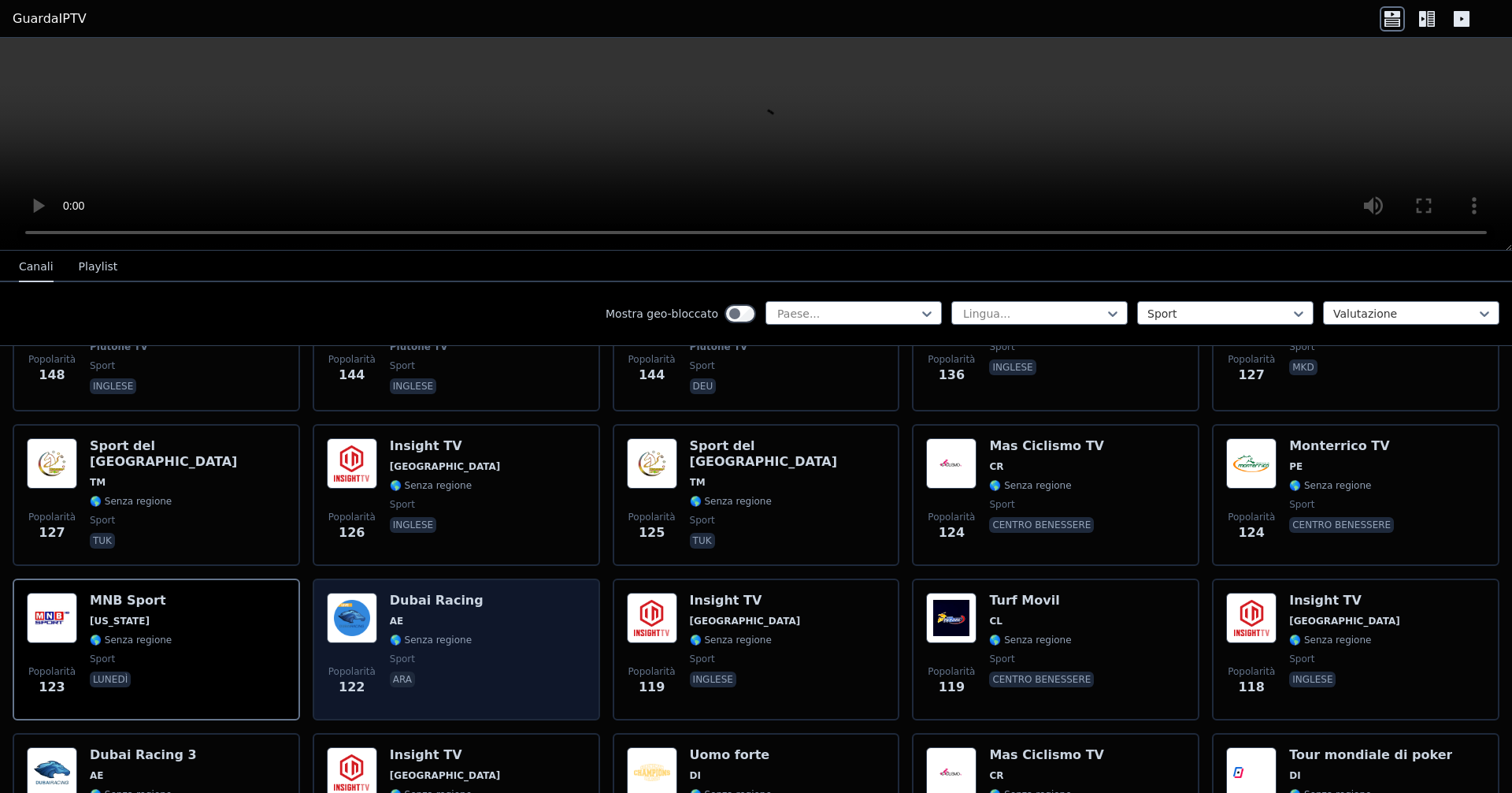
click at [465, 628] on div "Popolarità 122 Dubai Racing AE 🌎 Senza regione sport ara" at bounding box center [456, 648] width 259 height 114
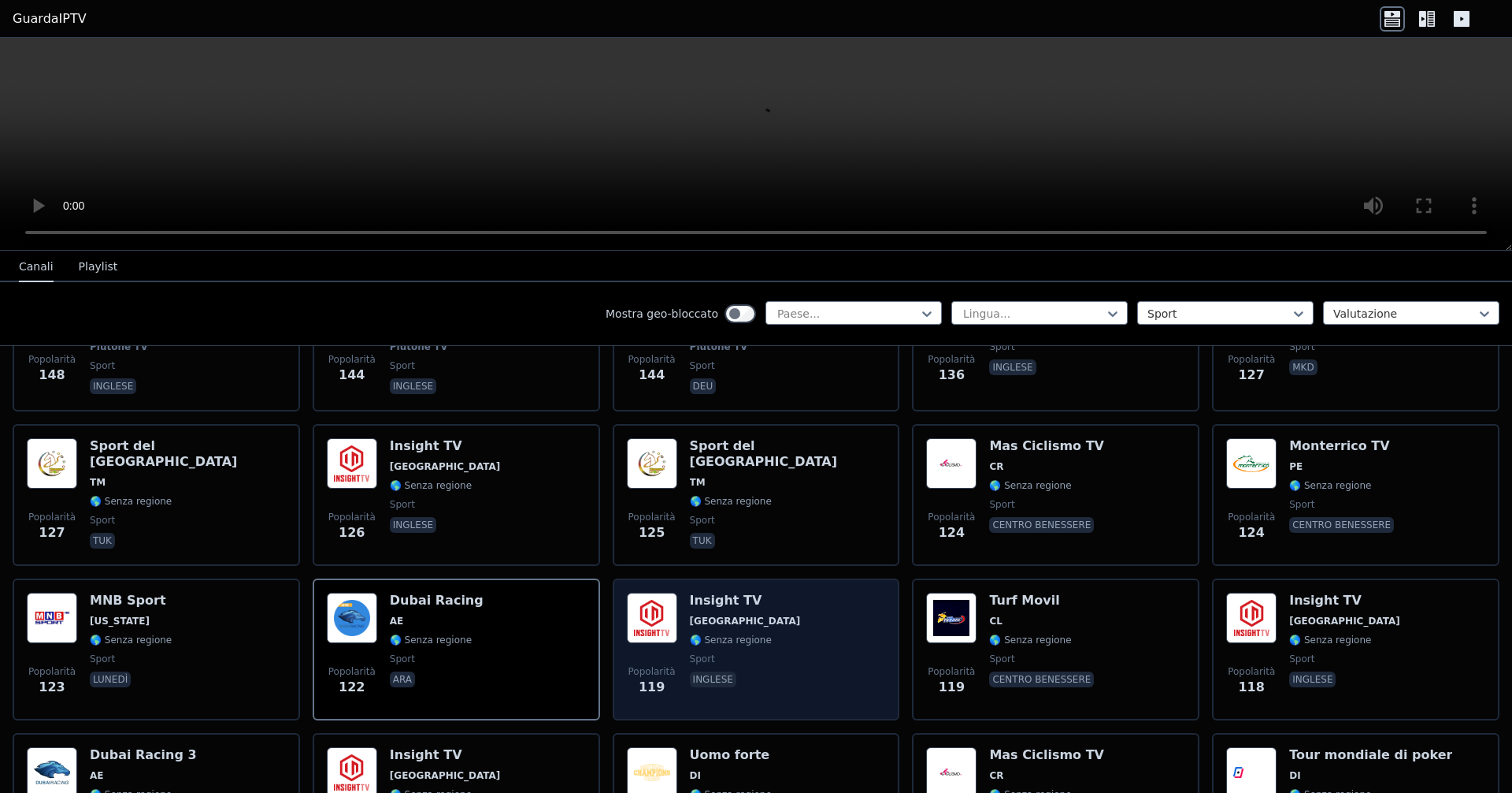
click at [731, 598] on h6 "Insight TV" at bounding box center [745, 600] width 111 height 16
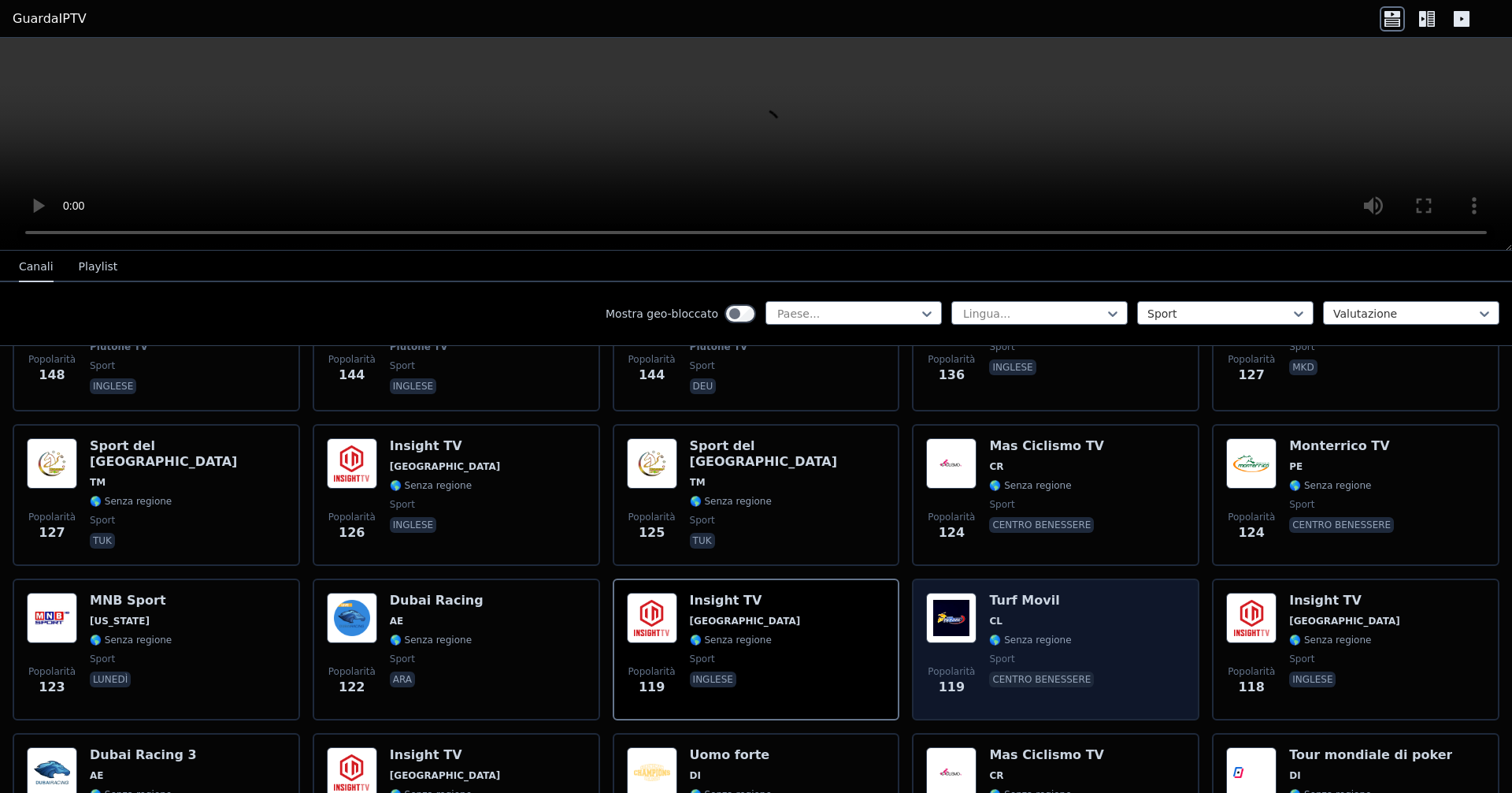
click at [731, 631] on div "Popolarità 119 Turf Movil CL 🌎 Senza regione sport centro benessere" at bounding box center [1056, 648] width 259 height 114
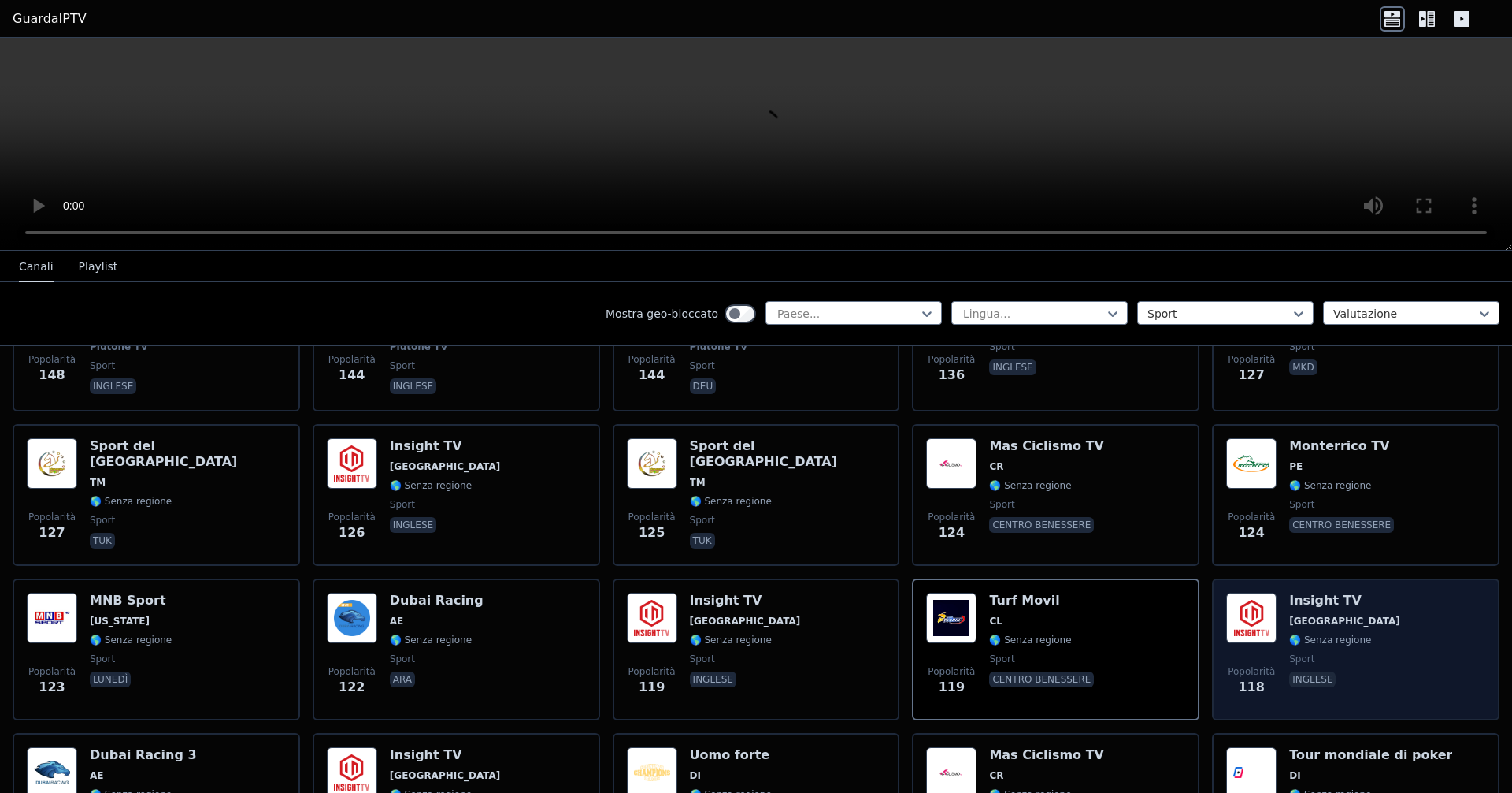
click at [731, 632] on div "Insight TV Paesi Bassi 🌎 Senza regione sport inglese" at bounding box center [1345, 648] width 111 height 114
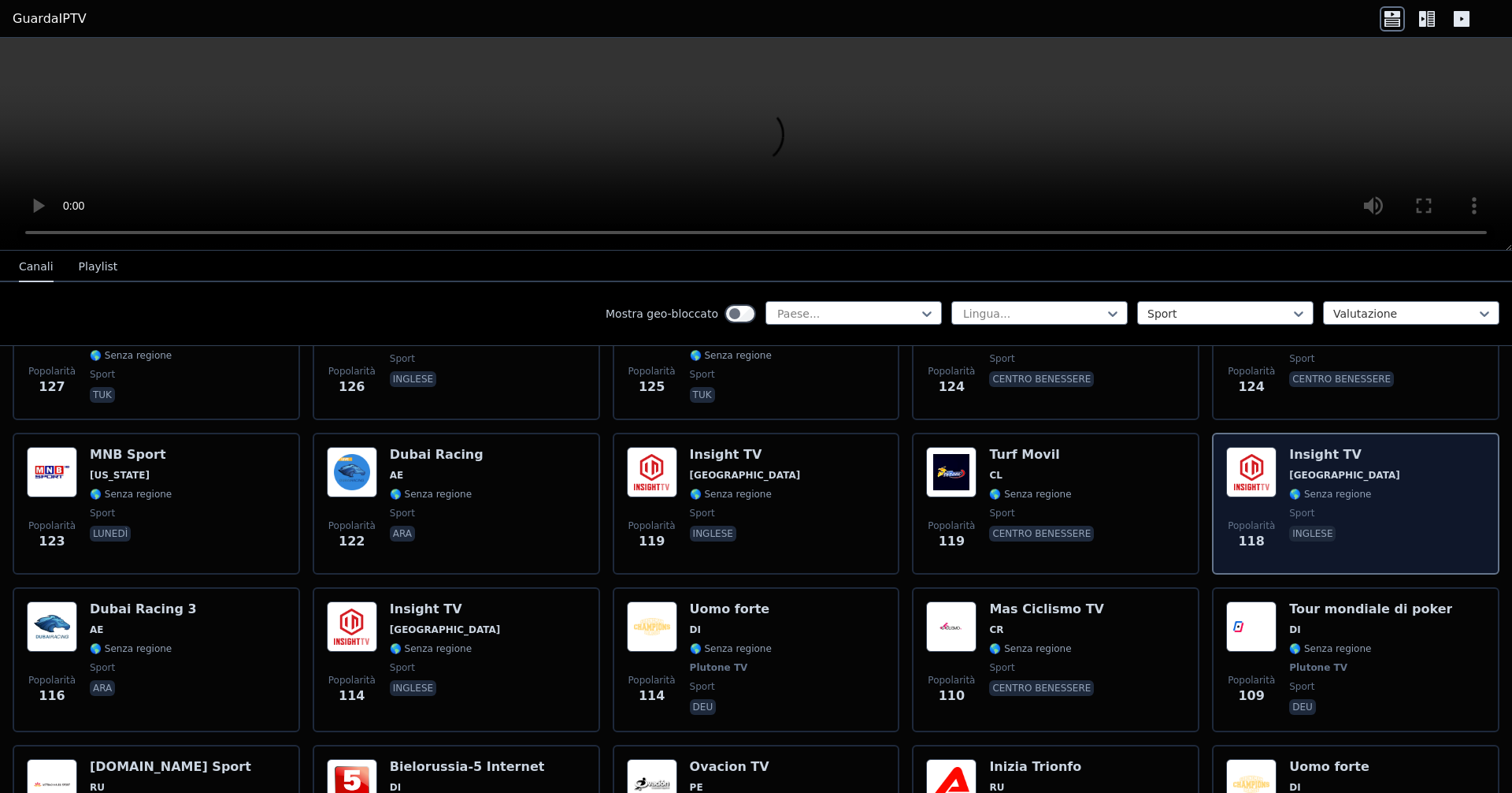
scroll to position [3073, 0]
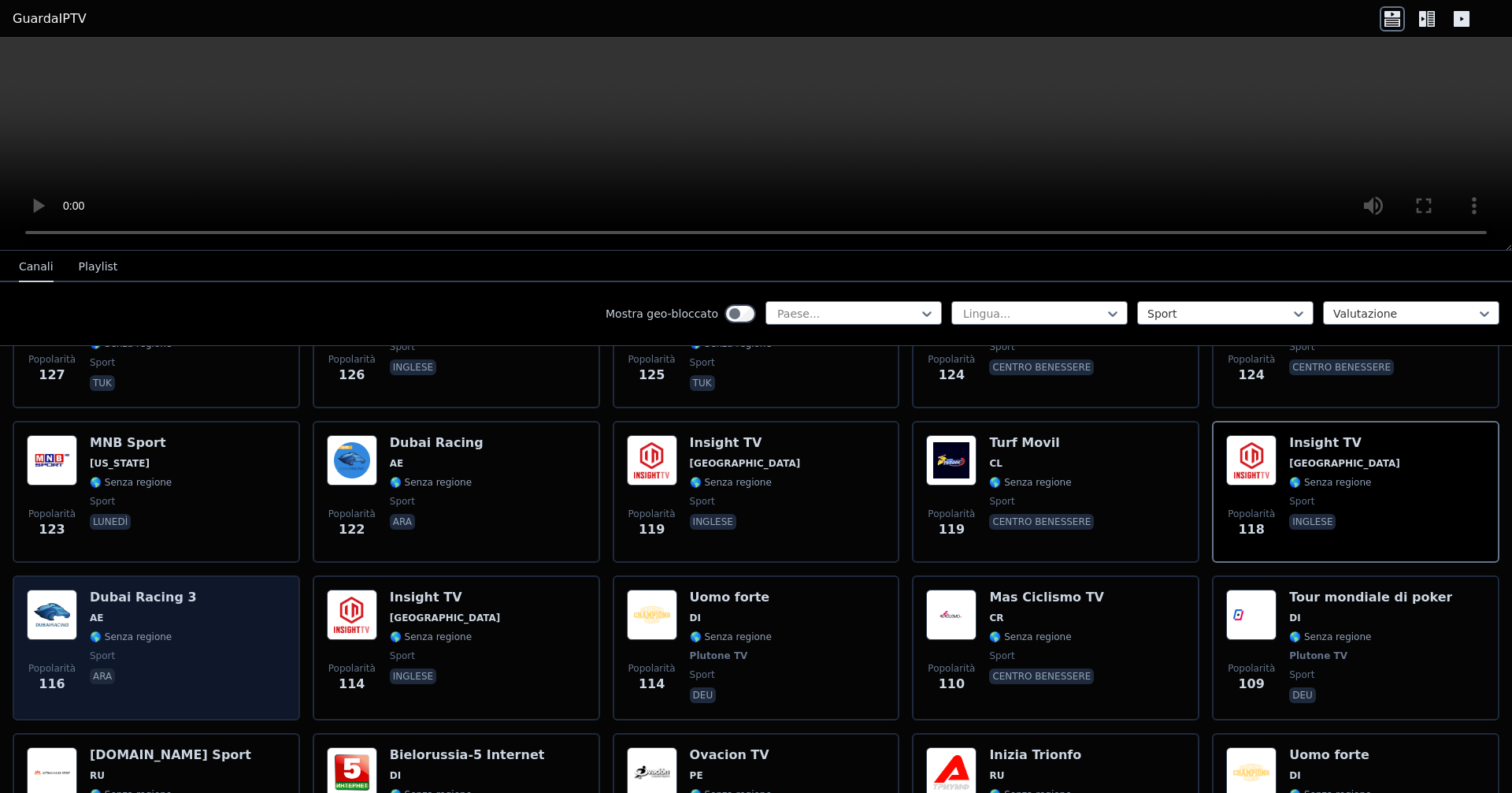
click at [85, 651] on div "Popolarità 116 Dubai Racing 3 AE 🌎 Senza regione sport ara" at bounding box center [156, 647] width 259 height 117
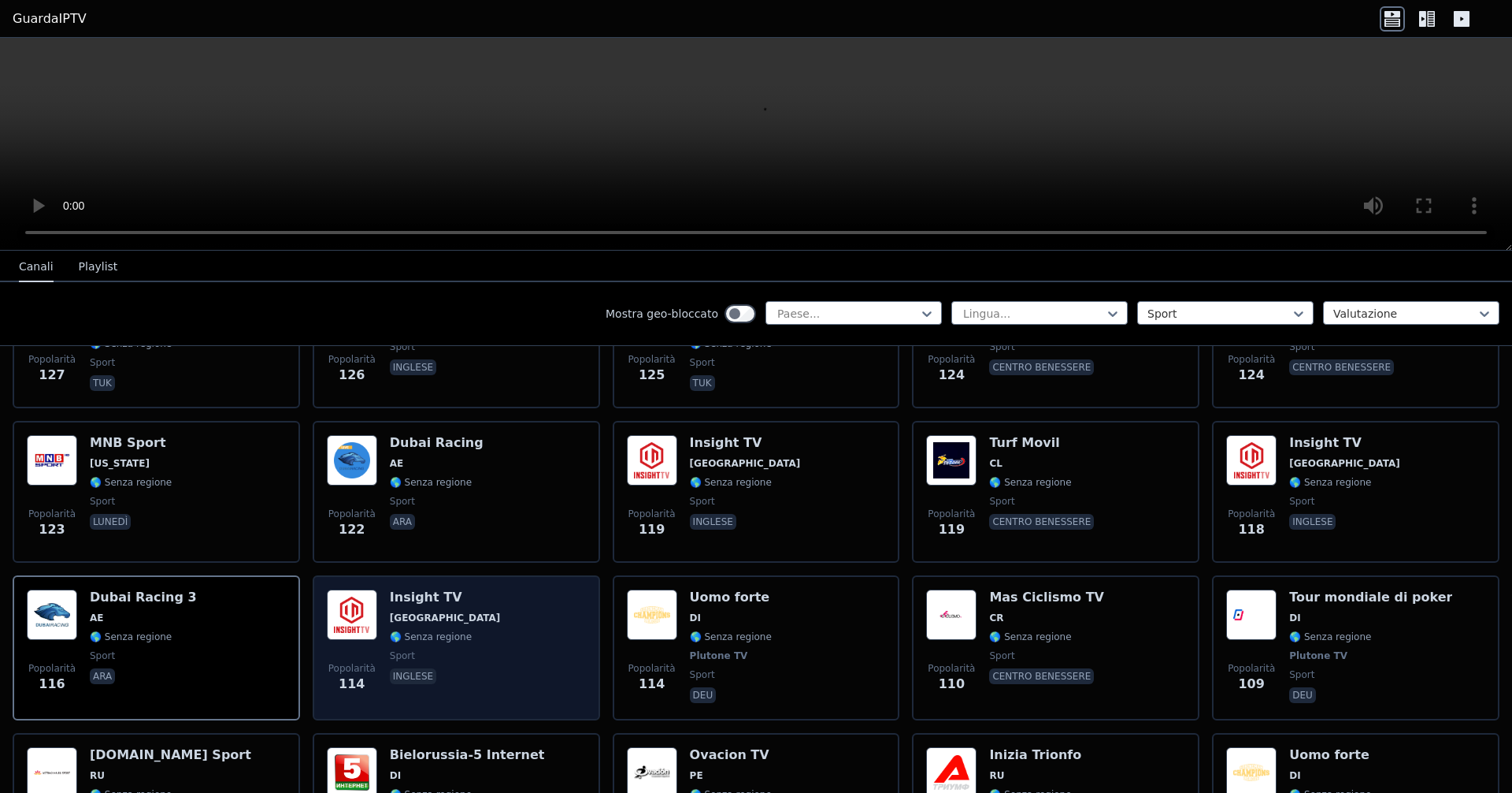
click at [515, 605] on div "Popolarità 114 Insight TV Paesi Bassi 🌎 Senza regione sport inglese" at bounding box center [456, 647] width 259 height 117
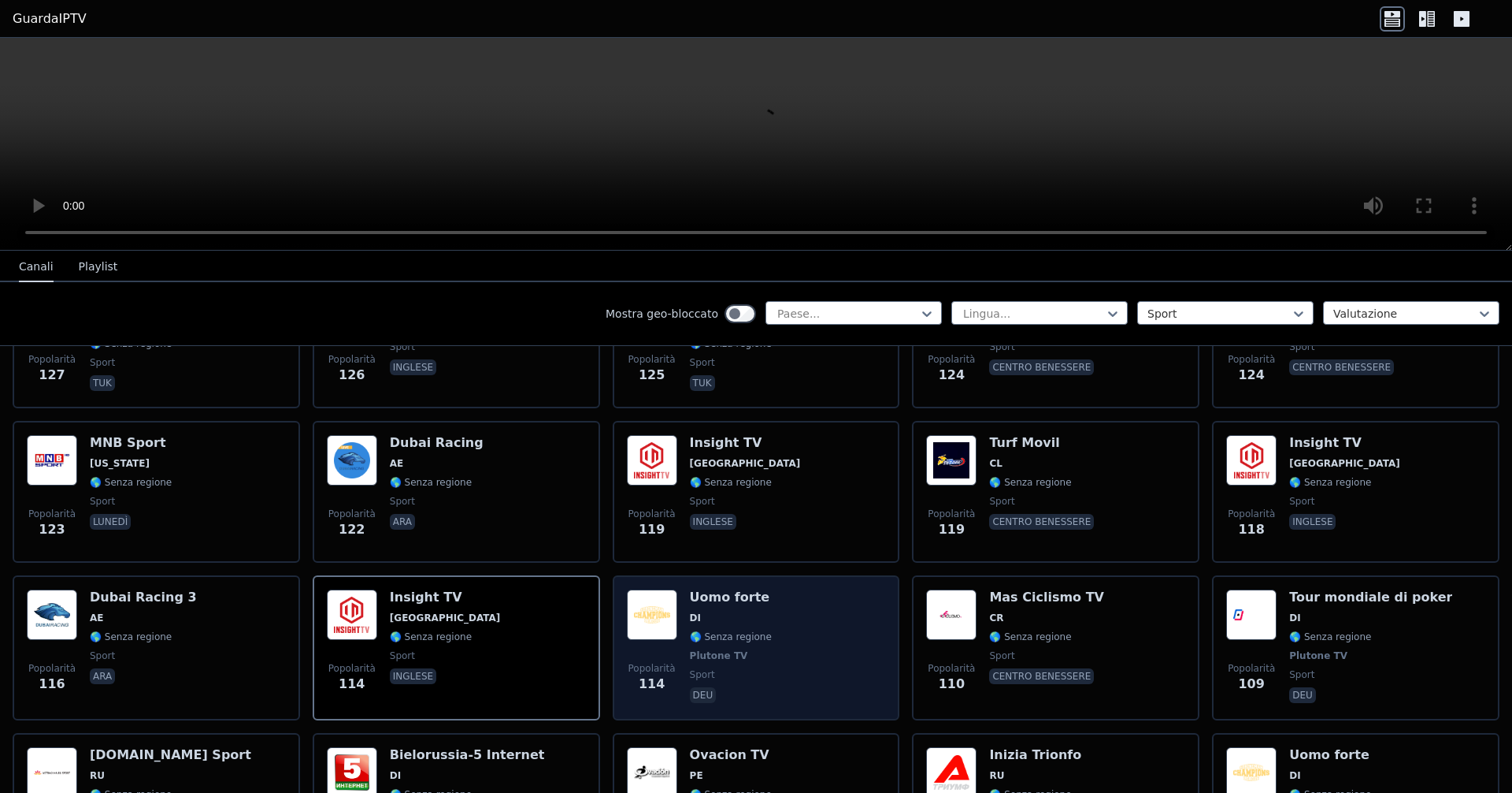
click at [731, 612] on span "DI" at bounding box center [730, 618] width 82 height 13
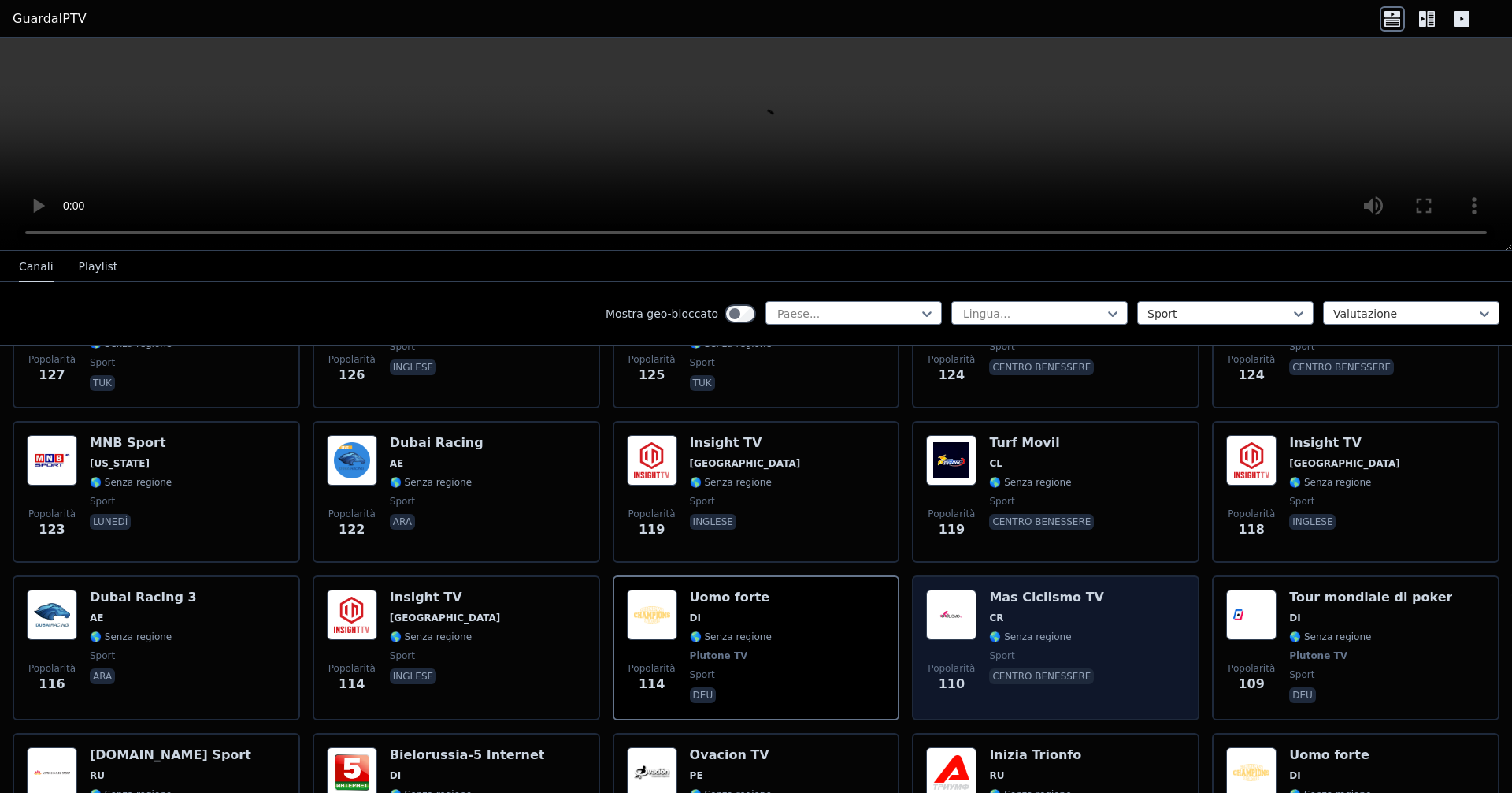
click at [731, 612] on span "CR" at bounding box center [1047, 618] width 115 height 13
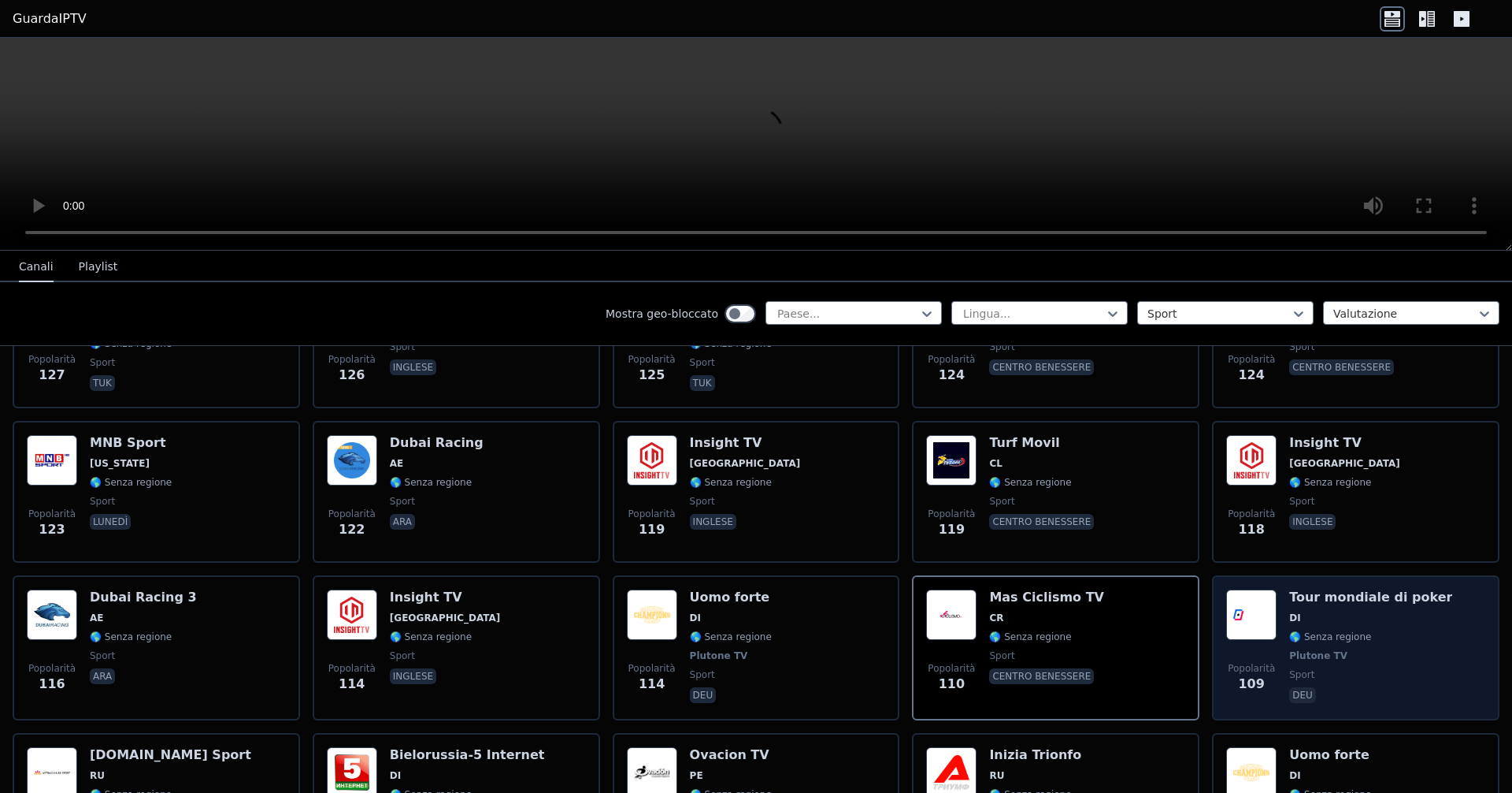
click at [731, 638] on span "🌎 Senza regione" at bounding box center [1370, 637] width 163 height 13
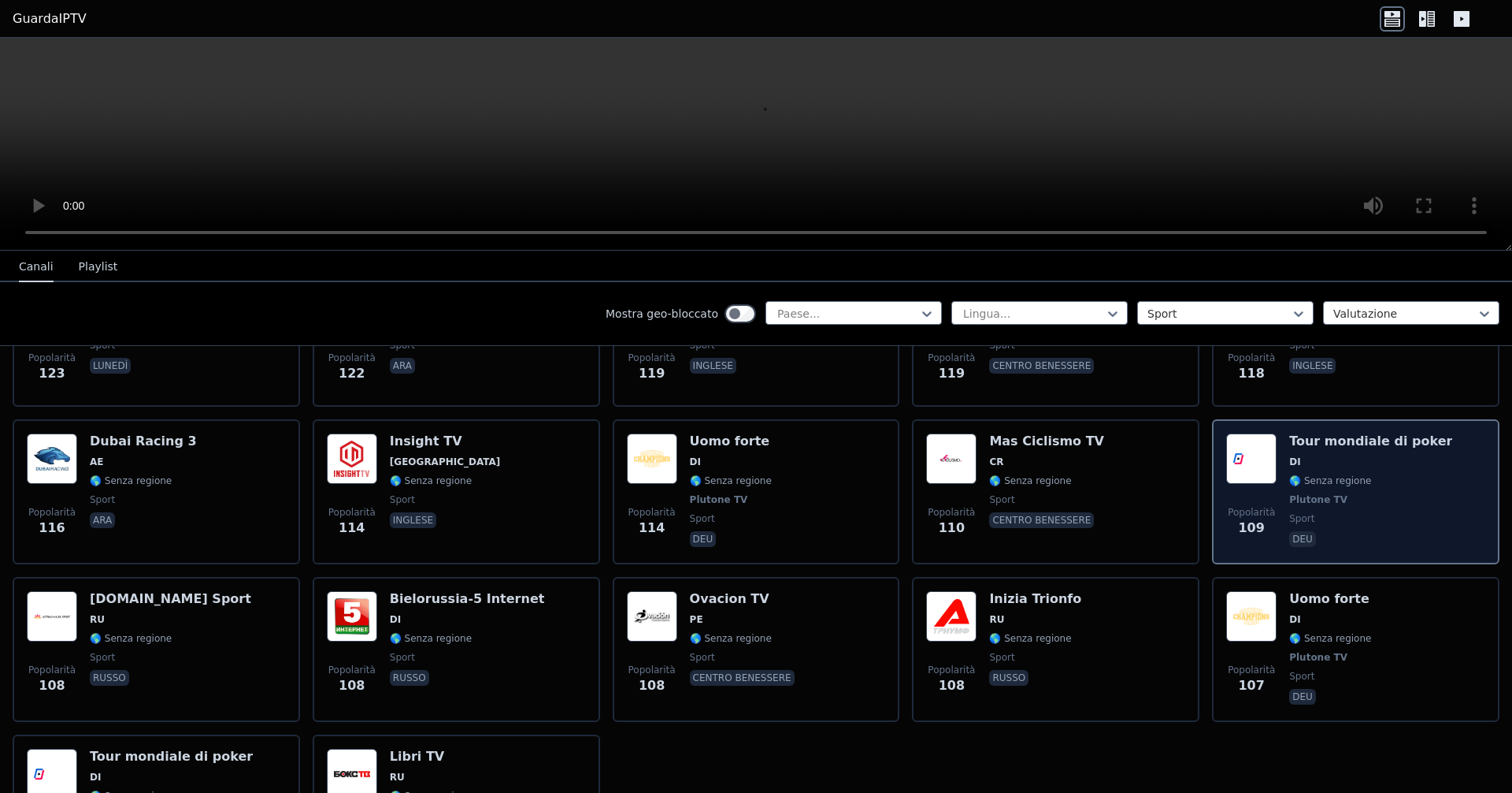
scroll to position [3310, 0]
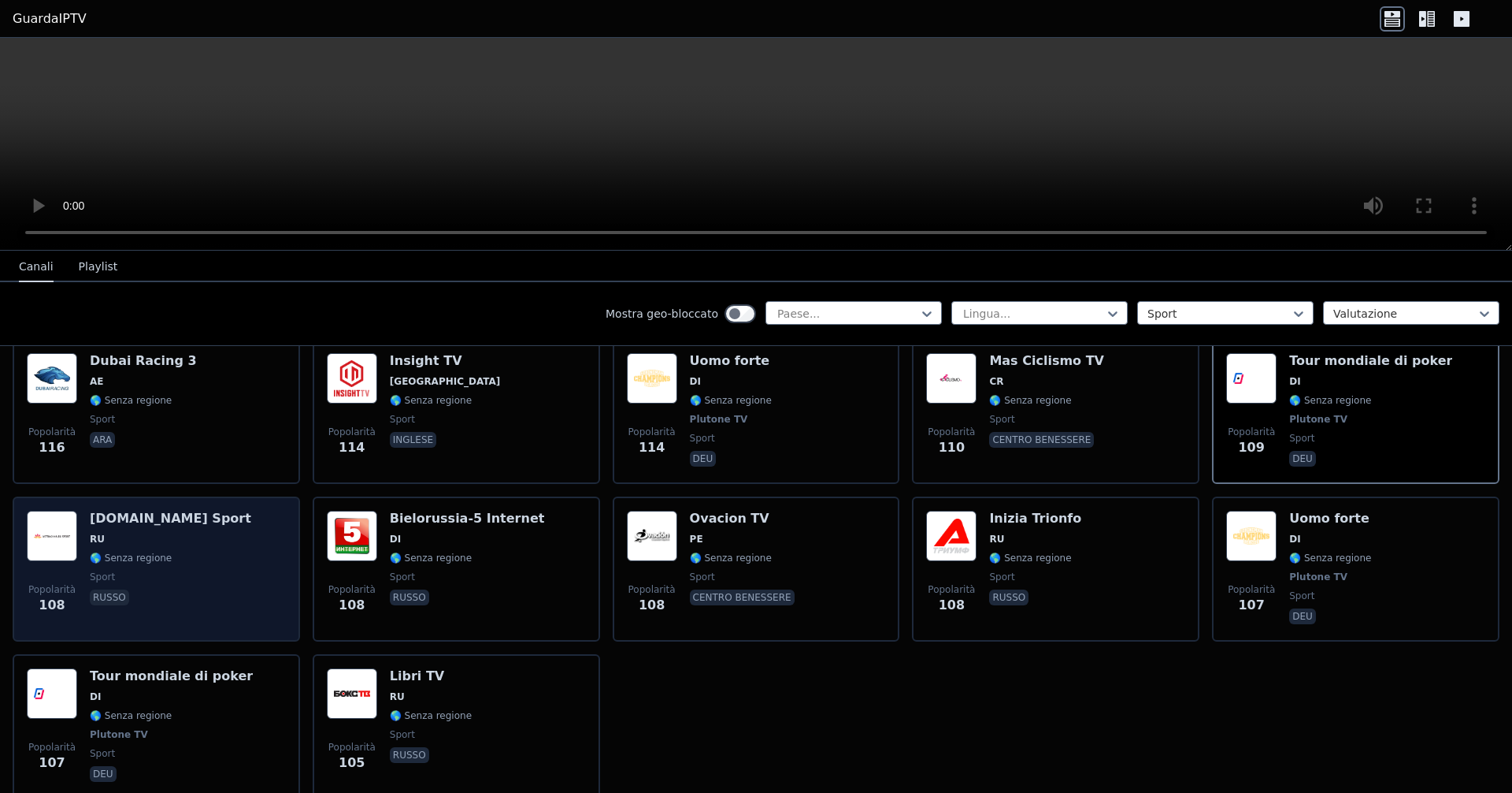
click at [147, 527] on div "[DOMAIN_NAME] Sport RU 🌎 Senza regione sport russo" at bounding box center [170, 569] width 161 height 117
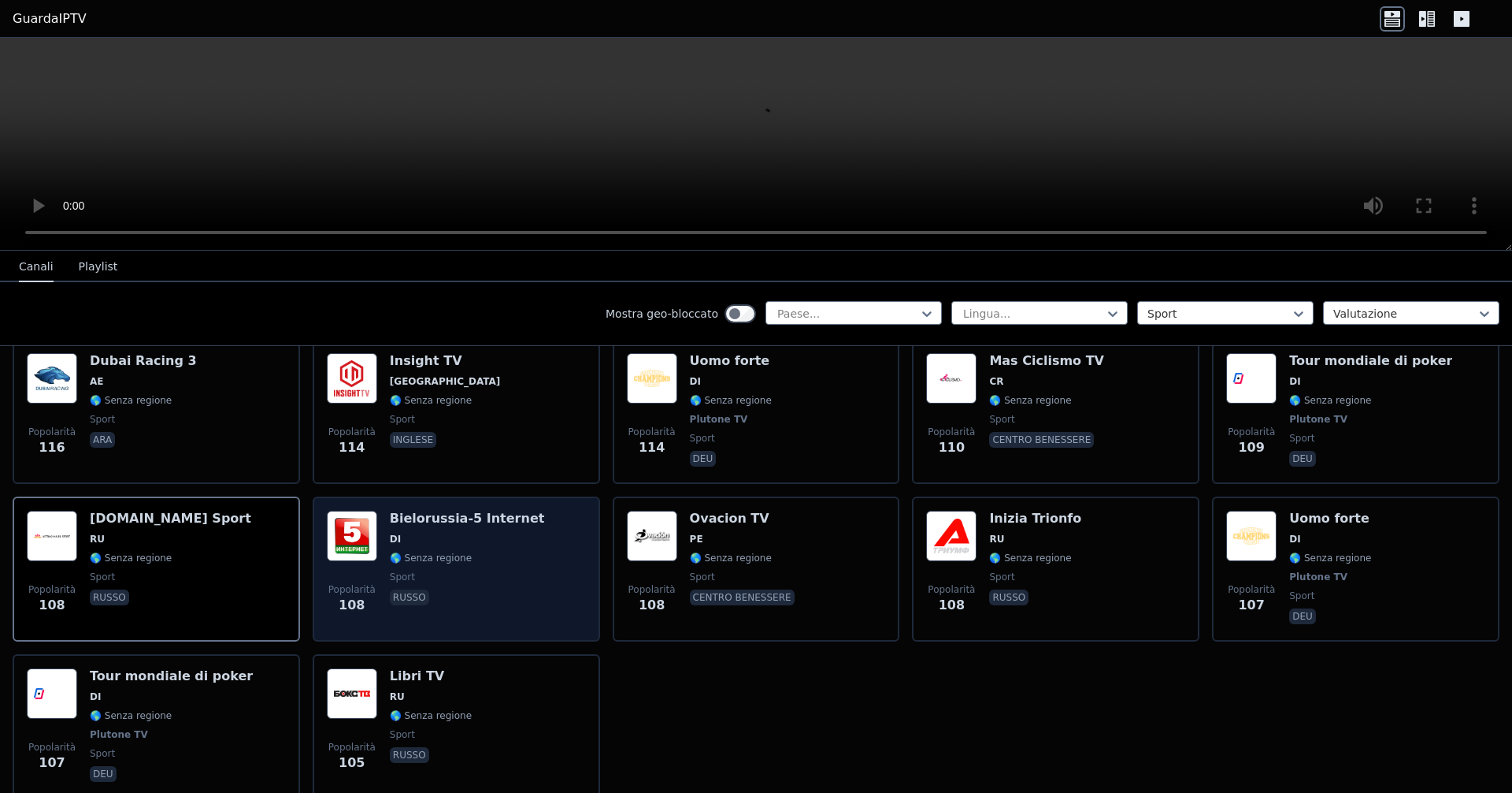
click at [469, 553] on span "🌎 Senza regione" at bounding box center [467, 557] width 155 height 13
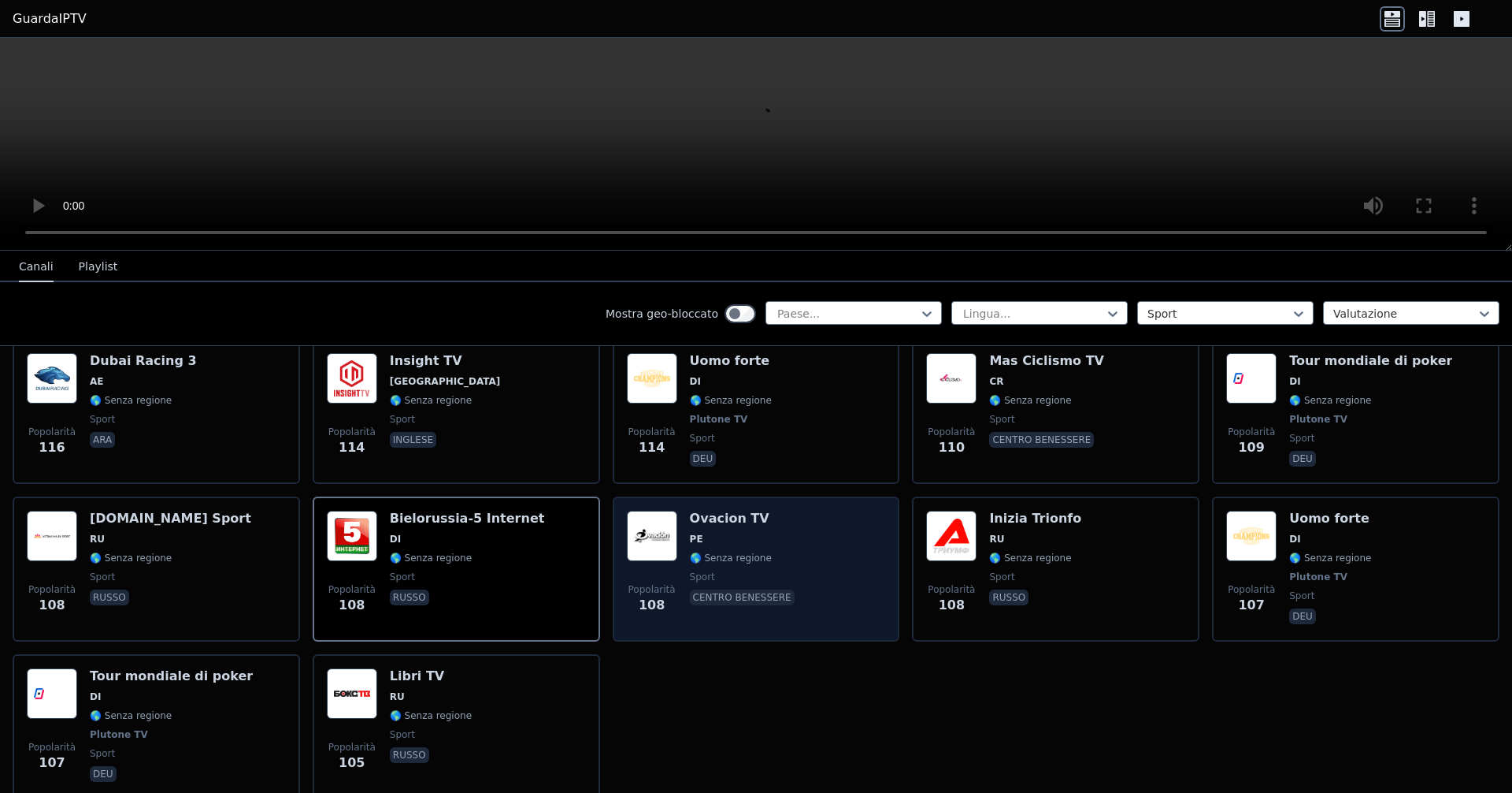
click at [731, 559] on font "🌎 Senza regione" at bounding box center [730, 557] width 82 height 11
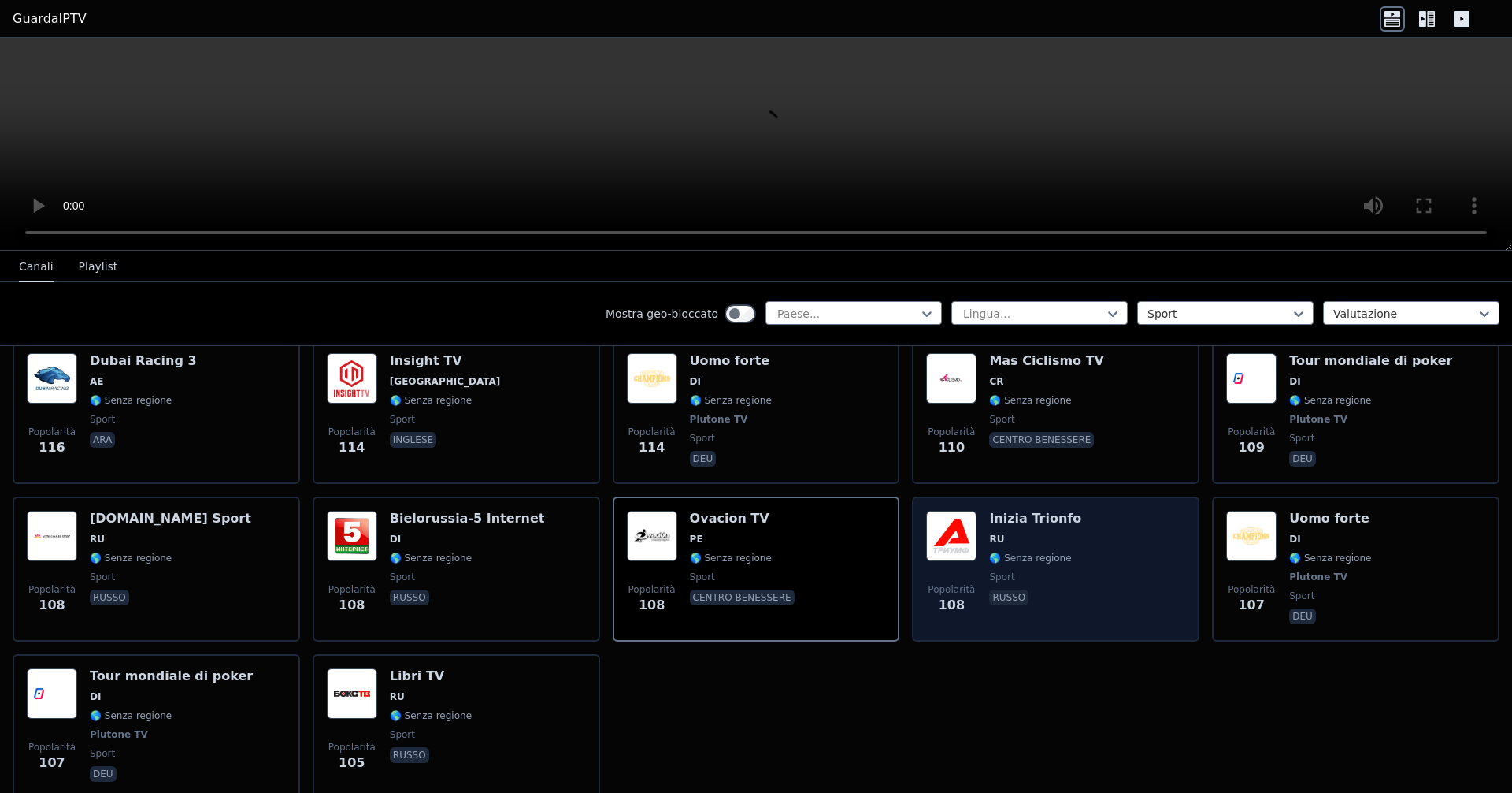
click at [731, 585] on div "Inizia Trionfo RU 🌎 Senza regione sport russo" at bounding box center [1035, 569] width 92 height 117
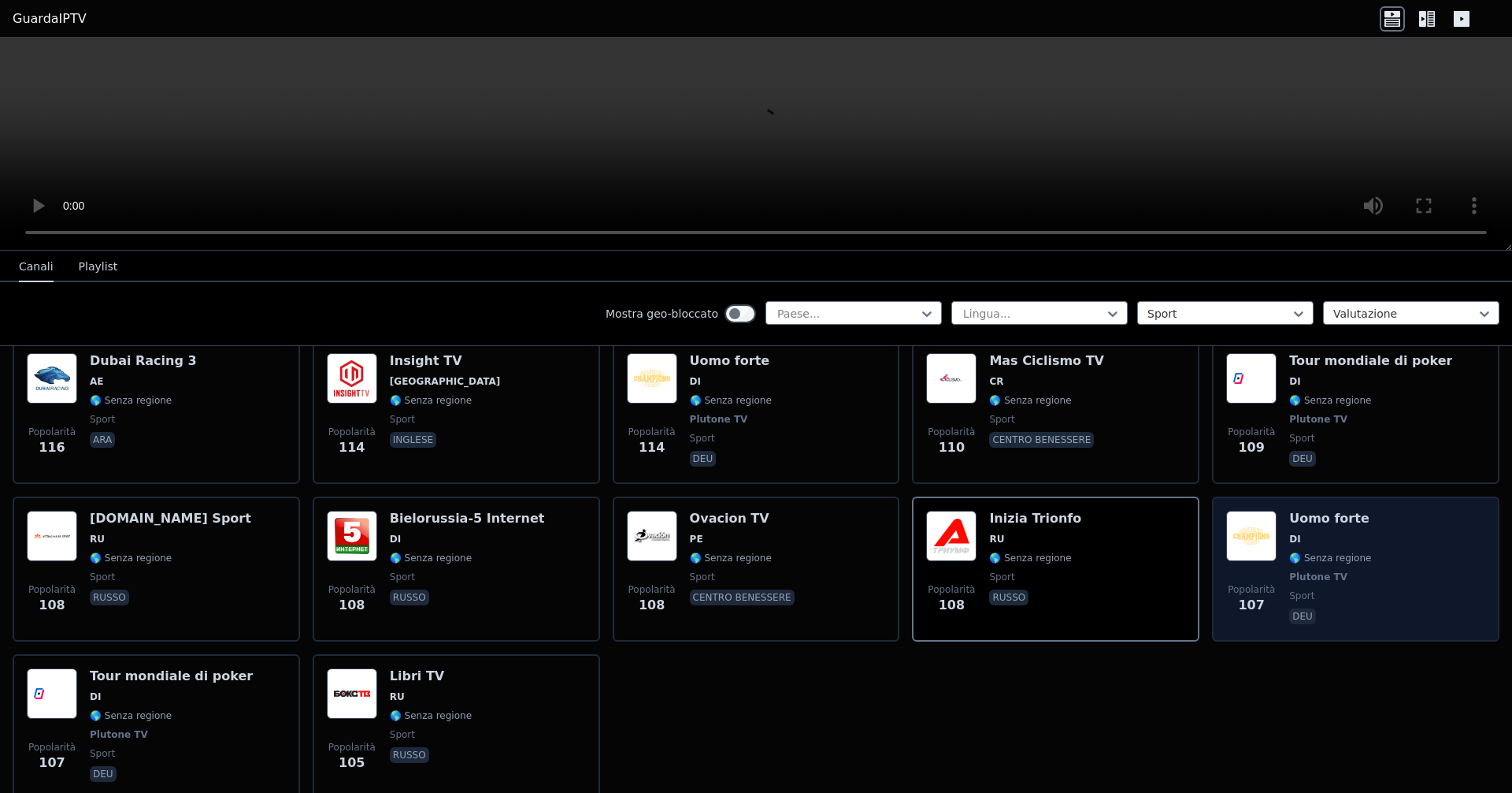
click at [731, 556] on div "Popolarità 107 Uomo forte DI 🌎 Senza regione Plutone TV sport deu" at bounding box center [1356, 569] width 259 height 117
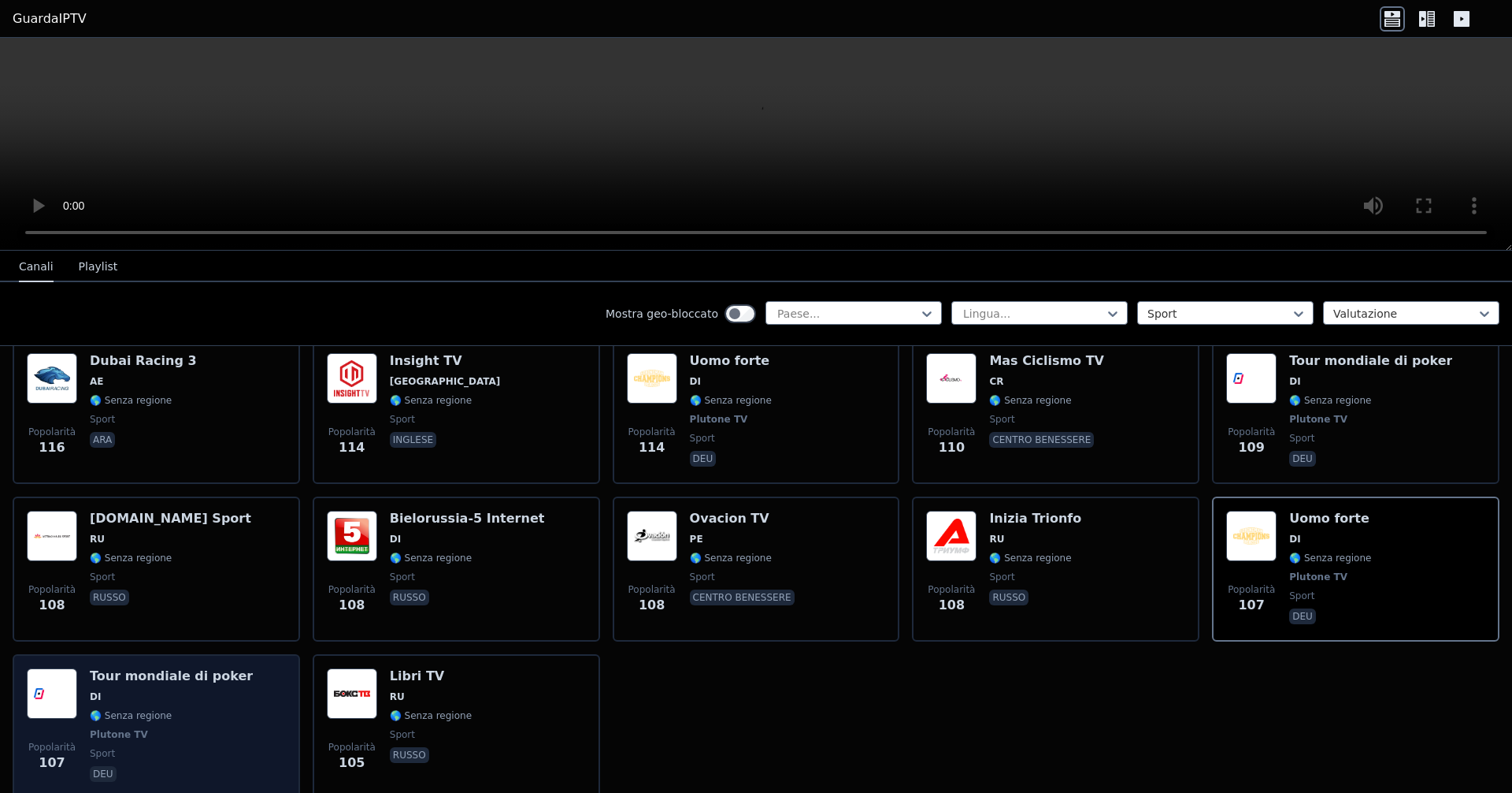
click at [81, 745] on div "Popolarità 107 Tour mondiale di poker DI 🌎 Senza regione Plutone TV sport deu" at bounding box center [156, 727] width 259 height 117
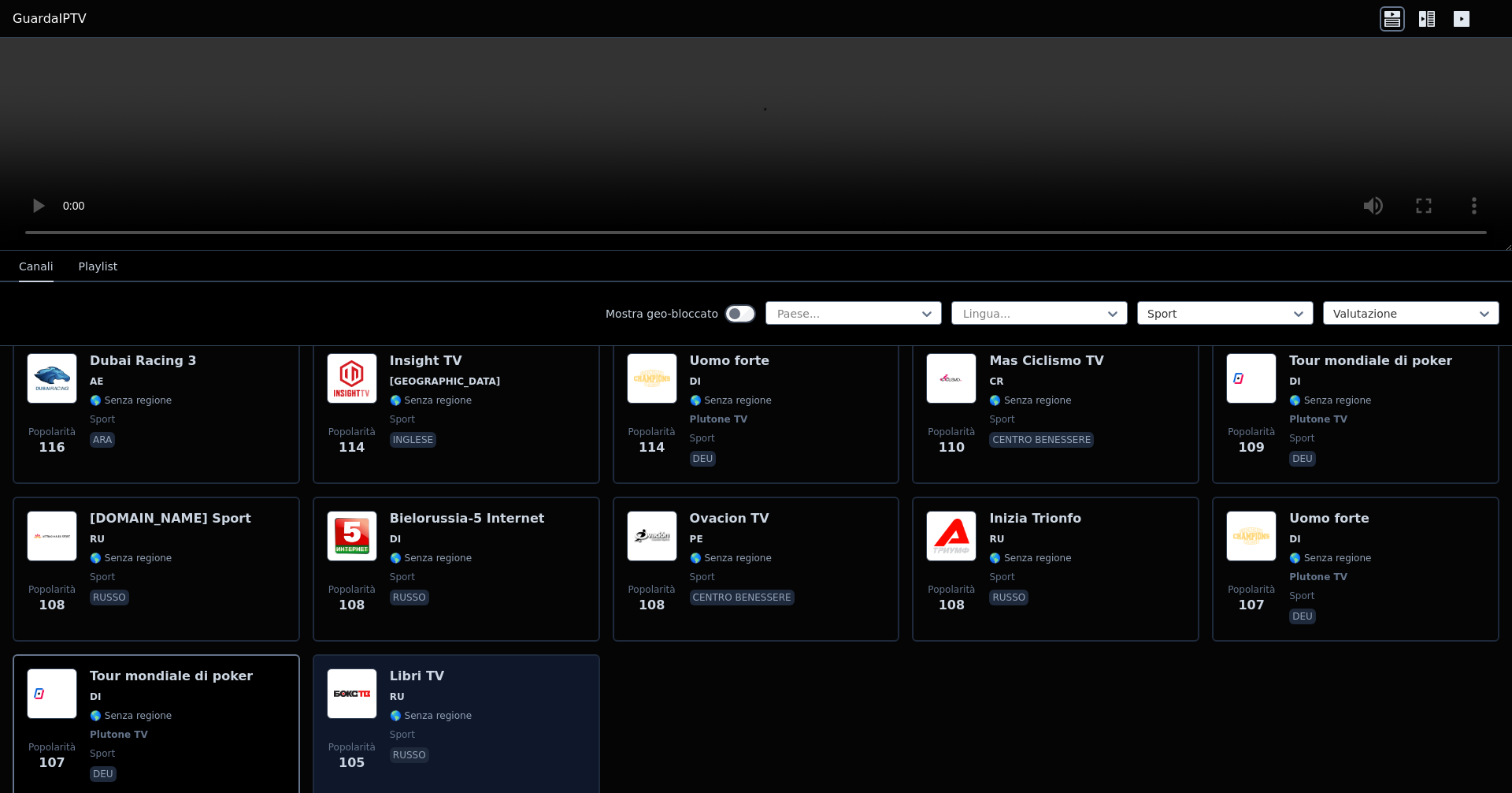
click at [428, 724] on div "Libri TV RU 🌎 Senza regione sport russo" at bounding box center [430, 727] width 82 height 117
click at [427, 724] on div "Libri TV RU 🌎 Senza regione sport russo" at bounding box center [430, 727] width 82 height 117
